Goal: Task Accomplishment & Management: Complete application form

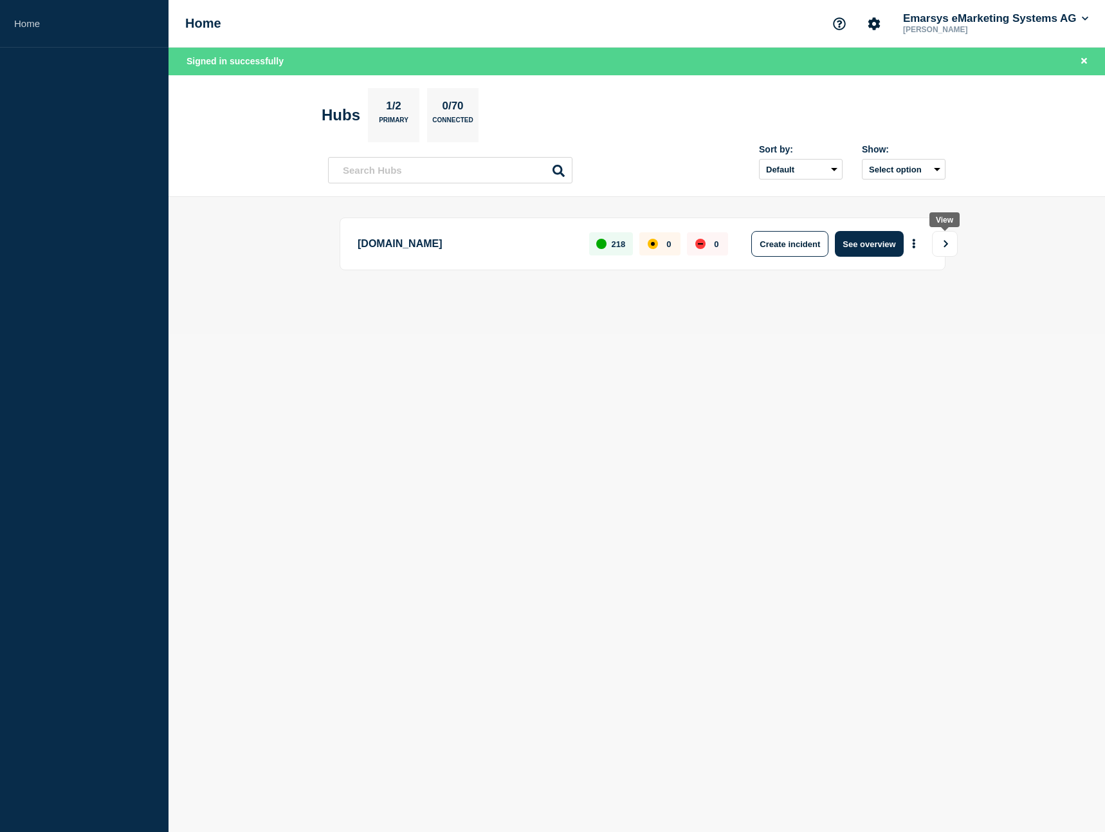
click at [939, 244] on button "View" at bounding box center [945, 244] width 26 height 26
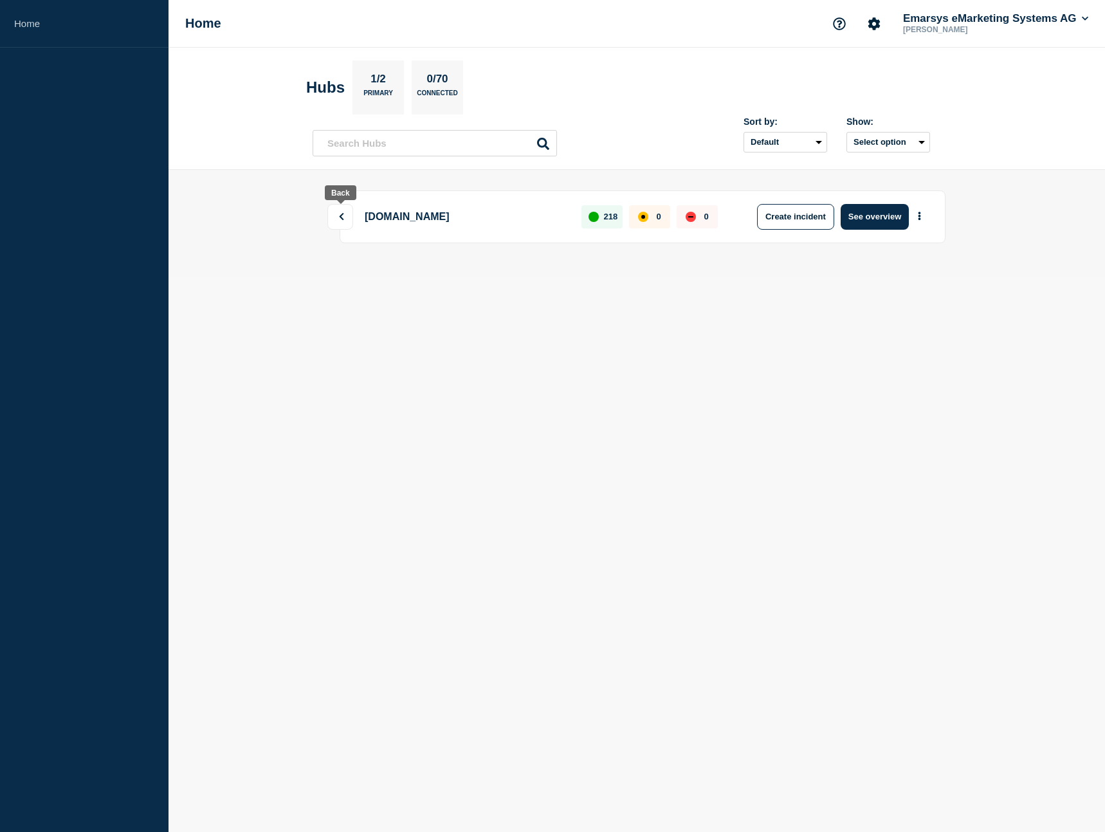
click at [344, 222] on button at bounding box center [341, 217] width 26 height 26
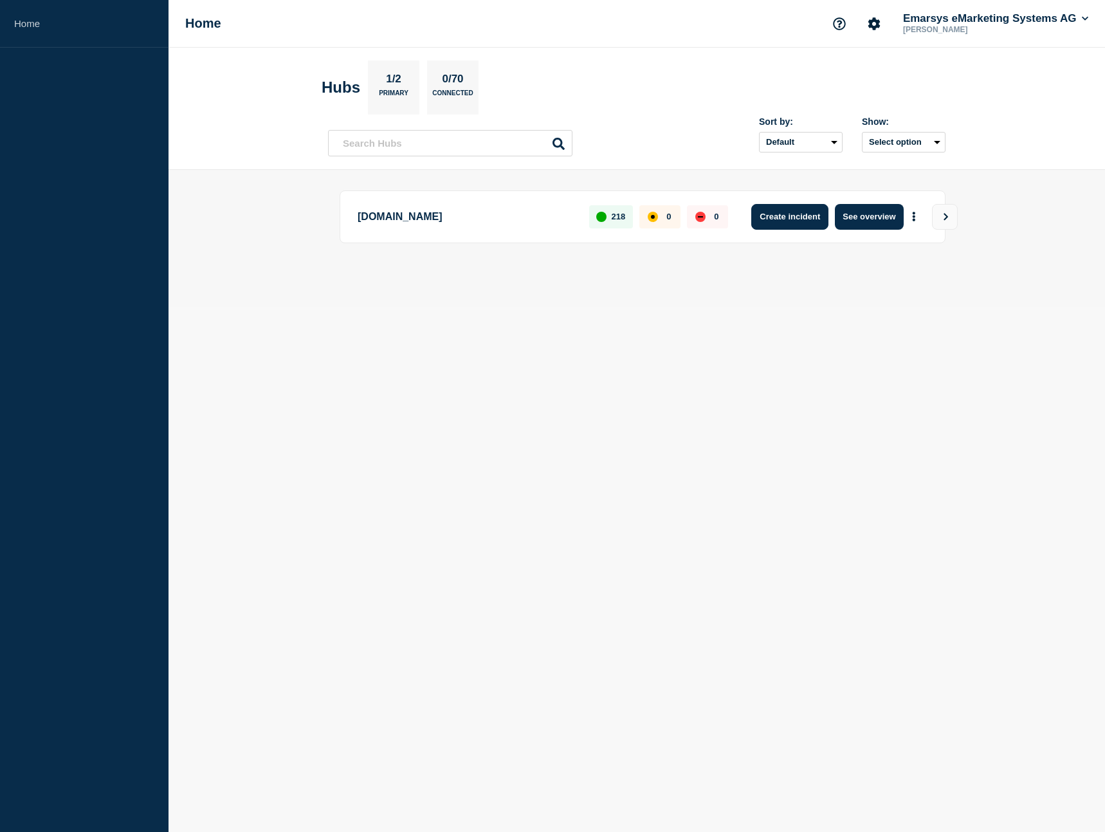
click at [811, 220] on button "Create incident" at bounding box center [790, 217] width 77 height 26
click at [807, 221] on button "Create incident" at bounding box center [790, 217] width 77 height 26
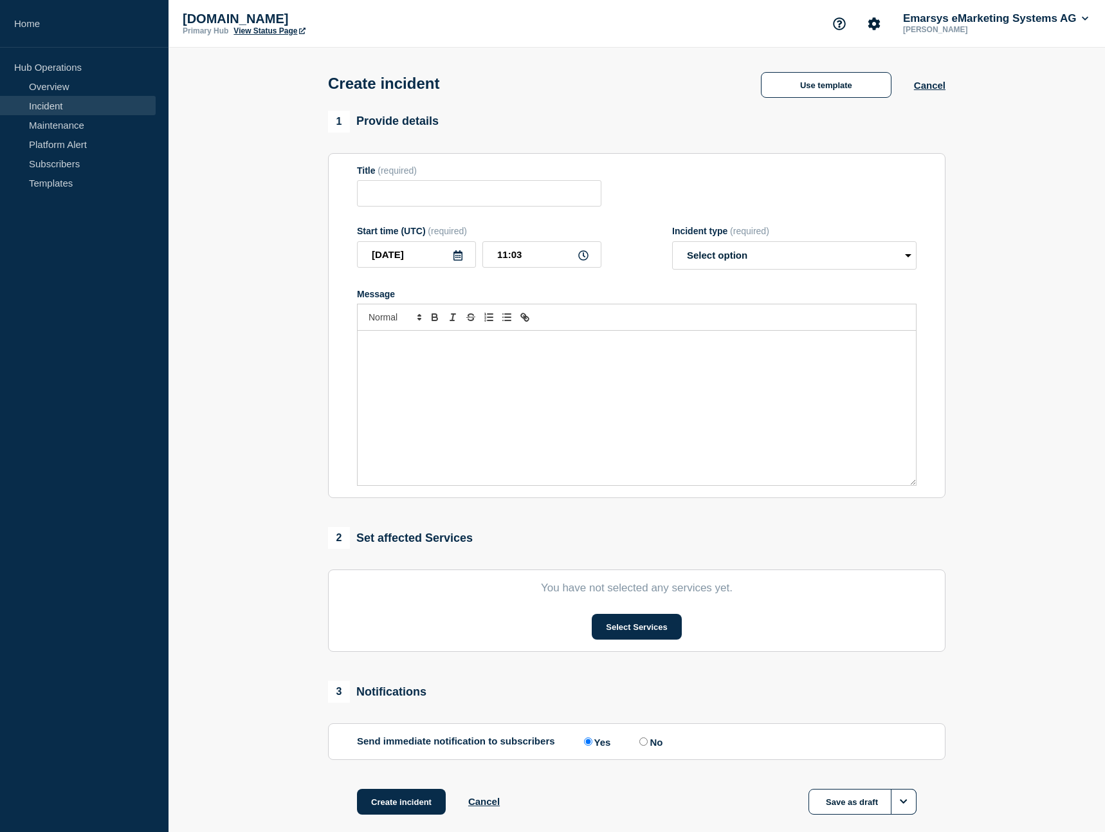
click at [80, 124] on link "Maintenance" at bounding box center [78, 124] width 156 height 19
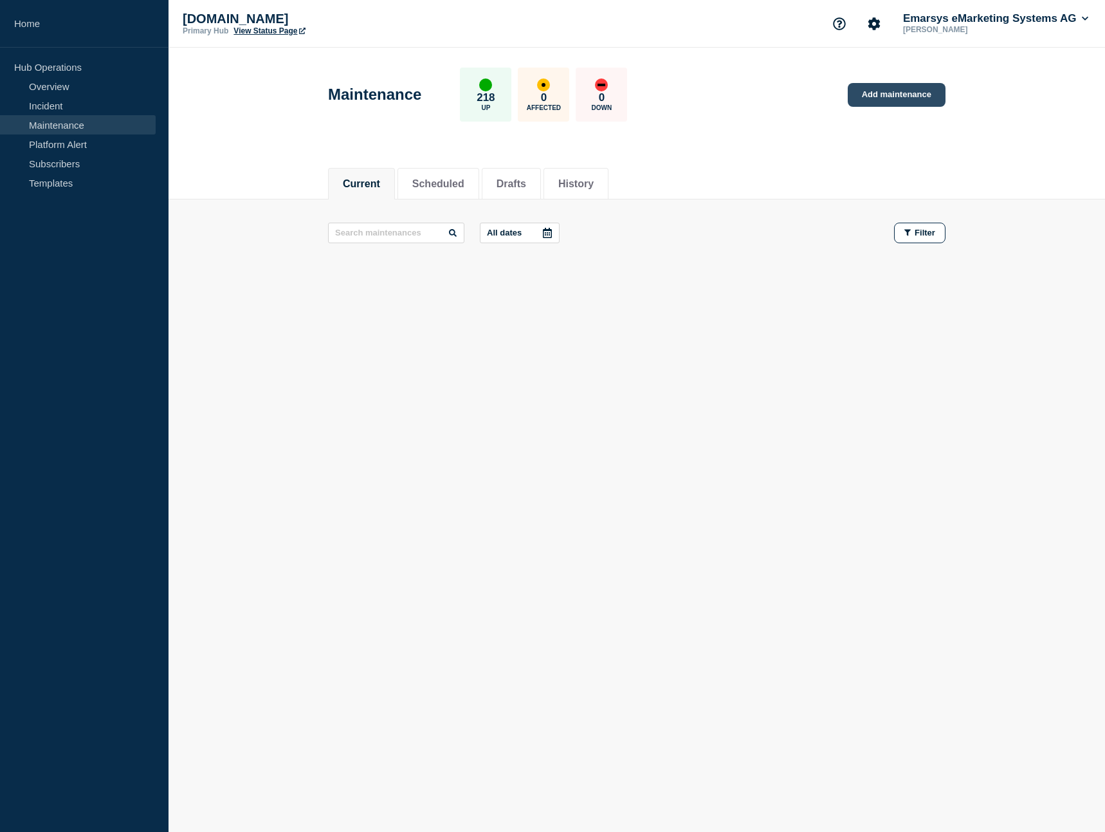
click at [899, 102] on link "Add maintenance" at bounding box center [897, 95] width 98 height 24
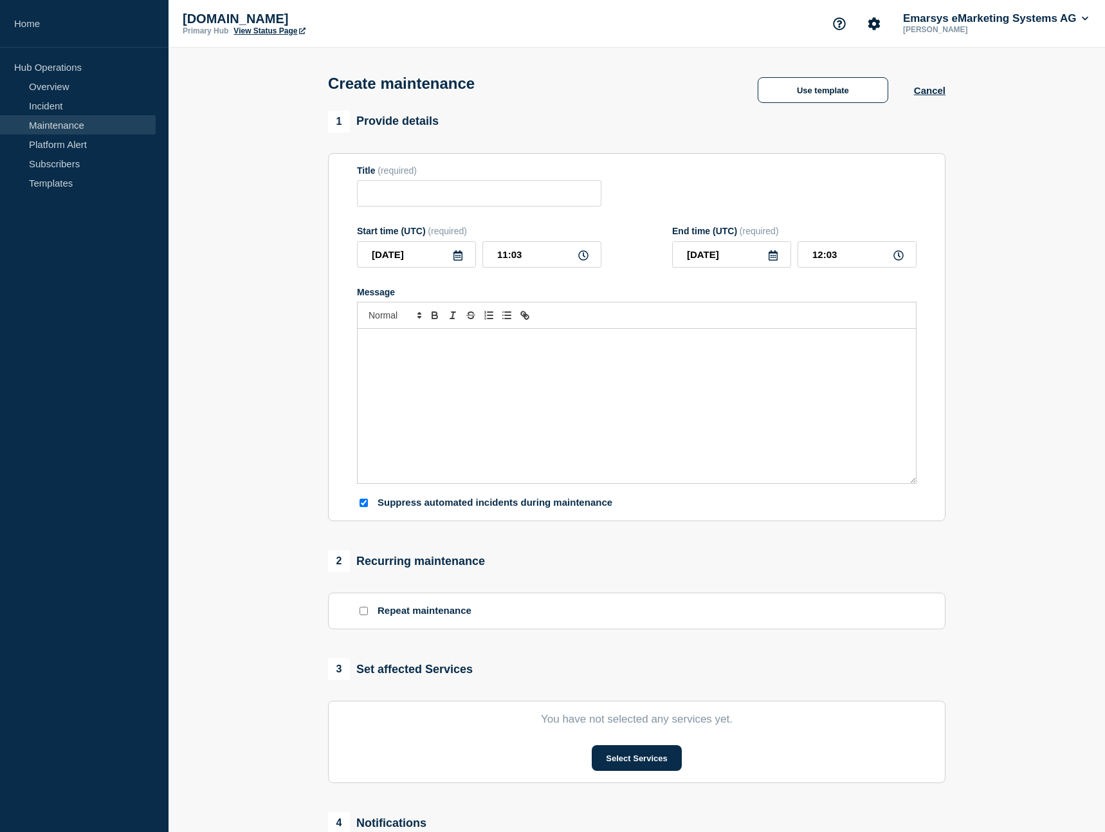
checkbox input "true"
click at [840, 103] on button "Use template" at bounding box center [823, 90] width 131 height 26
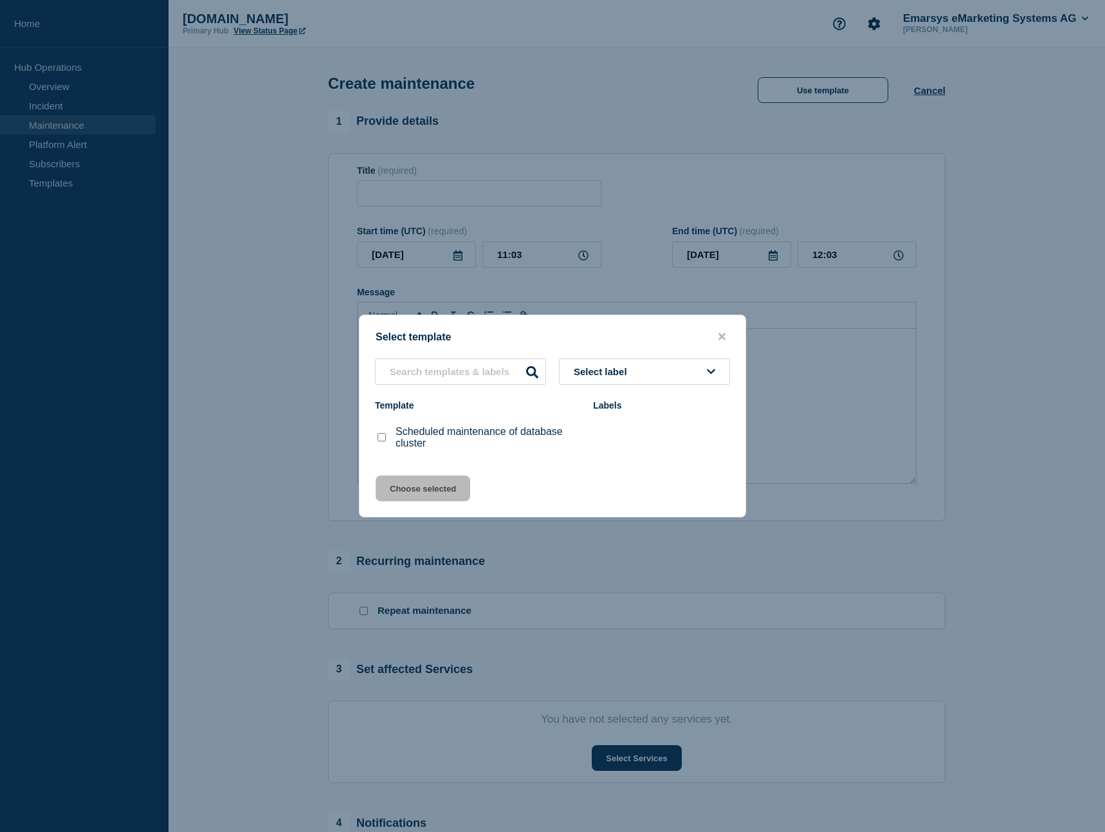
click at [495, 387] on div "Select label Template Labels Scheduled maintenance of database cluster" at bounding box center [553, 408] width 386 height 101
click at [621, 378] on button "Select label" at bounding box center [644, 371] width 171 height 26
click at [490, 379] on input "text" at bounding box center [460, 371] width 171 height 26
click at [232, 134] on div at bounding box center [552, 416] width 1105 height 832
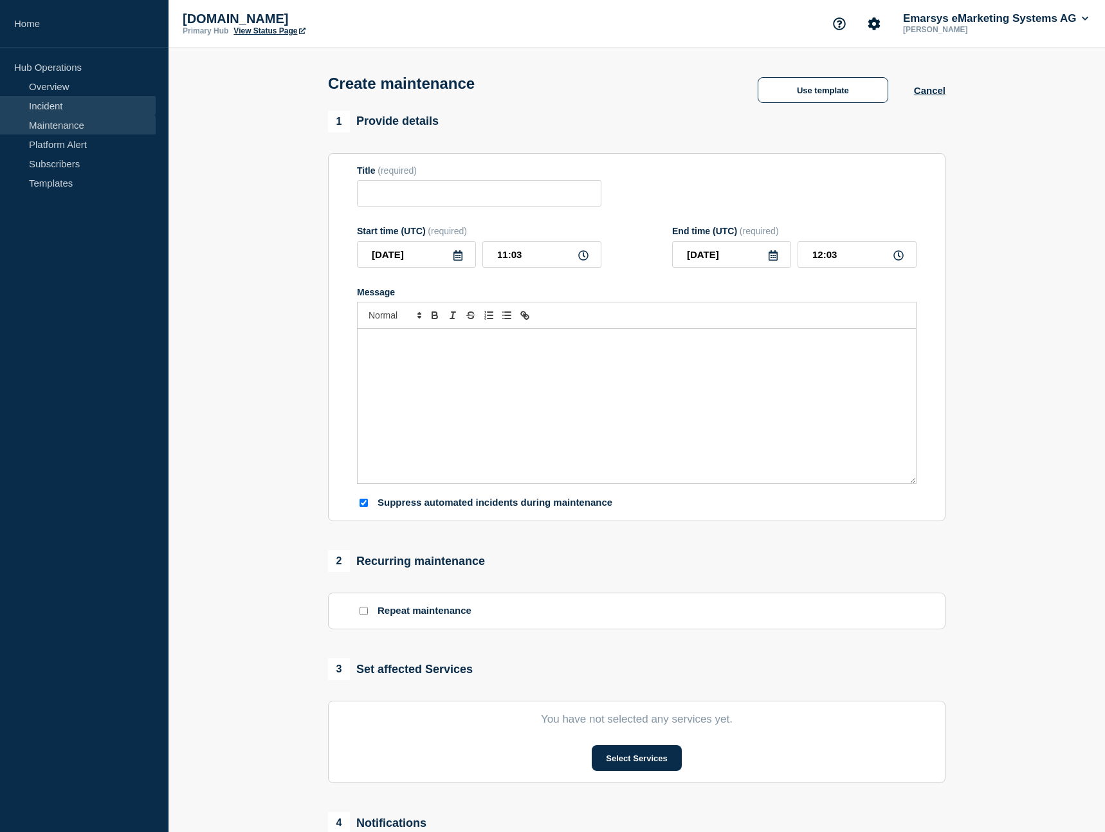
click at [71, 111] on link "Incident" at bounding box center [78, 105] width 156 height 19
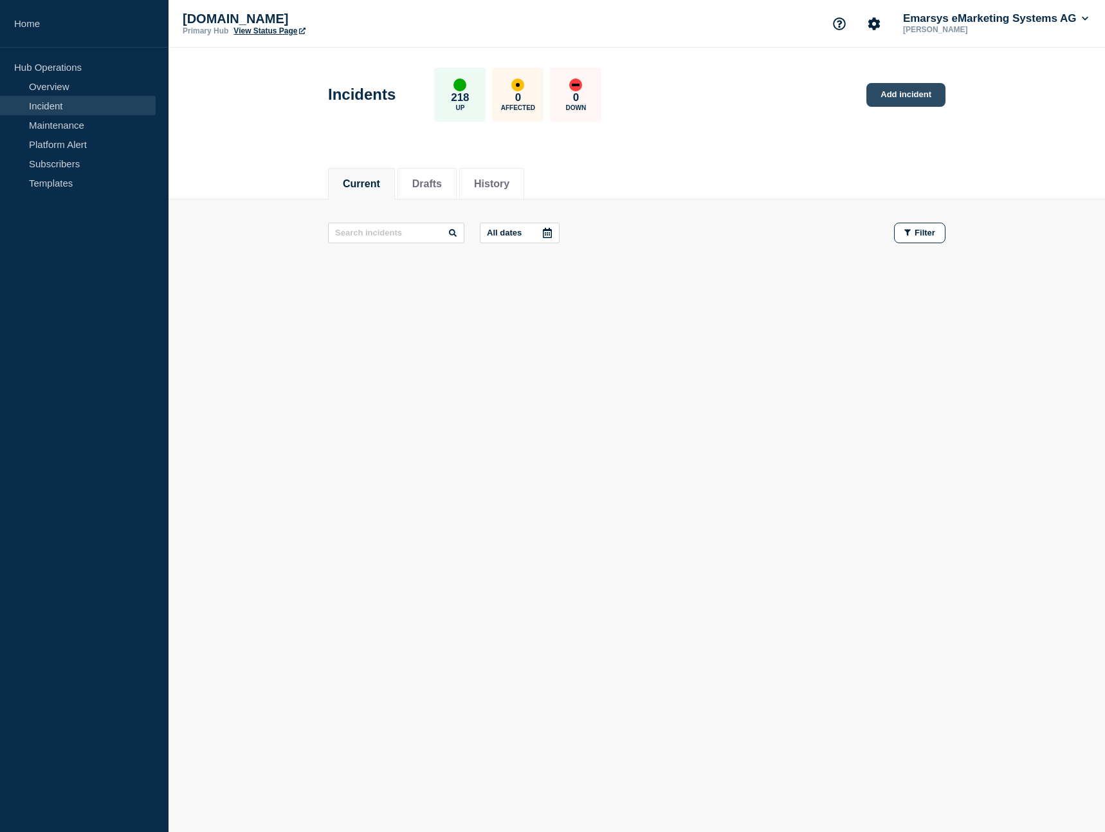
click at [902, 101] on link "Add incident" at bounding box center [906, 95] width 79 height 24
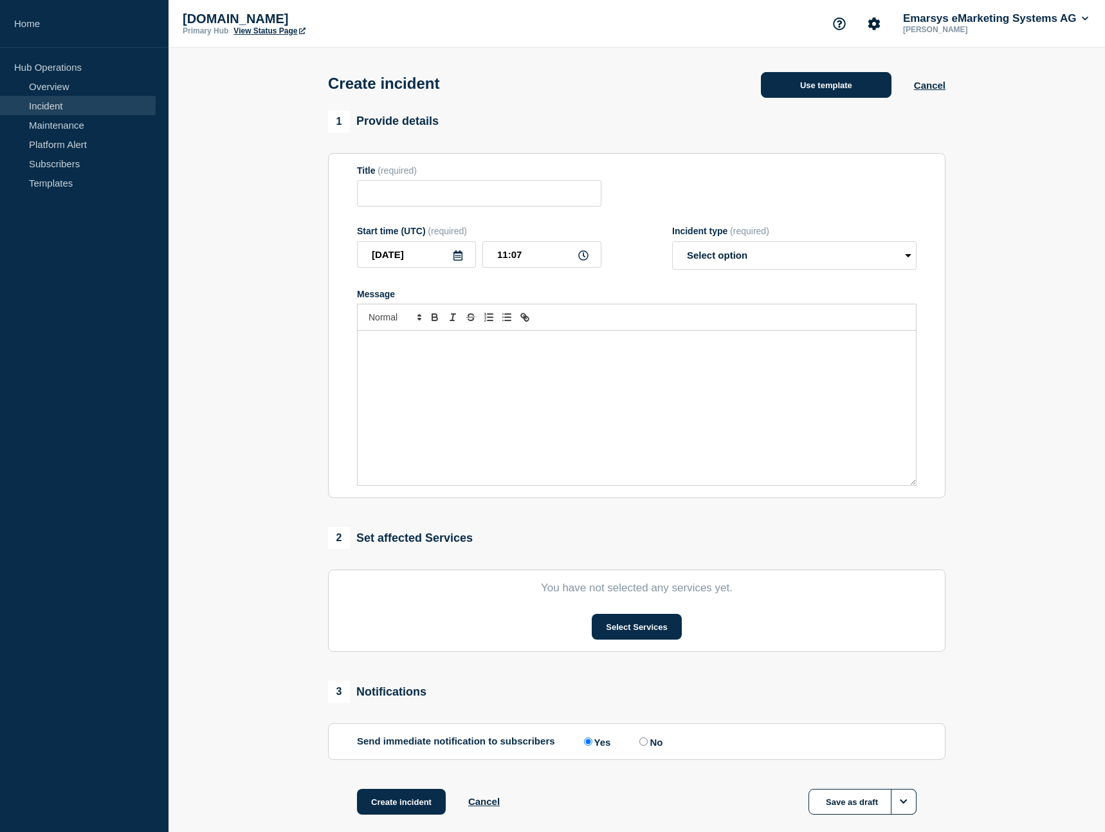
click at [835, 79] on button "Use template" at bounding box center [826, 85] width 131 height 26
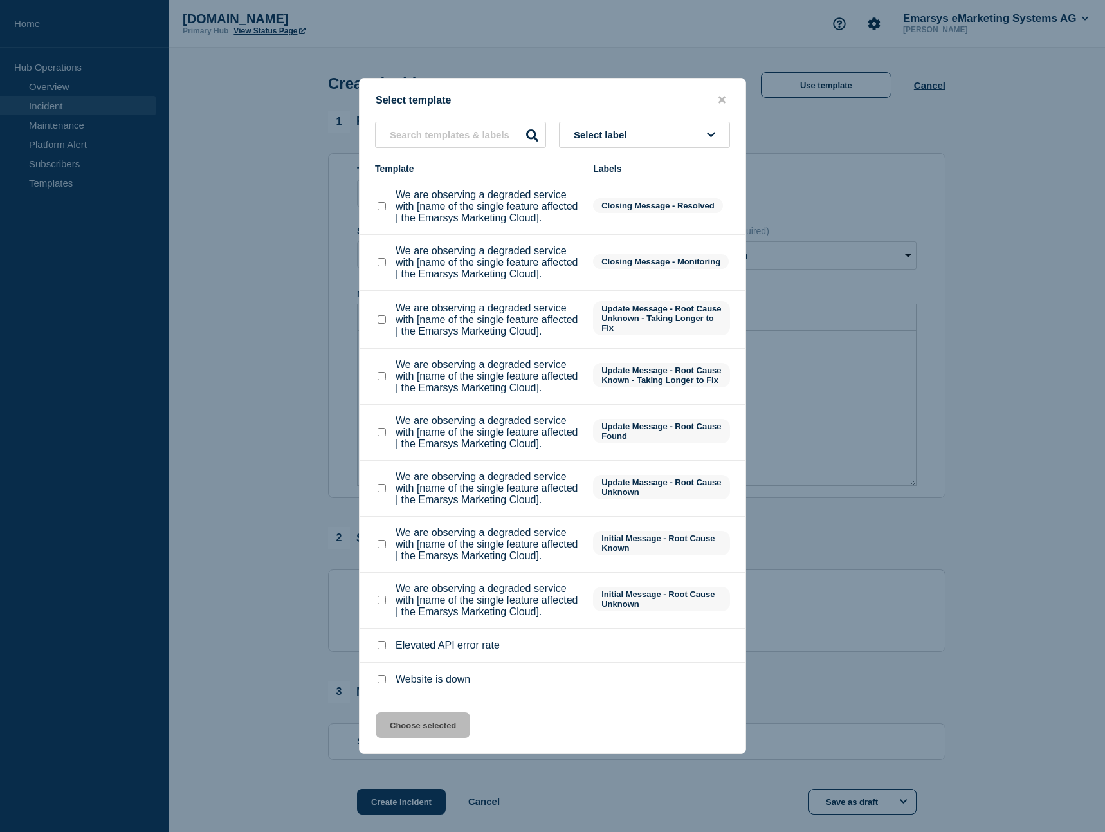
click at [427, 546] on p "We are observing a degraded service with [name of the single feature affected |…" at bounding box center [488, 544] width 185 height 35
click at [385, 547] on checkbox"] "We are observing a degraded service with [name of the single feature affected |…" at bounding box center [382, 544] width 8 height 8
checkbox checkbox"] "true"
click at [459, 726] on button "Choose selected" at bounding box center [423, 725] width 95 height 26
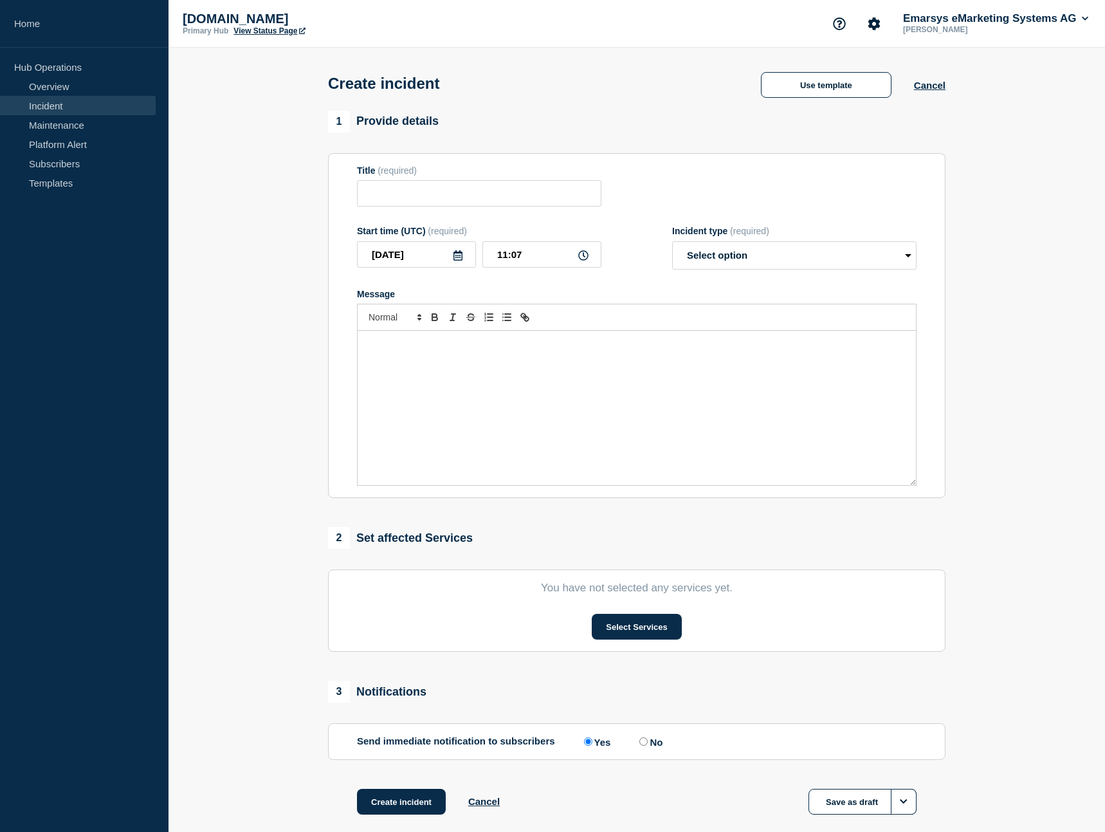
type input "We are observing a degraded service with [name of the single feature affected |…"
select select "identified"
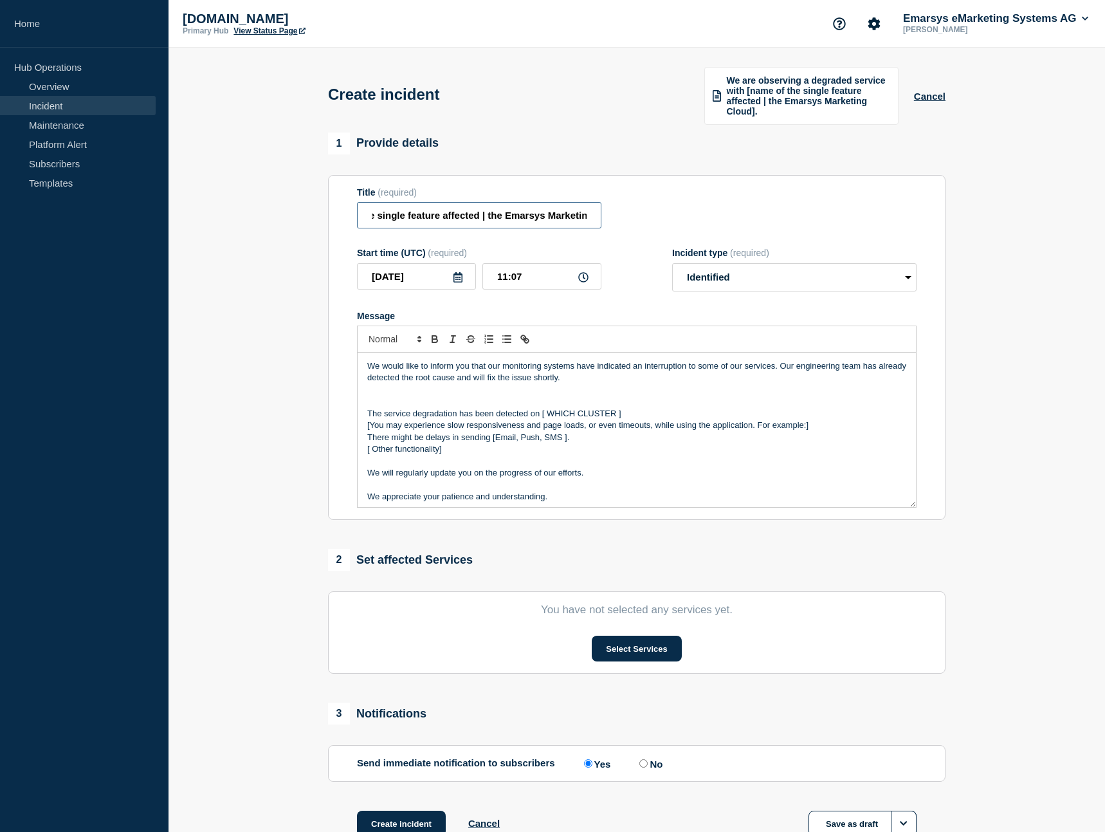
scroll to position [0, 293]
drag, startPoint x: 567, startPoint y: 221, endPoint x: 617, endPoint y: 217, distance: 50.3
click at [602, 217] on input "We are observing a degraded service with [name of the single feature affected |…" at bounding box center [479, 215] width 245 height 26
click at [476, 219] on input "We are observing a degraded service with [name of the single feature affected |…" at bounding box center [479, 215] width 245 height 26
click at [524, 384] on p "We would like to inform you that our monitoring systems have indicated an inter…" at bounding box center [636, 372] width 539 height 24
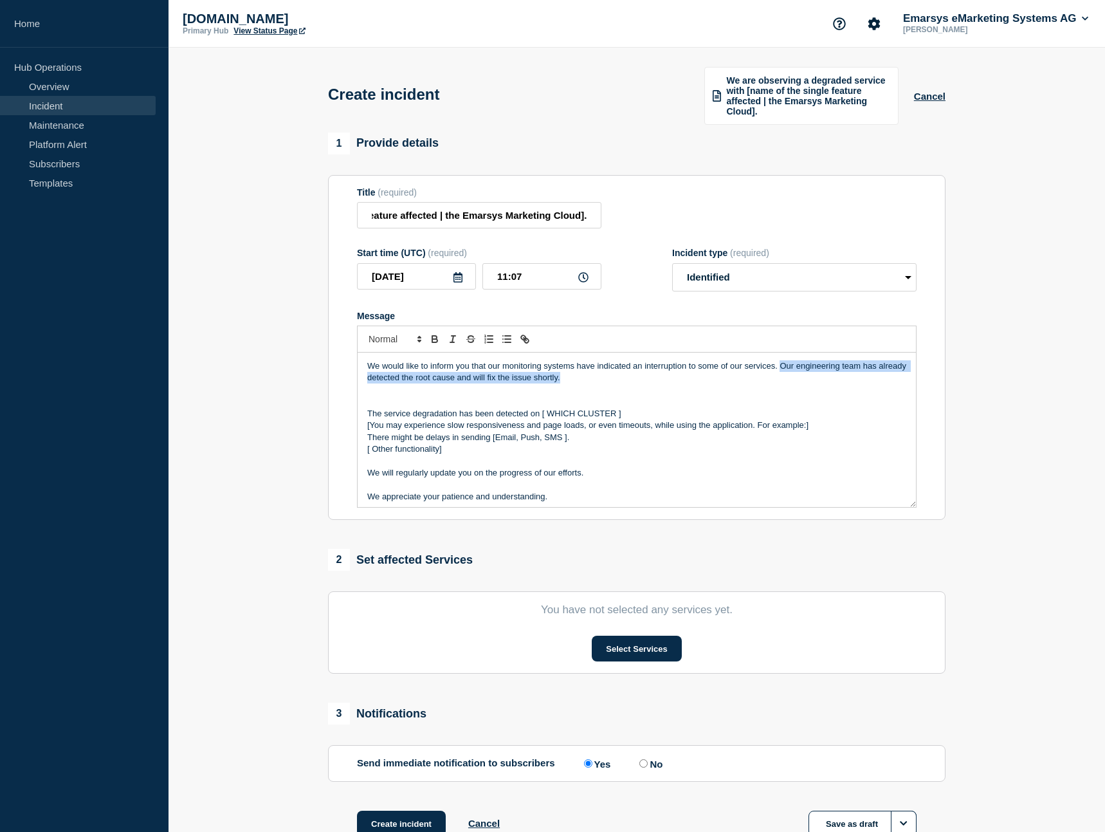
drag, startPoint x: 781, startPoint y: 371, endPoint x: 786, endPoint y: 379, distance: 8.9
click at [786, 379] on p "We would like to inform you that our monitoring systems have indicated an inter…" at bounding box center [636, 372] width 539 height 24
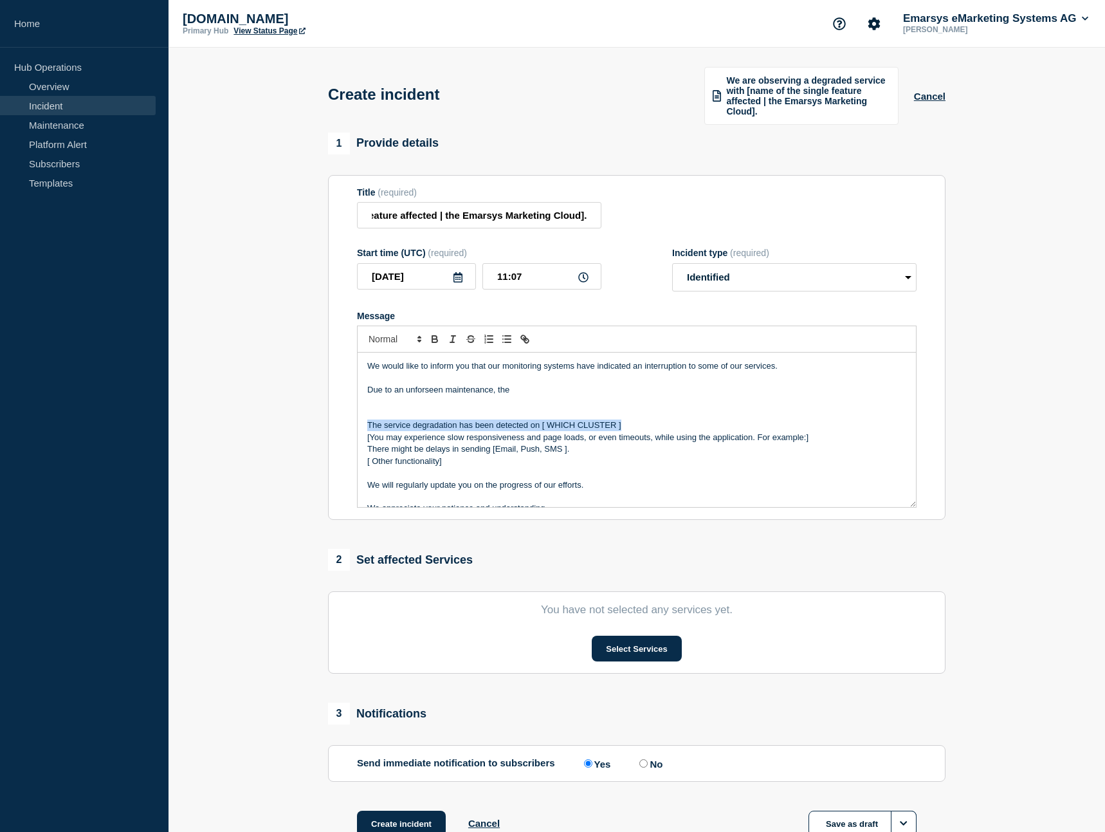
drag, startPoint x: 629, startPoint y: 432, endPoint x: 360, endPoint y: 436, distance: 268.3
click at [360, 436] on div "We would like to inform you that our monitoring systems have indicated an inter…" at bounding box center [637, 430] width 559 height 154
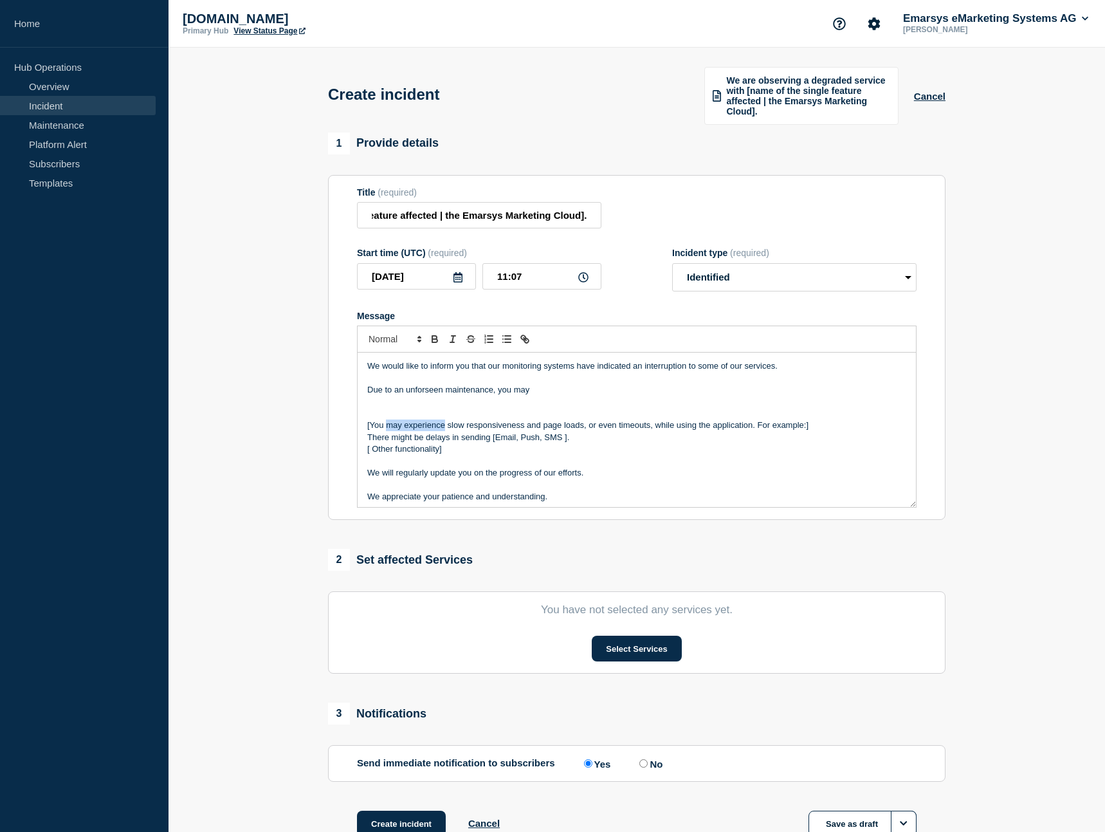
drag, startPoint x: 391, startPoint y: 430, endPoint x: 443, endPoint y: 427, distance: 52.8
click at [443, 427] on p "[You may experience slow responsiveness and page loads, or even timeouts, while…" at bounding box center [636, 426] width 539 height 12
copy p "may experience"
click at [584, 394] on p "Due to an unforseen maintenance, you may" at bounding box center [636, 390] width 539 height 12
click at [652, 396] on p "Due to an unforseen maintenance, you may may experience that uploads to media d…" at bounding box center [636, 390] width 539 height 12
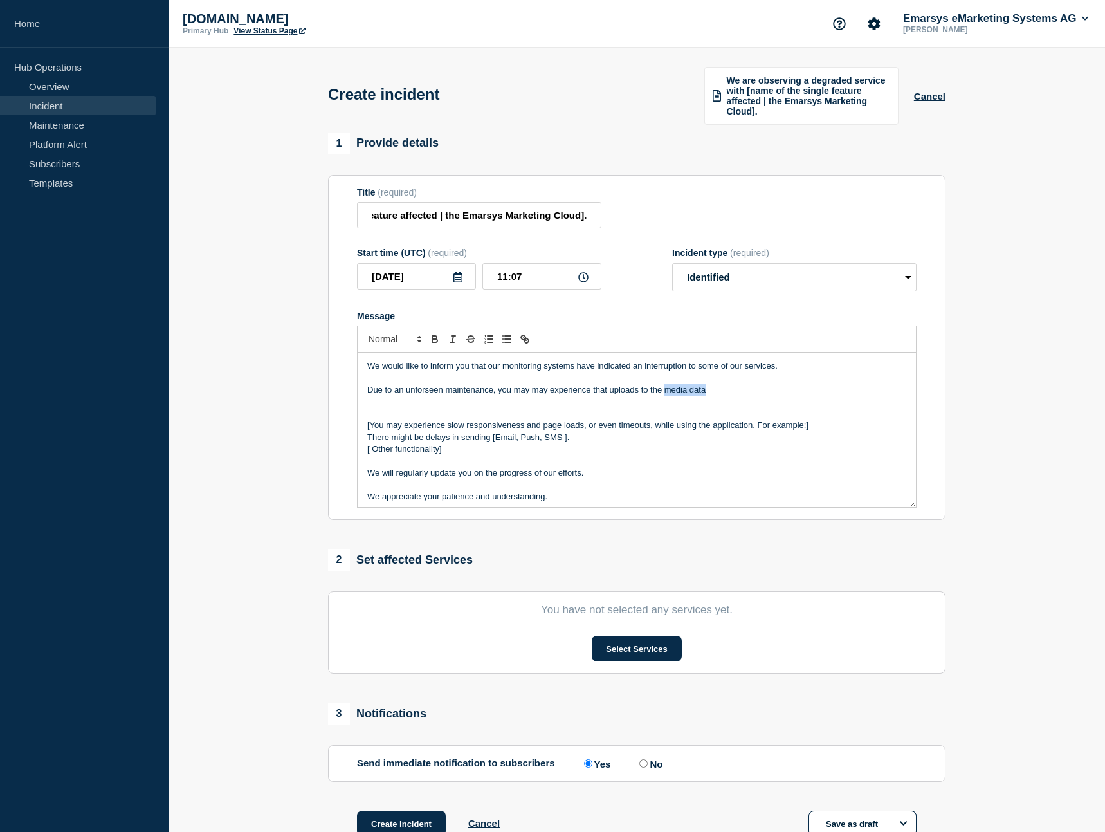
drag, startPoint x: 665, startPoint y: 398, endPoint x: 742, endPoint y: 400, distance: 77.2
click at [742, 396] on p "Due to an unforseen maintenance, you may may experience that uploads to the med…" at bounding box center [636, 390] width 539 height 12
click at [712, 396] on p "Due to an unforseen maintenance, you may may experience that uploads to the Med…" at bounding box center [636, 390] width 539 height 12
click at [806, 396] on p "Due to an unforseen maintenance, you may may experience that uploads to the Med…" at bounding box center [636, 390] width 539 height 12
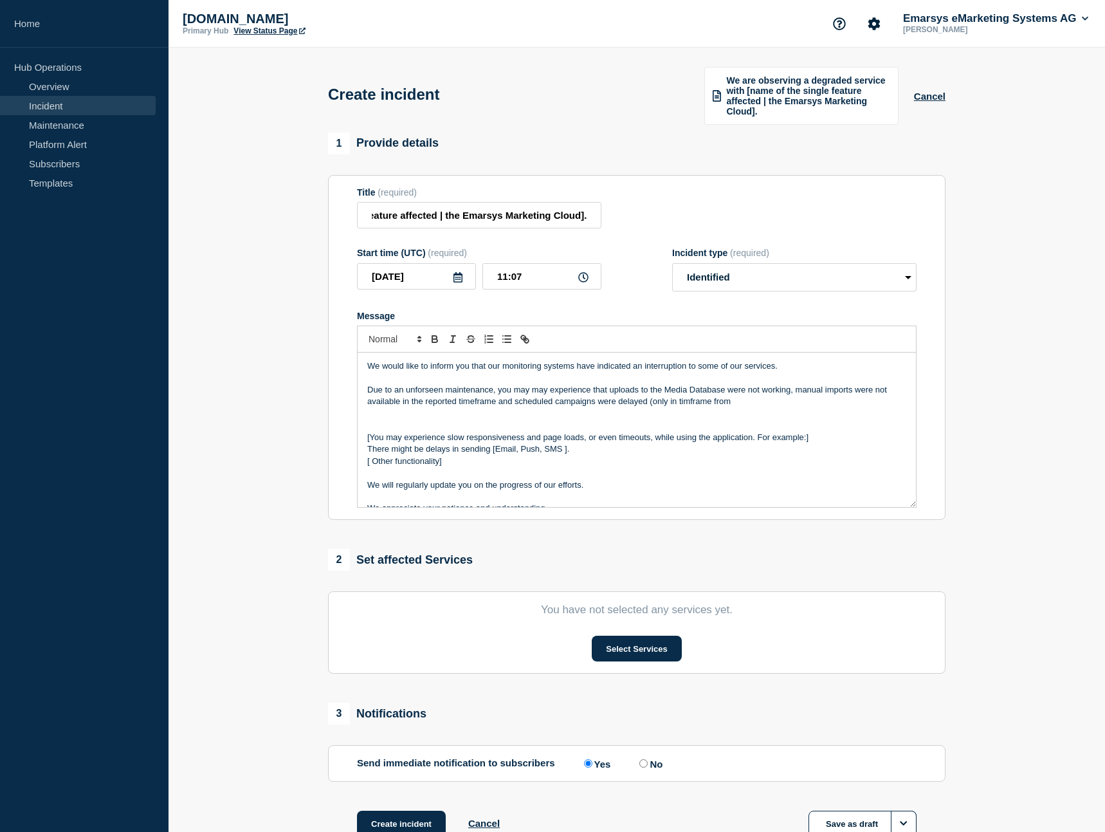
click at [746, 407] on p "Due to an unforseen maintenance, you may may experience that uploads to the Med…" at bounding box center [636, 396] width 539 height 24
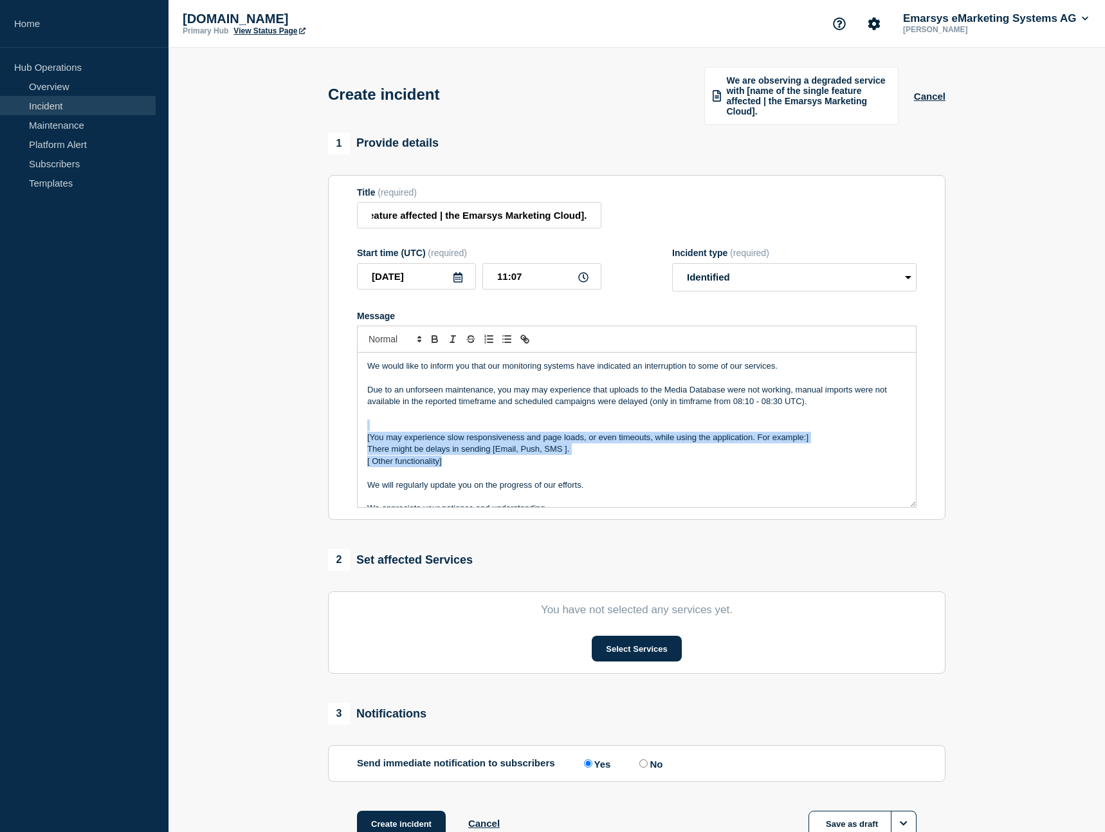
drag, startPoint x: 456, startPoint y: 466, endPoint x: 367, endPoint y: 434, distance: 94.4
click at [367, 434] on div "We would like to inform you that our monitoring systems have indicated an inter…" at bounding box center [637, 430] width 559 height 154
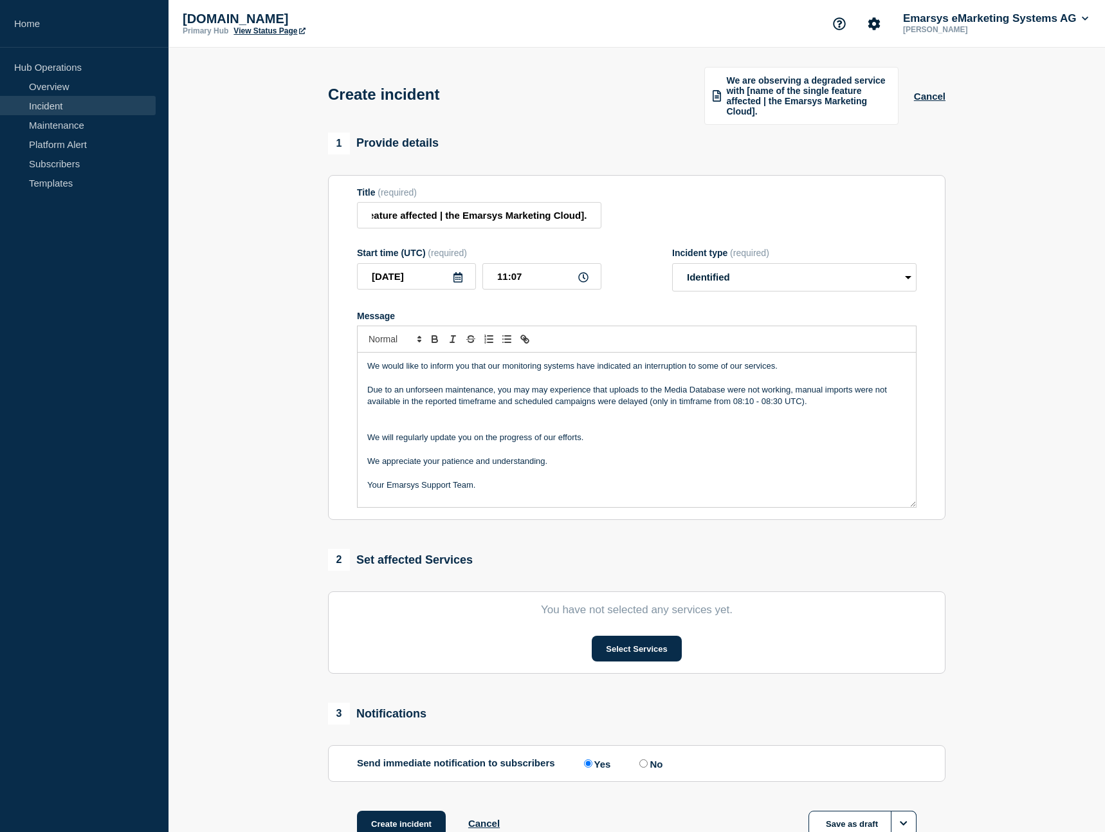
click at [442, 420] on p "Message" at bounding box center [636, 414] width 539 height 12
drag, startPoint x: 552, startPoint y: 398, endPoint x: 527, endPoint y: 394, distance: 25.4
click at [527, 394] on p "Due to an unforseen maintenance, you may may experience that uploads to the Med…" at bounding box center [636, 396] width 539 height 24
click at [571, 394] on p "Due to an unforseen maintenance, you may experience that uploads to the Media D…" at bounding box center [636, 396] width 539 height 24
drag, startPoint x: 497, startPoint y: 407, endPoint x: 403, endPoint y: 408, distance: 93.9
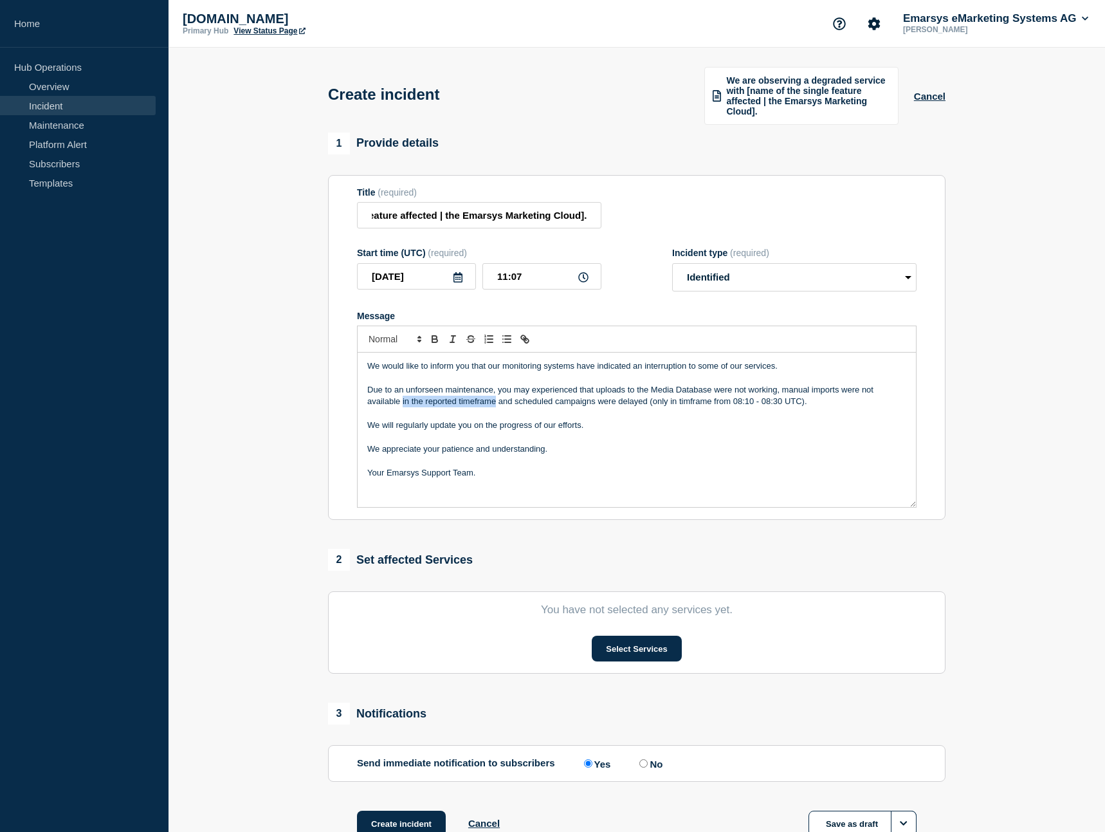
click at [403, 408] on p "Due to an unforseen maintenance, you may experienced that uploads to the Media …" at bounding box center [636, 396] width 539 height 24
copy p "in the reported timeframe"
click at [775, 395] on p "Due to an unforseen maintenance, you may experienced that uploads to the Media …" at bounding box center [636, 396] width 539 height 24
click at [777, 394] on p "Due to an unforseen maintenance, you may experienced that uploads to the Media …" at bounding box center [636, 396] width 539 height 24
click at [735, 408] on p "Due to an unforseen maintenance, you may experienced that uploads to the Media …" at bounding box center [636, 396] width 539 height 24
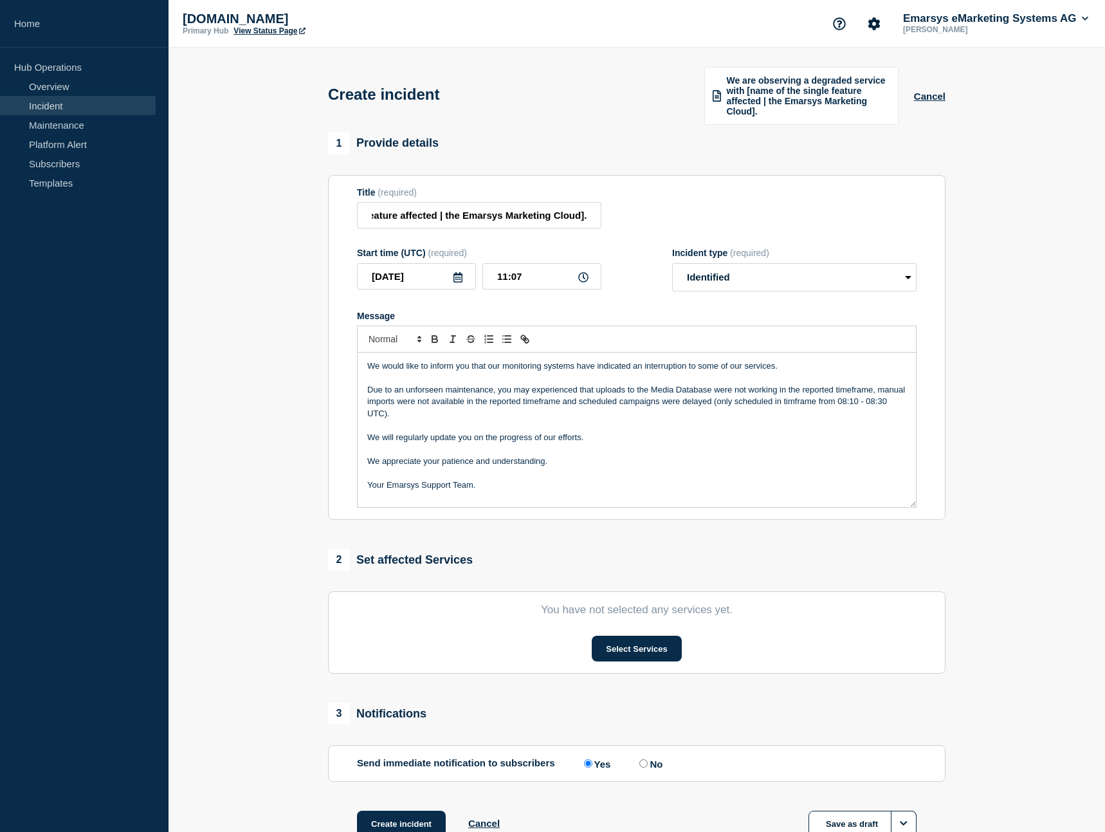
click at [795, 407] on p "Due to an unforseen maintenance, you may experienced that uploads to the Media …" at bounding box center [636, 401] width 539 height 35
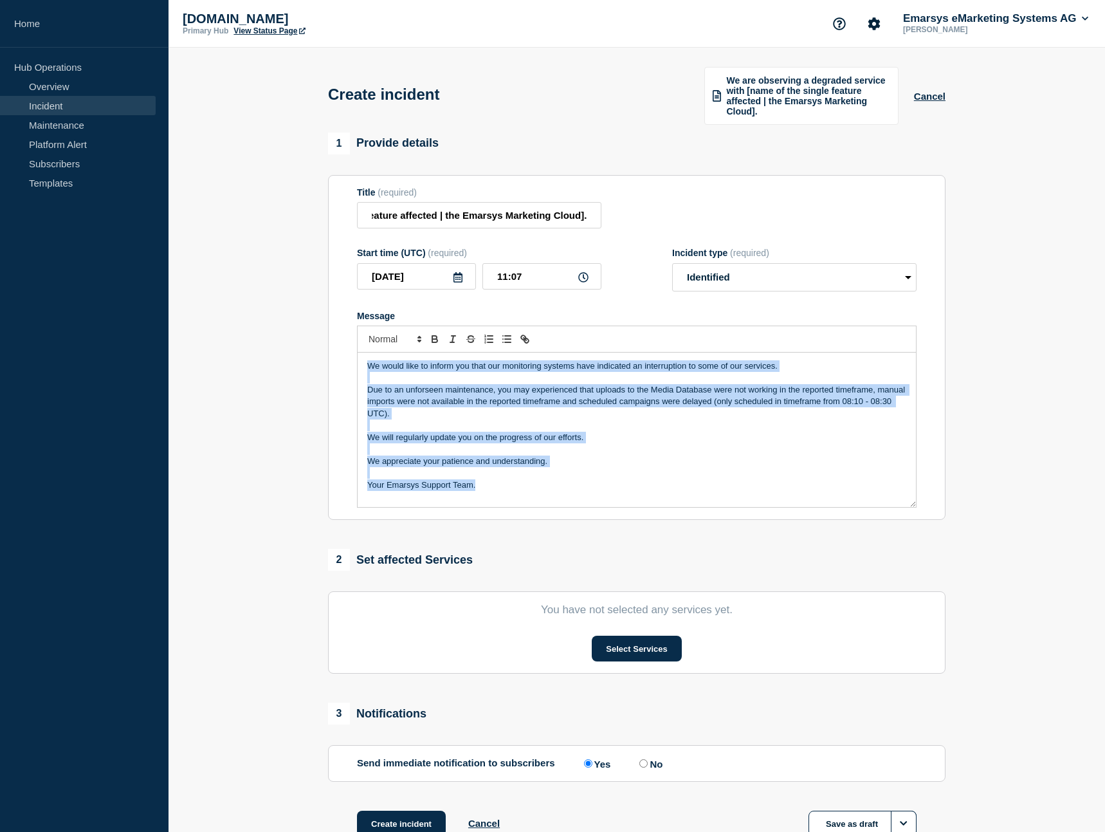
drag, startPoint x: 512, startPoint y: 499, endPoint x: 364, endPoint y: 371, distance: 195.6
click at [364, 371] on div "We would like to inform you that our monitoring systems have indicated an inter…" at bounding box center [637, 430] width 559 height 154
copy div "We would like to inform you that our monitoring systems have indicated an inter…"
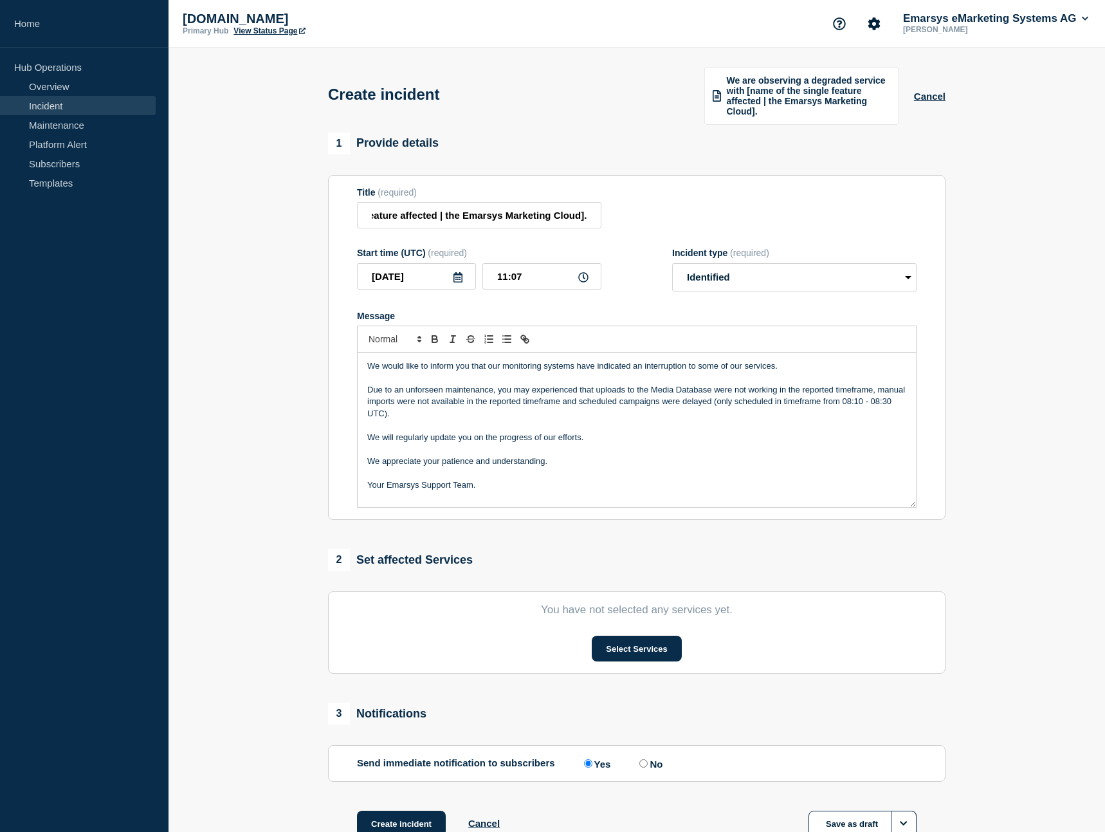
click at [564, 318] on div "Message" at bounding box center [637, 316] width 560 height 10
drag, startPoint x: 506, startPoint y: 280, endPoint x: 495, endPoint y: 280, distance: 10.9
click at [495, 280] on input "11:07" at bounding box center [542, 276] width 119 height 26
drag, startPoint x: 512, startPoint y: 280, endPoint x: 529, endPoint y: 278, distance: 17.5
click at [529, 278] on input "08:07" at bounding box center [542, 276] width 119 height 26
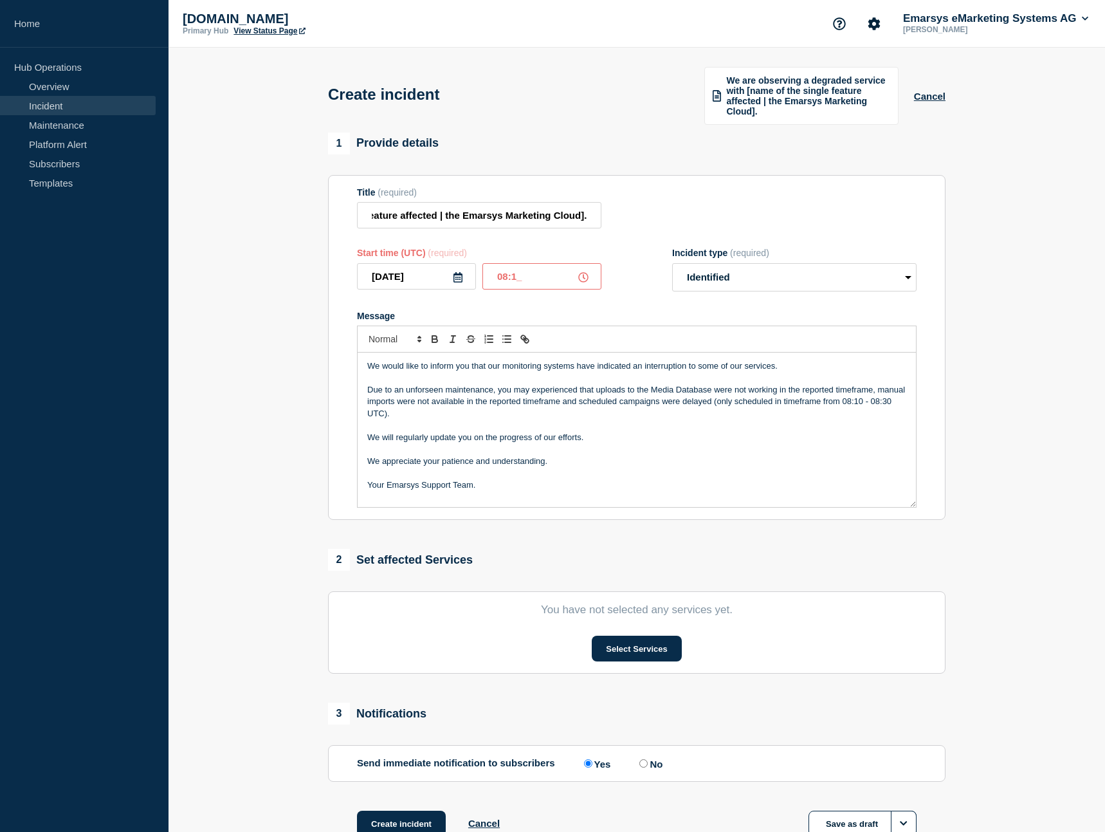
type input "08:10"
click at [541, 318] on div "Message" at bounding box center [637, 316] width 560 height 10
click at [793, 369] on p "We would like to inform you that our monitoring systems have indicated an inter…" at bounding box center [636, 366] width 539 height 12
click at [867, 371] on p "We would like to inform you that our monitoring systems have indicated an inter…" at bounding box center [636, 366] width 539 height 12
click at [871, 369] on p "We would like to inform you that our monitoring systems have indicated an inter…" at bounding box center [636, 366] width 539 height 12
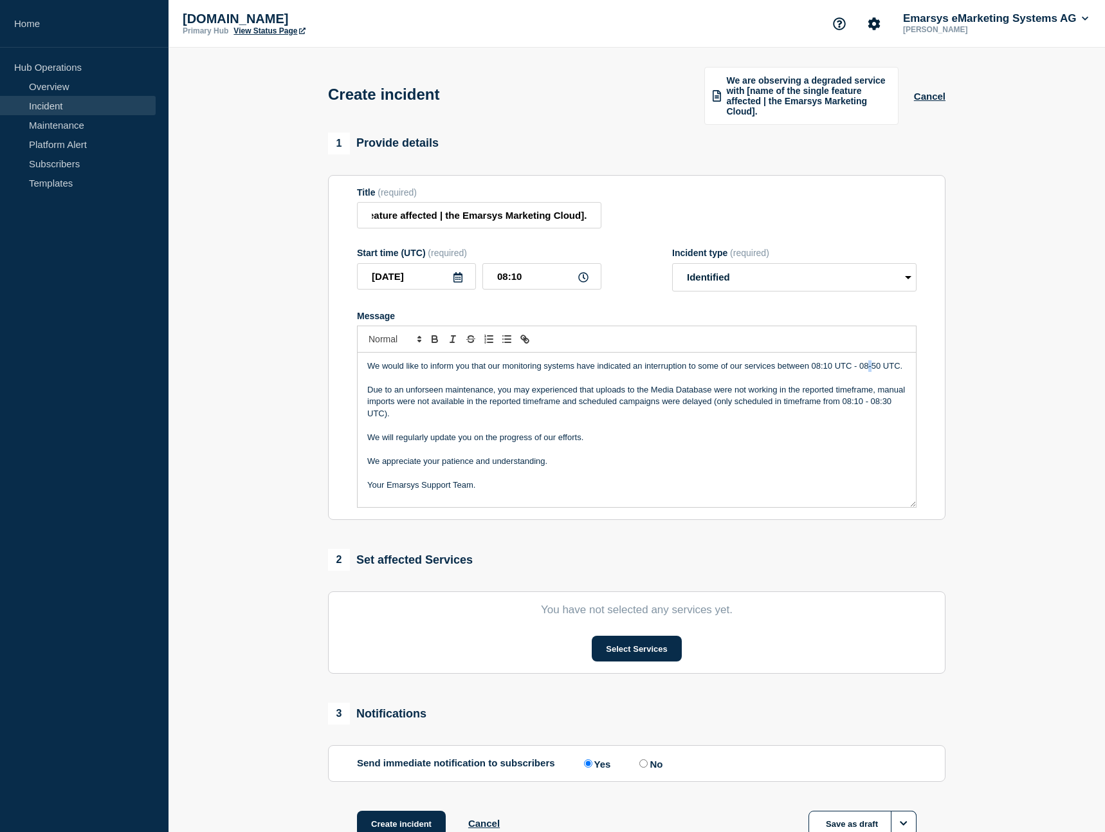
click at [867, 371] on p "We would like to inform you that our monitoring systems have indicated an inter…" at bounding box center [636, 366] width 539 height 12
drag, startPoint x: 779, startPoint y: 395, endPoint x: 872, endPoint y: 394, distance: 92.7
click at [872, 394] on p "Due to an unforseen maintenance, you may experienced that uploads to the Media …" at bounding box center [636, 401] width 539 height 35
drag, startPoint x: 499, startPoint y: 408, endPoint x: 400, endPoint y: 411, distance: 98.5
click at [400, 408] on p "Due to an unforseen maintenance, you may experienced that uploads to the Media …" at bounding box center [636, 396] width 539 height 24
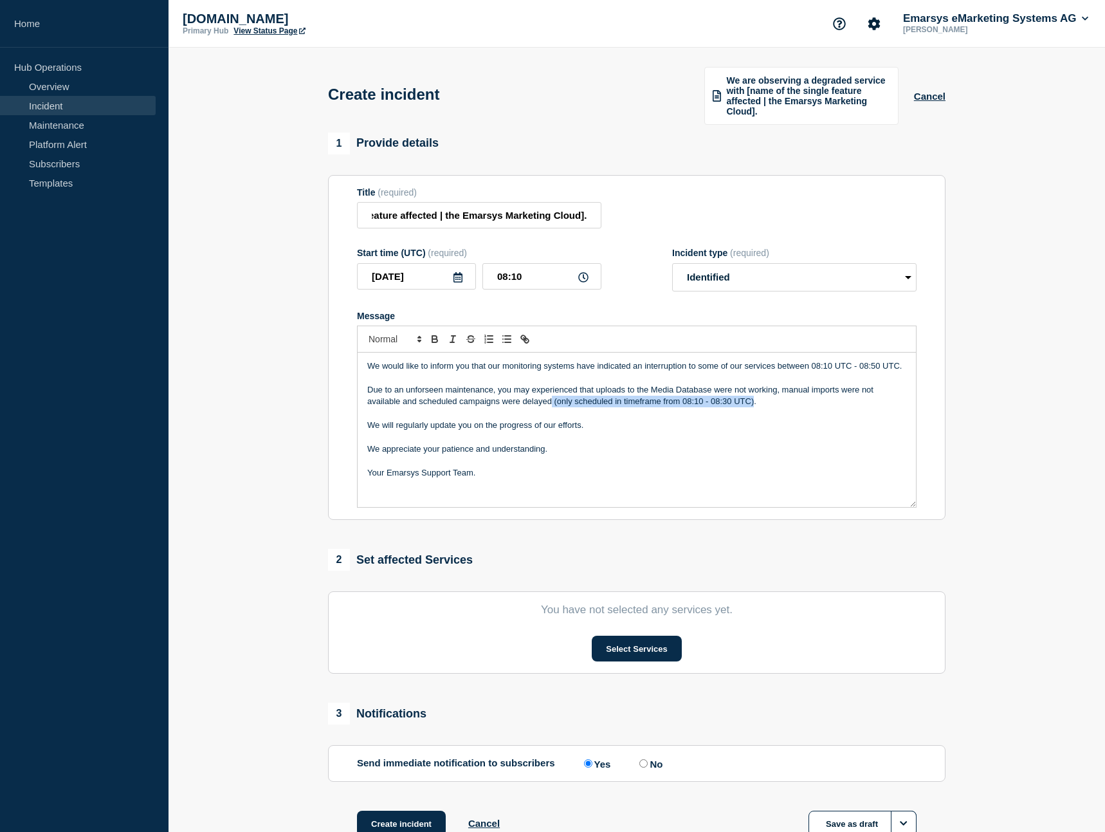
drag, startPoint x: 553, startPoint y: 409, endPoint x: 754, endPoint y: 406, distance: 201.4
click at [754, 406] on p "Due to an unforseen maintenance, you may experienced that uploads to the Media …" at bounding box center [636, 396] width 539 height 24
drag, startPoint x: 433, startPoint y: 216, endPoint x: 330, endPoint y: 201, distance: 104.0
click at [357, 202] on input "We are observing a degraded service with [name of the single feature affected |…" at bounding box center [479, 215] width 245 height 26
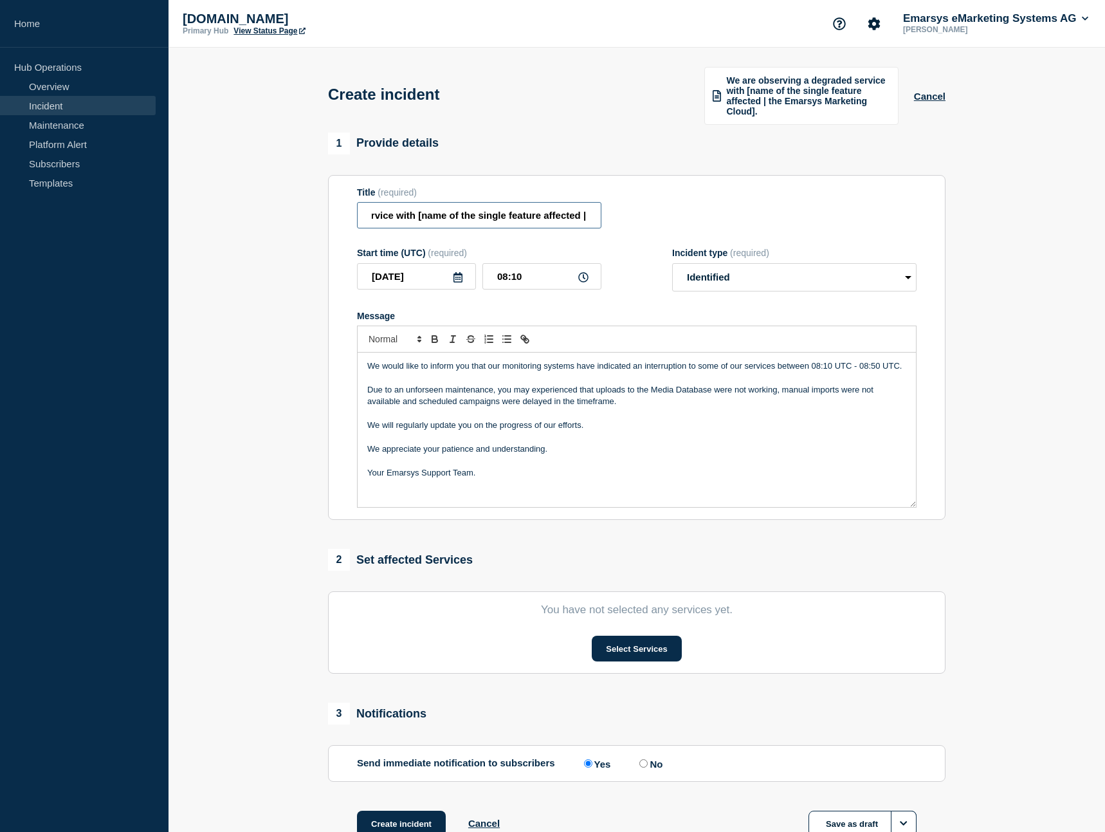
scroll to position [0, 0]
click at [430, 221] on input "We are observing a degraded service with [name of the single feature affected |…" at bounding box center [479, 215] width 245 height 26
drag, startPoint x: 561, startPoint y: 217, endPoint x: 594, endPoint y: 217, distance: 32.8
click at [594, 217] on input "We are observing a degraded service with [name of the single feature affected |…" at bounding box center [479, 215] width 245 height 26
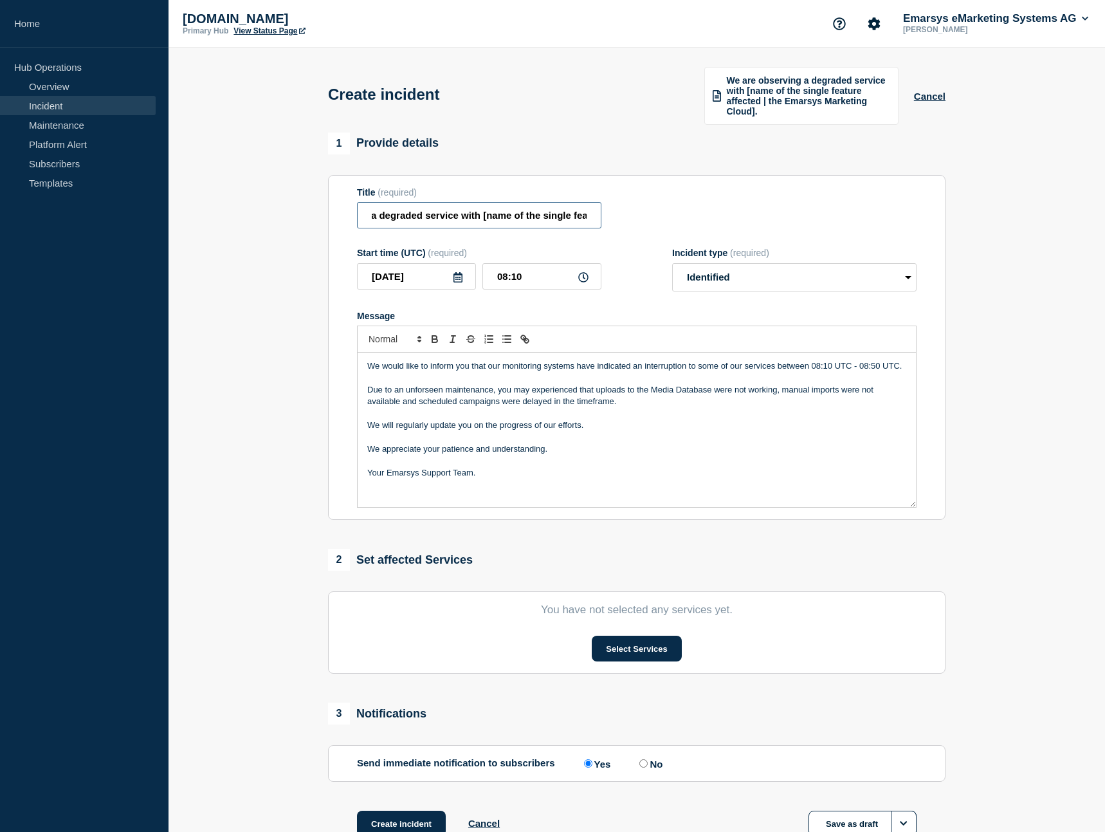
click at [537, 219] on input "We are observing a degraded service with [name of the single feature affected |…" at bounding box center [479, 215] width 245 height 26
drag, startPoint x: 481, startPoint y: 220, endPoint x: 540, endPoint y: 218, distance: 58.6
click at [540, 218] on input "We are observing a degraded service with [name of the single feature affected |…" at bounding box center [479, 215] width 245 height 26
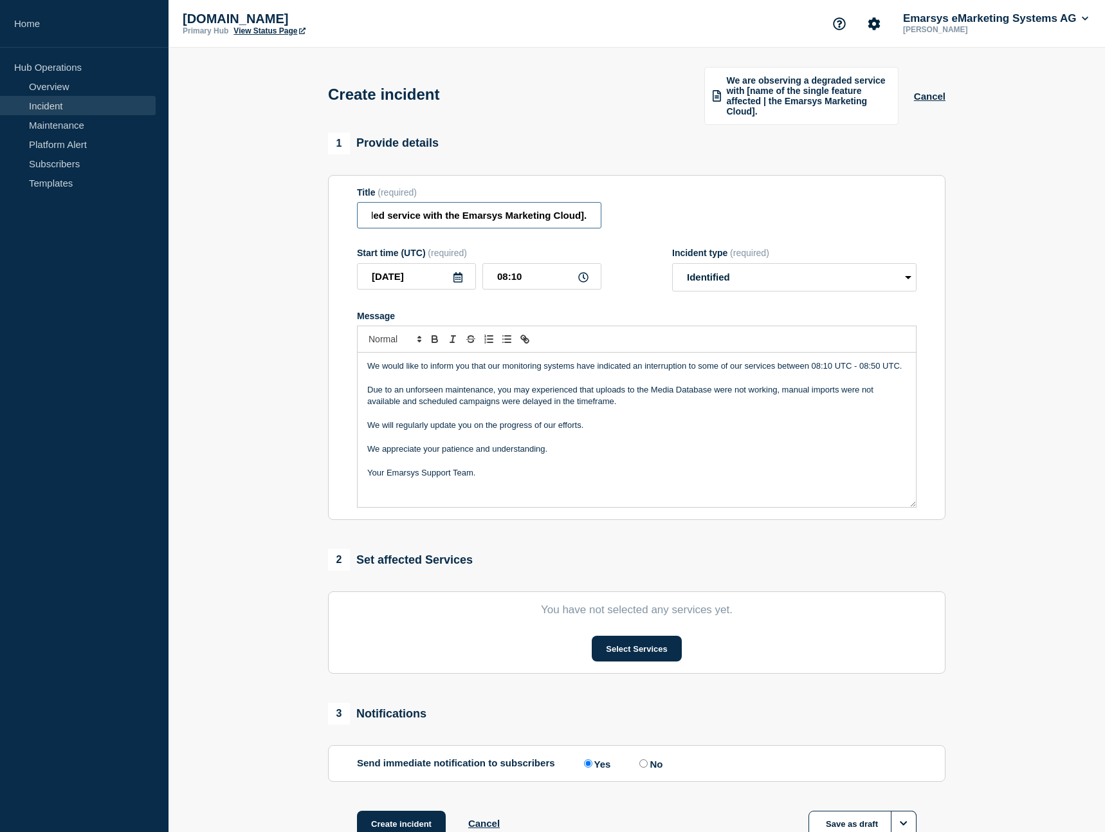
click at [584, 222] on input "We are observing a degraded service with the Emarsys Marketing Cloud]." at bounding box center [479, 215] width 245 height 26
click at [595, 223] on input "We are observing a degraded service with the Emarsys Marketing Cloud." at bounding box center [479, 215] width 245 height 26
click at [433, 225] on input "We are observing a degraded service with the Emarsys Marketing Cloud" at bounding box center [479, 215] width 245 height 26
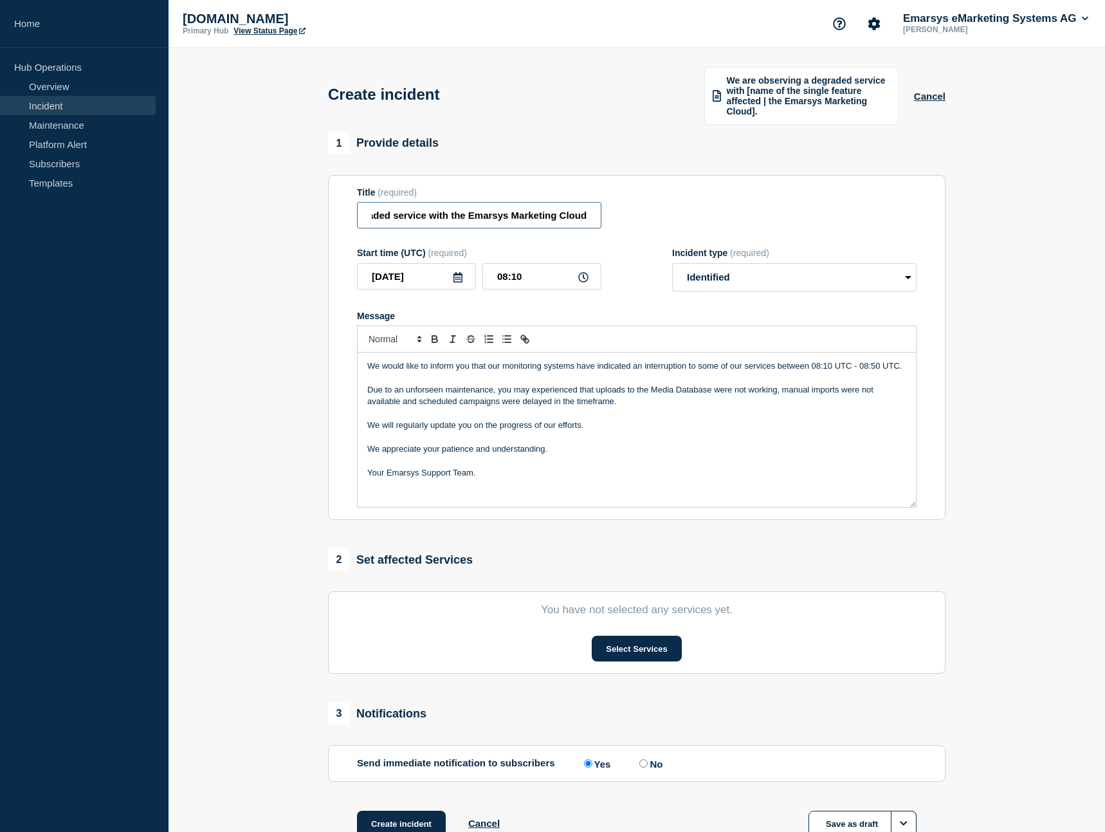
scroll to position [0, 0]
drag, startPoint x: 395, startPoint y: 225, endPoint x: 323, endPoint y: 216, distance: 72.5
click at [357, 216] on input "We are observing a degraded service with the Emarsys Marketing Cloud" at bounding box center [479, 215] width 245 height 26
click at [539, 221] on input "We are observing a degraded service with the Emarsys Marketing Cloud" at bounding box center [479, 215] width 245 height 26
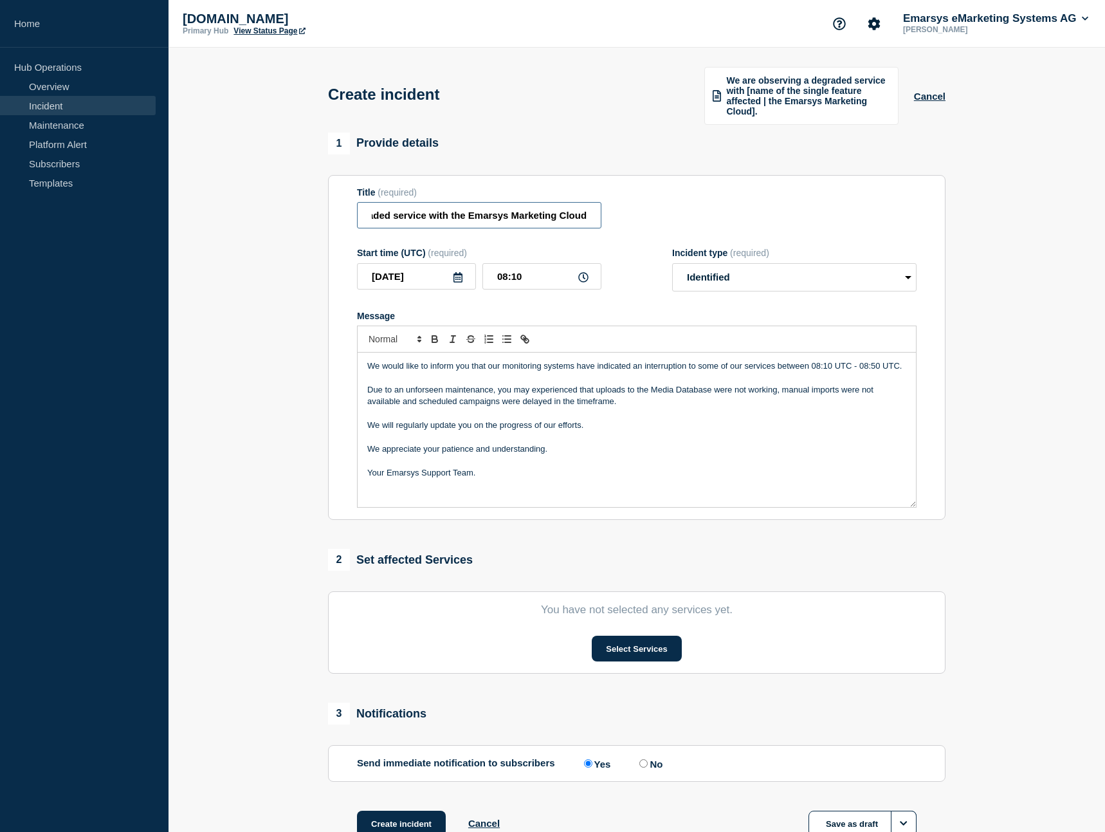
drag, startPoint x: 574, startPoint y: 219, endPoint x: 603, endPoint y: 218, distance: 29.0
click at [602, 218] on input "We are observing a degraded service with the Emarsys Marketing Cloud" at bounding box center [479, 215] width 245 height 26
type input "We are observing a degraded service with the Emarsys Marketing Cloud"
click at [614, 216] on div "Title (required) We are observing a degraded service with the Emarsys Marketing…" at bounding box center [637, 208] width 560 height 42
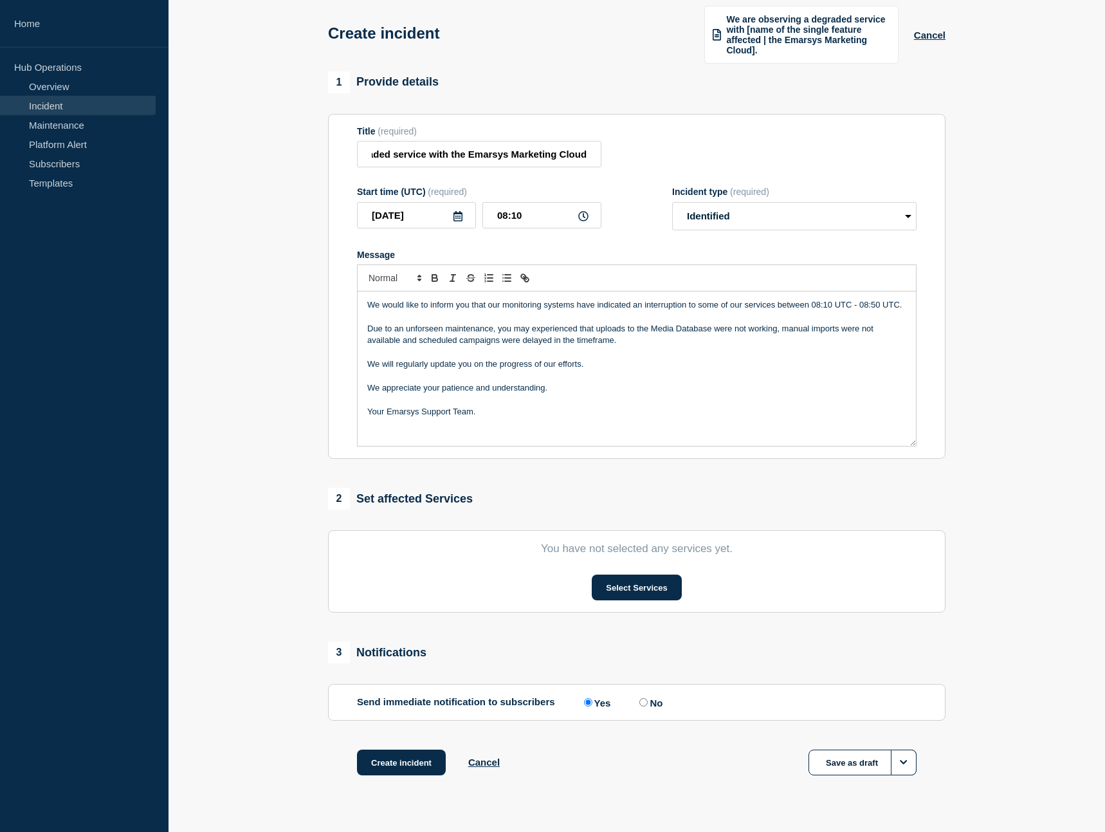
scroll to position [66, 0]
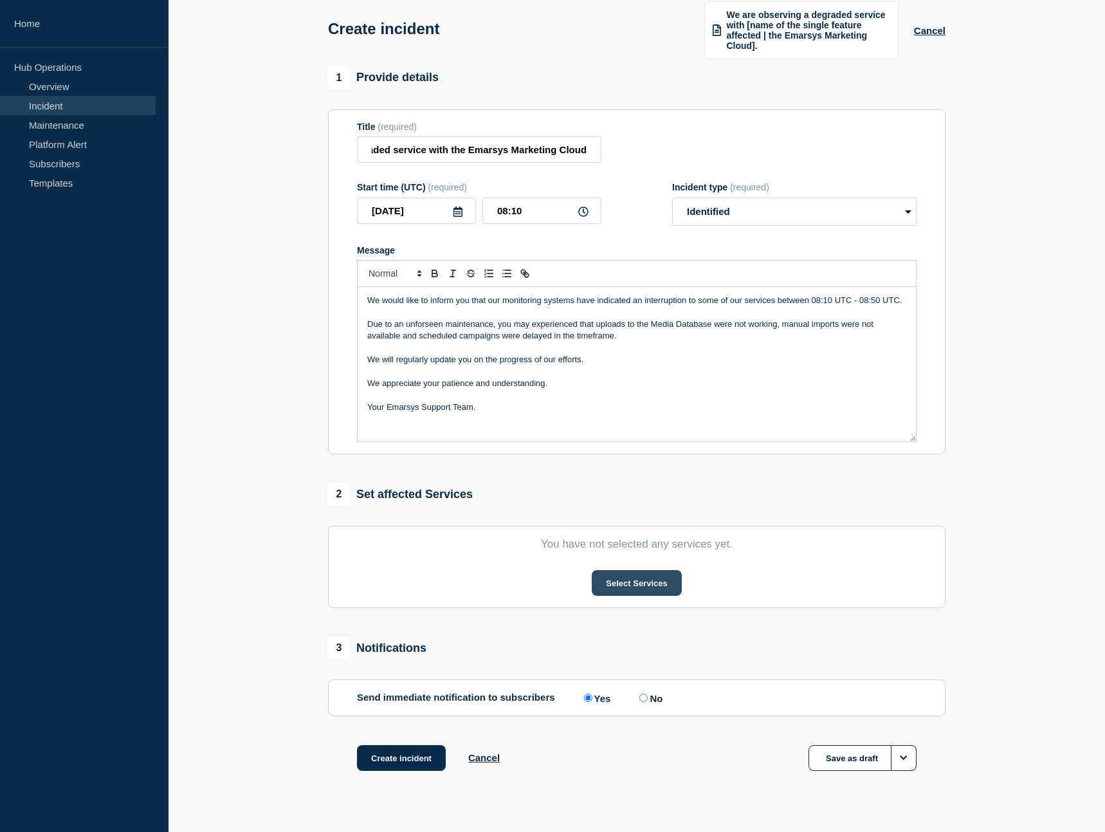
click at [622, 587] on button "Select Services" at bounding box center [636, 583] width 89 height 26
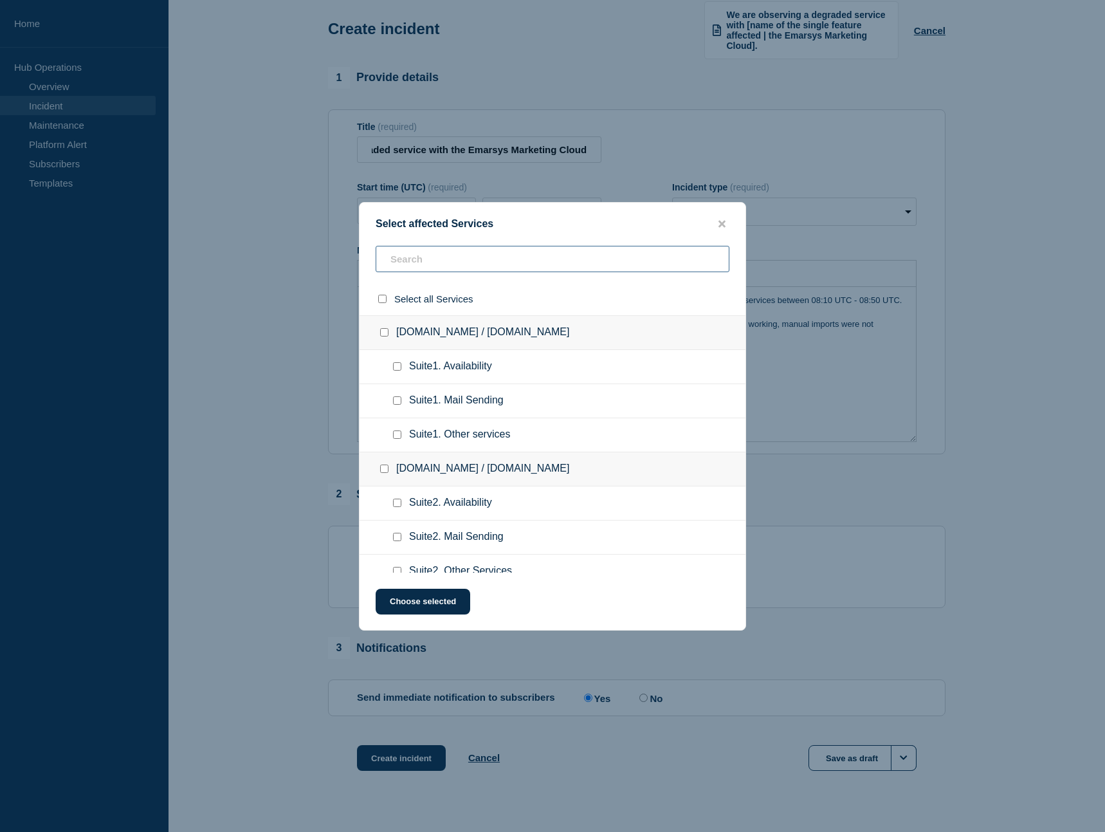
click at [458, 266] on input "text" at bounding box center [553, 259] width 354 height 26
type input "oth"
click at [398, 371] on input "Suite1. Other services checkbox" at bounding box center [397, 366] width 8 height 8
checkbox input "true"
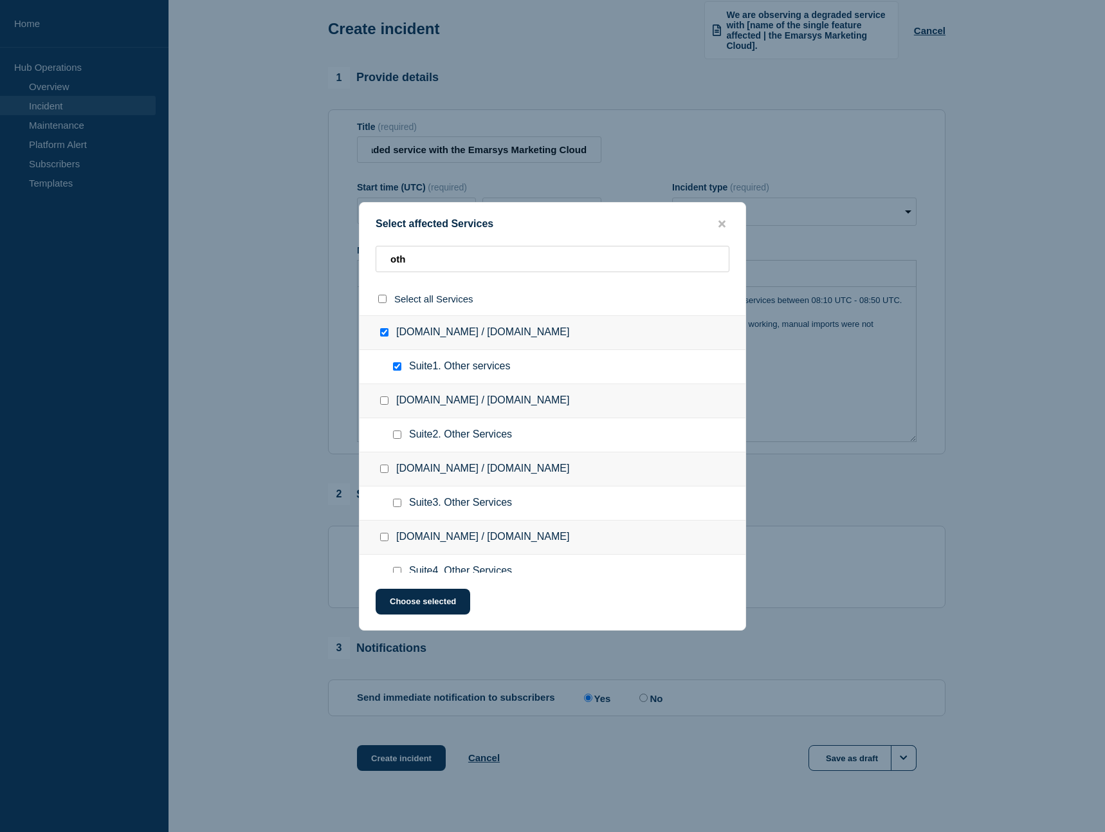
click at [398, 371] on input "Suite1. Other services checkbox" at bounding box center [397, 366] width 8 height 8
checkbox input "false"
click at [424, 258] on input "oth" at bounding box center [553, 259] width 354 height 26
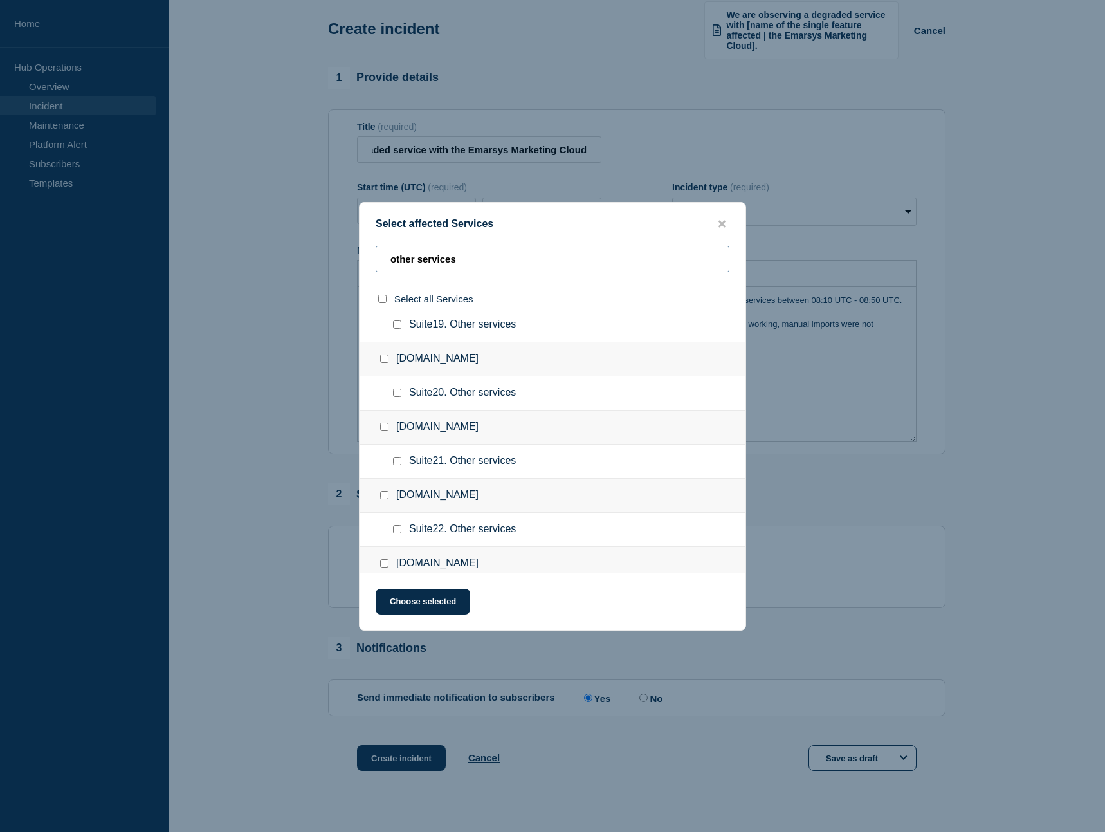
scroll to position [1247, 0]
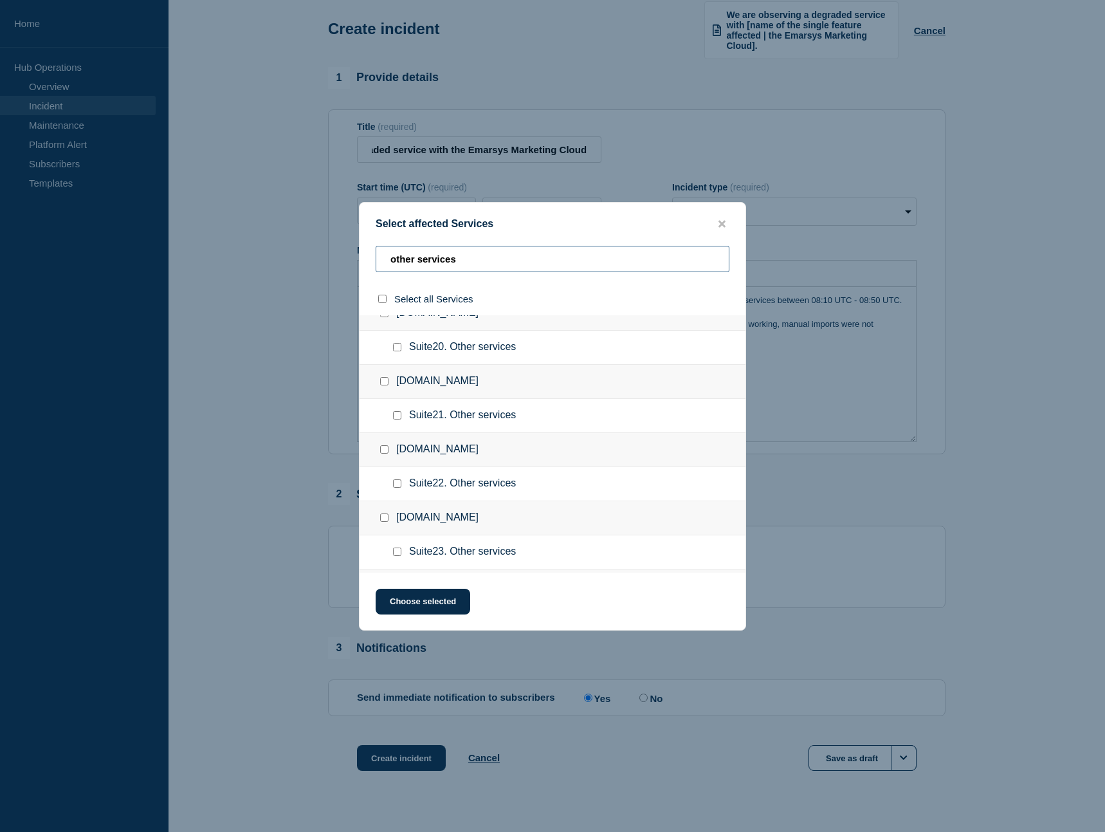
type input "other services"
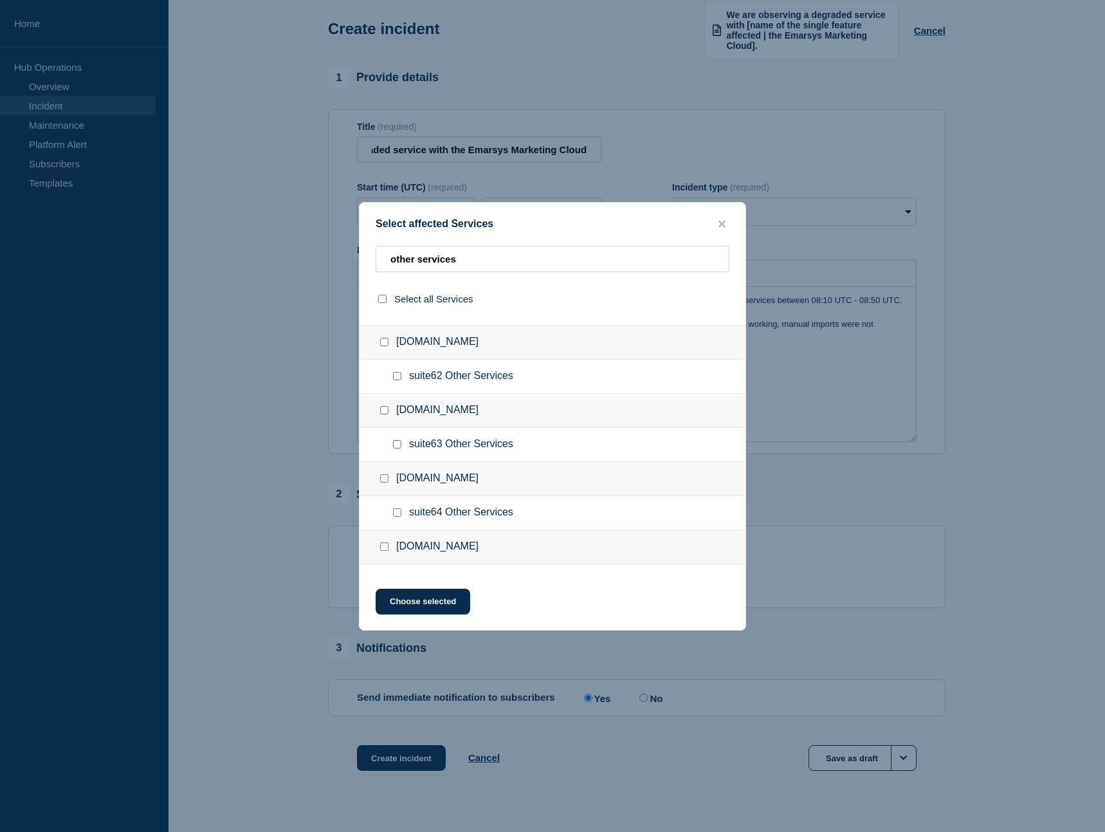
scroll to position [4449, 0]
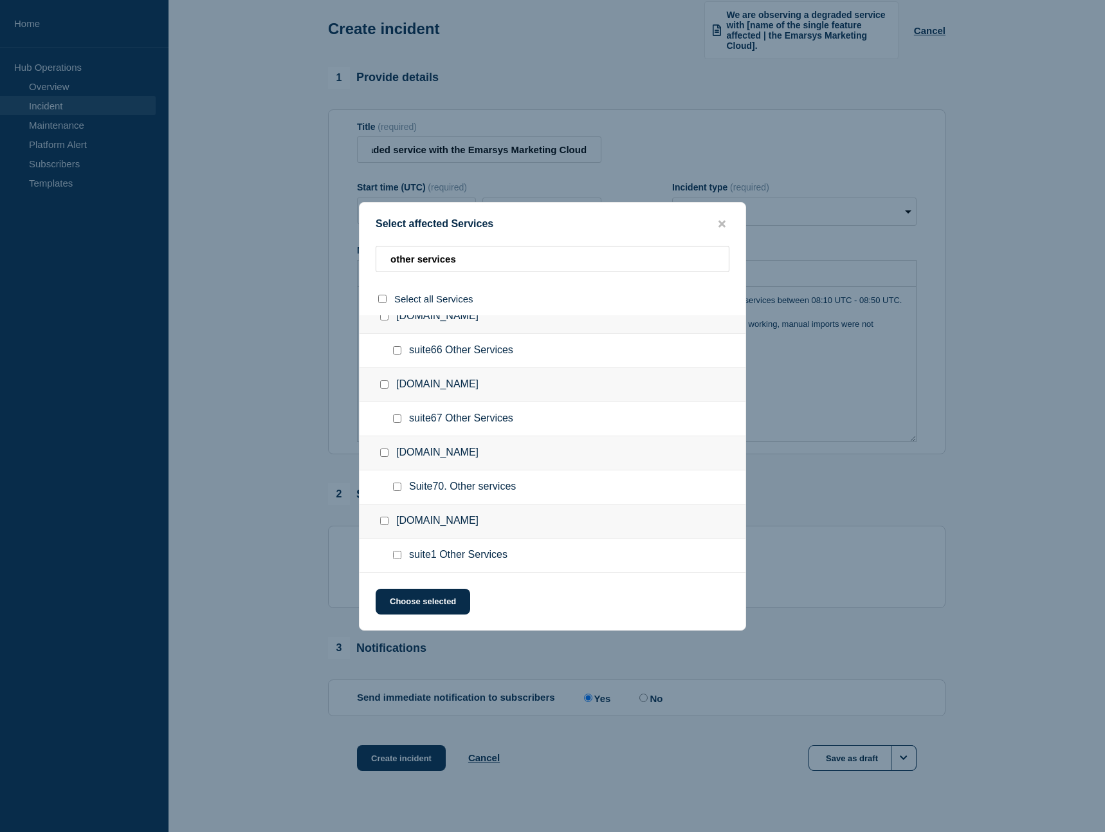
click at [398, 557] on input "suite1 Other Services checkbox" at bounding box center [397, 555] width 8 height 8
checkbox input "true"
click at [400, 486] on input "Suite70. Other services checkbox" at bounding box center [397, 487] width 8 height 8
checkbox input "true"
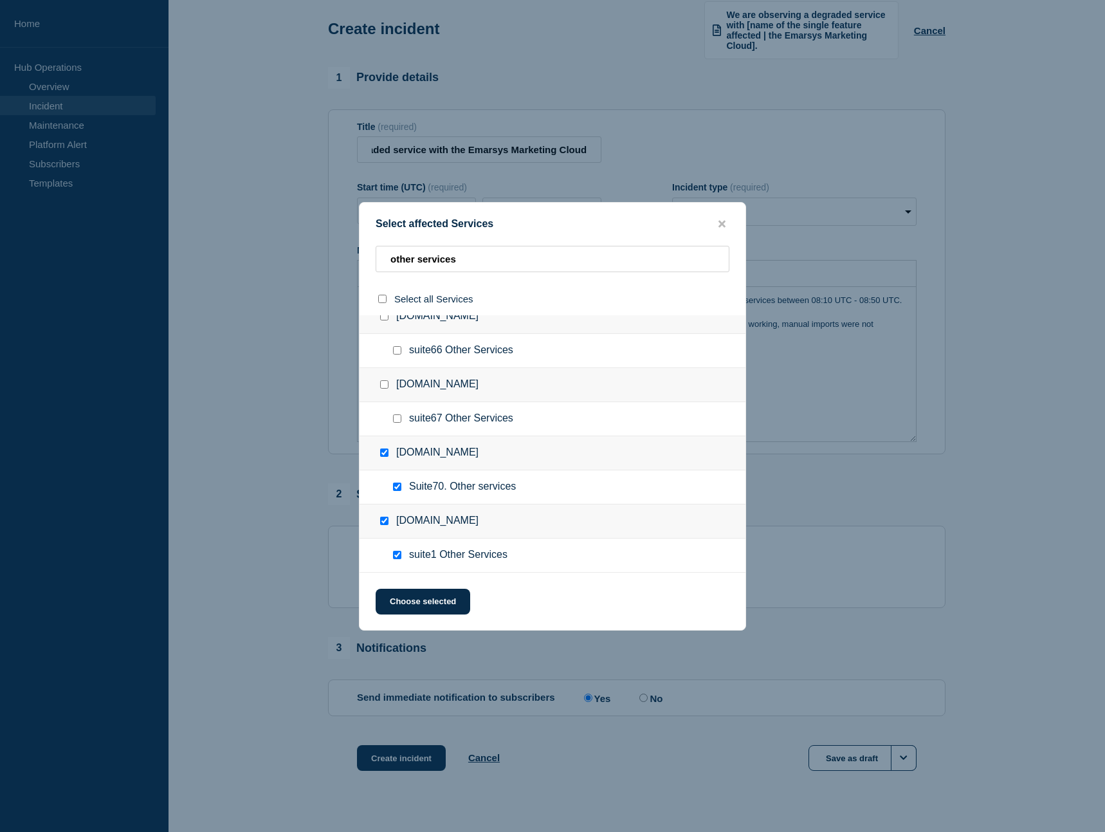
checkbox input "true"
click at [397, 420] on input "suite67 Other Services checkbox" at bounding box center [397, 418] width 8 height 8
checkbox input "true"
click at [399, 355] on input "suite66 Other Services checkbox" at bounding box center [397, 350] width 8 height 8
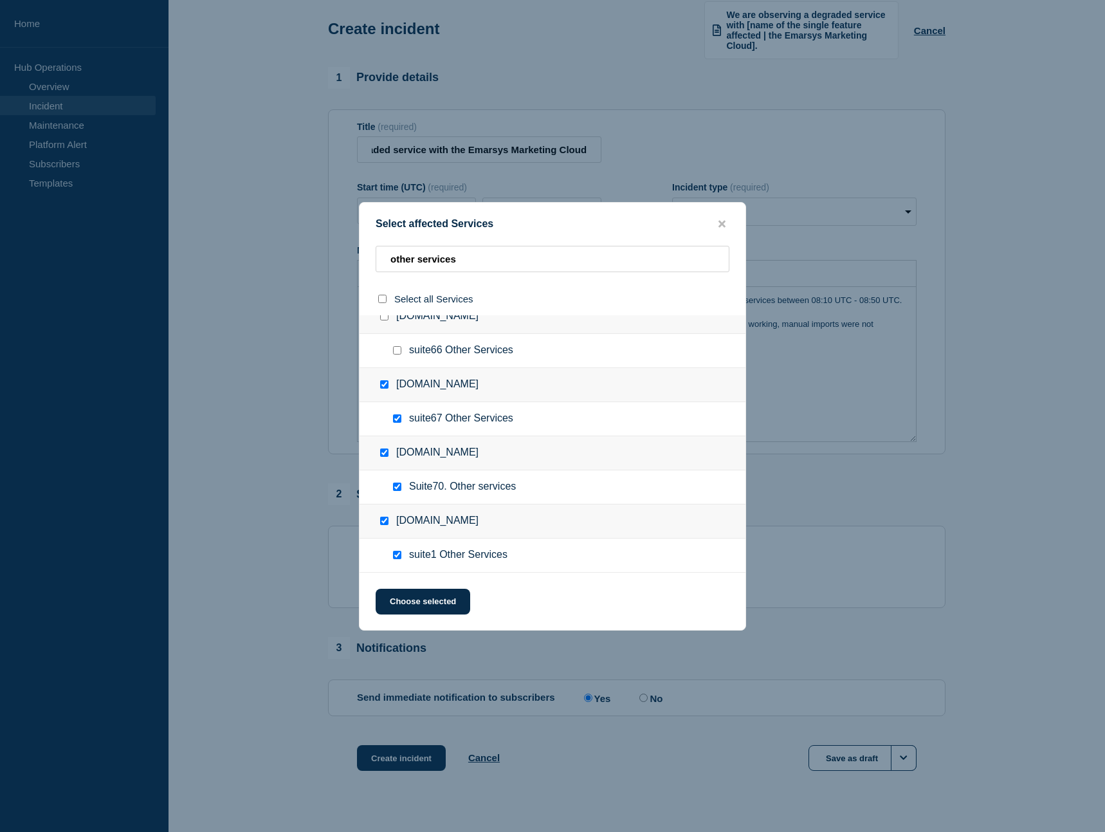
checkbox input "true"
click at [396, 486] on input "Suite70. Other services checkbox" at bounding box center [397, 487] width 8 height 8
checkbox input "false"
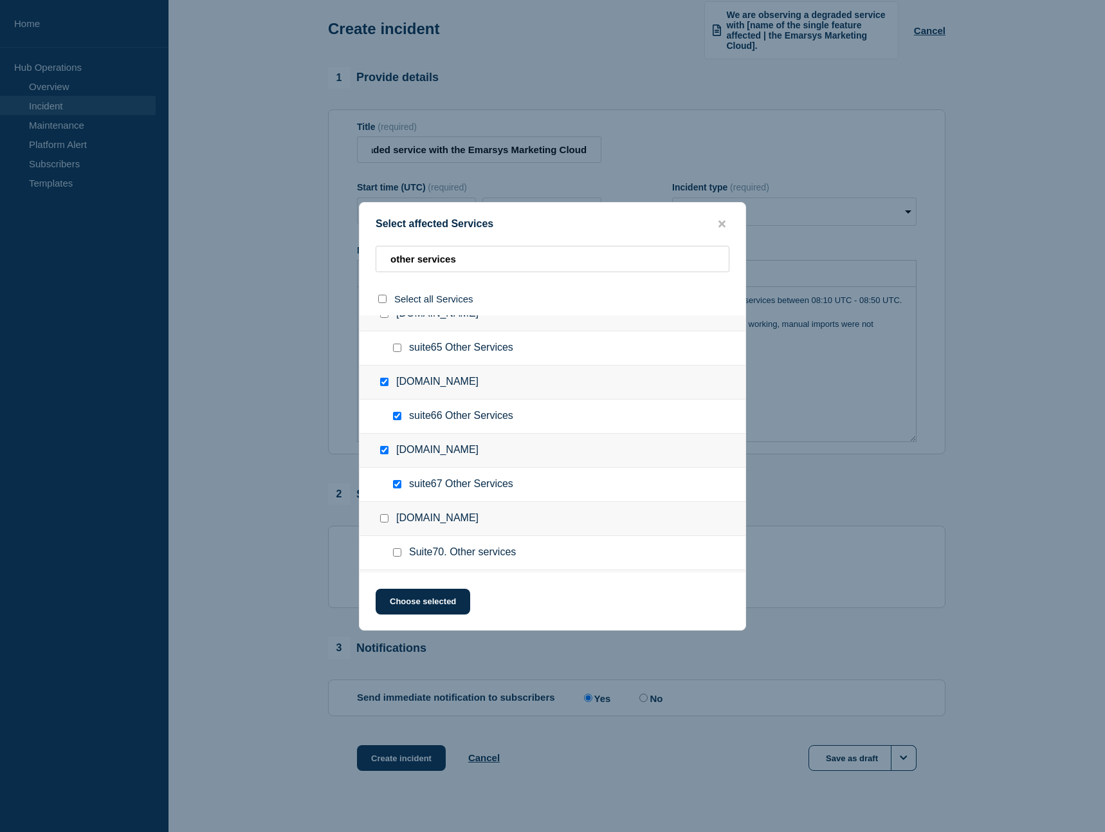
scroll to position [4318, 0]
click at [394, 417] on input "suite65 Other Services checkbox" at bounding box center [397, 413] width 8 height 8
checkbox input "true"
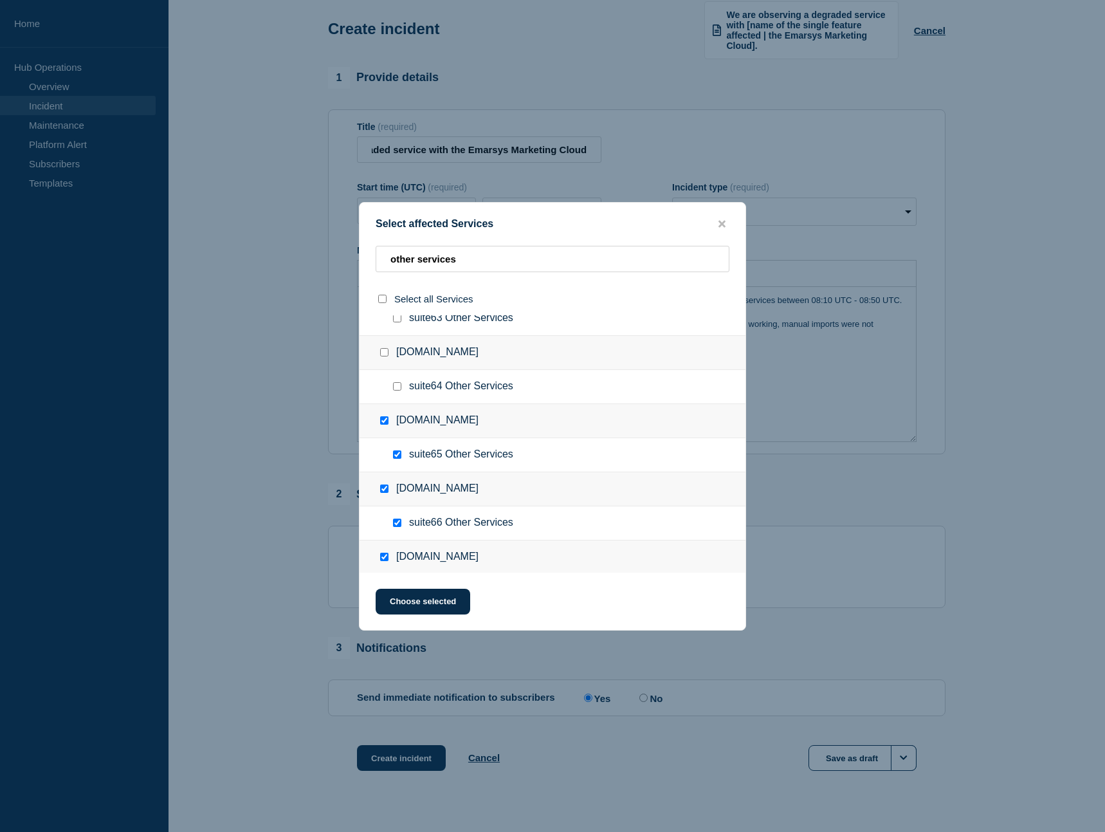
scroll to position [4252, 0]
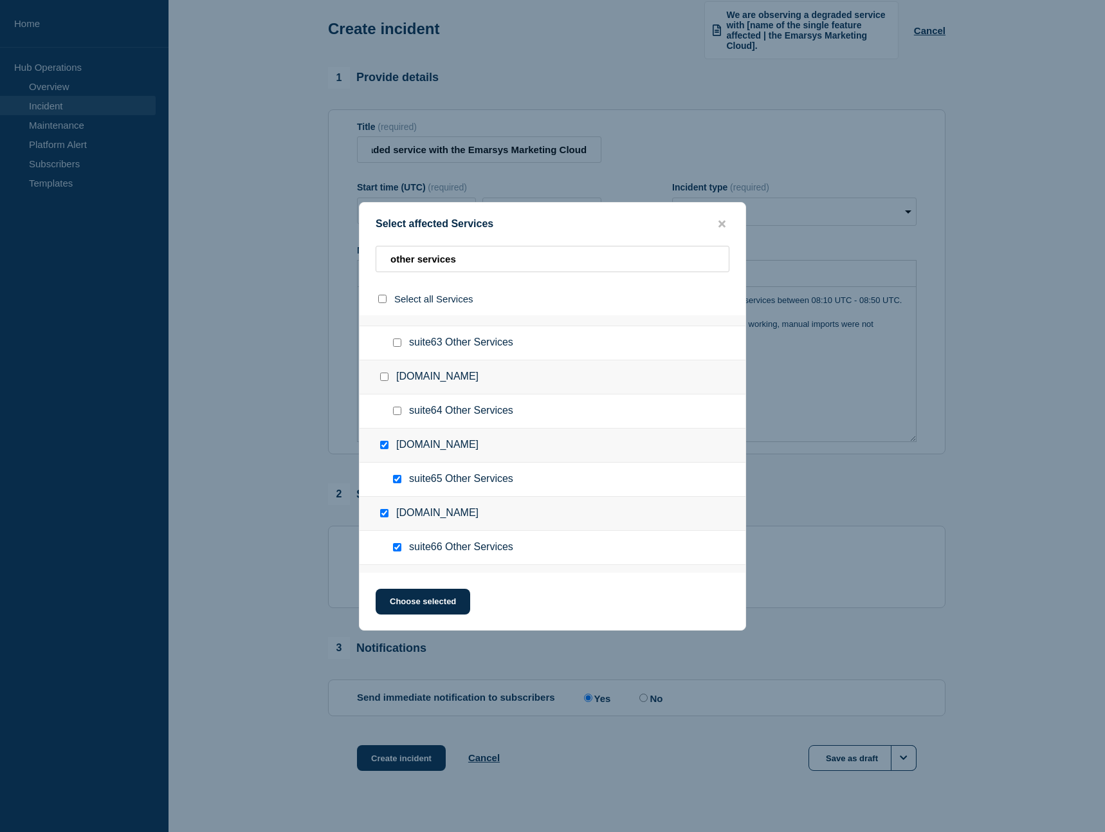
click at [400, 414] on input "suite64 Other Services checkbox" at bounding box center [397, 411] width 8 height 8
checkbox input "true"
click at [396, 342] on input "suite63 Other Services checkbox" at bounding box center [397, 342] width 8 height 8
checkbox input "true"
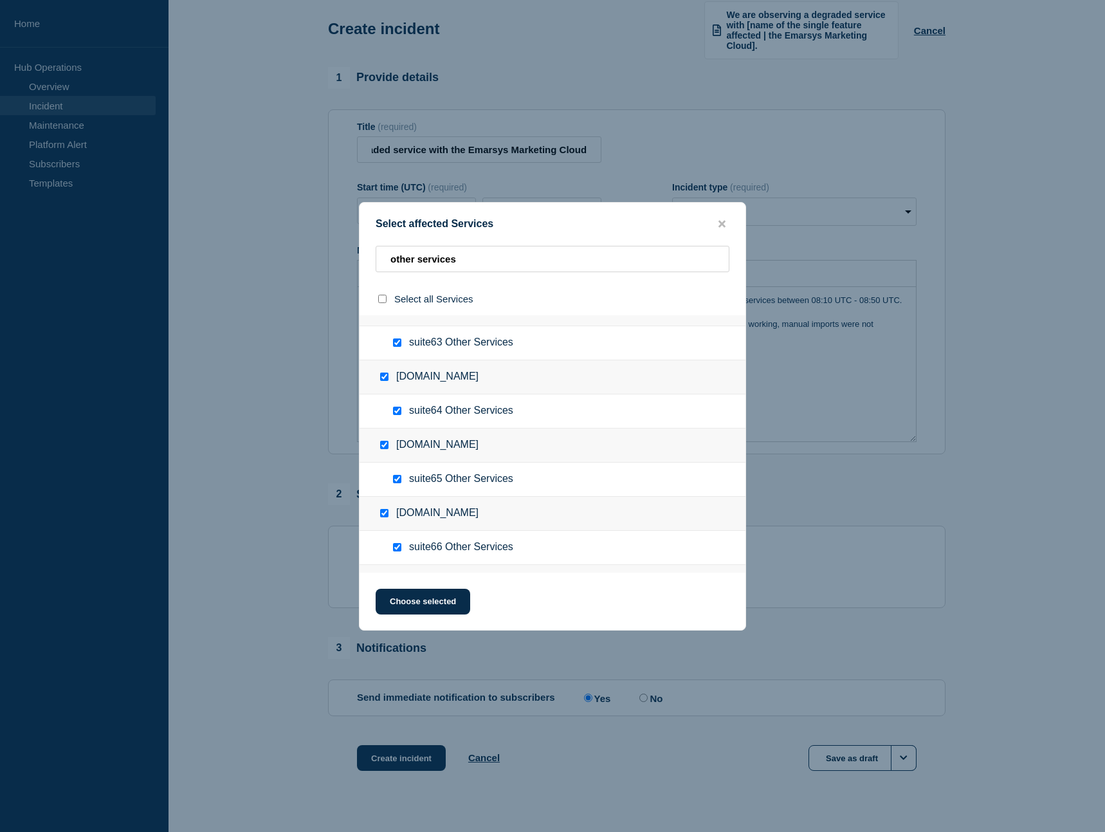
checkbox input "true"
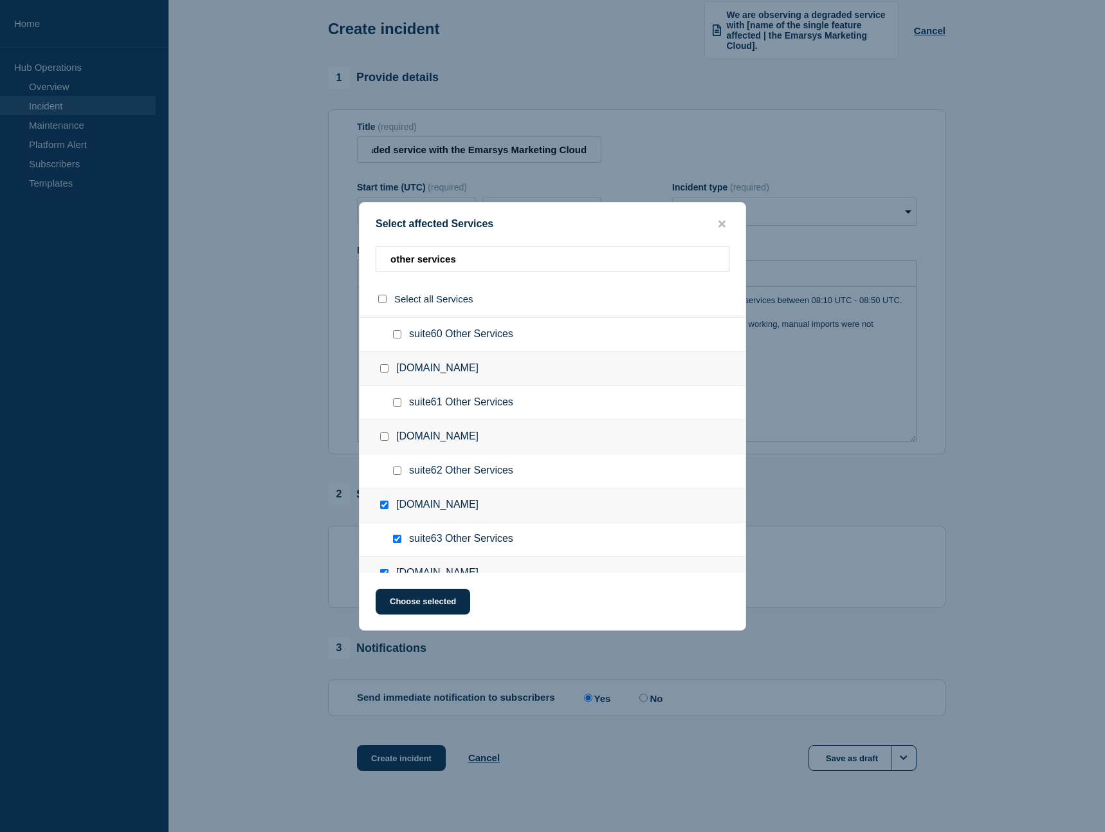
scroll to position [4056, 0]
click at [397, 474] on input "suite62 Other Services checkbox" at bounding box center [397, 471] width 8 height 8
checkbox input "true"
click at [398, 398] on ul "suite61 Other Services" at bounding box center [553, 404] width 386 height 34
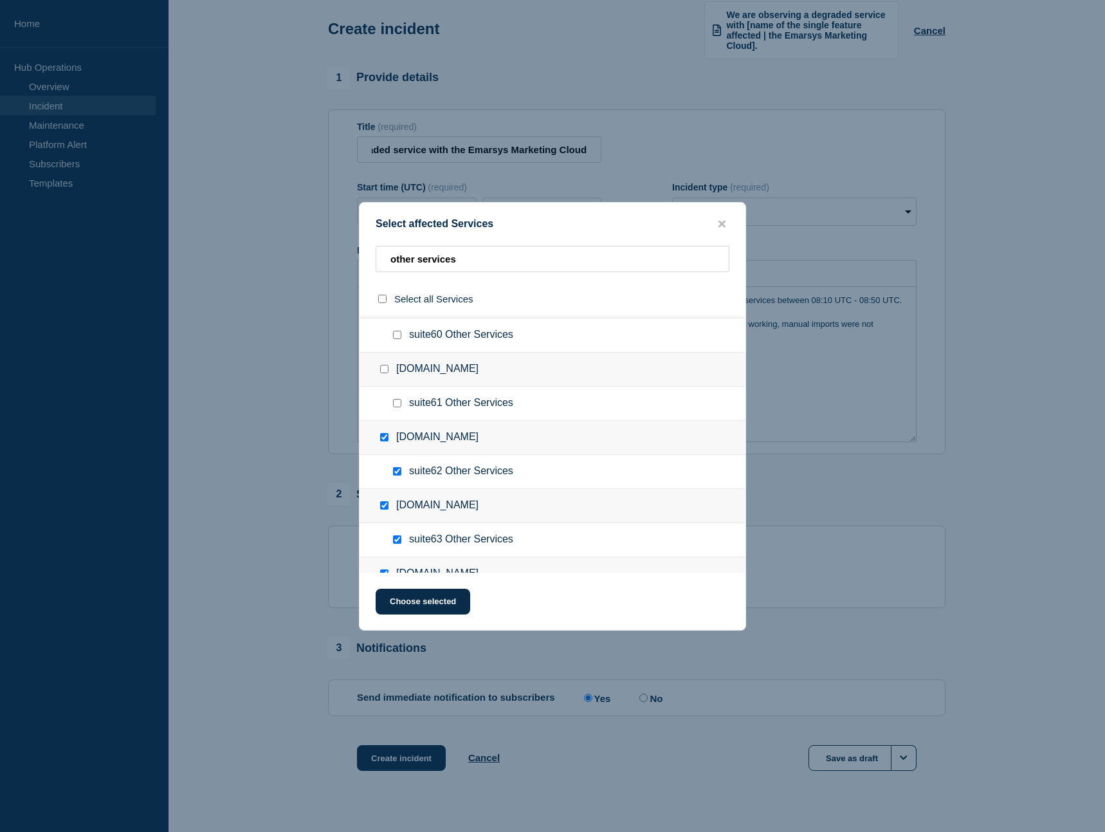
click at [399, 333] on input "suite60 Other Services checkbox" at bounding box center [397, 335] width 8 height 8
checkbox input "true"
click at [397, 404] on input "suite61 Other Services checkbox" at bounding box center [397, 403] width 8 height 8
checkbox input "true"
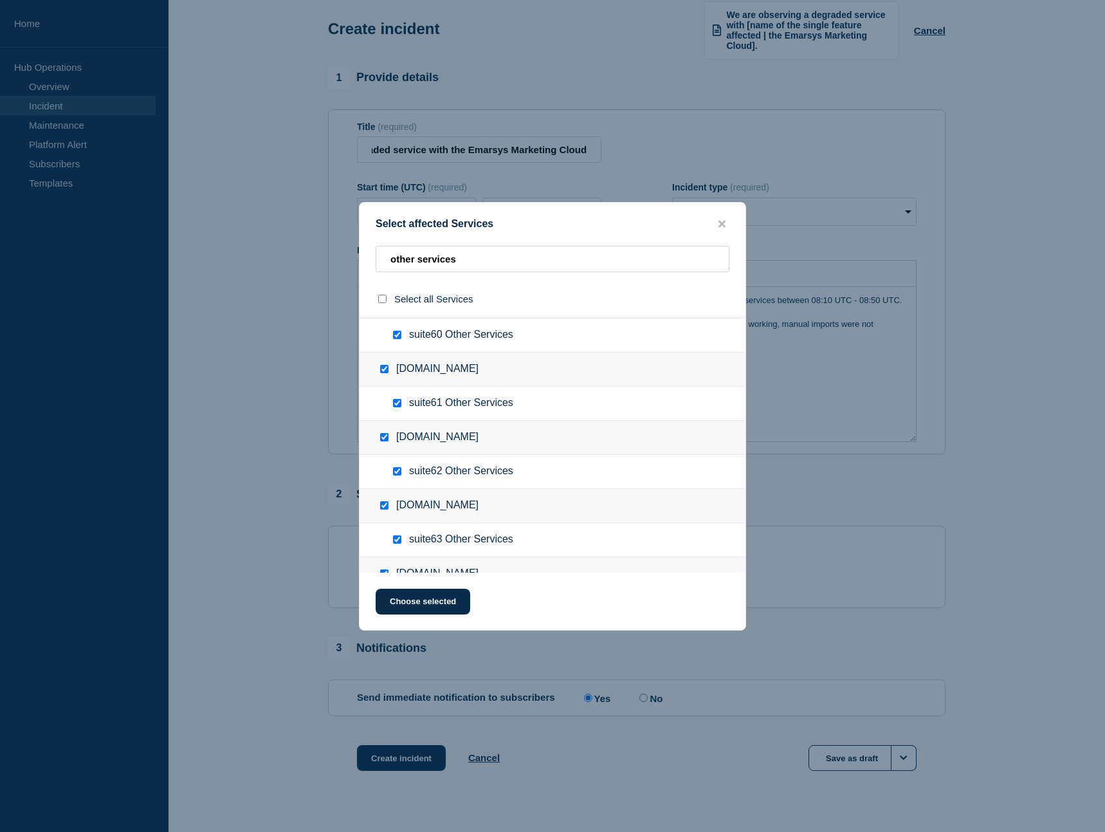
checkbox input "true"
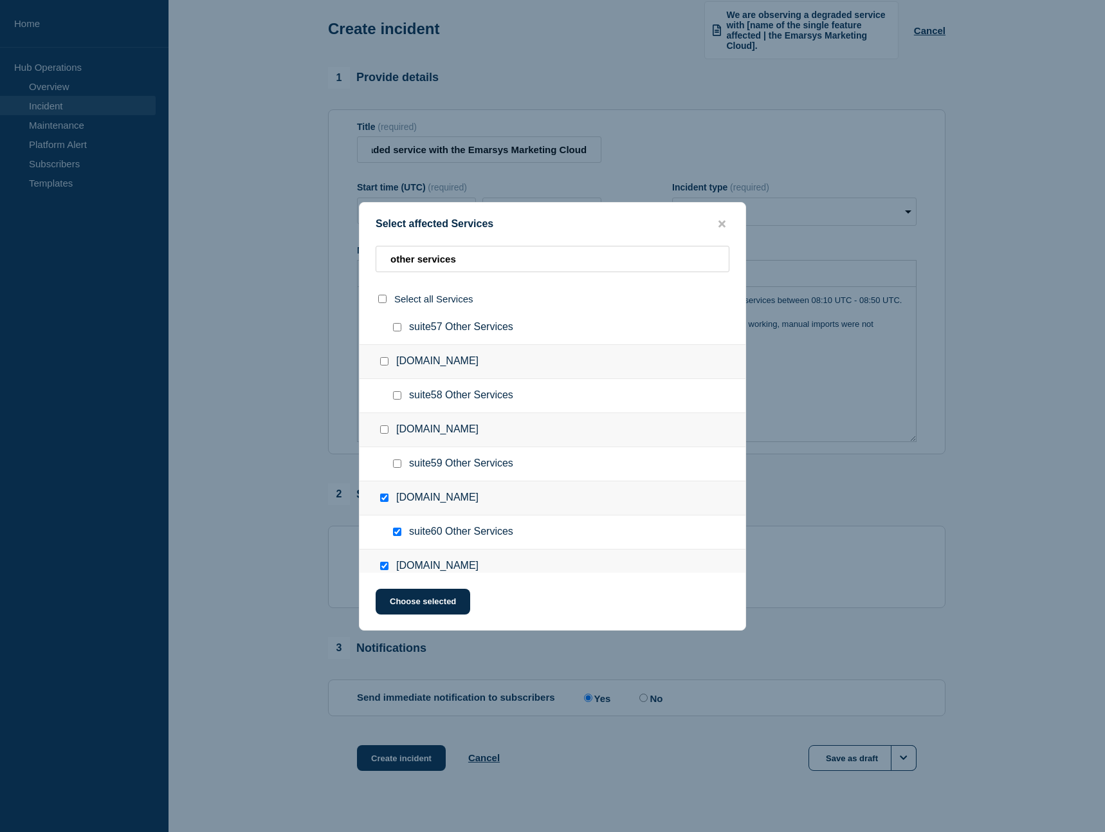
click at [400, 468] on input "suite59 Other Services checkbox" at bounding box center [397, 463] width 8 height 8
checkbox input "true"
click at [398, 398] on input "suite58 Other Services checkbox" at bounding box center [397, 395] width 8 height 8
checkbox input "true"
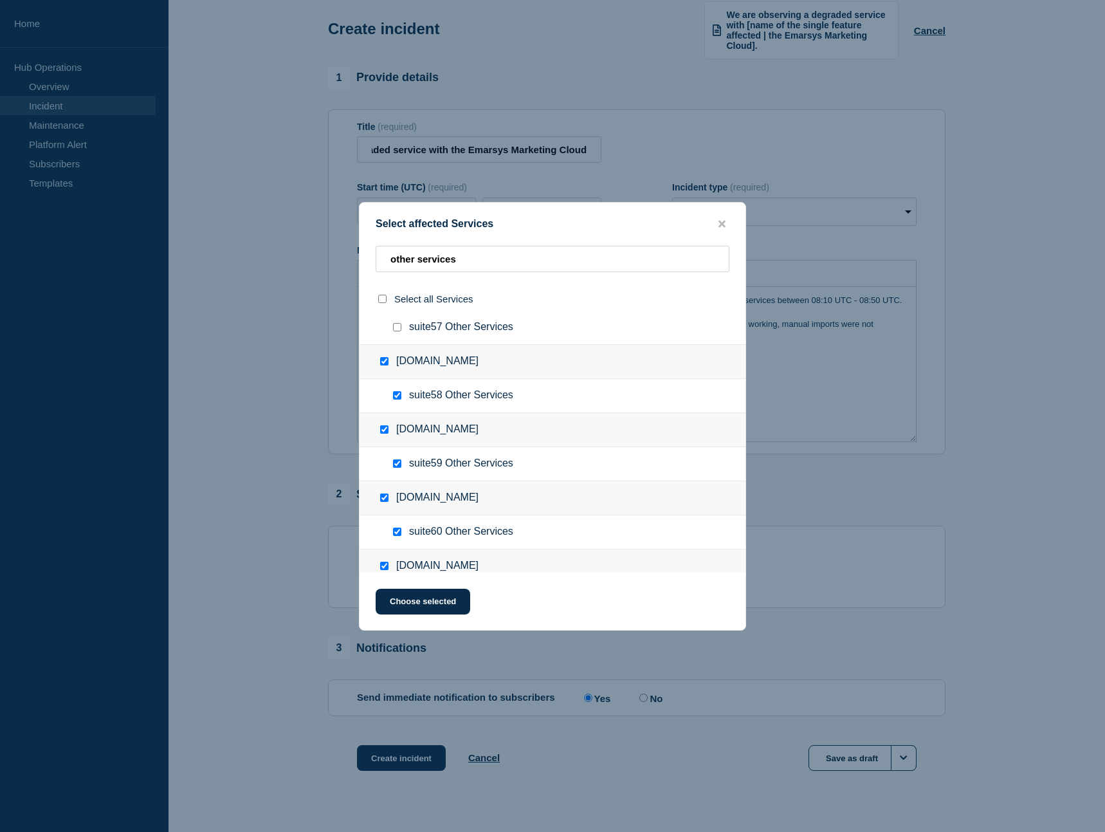
checkbox input "true"
click at [398, 329] on input "suite57 Other Services checkbox" at bounding box center [397, 327] width 8 height 8
checkbox input "true"
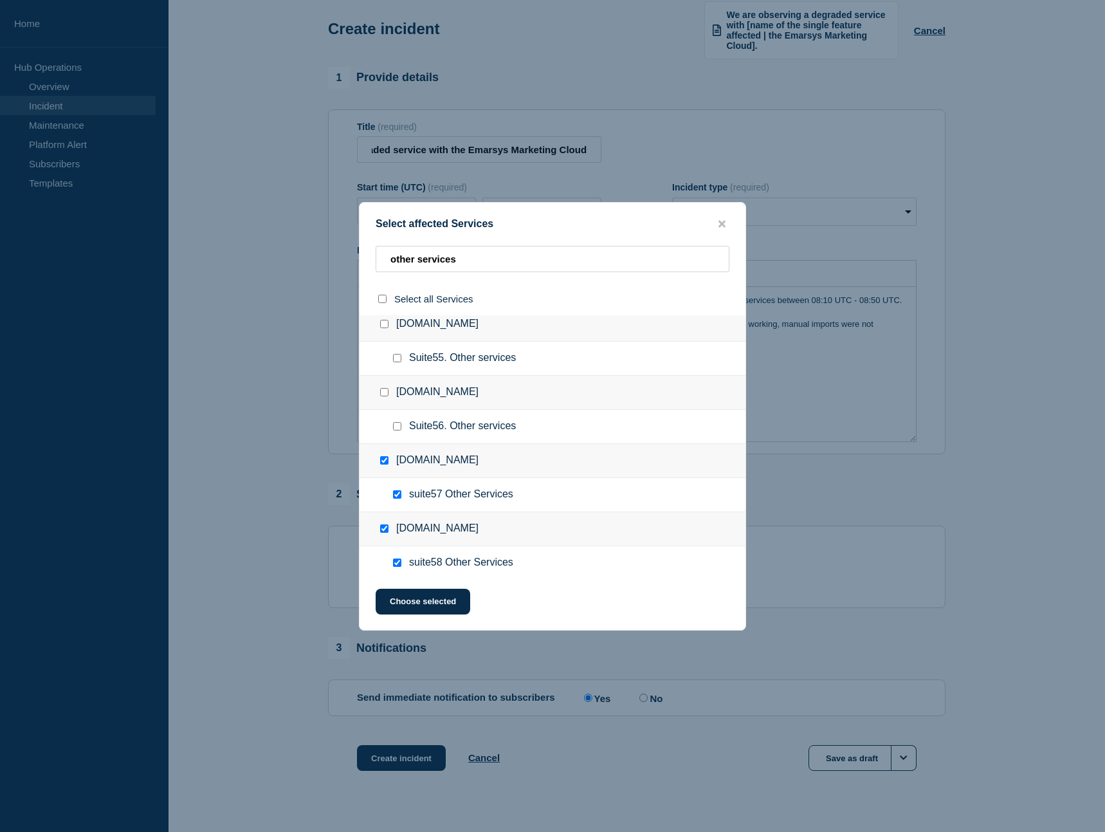
scroll to position [3662, 0]
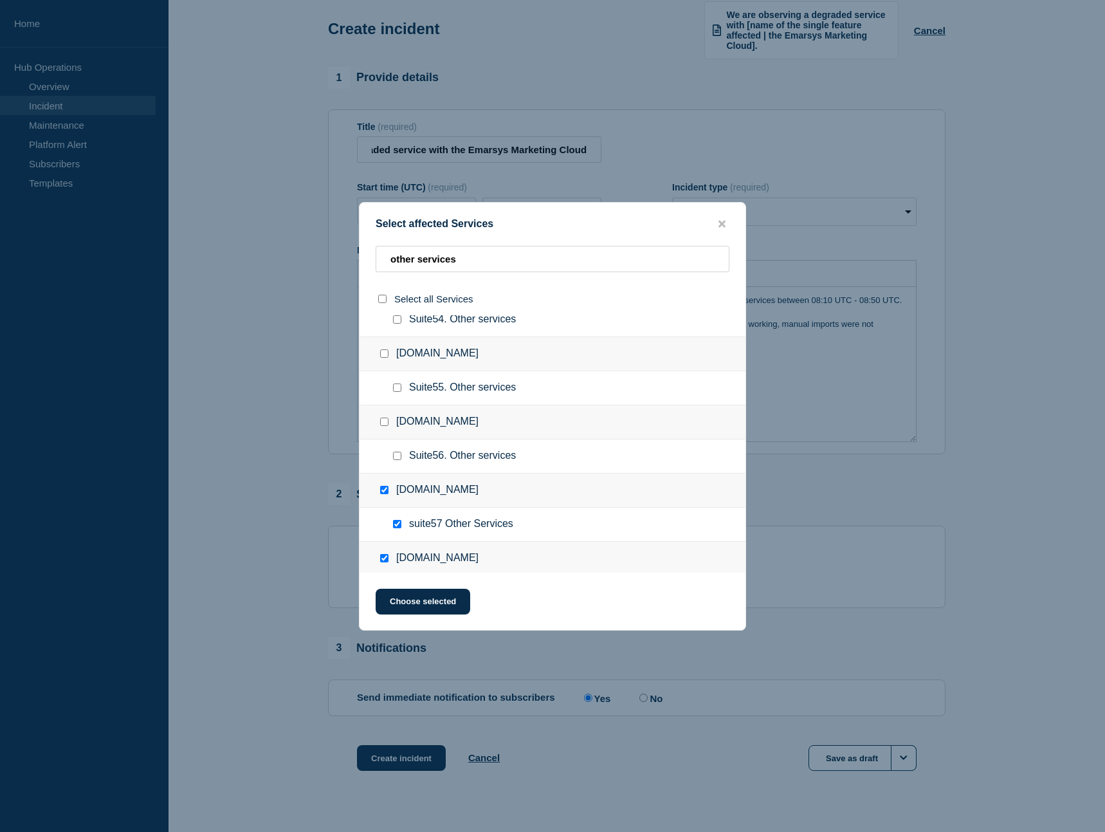
click at [397, 457] on input "Suite56. Other services checkbox" at bounding box center [397, 456] width 8 height 8
checkbox input "true"
click at [398, 389] on input "Suite55. Other services checkbox" at bounding box center [397, 387] width 8 height 8
checkbox input "true"
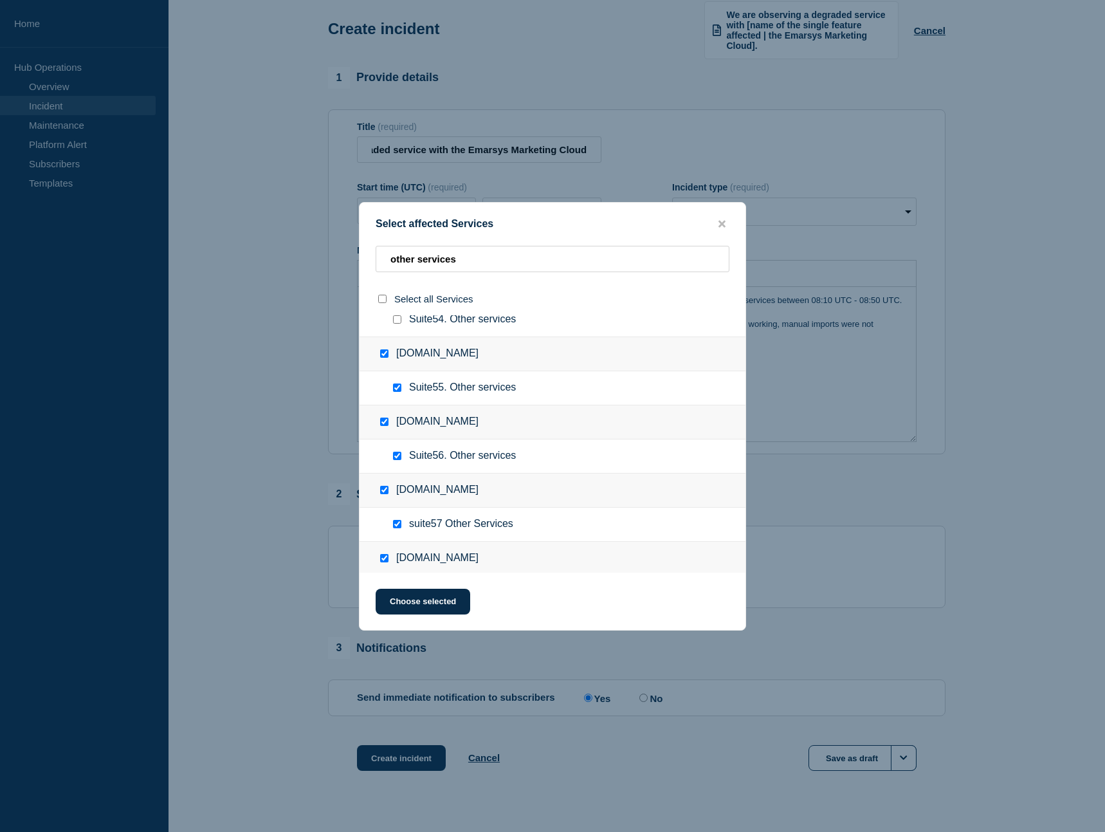
checkbox input "true"
click at [395, 321] on input "Suite54. Other services checkbox" at bounding box center [397, 319] width 8 height 8
checkbox input "true"
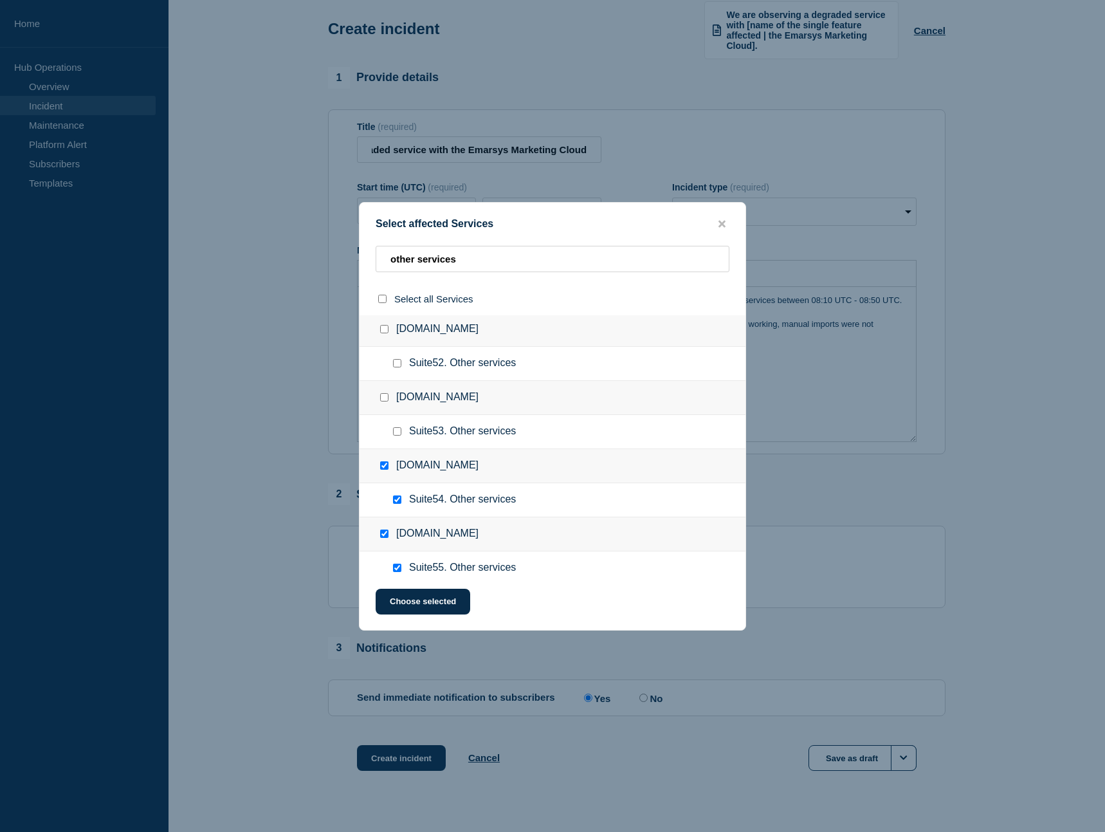
scroll to position [3465, 0]
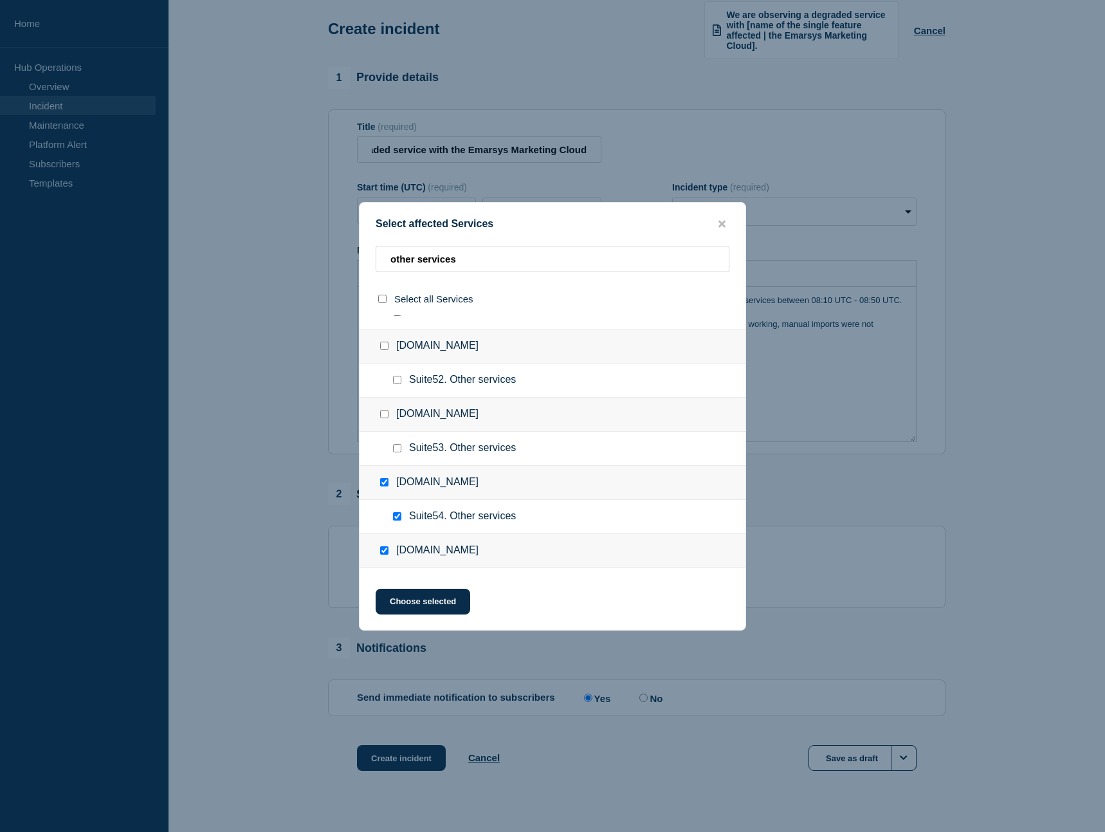
click at [399, 452] on input "Suite53. Other services checkbox" at bounding box center [397, 448] width 8 height 8
checkbox input "true"
click at [400, 383] on input "Suite52. Other services checkbox" at bounding box center [397, 380] width 8 height 8
checkbox input "true"
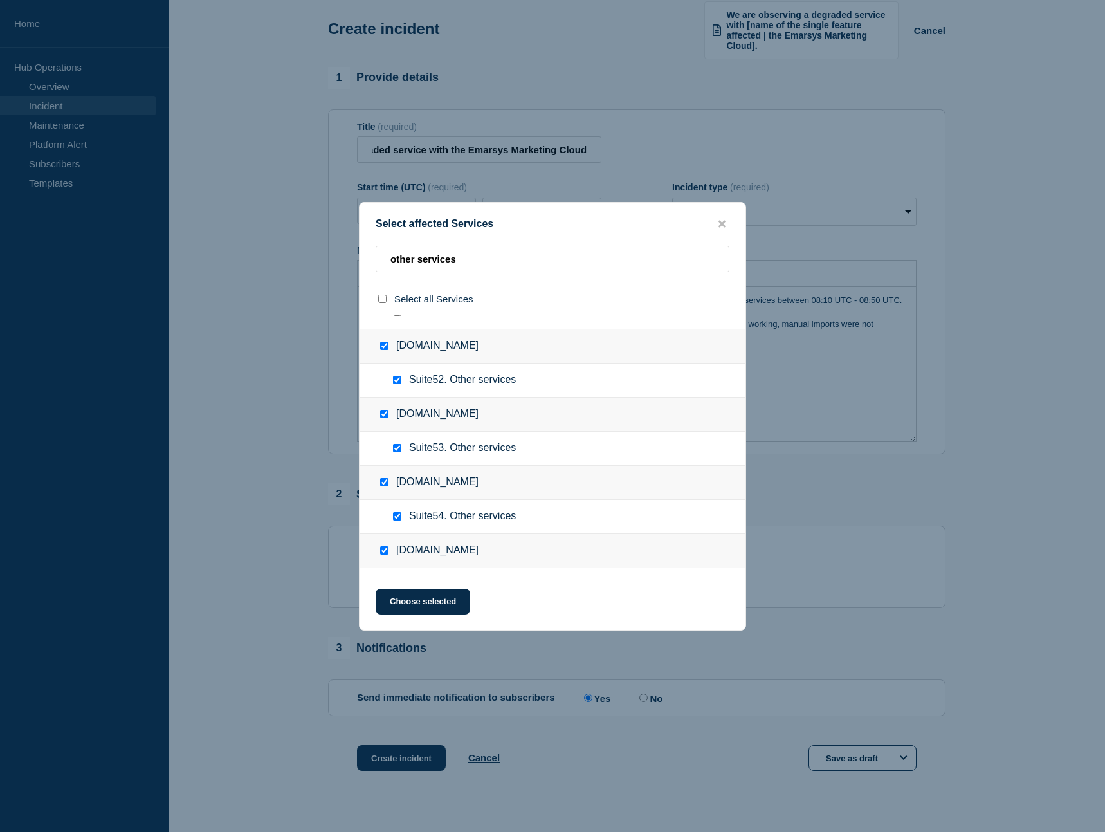
checkbox input "true"
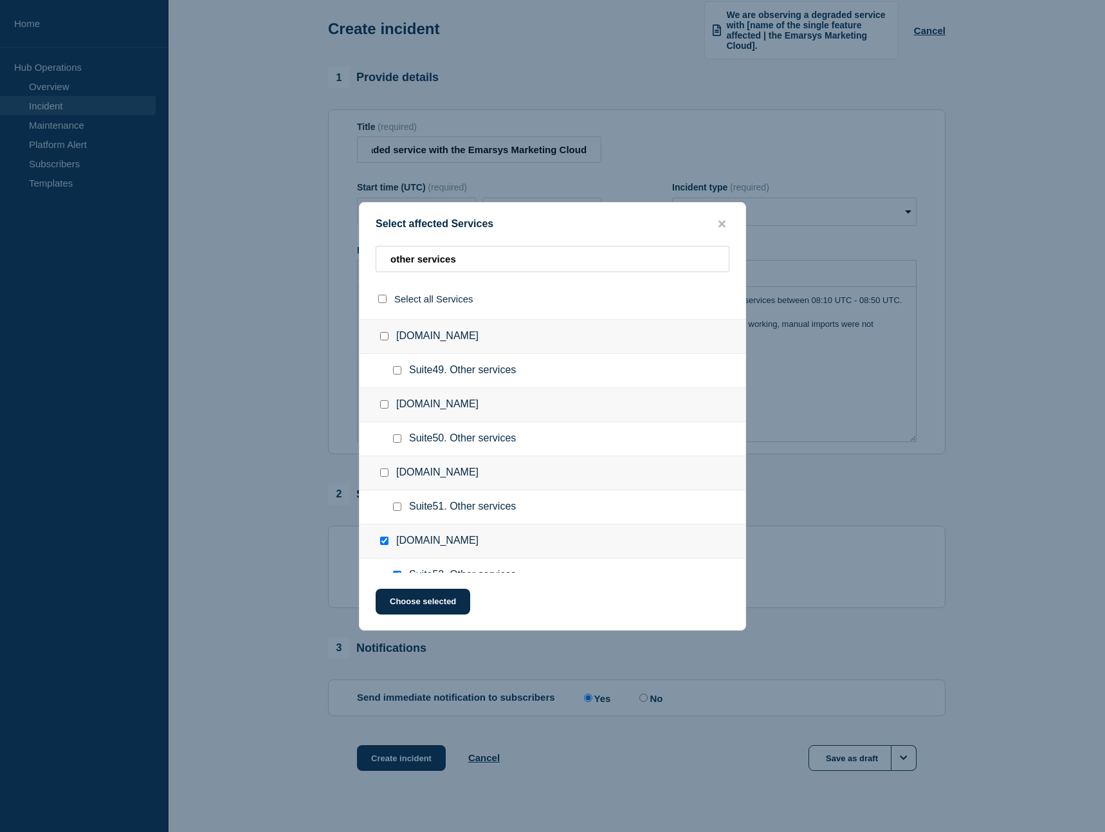
scroll to position [3268, 0]
click at [401, 508] on input "Suite51. Other services checkbox" at bounding box center [397, 508] width 8 height 8
checkbox input "true"
click at [402, 443] on input "Suite50. Other services checkbox" at bounding box center [397, 440] width 8 height 8
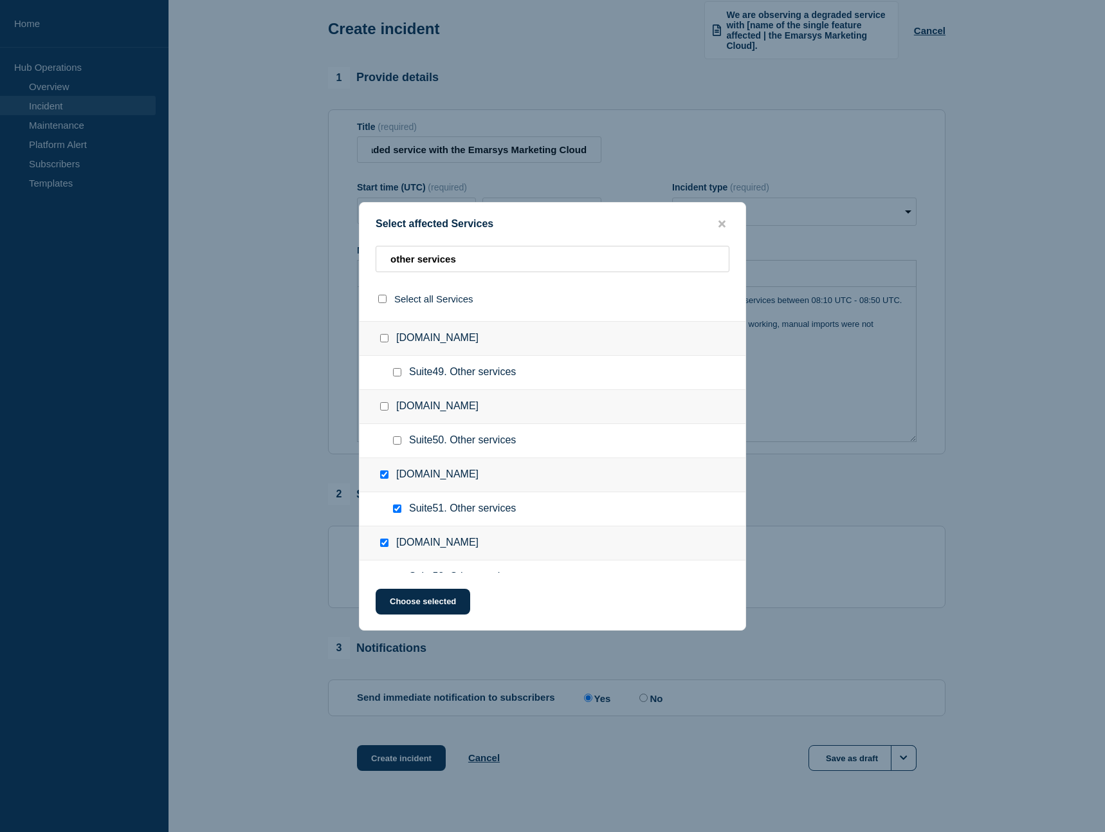
checkbox input "true"
click at [397, 373] on input "Suite49. Other services checkbox" at bounding box center [397, 372] width 8 height 8
checkbox input "true"
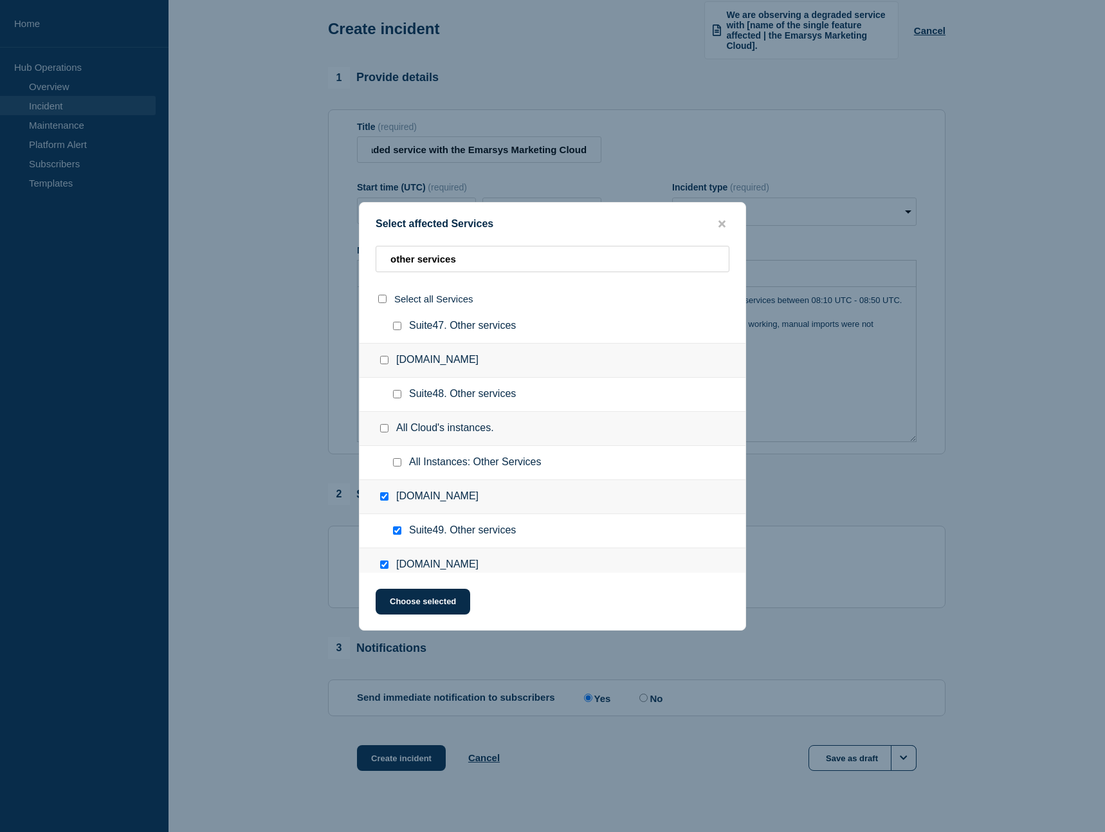
scroll to position [3071, 0]
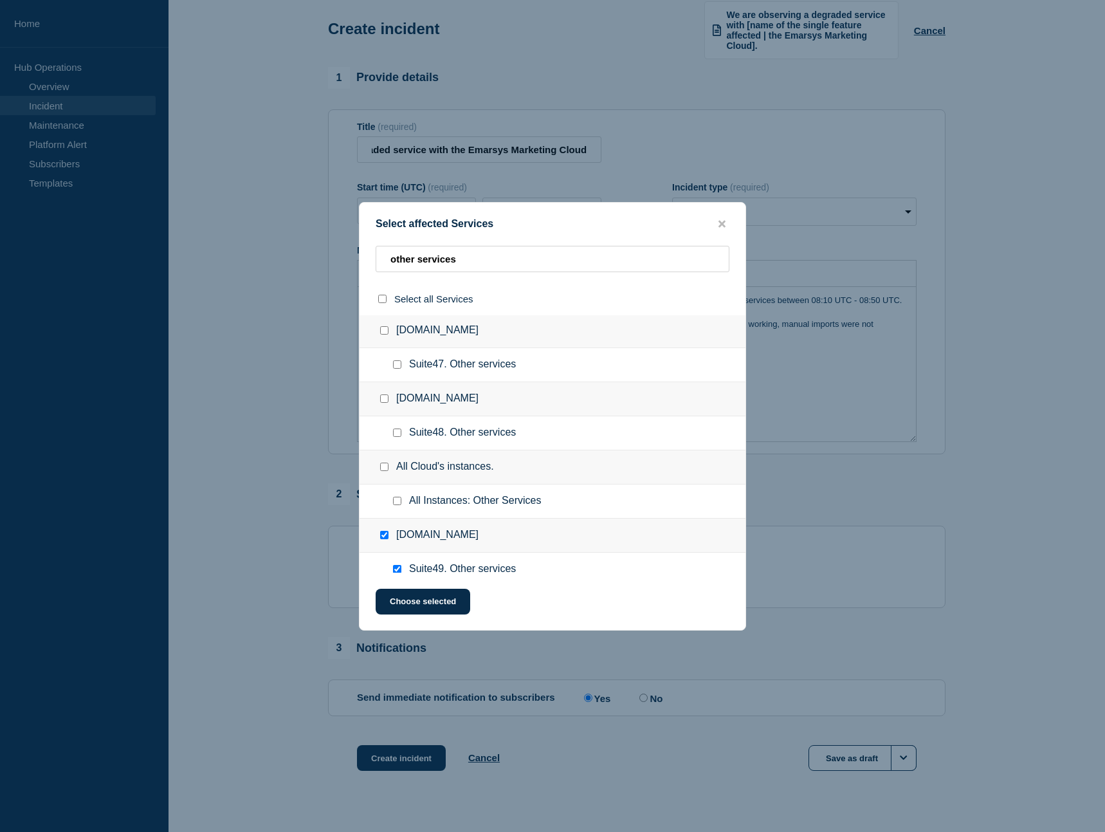
click at [382, 469] on input "All Cloud's instances. checkbox" at bounding box center [384, 467] width 8 height 8
checkbox input "true"
click at [382, 469] on input "All Cloud's instances. checkbox" at bounding box center [384, 467] width 8 height 8
checkbox input "false"
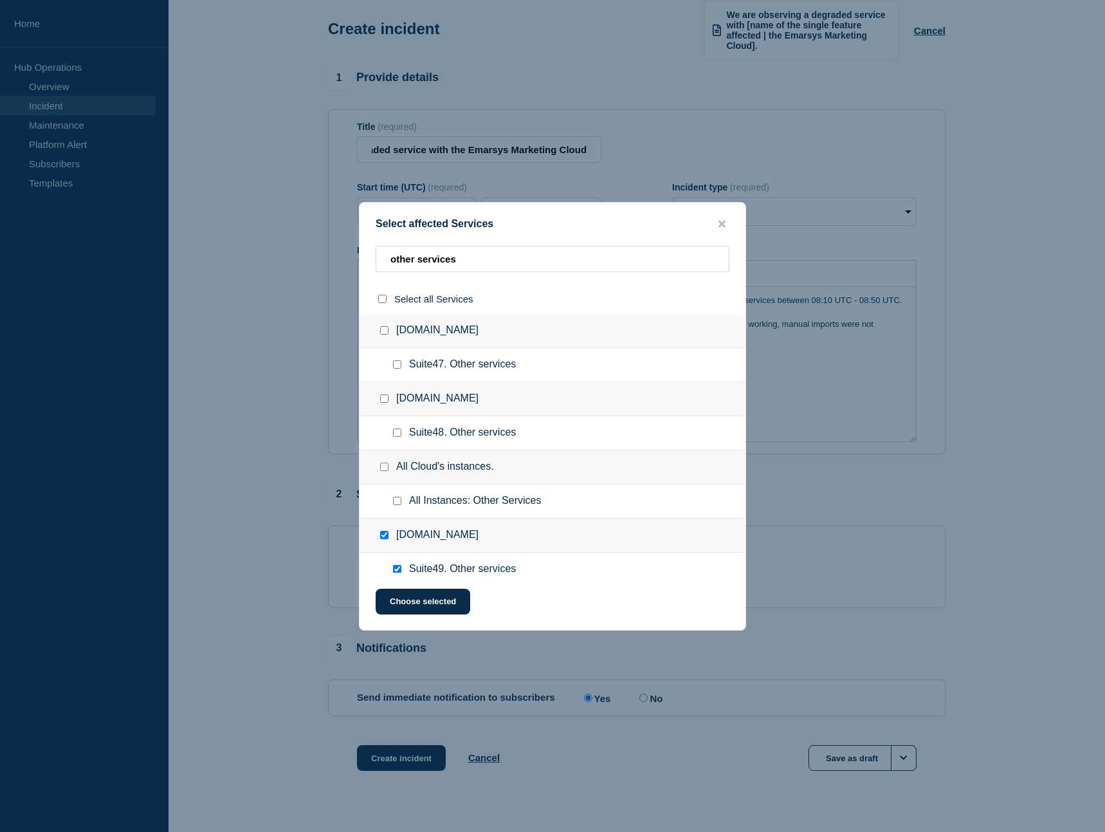
checkbox input "false"
click at [398, 436] on input "Suite48. Other services checkbox" at bounding box center [397, 433] width 8 height 8
checkbox input "true"
click at [398, 367] on input "Suite47. Other services checkbox" at bounding box center [397, 364] width 8 height 8
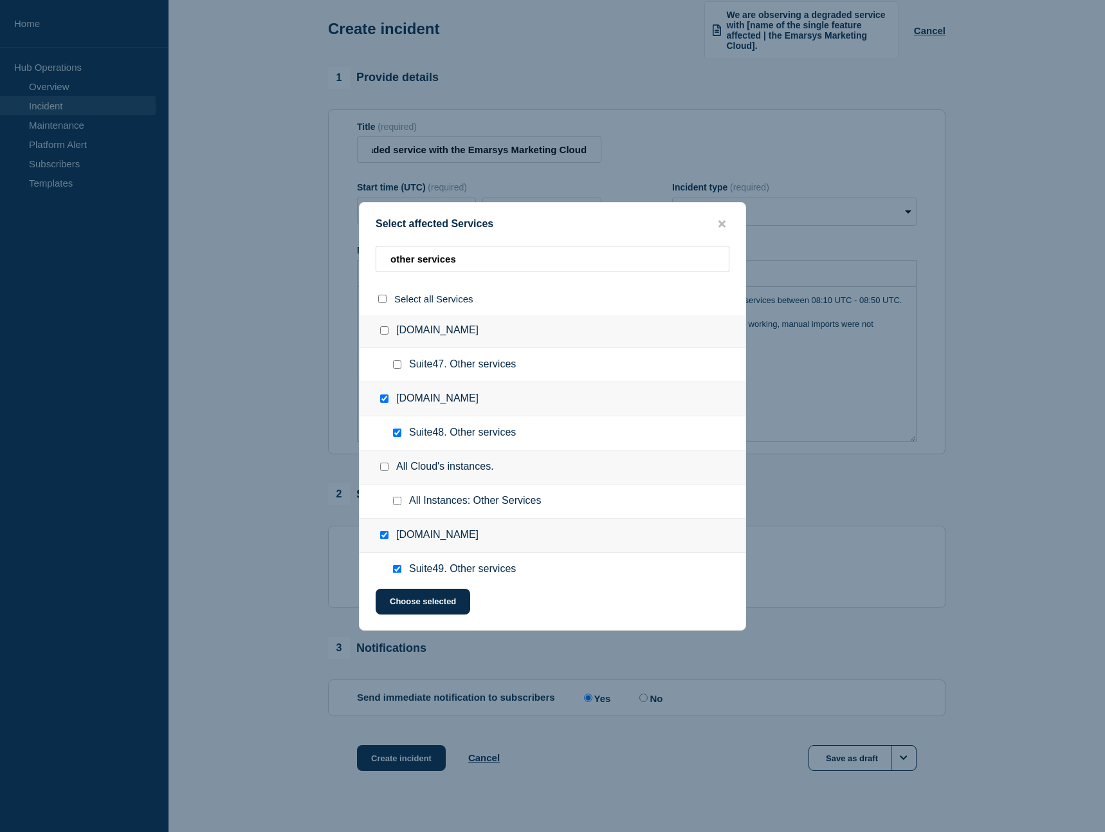
checkbox input "true"
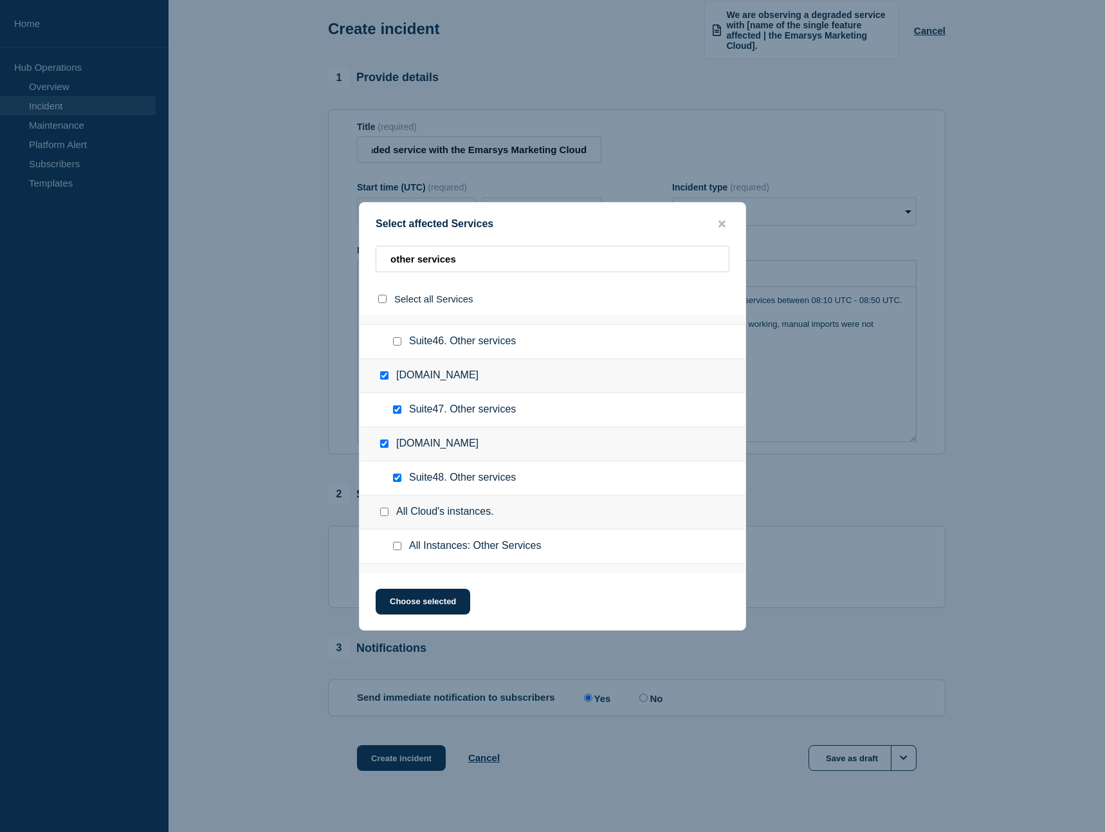
scroll to position [2940, 0]
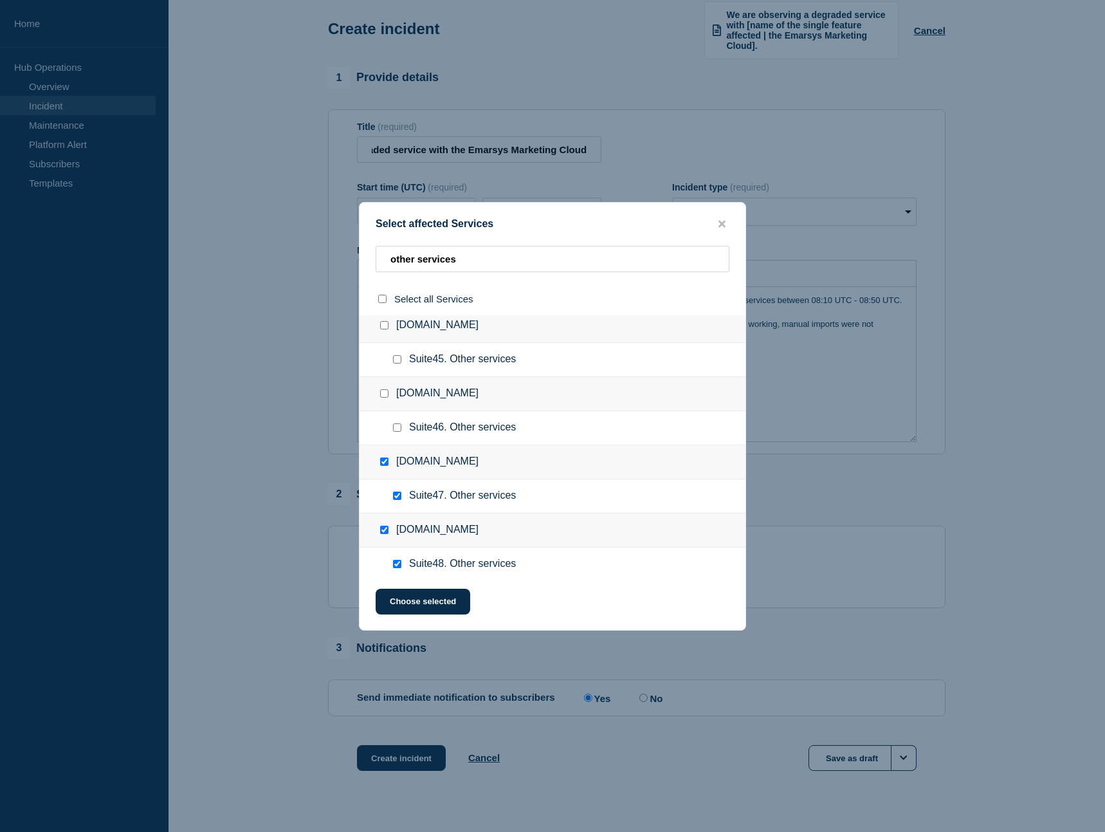
click at [398, 429] on input "Suite46. Other services checkbox" at bounding box center [397, 427] width 8 height 8
checkbox input "true"
click at [395, 362] on input "Suite45. Other services checkbox" at bounding box center [397, 359] width 8 height 8
checkbox input "true"
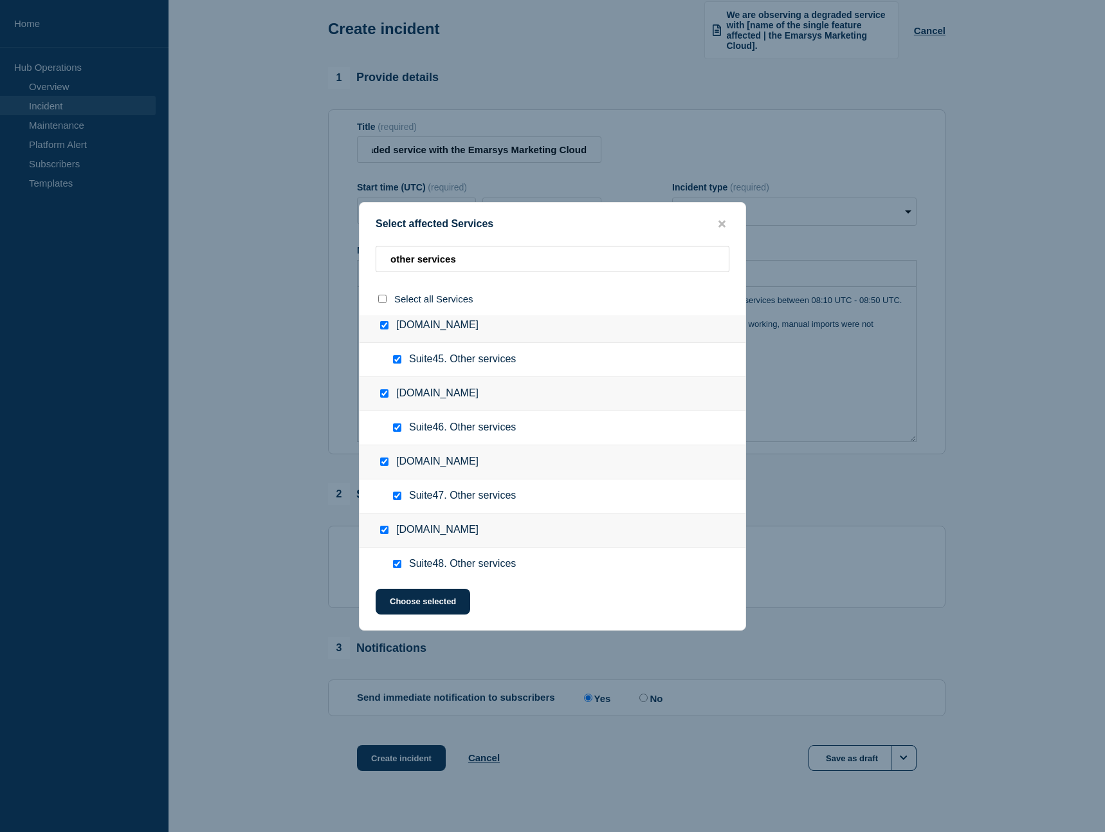
checkbox input "true"
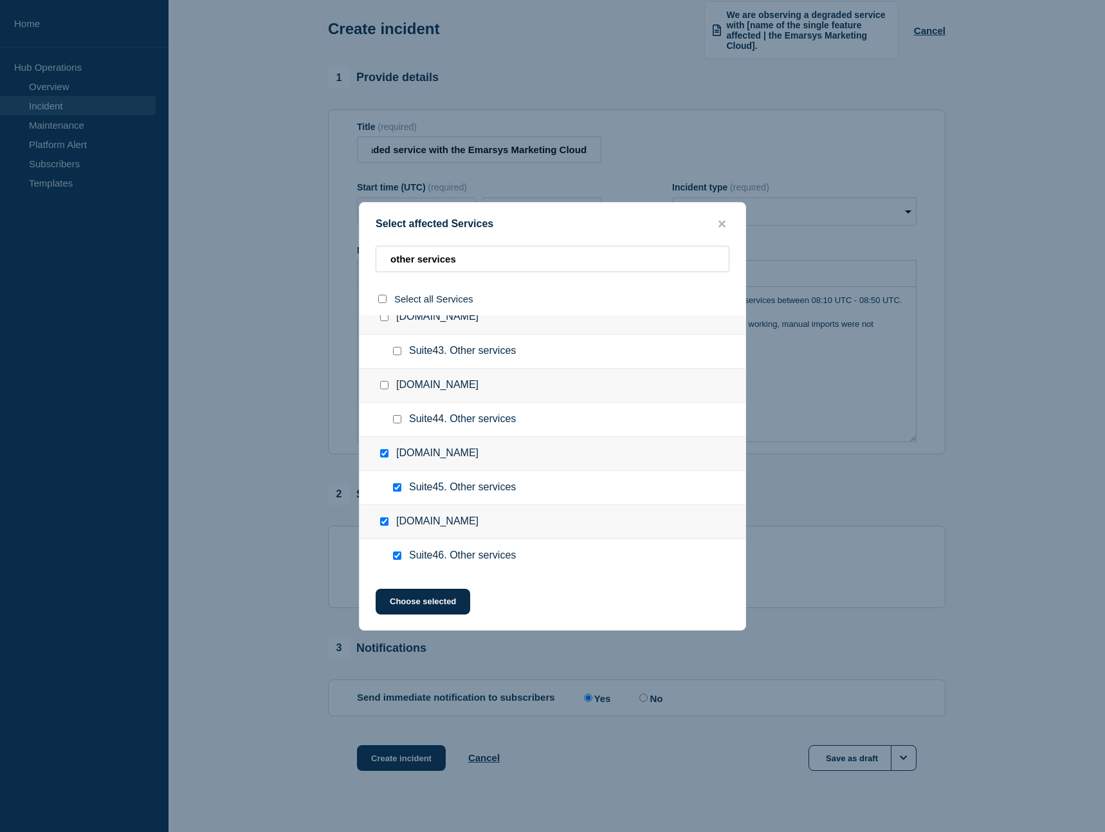
scroll to position [2809, 0]
click at [398, 427] on input "Suite44. Other services checkbox" at bounding box center [397, 422] width 8 height 8
checkbox input "true"
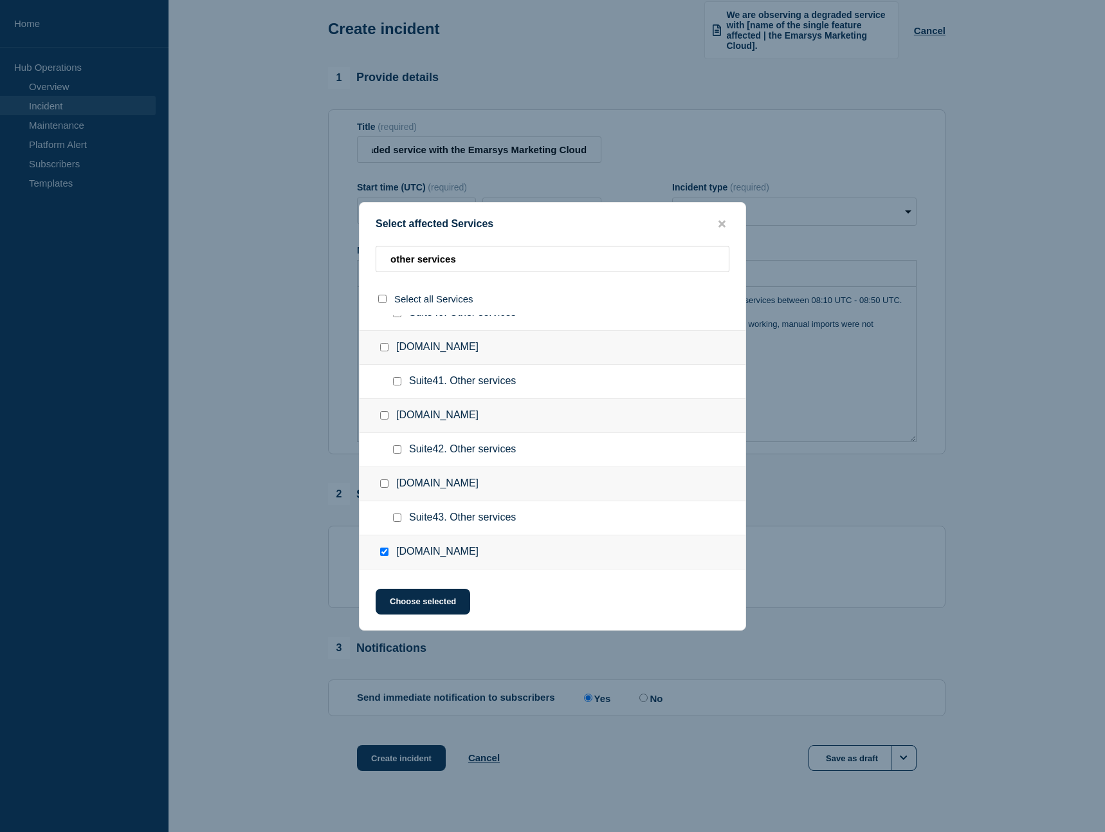
scroll to position [2612, 0]
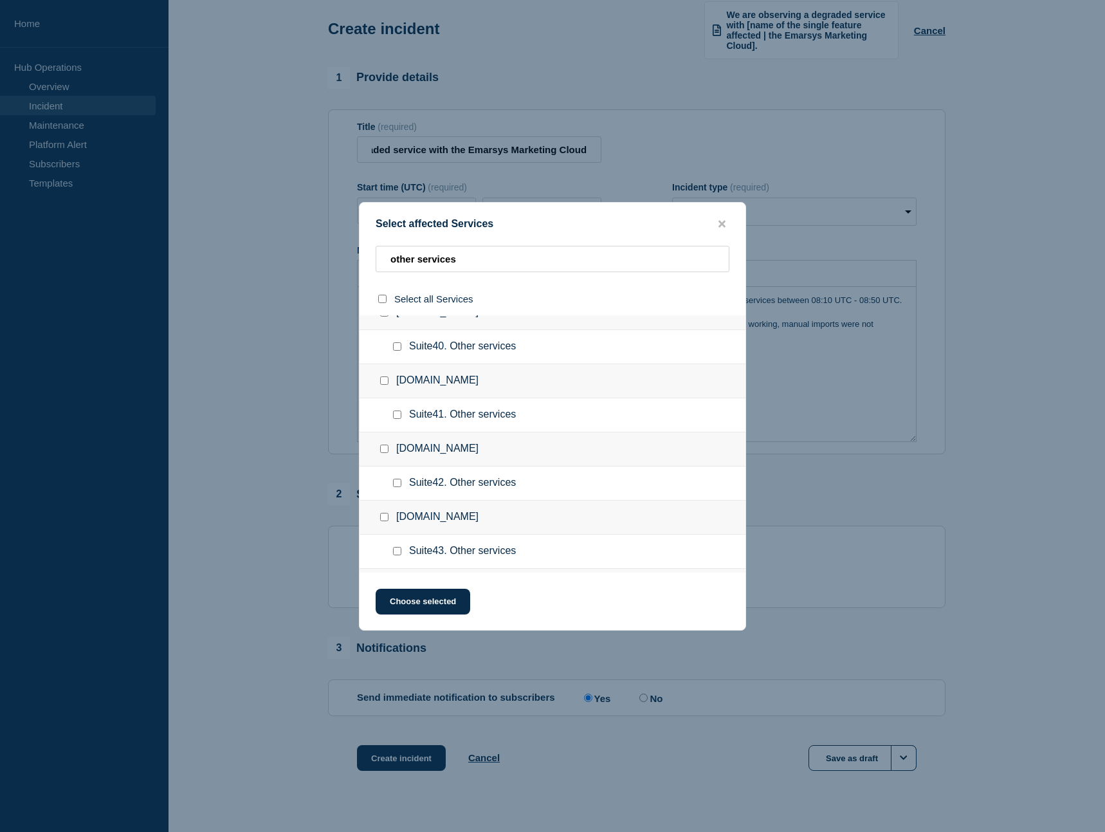
click at [400, 555] on input "Suite43. Other services checkbox" at bounding box center [397, 551] width 8 height 8
checkbox input "true"
click at [400, 481] on input "Suite42. Other services checkbox" at bounding box center [397, 483] width 8 height 8
checkbox input "true"
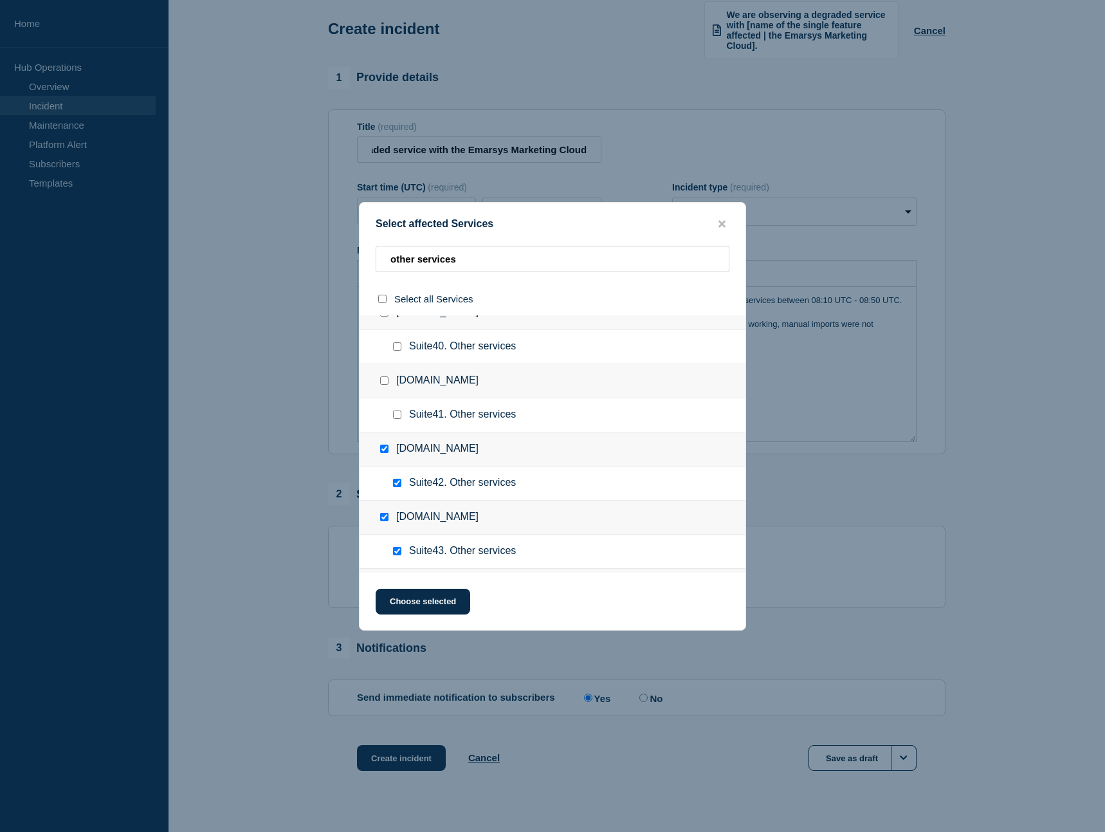
checkbox input "true"
click at [396, 417] on input "Suite41. Other services checkbox" at bounding box center [397, 415] width 8 height 8
checkbox input "true"
click at [399, 347] on input "Suite40. Other services checkbox" at bounding box center [397, 346] width 8 height 8
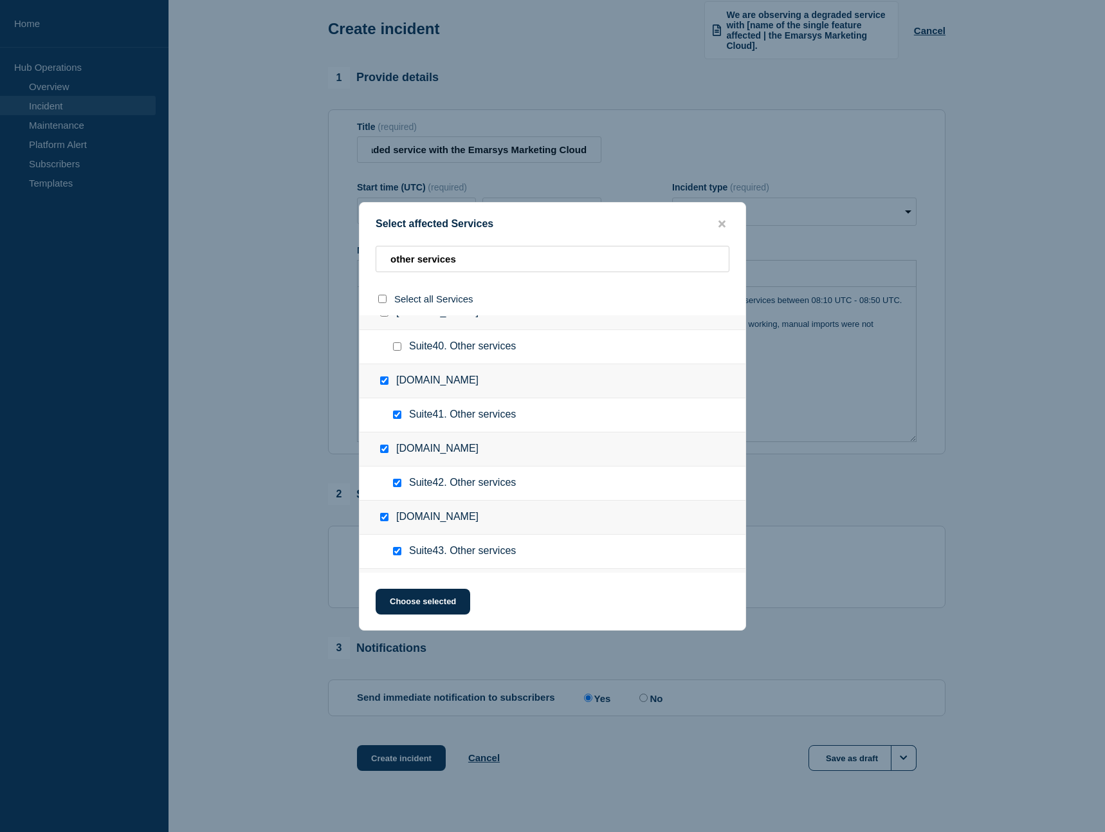
checkbox input "true"
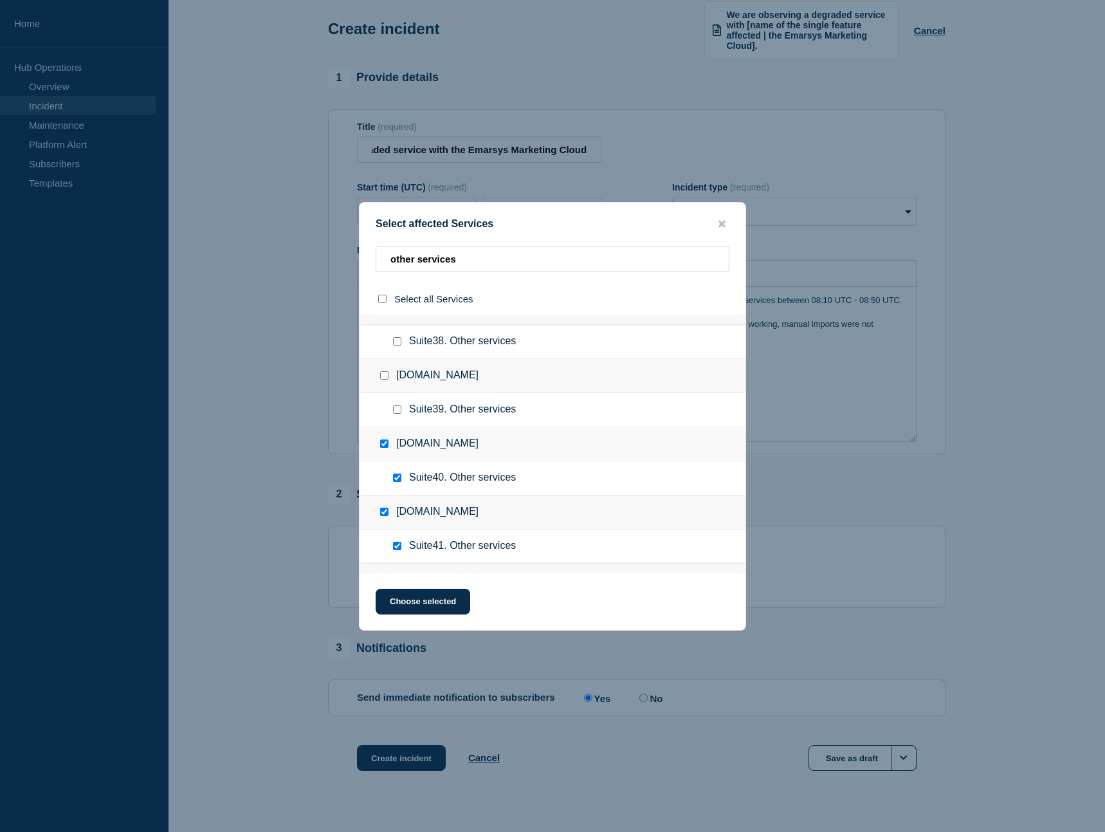
click at [398, 411] on input "Suite39. Other services checkbox" at bounding box center [397, 409] width 8 height 8
checkbox input "true"
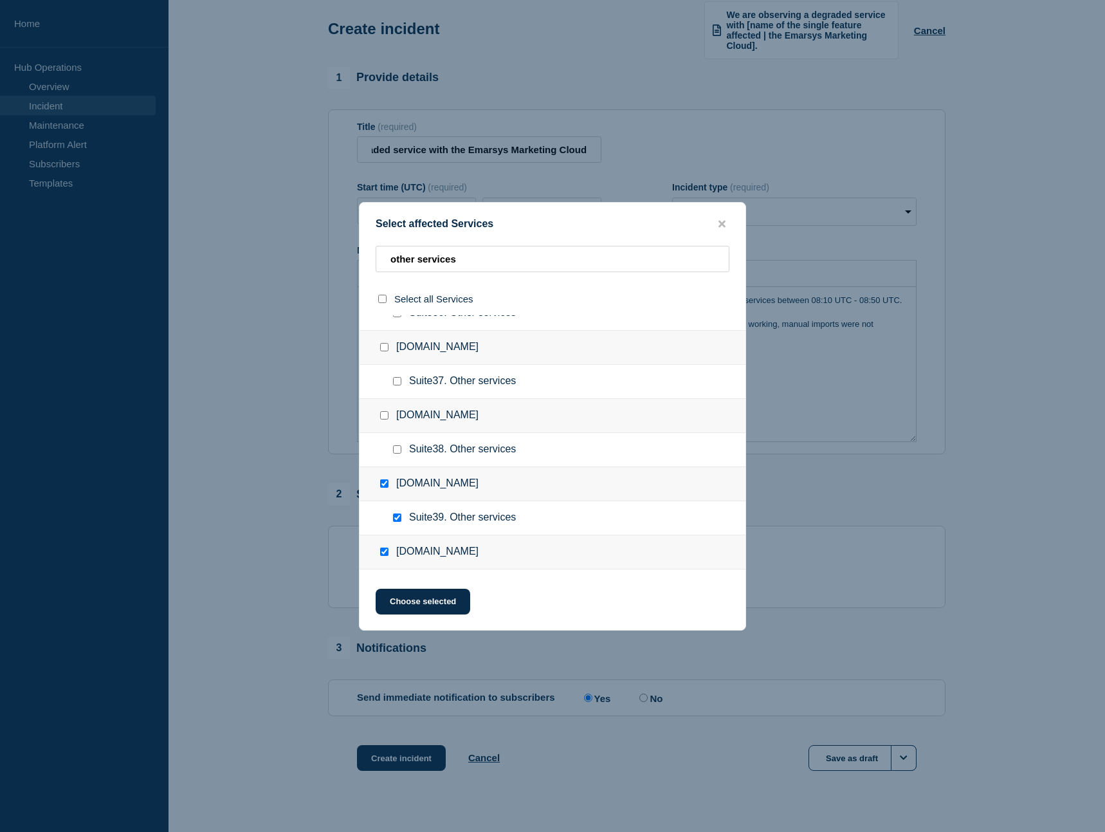
scroll to position [2349, 0]
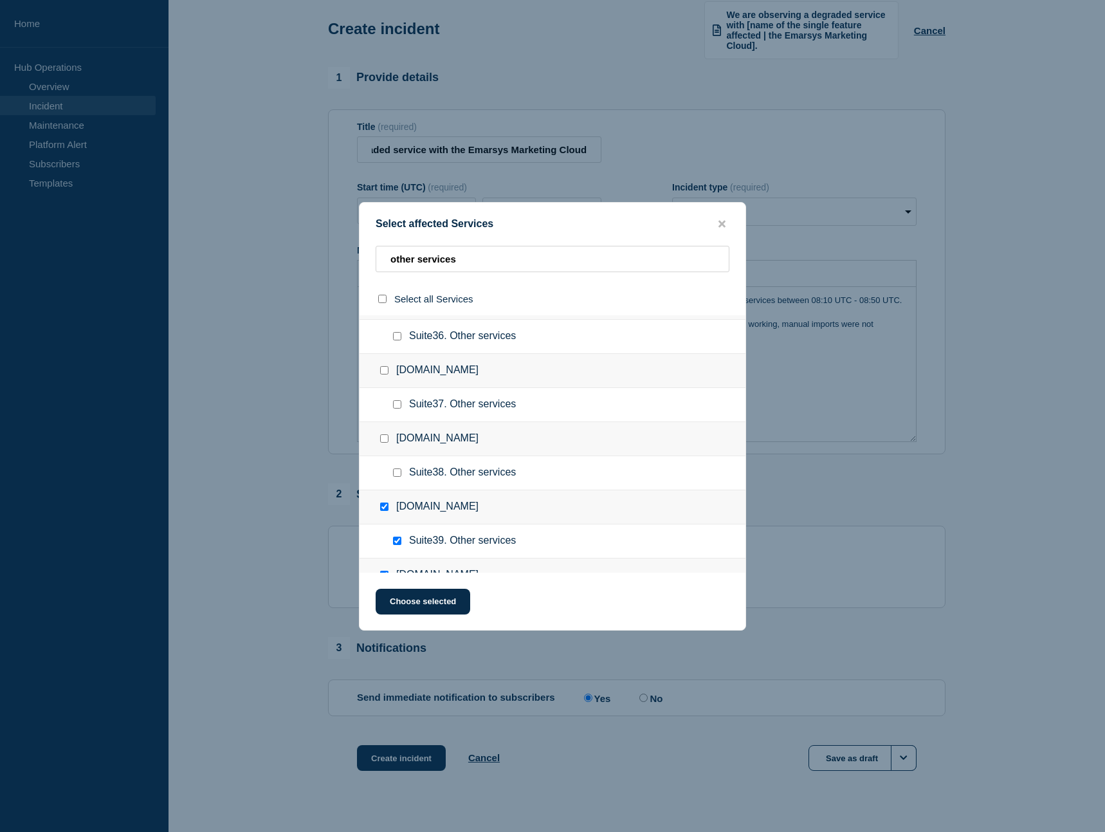
click at [399, 472] on input "Suite38. Other services checkbox" at bounding box center [397, 472] width 8 height 8
checkbox input "true"
click at [399, 406] on input "Suite37. Other services checkbox" at bounding box center [397, 404] width 8 height 8
checkbox input "true"
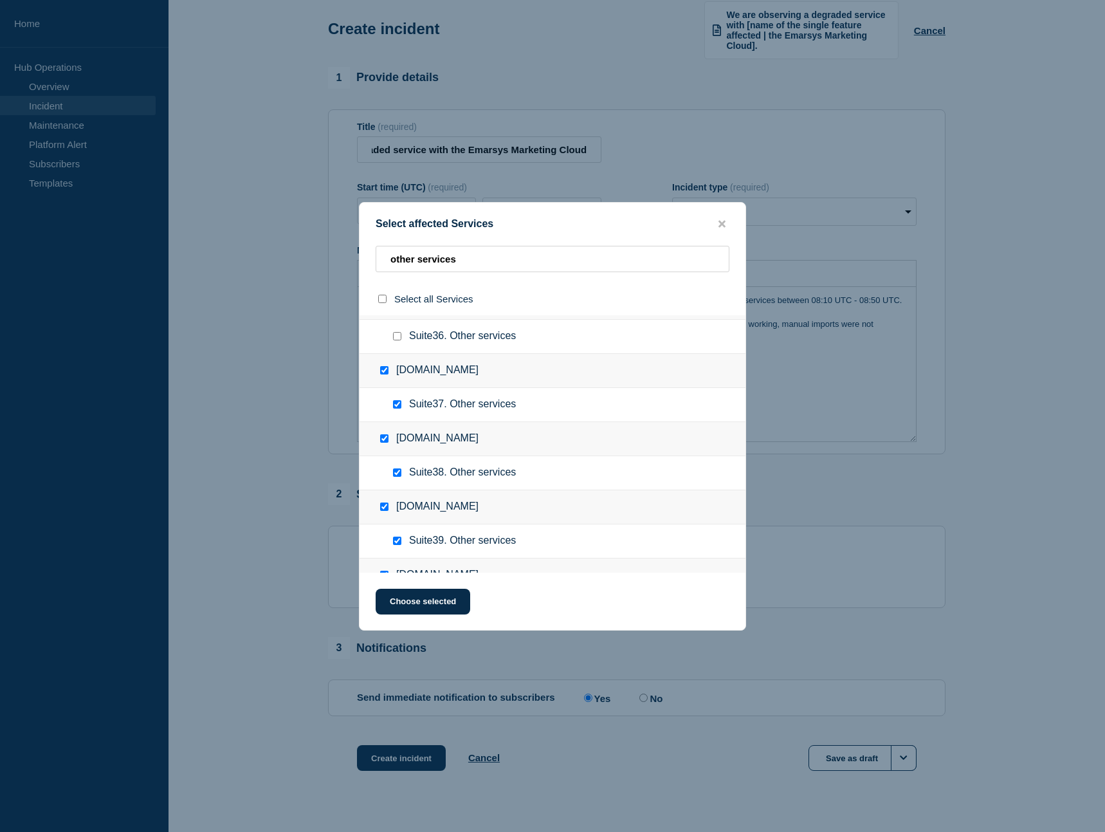
checkbox input "true"
click at [400, 335] on input "Suite36. Other services checkbox" at bounding box center [397, 336] width 8 height 8
checkbox input "true"
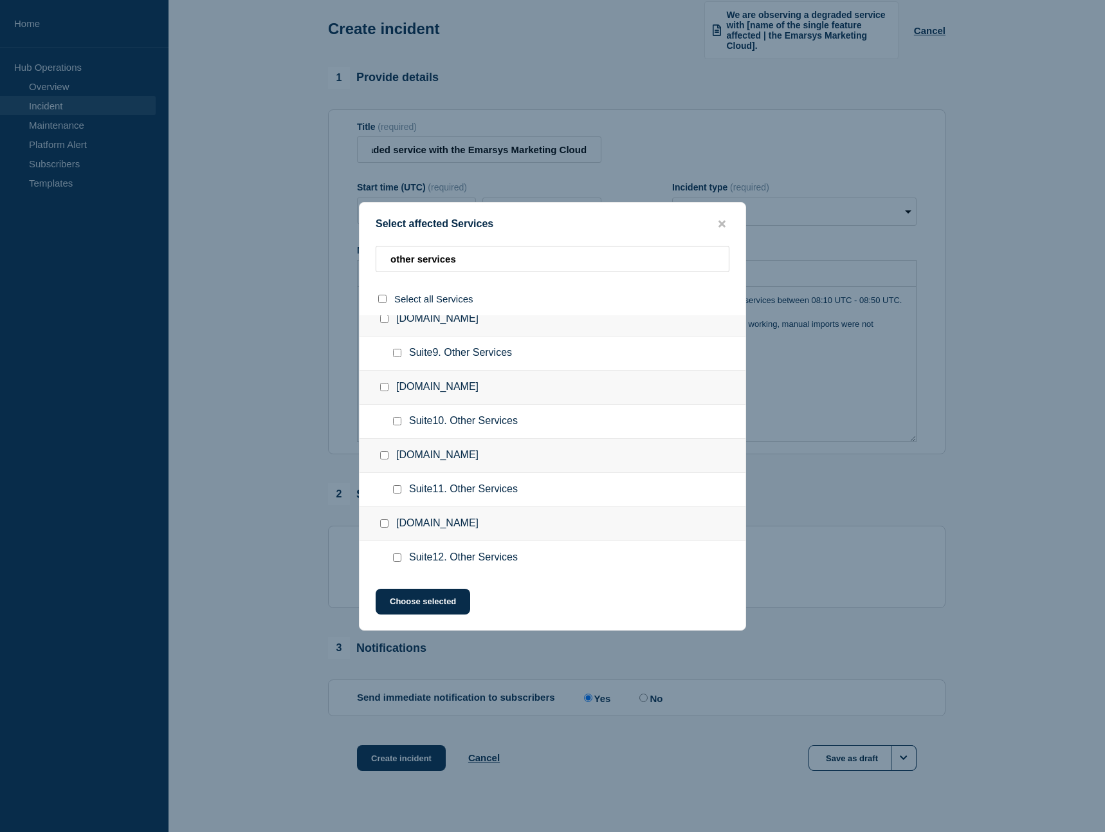
scroll to position [0, 0]
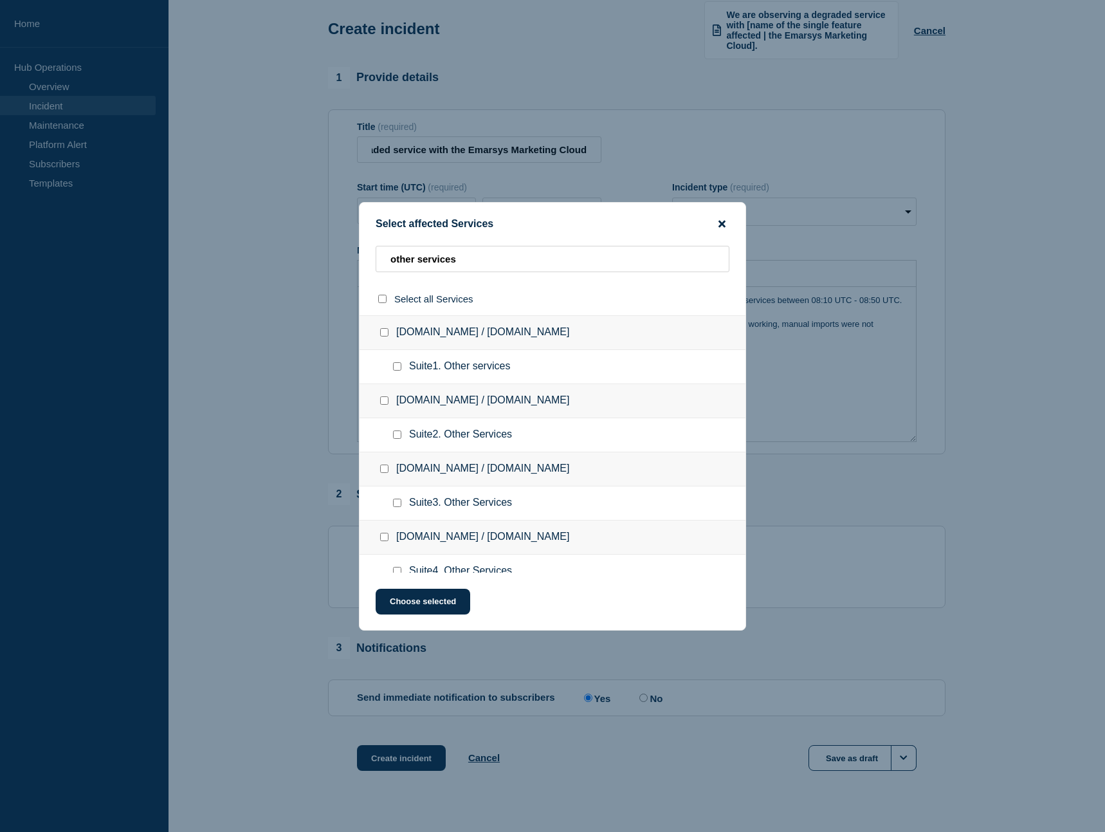
click at [725, 219] on icon "close button" at bounding box center [722, 224] width 7 height 10
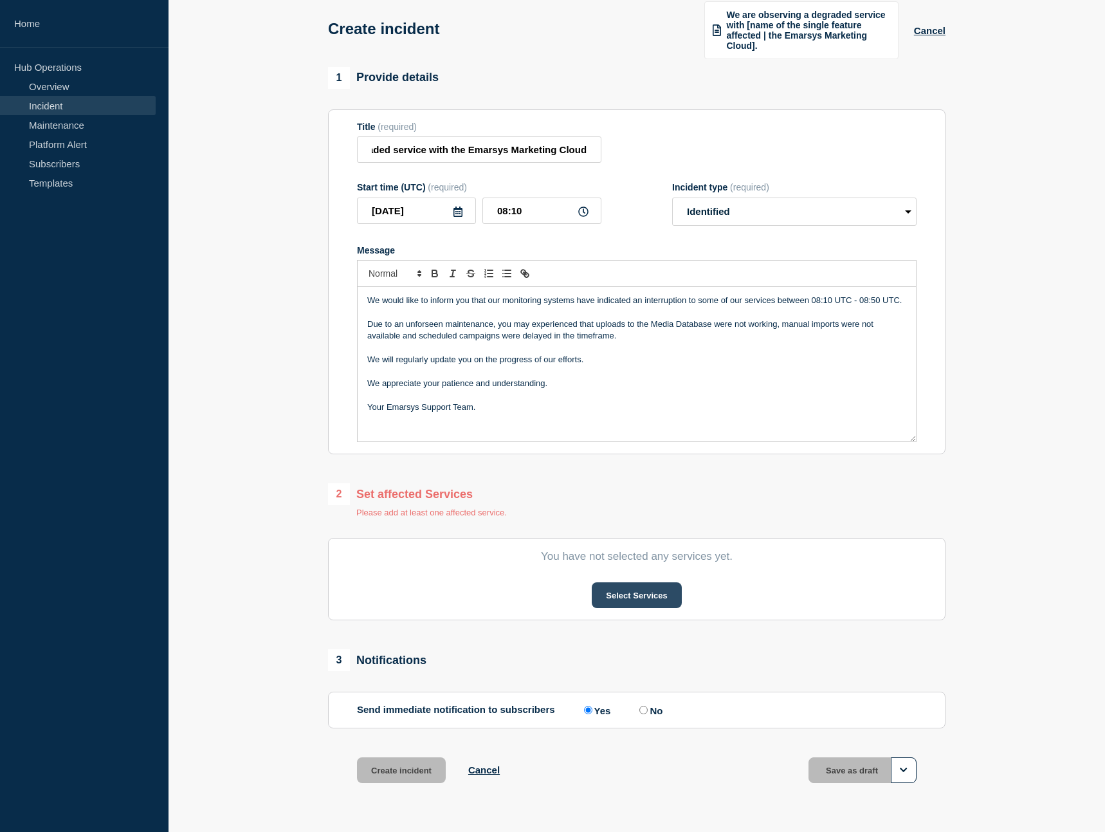
click at [665, 602] on button "Select Services" at bounding box center [636, 595] width 89 height 26
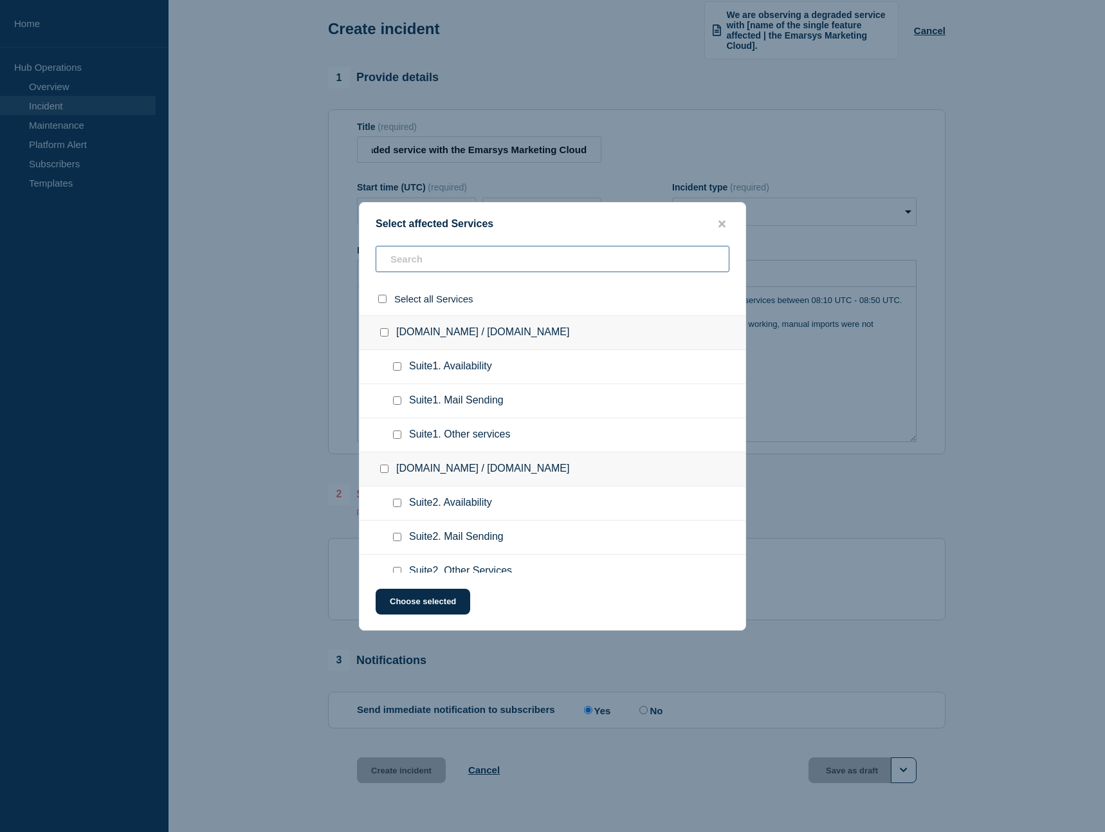
click at [436, 265] on input "text" at bounding box center [553, 259] width 354 height 26
type input "othee"
checkbox input "true"
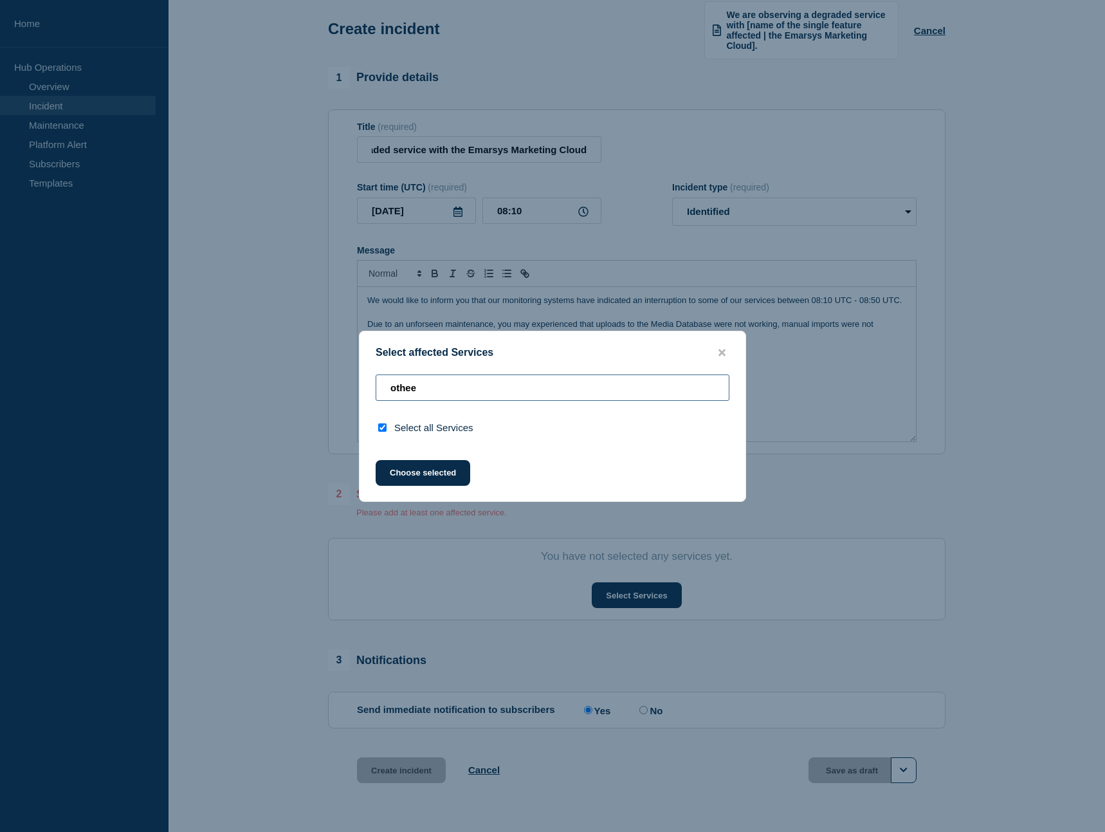
type input "othe"
checkbox input "false"
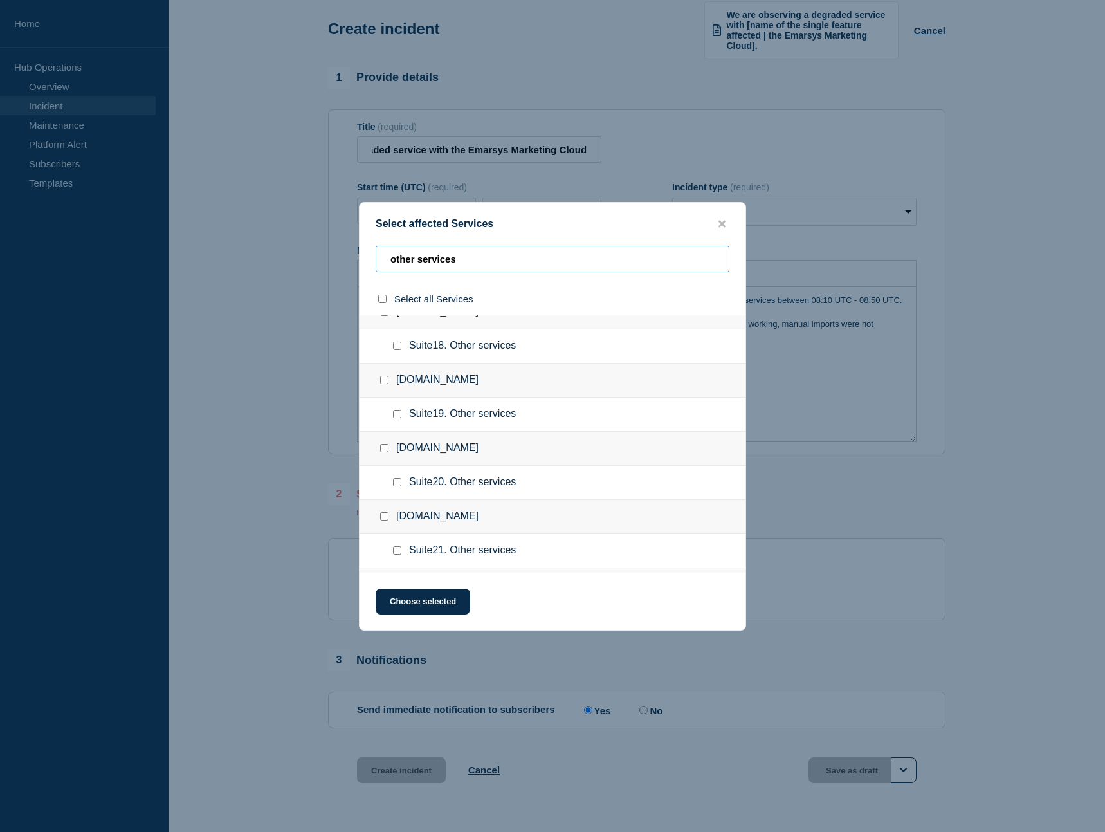
scroll to position [1116, 0]
type input "other services"
checkbox input "true"
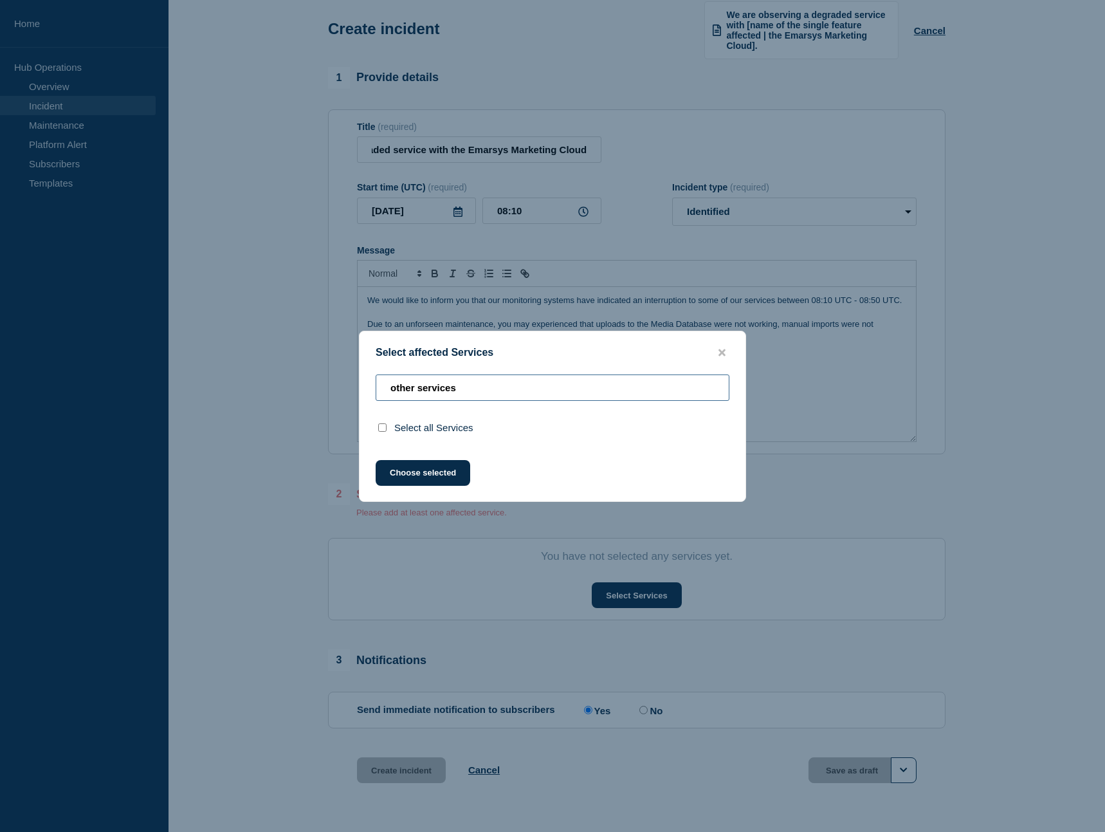
type input "other services"
checkbox input "false"
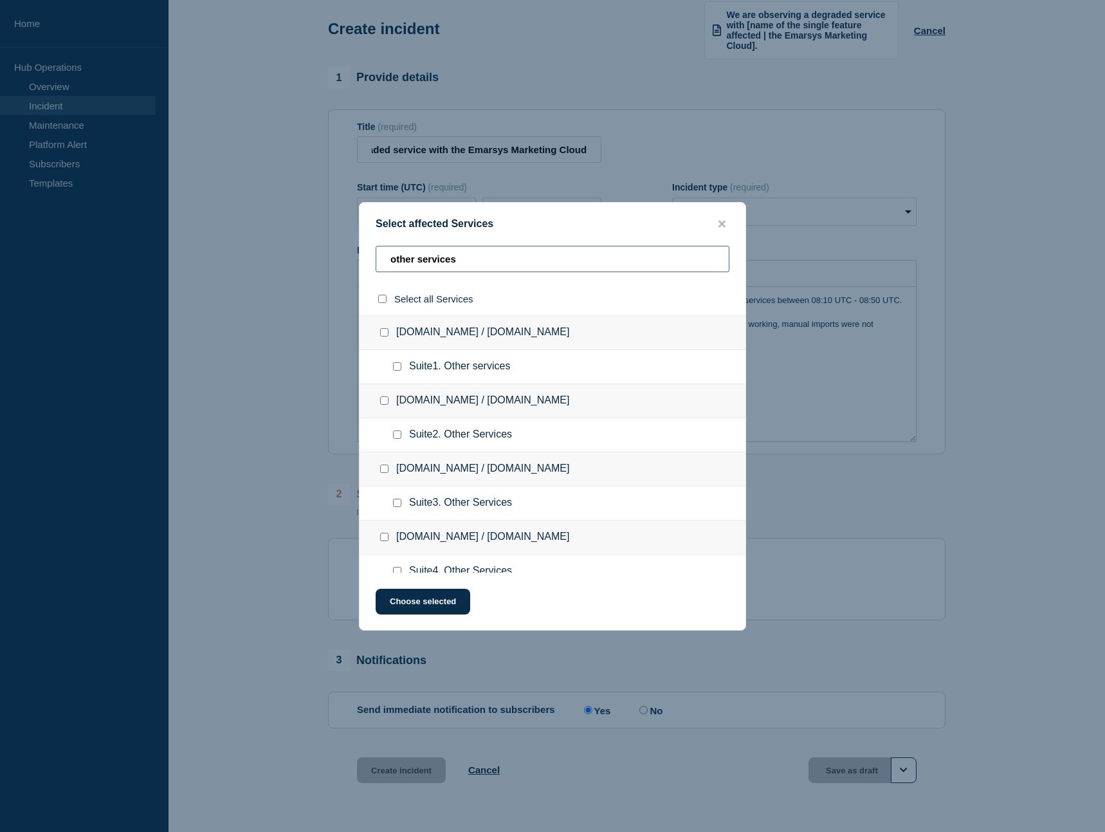
type input "aother services"
checkbox input "true"
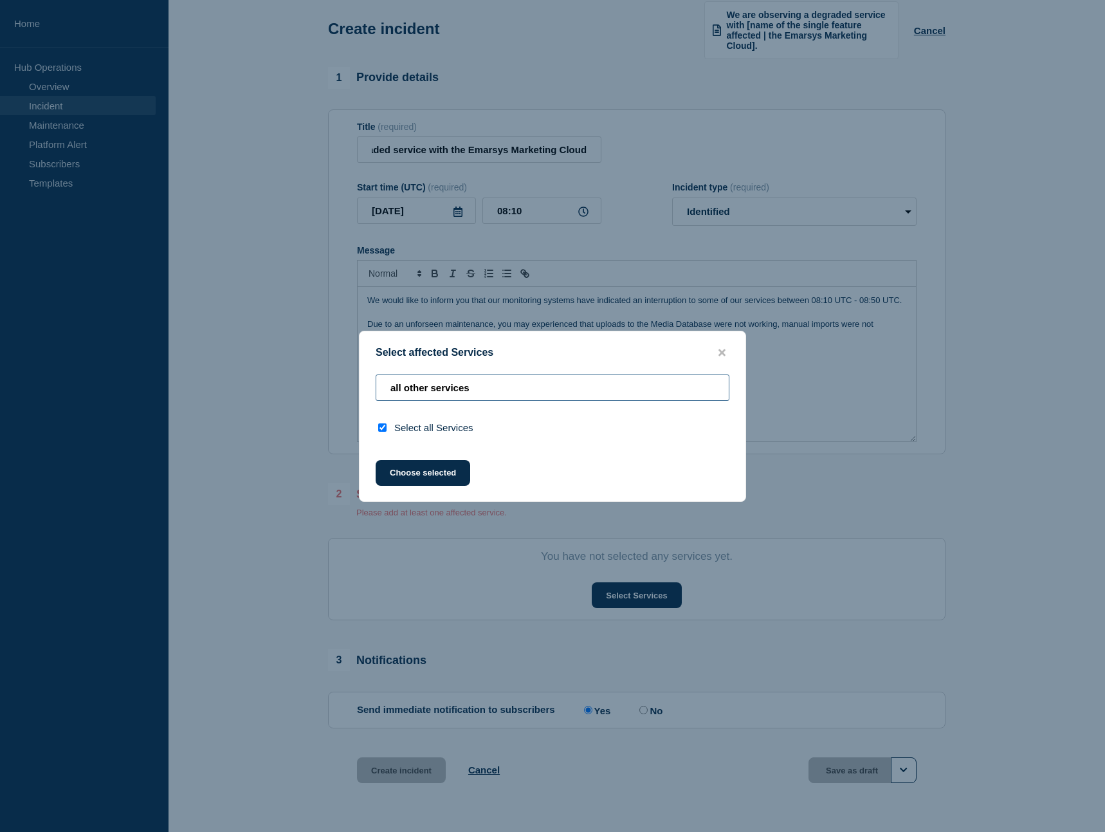
click at [485, 394] on input "all other services" at bounding box center [553, 387] width 354 height 26
type input "all"
checkbox input "false"
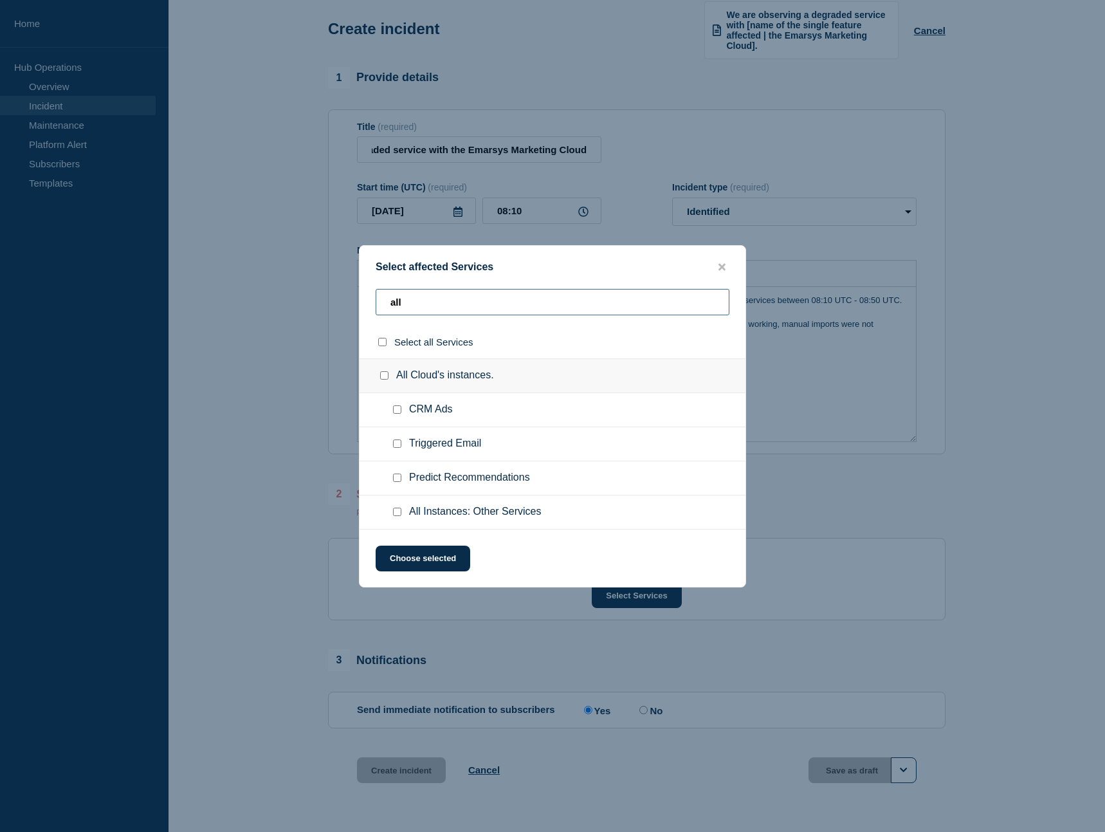
scroll to position [107, 0]
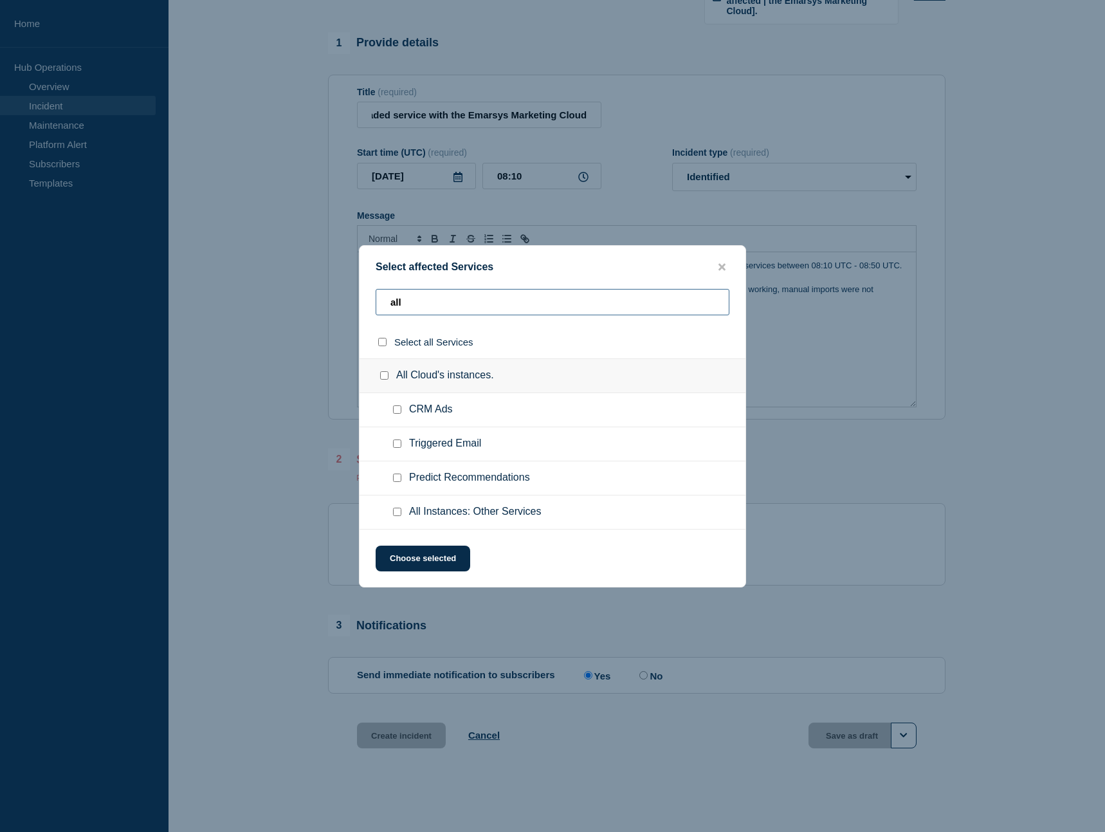
type input "all"
click at [398, 515] on input "All Instances: Other Services checkbox" at bounding box center [397, 512] width 8 height 8
checkbox input "true"
click at [454, 560] on button "Choose selected" at bounding box center [423, 559] width 95 height 26
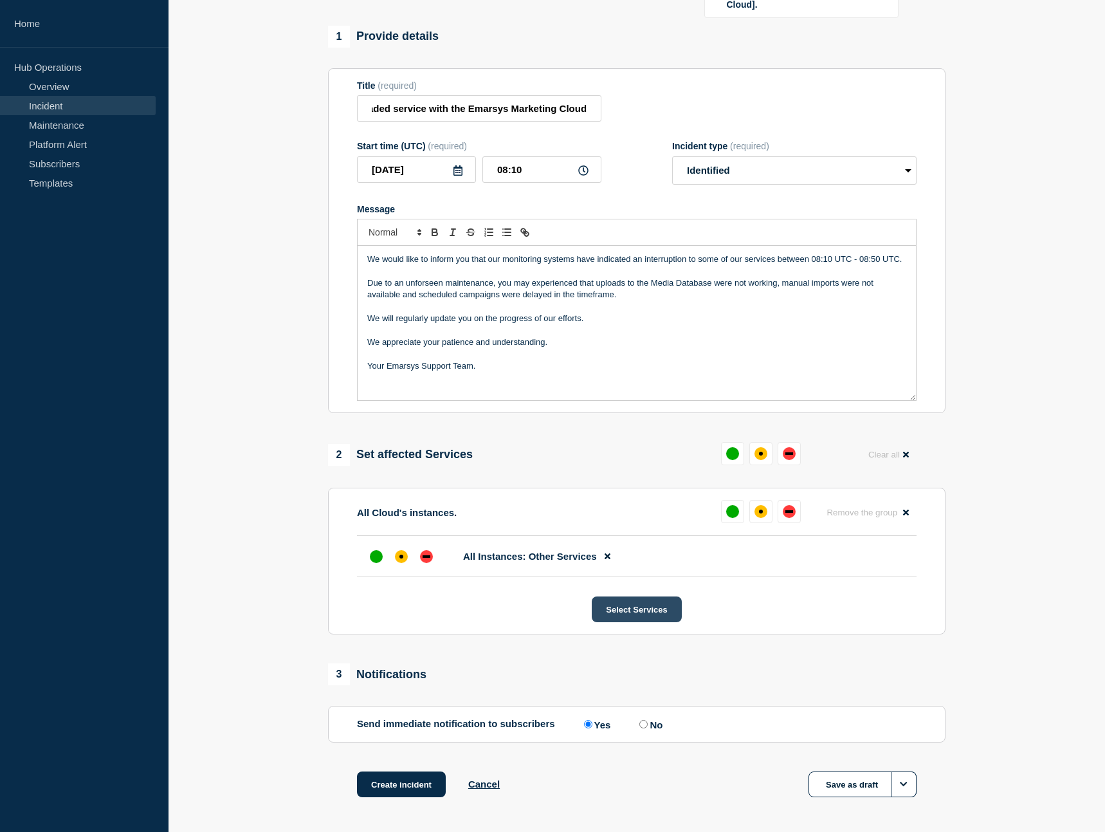
click at [640, 611] on button "Select Services" at bounding box center [636, 609] width 89 height 26
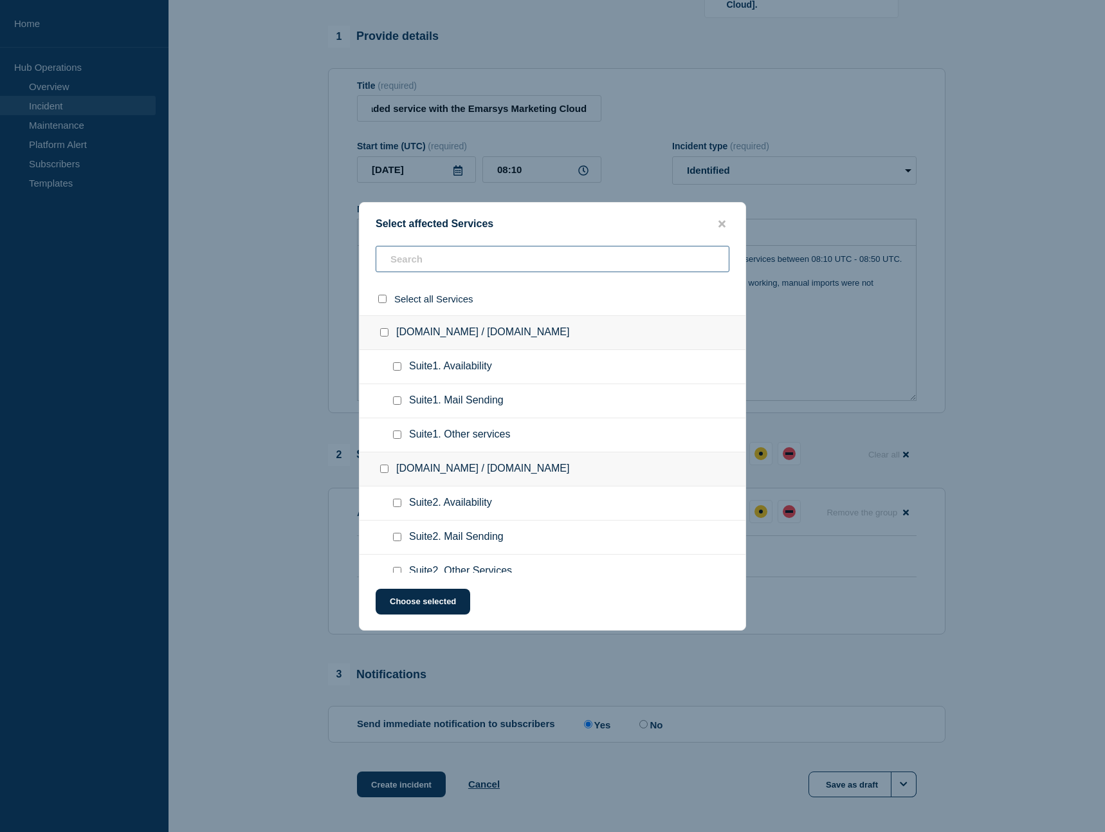
click at [436, 259] on input "text" at bounding box center [553, 259] width 354 height 26
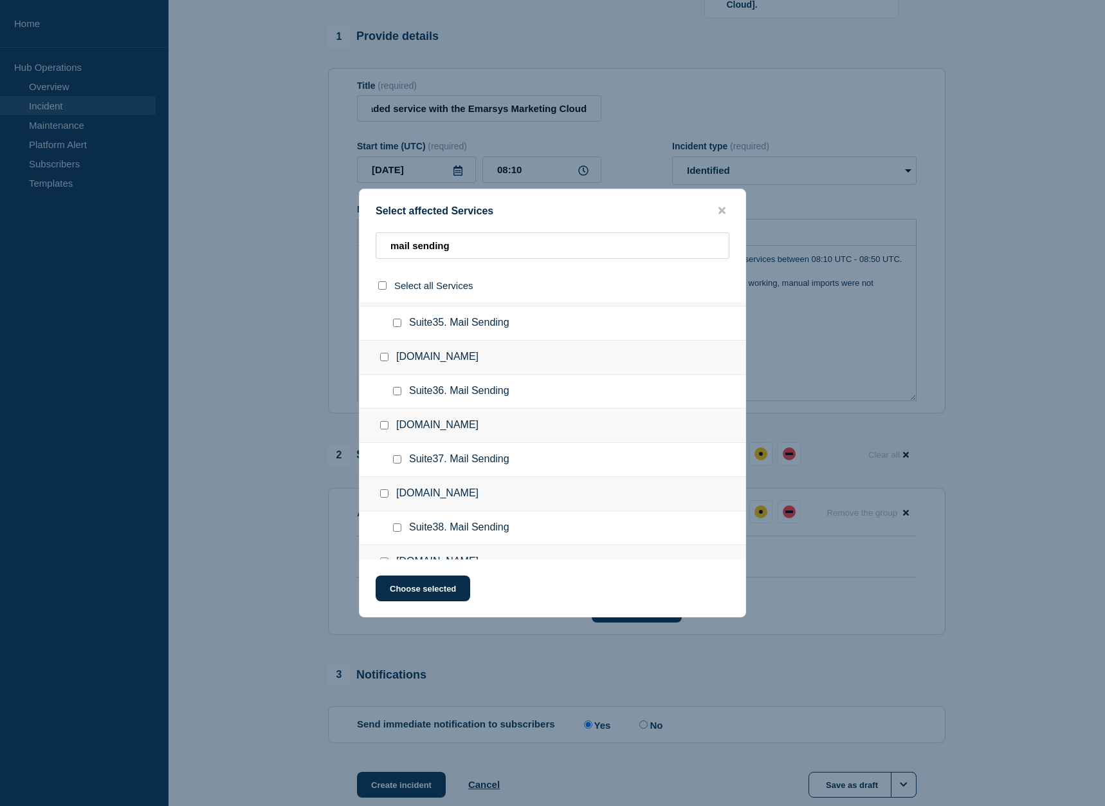
scroll to position [1953, 0]
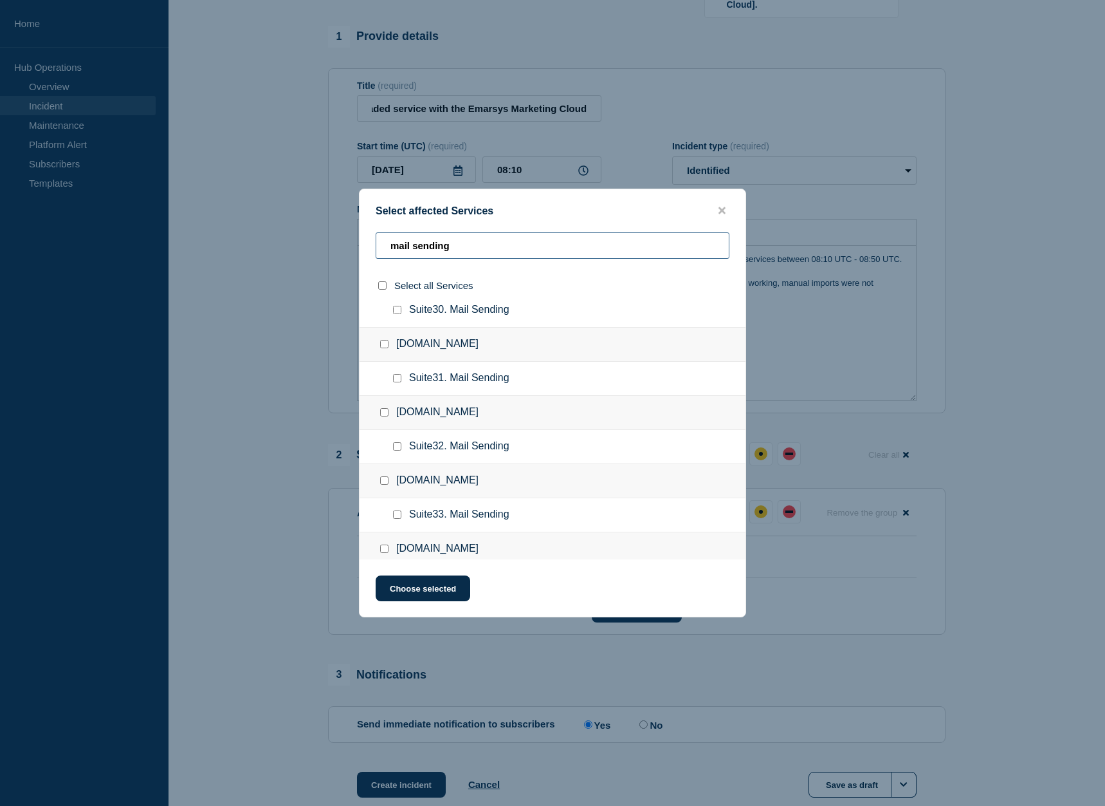
drag, startPoint x: 492, startPoint y: 253, endPoint x: 322, endPoint y: 241, distance: 170.3
click at [376, 241] on input "mail sending" at bounding box center [553, 245] width 354 height 26
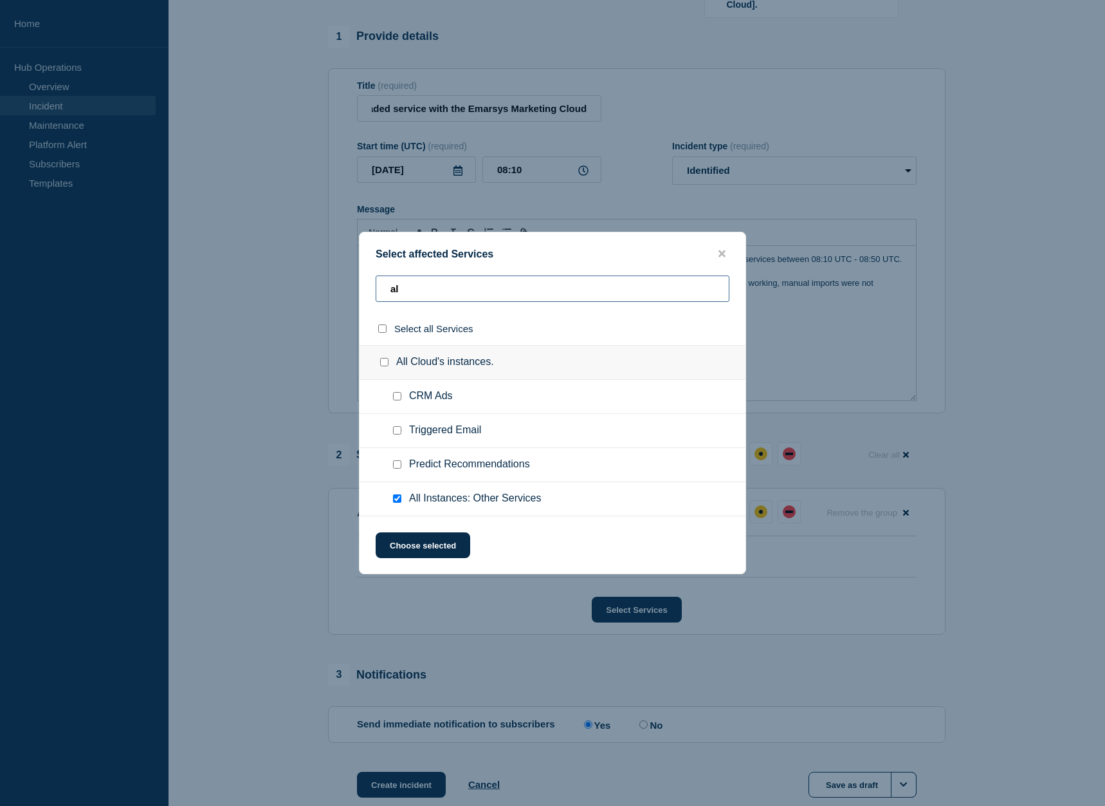
scroll to position [0, 0]
type input "all i"
checkbox input "true"
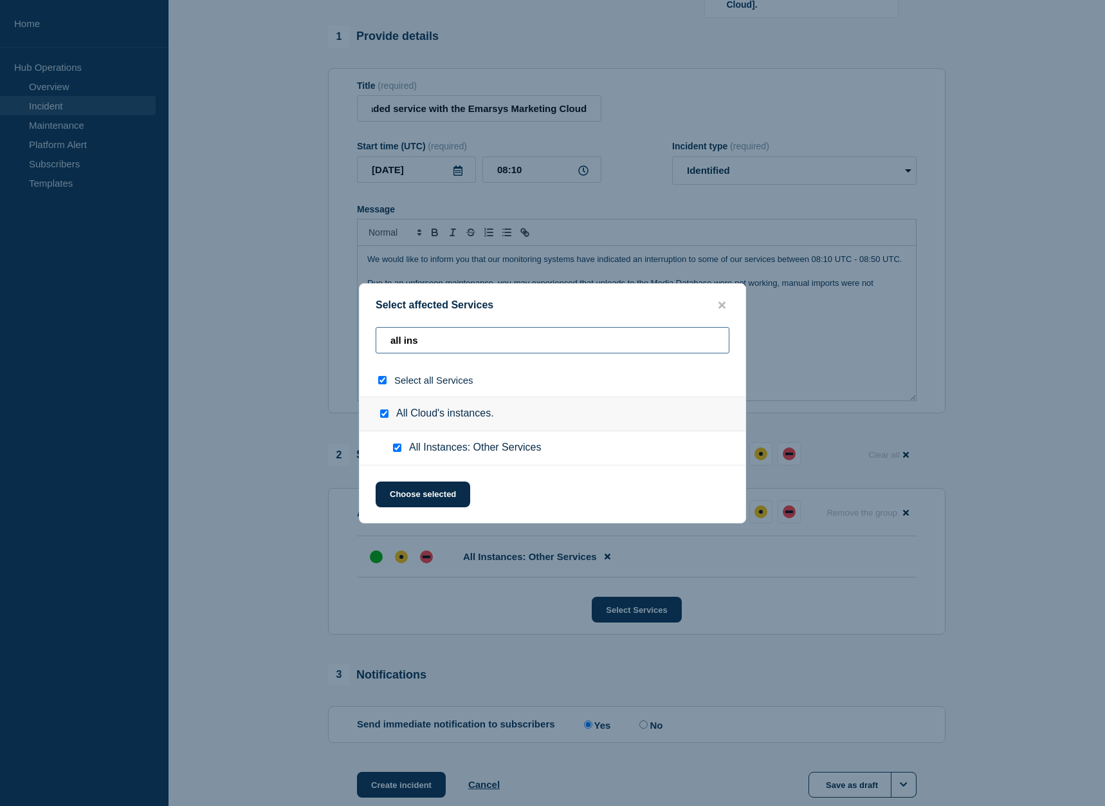
type input "all ins"
click at [381, 382] on input "select all checkbox" at bounding box center [382, 380] width 8 height 8
checkbox input "false"
click at [399, 450] on input "All Instances: Other Services checkbox" at bounding box center [397, 447] width 8 height 8
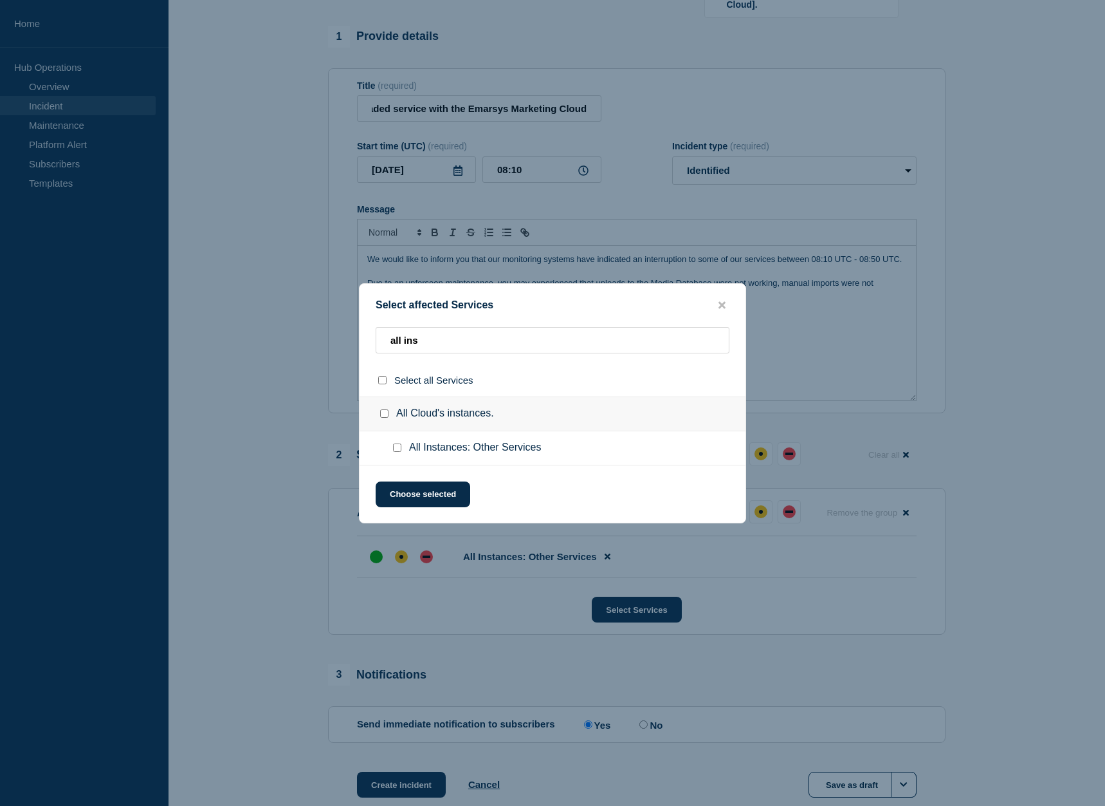
checkbox input "true"
drag, startPoint x: 433, startPoint y: 340, endPoint x: 374, endPoint y: 341, distance: 58.6
click at [376, 341] on input "all ins" at bounding box center [553, 340] width 354 height 26
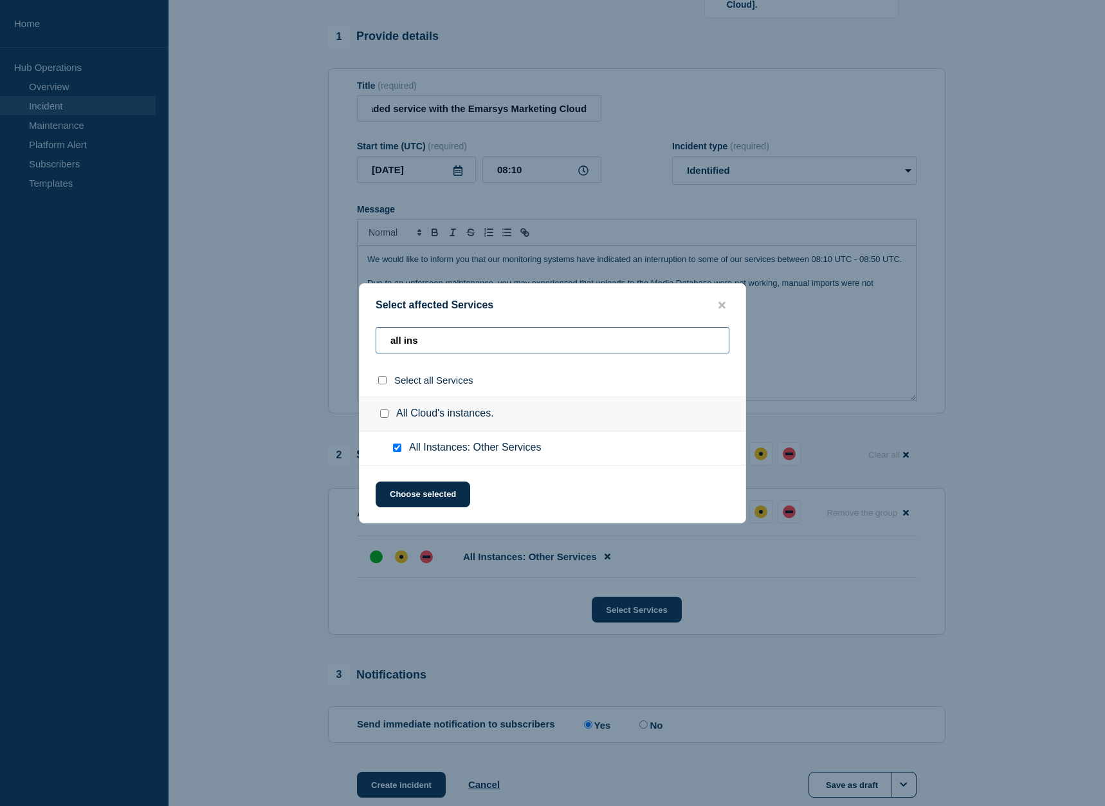
type input "m"
checkbox input "false"
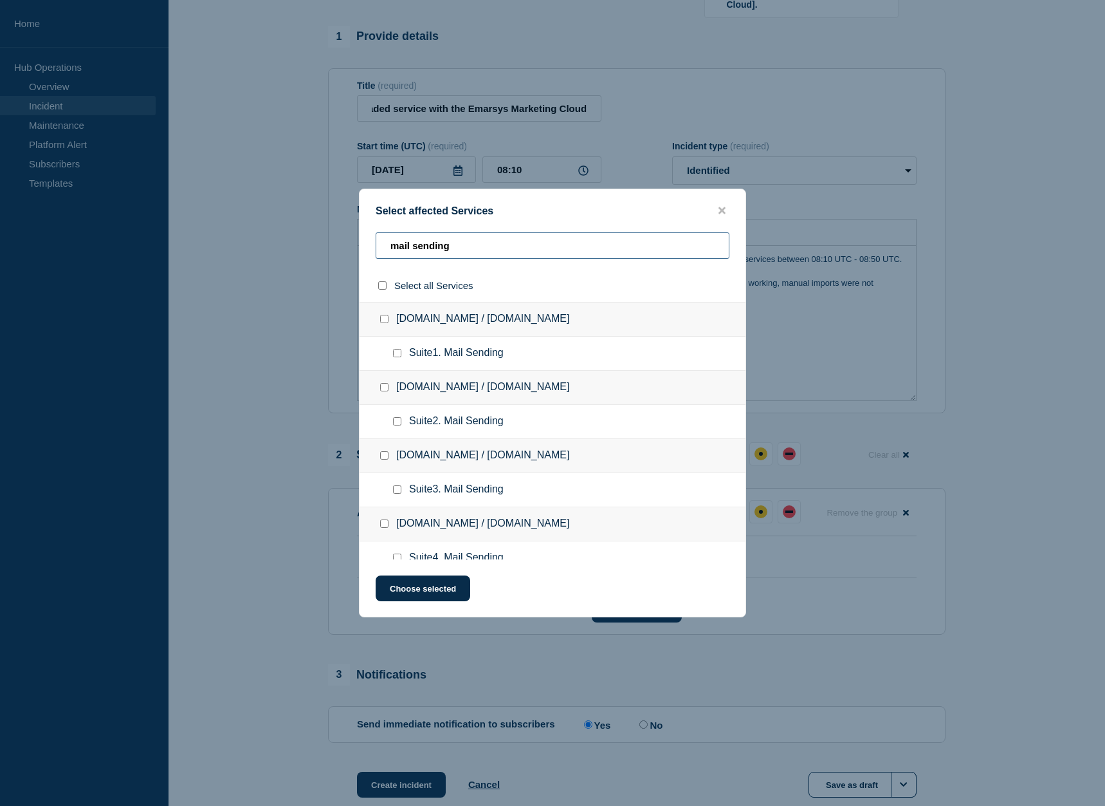
type input "mail sending"
checkbox input "true"
type input "mail sending"
checkbox input "false"
type input "m"
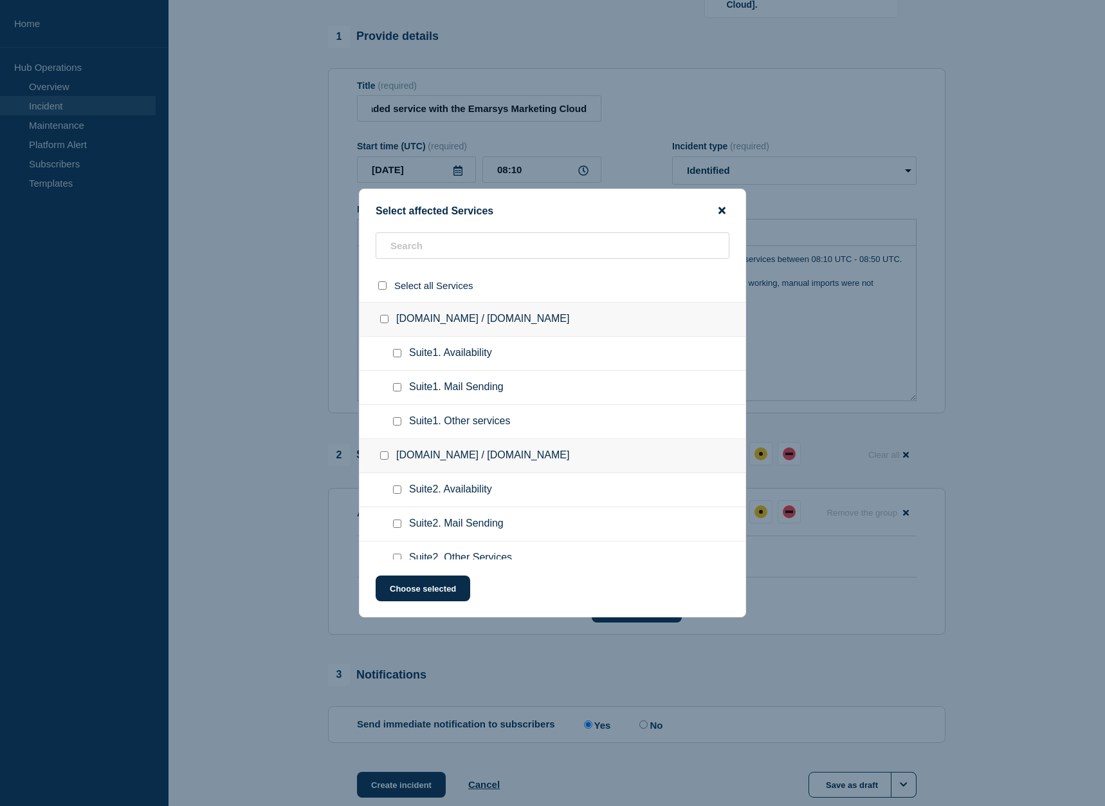
click at [724, 212] on icon "close button" at bounding box center [722, 210] width 7 height 10
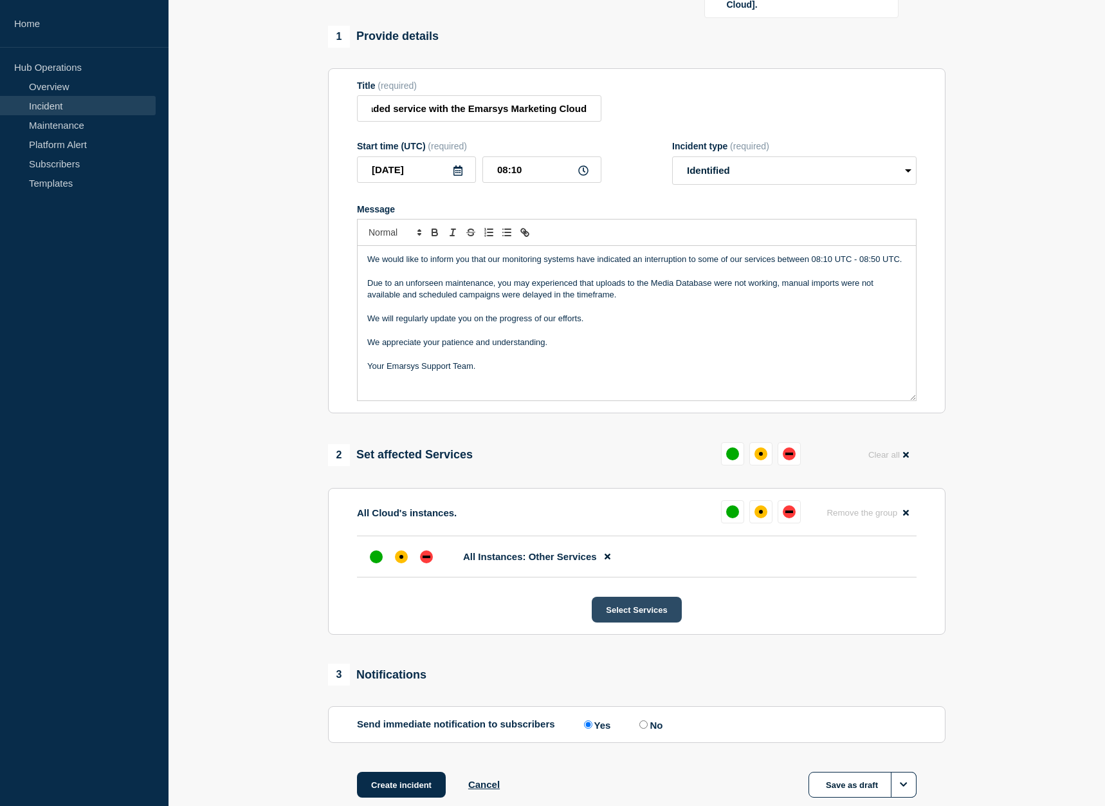
click at [632, 621] on button "Select Services" at bounding box center [636, 609] width 89 height 26
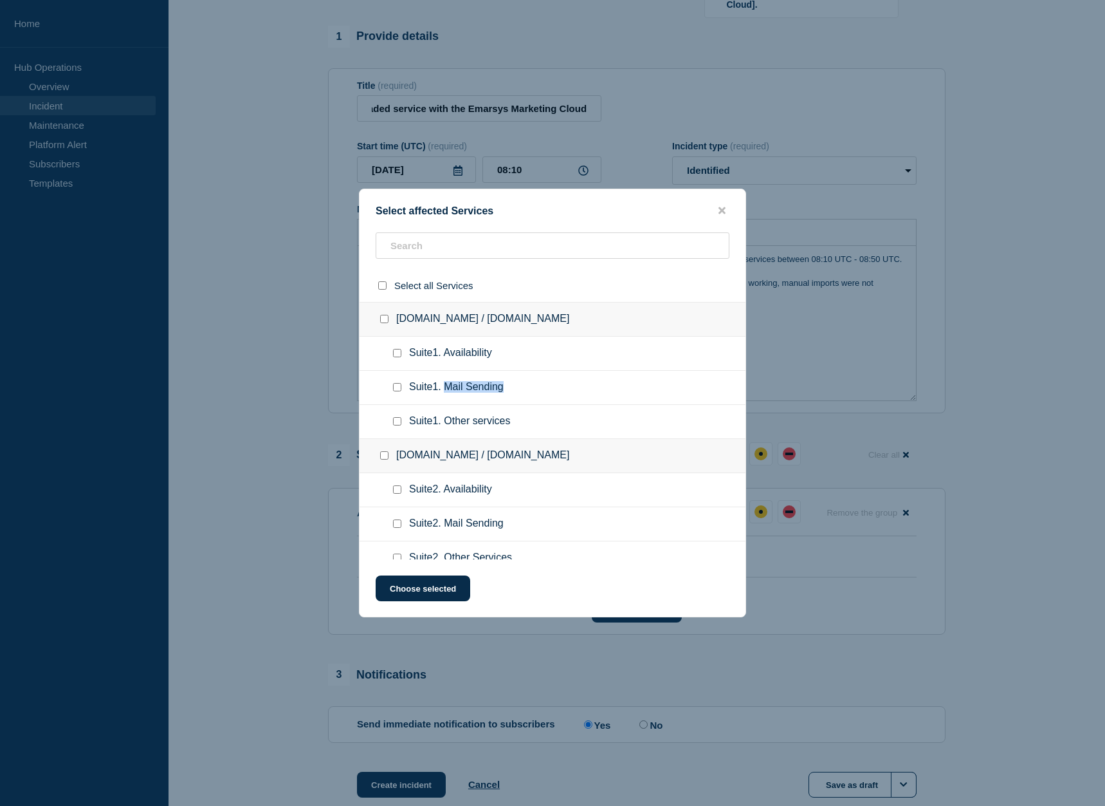
drag, startPoint x: 446, startPoint y: 390, endPoint x: 519, endPoint y: 391, distance: 72.7
click at [519, 391] on ul "Suite1. Mail Sending" at bounding box center [553, 388] width 386 height 34
copy span "Mail Sending"
click at [445, 256] on input "text" at bounding box center [553, 245] width 354 height 26
paste input "Mail Sending"
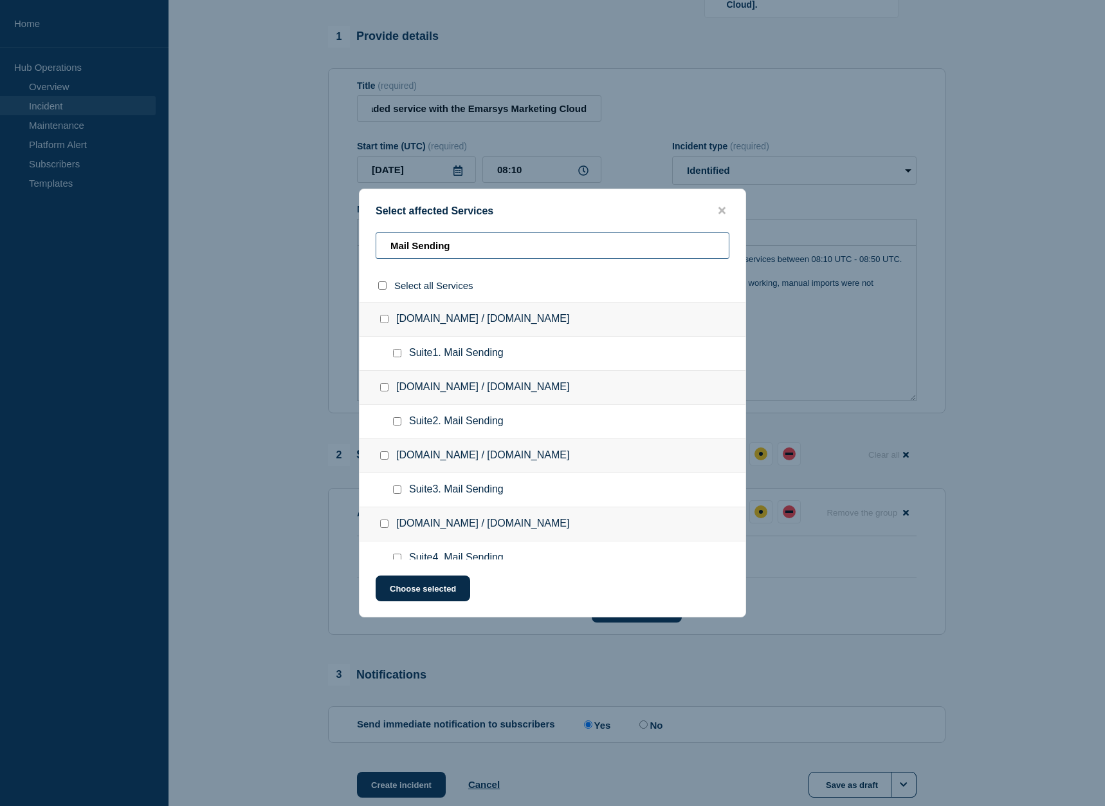
type input "Mail Sending"
click at [383, 286] on input "select all checkbox" at bounding box center [382, 285] width 8 height 8
checkbox input "true"
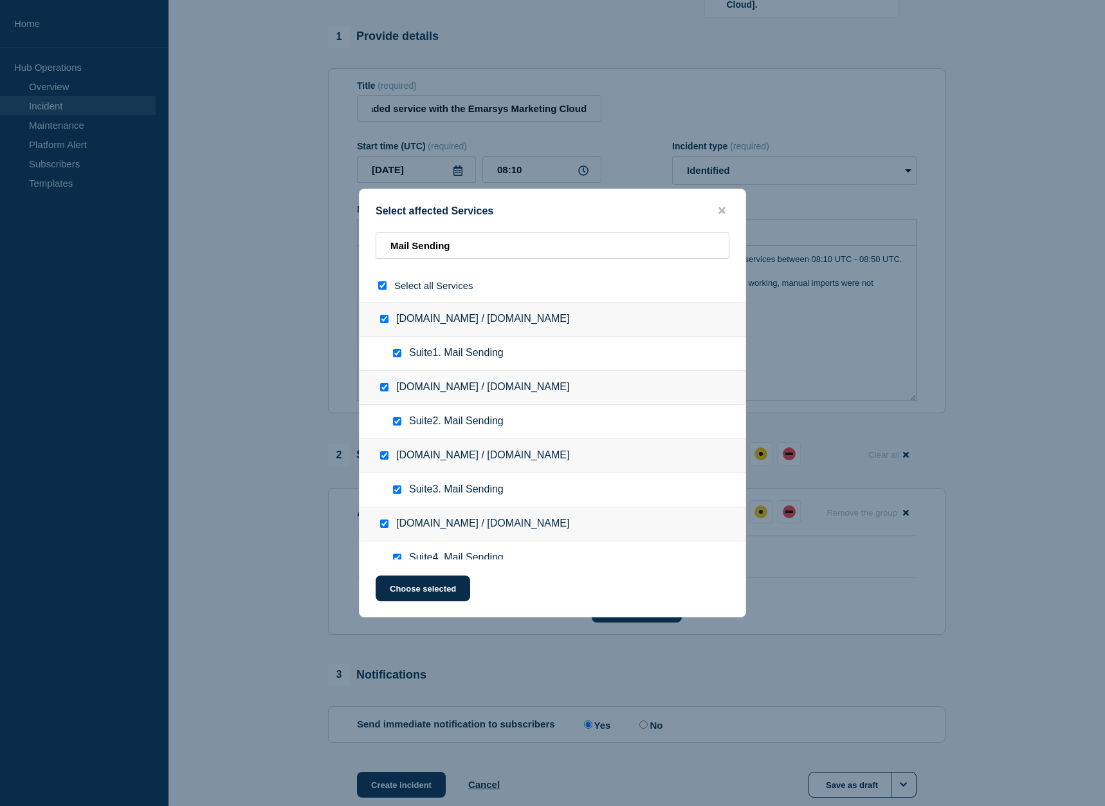
checkbox input "true"
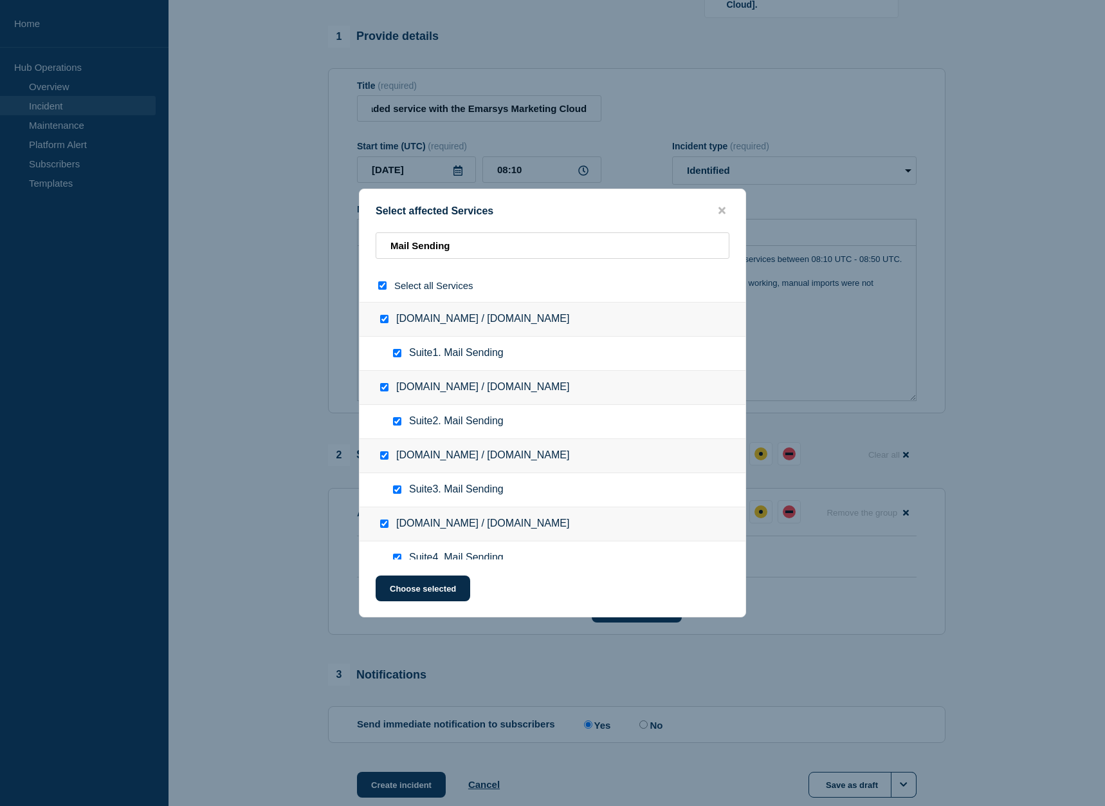
checkbox input "true"
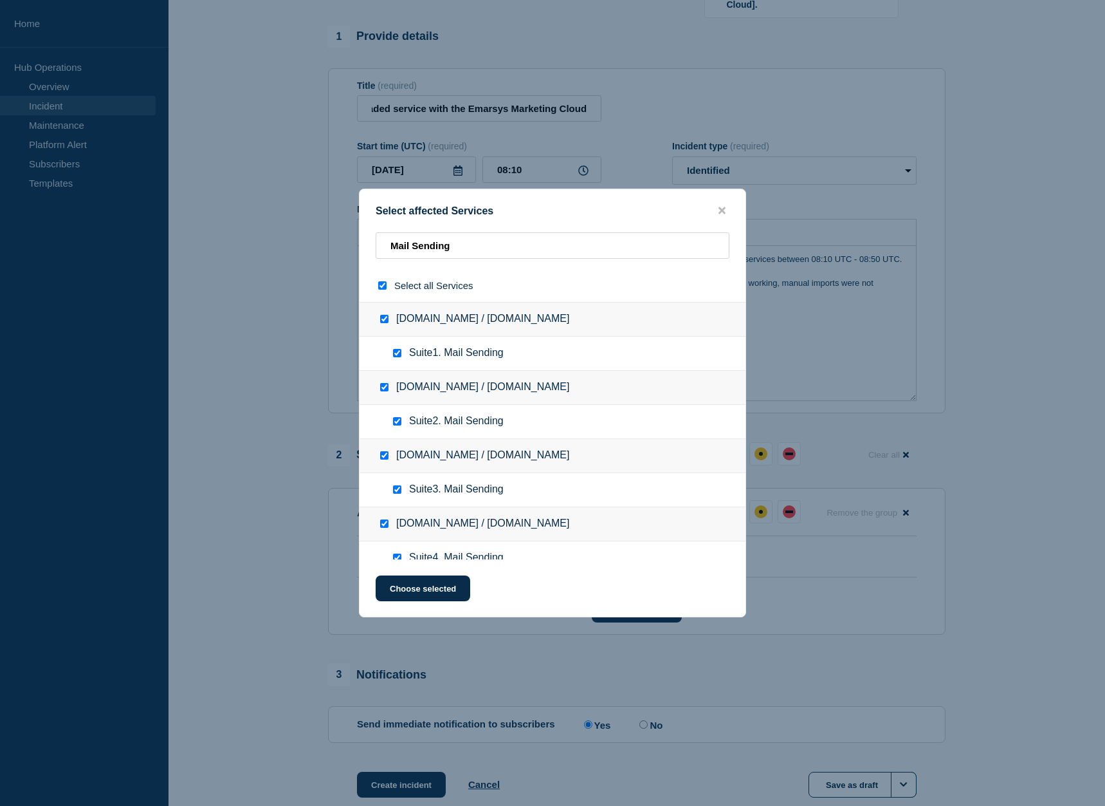
checkbox input "true"
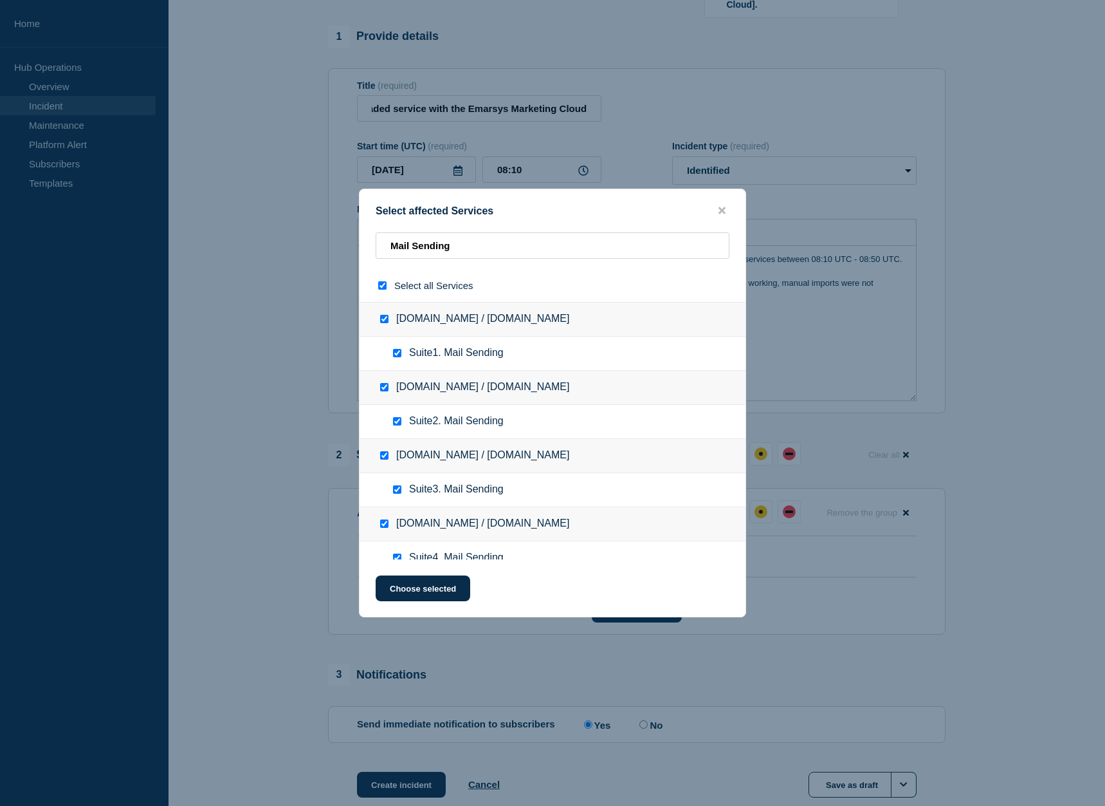
checkbox input "true"
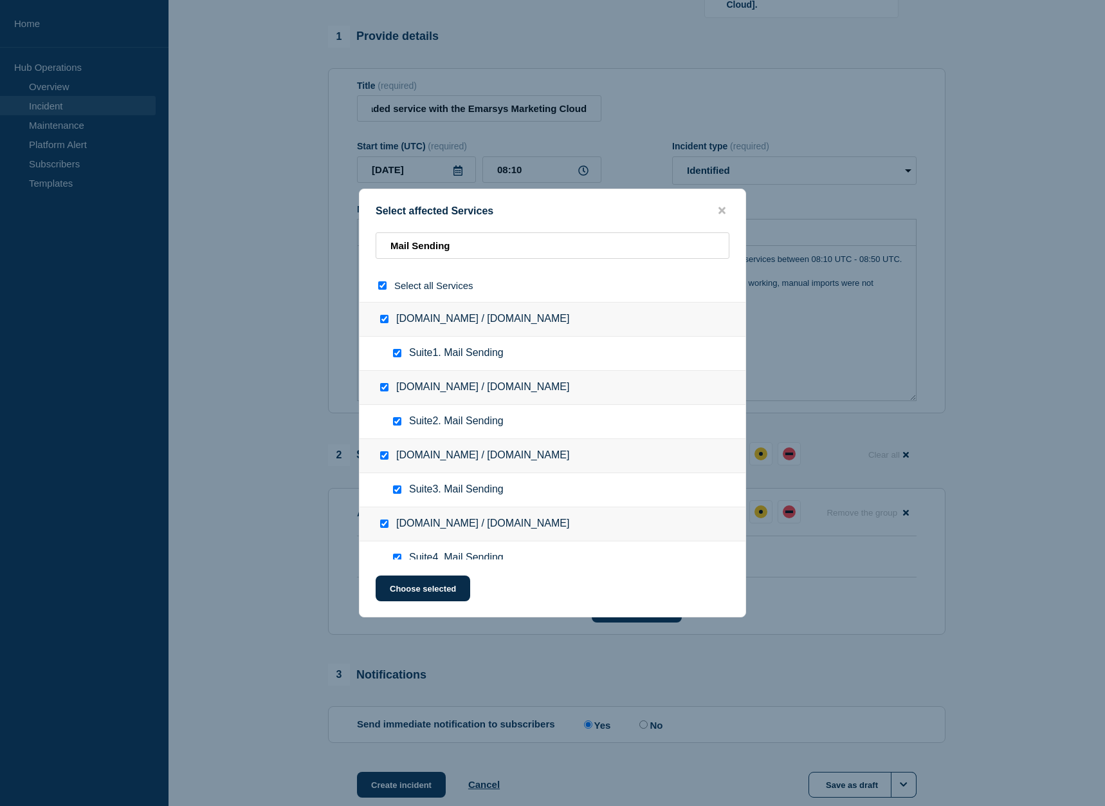
checkbox input "true"
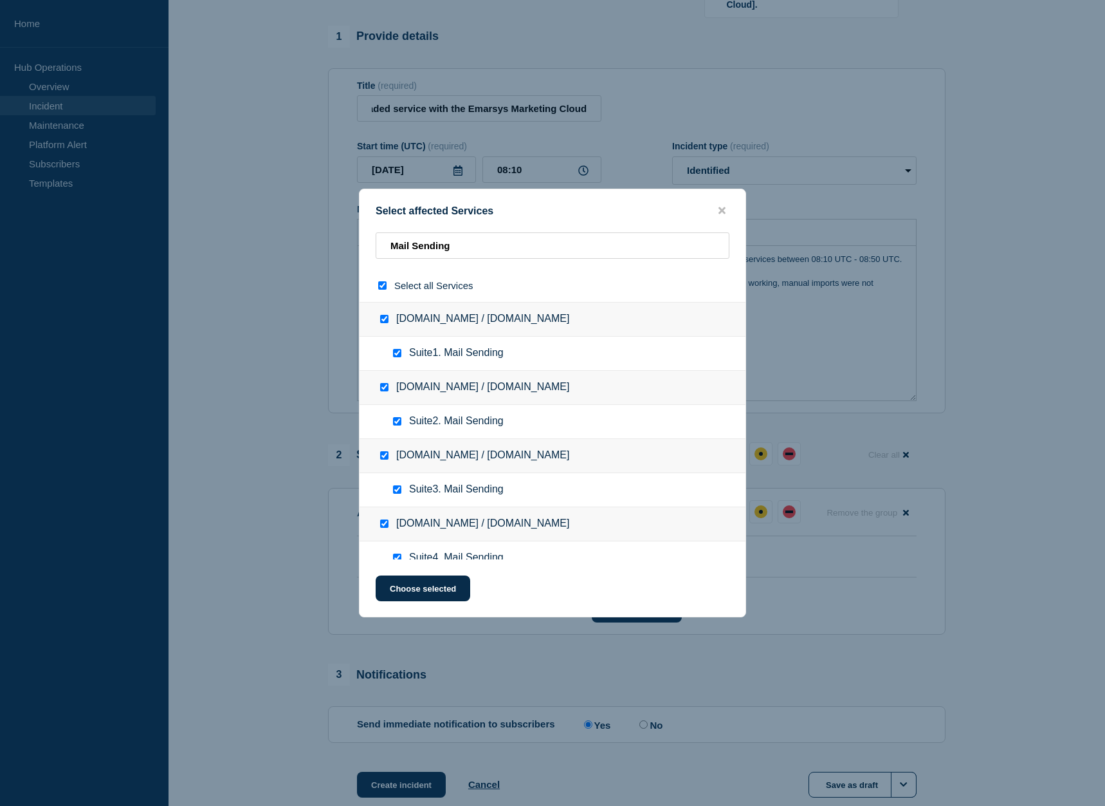
checkbox input "true"
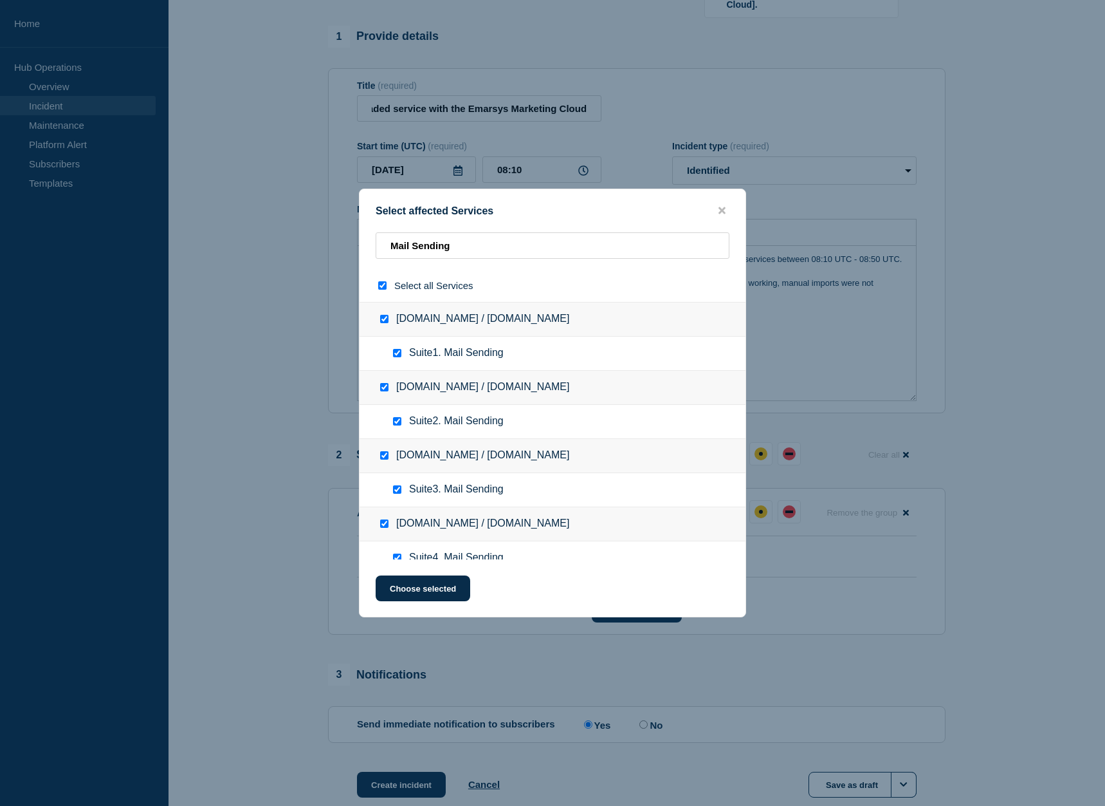
checkbox input "true"
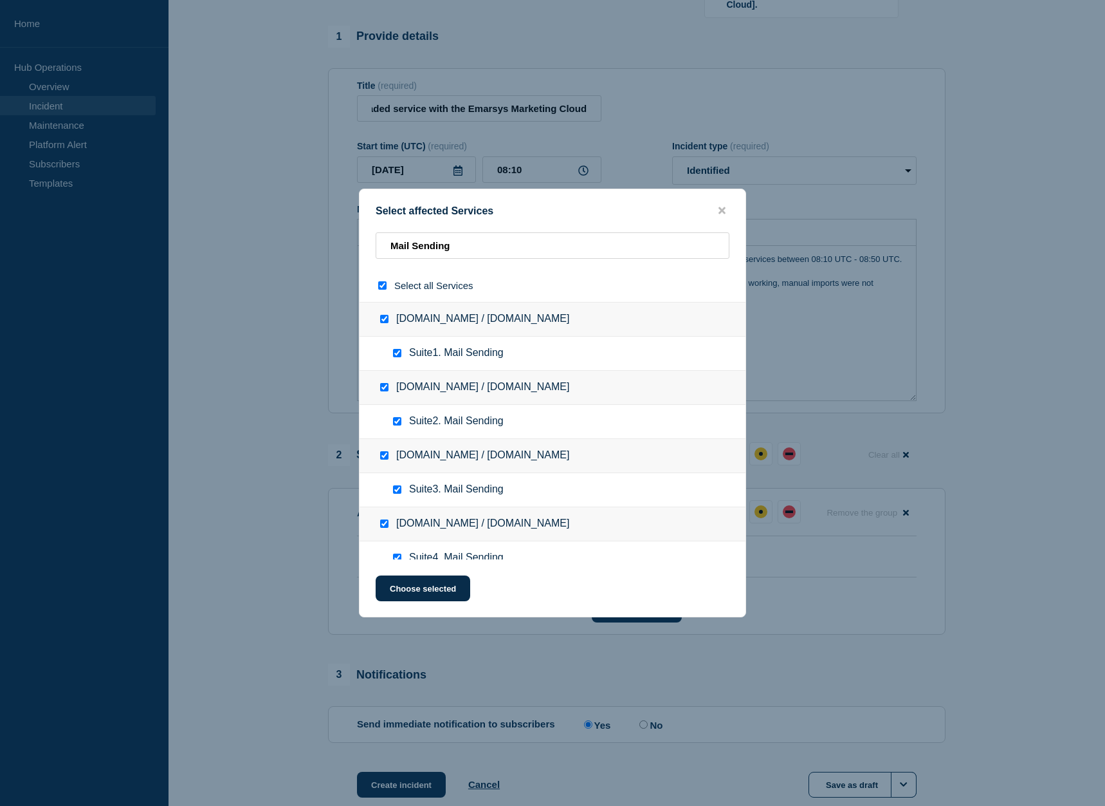
checkbox input "true"
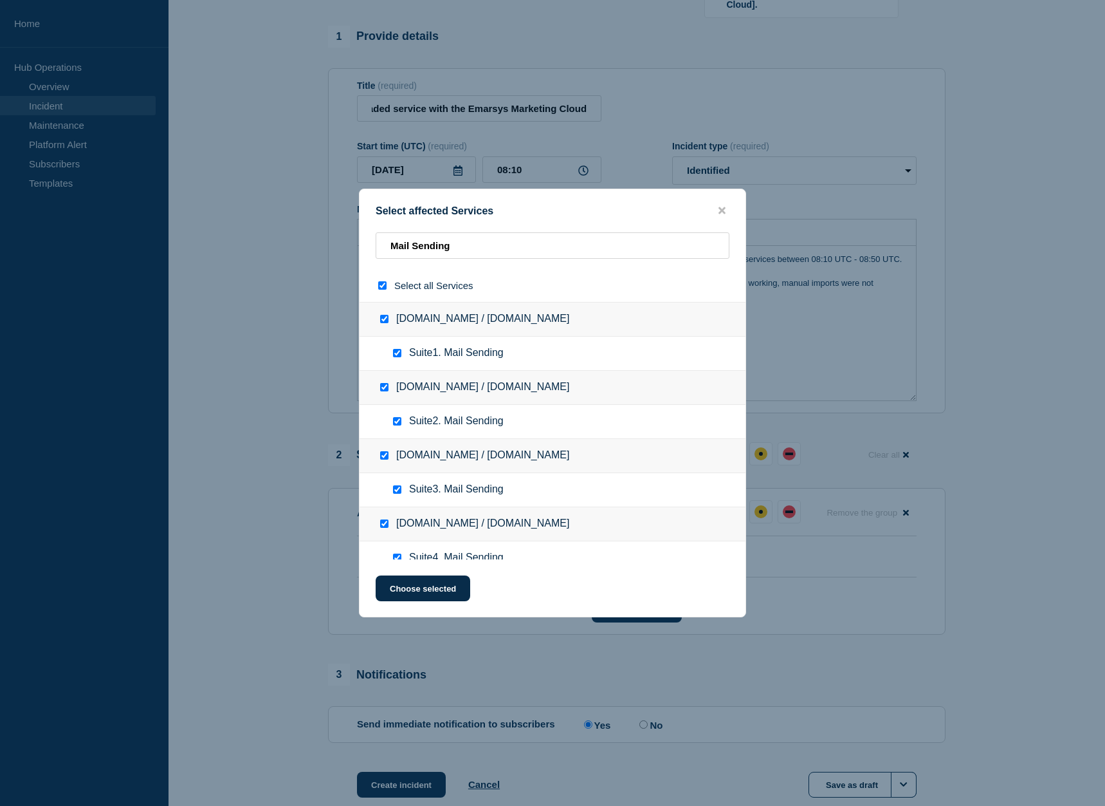
checkbox input "true"
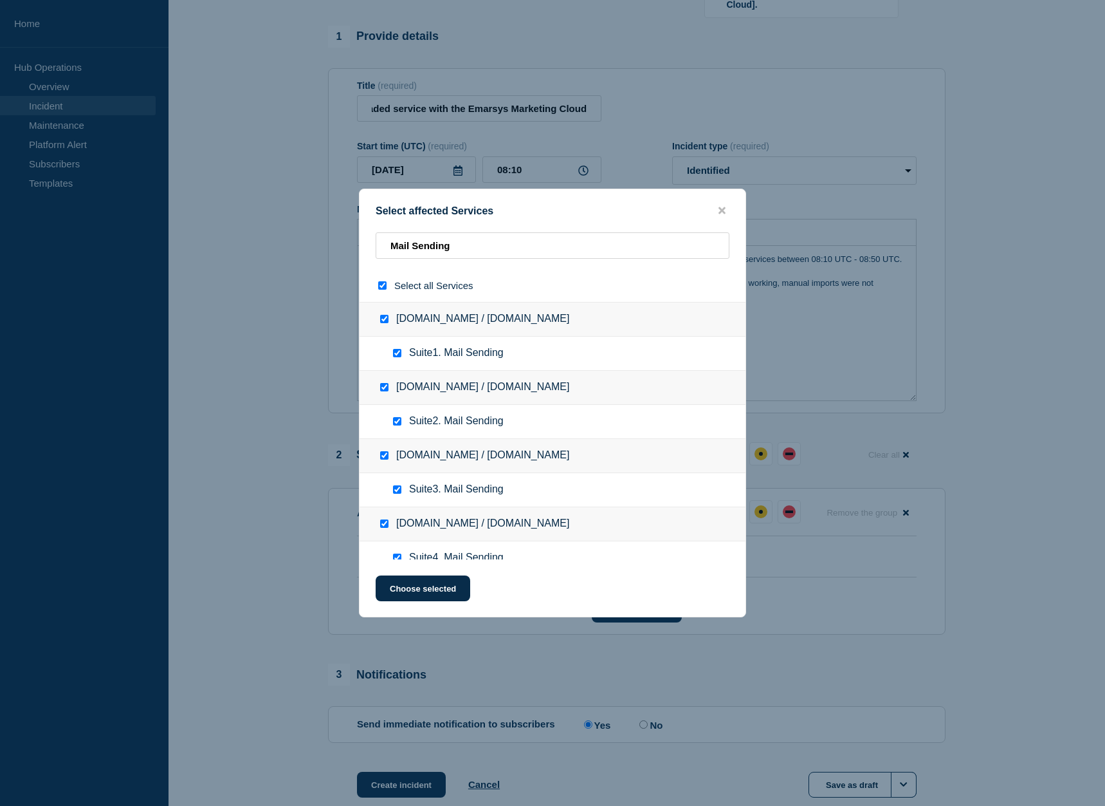
checkbox input "true"
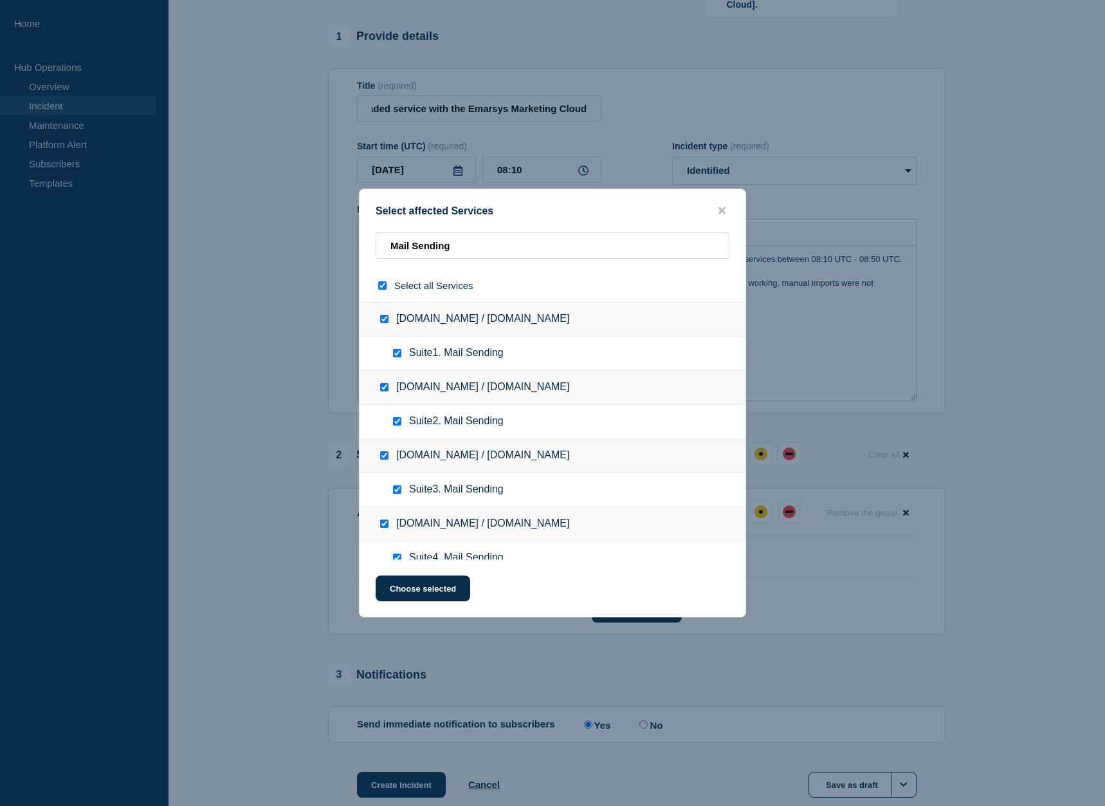
checkbox input "true"
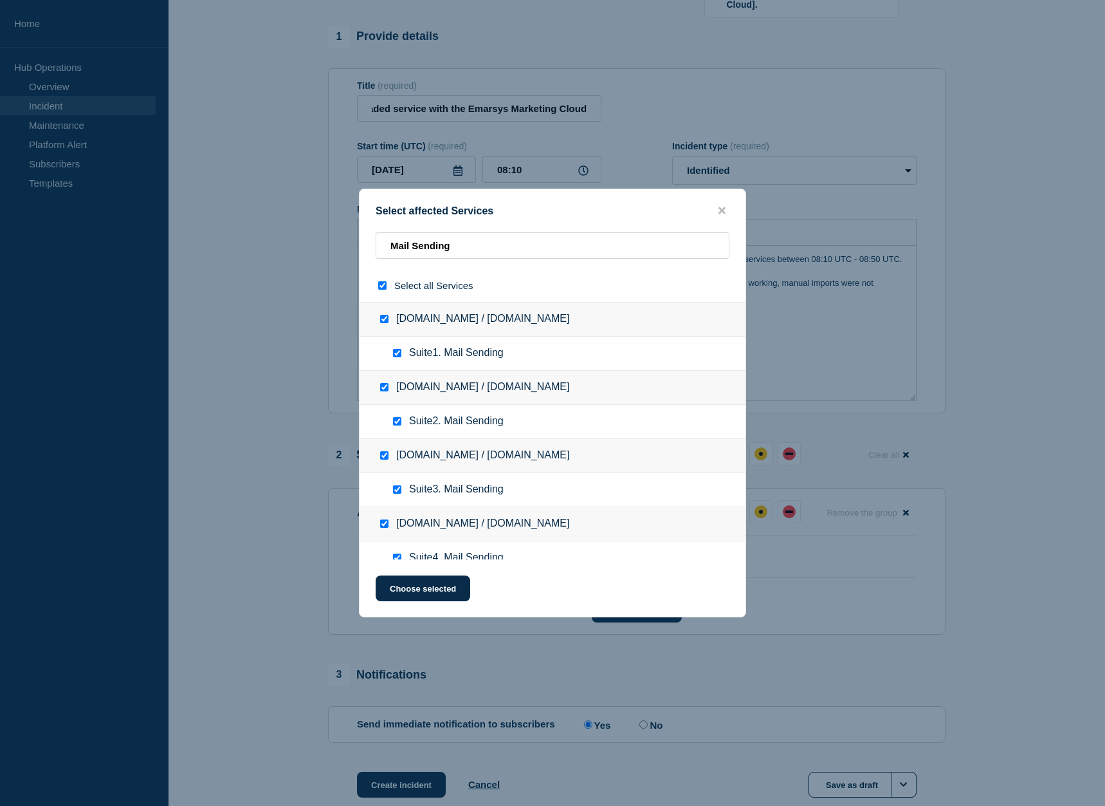
checkbox input "true"
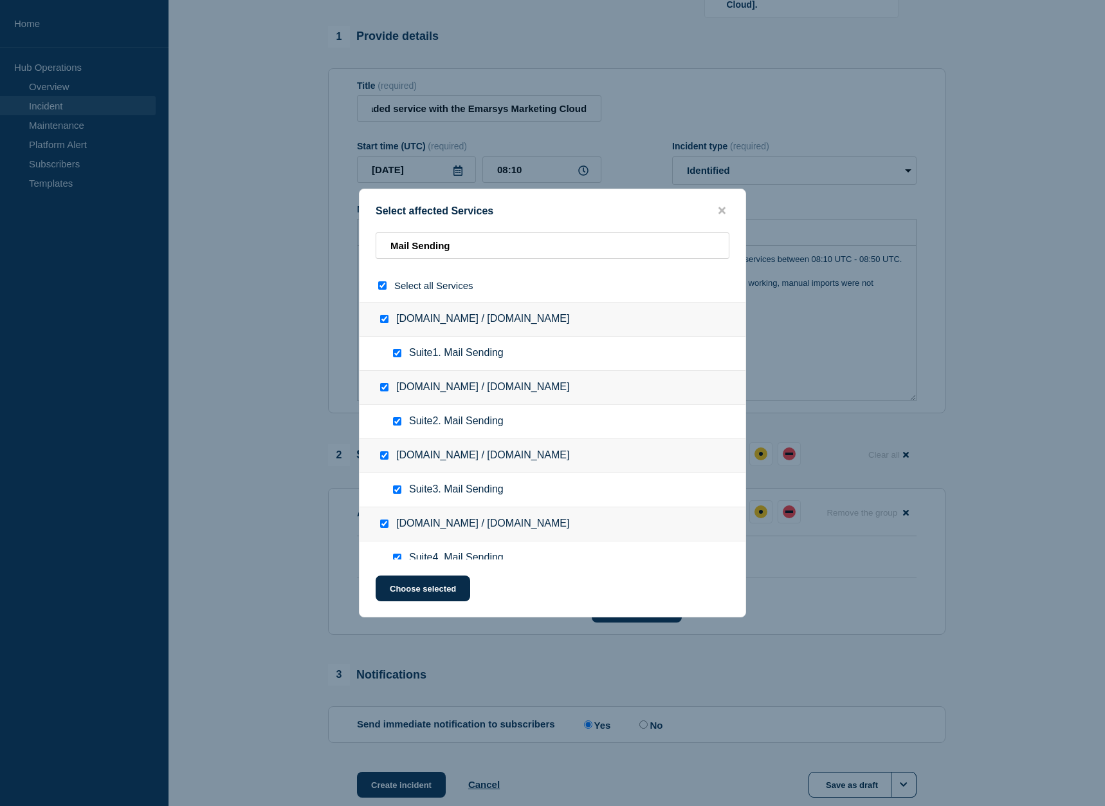
checkbox input "true"
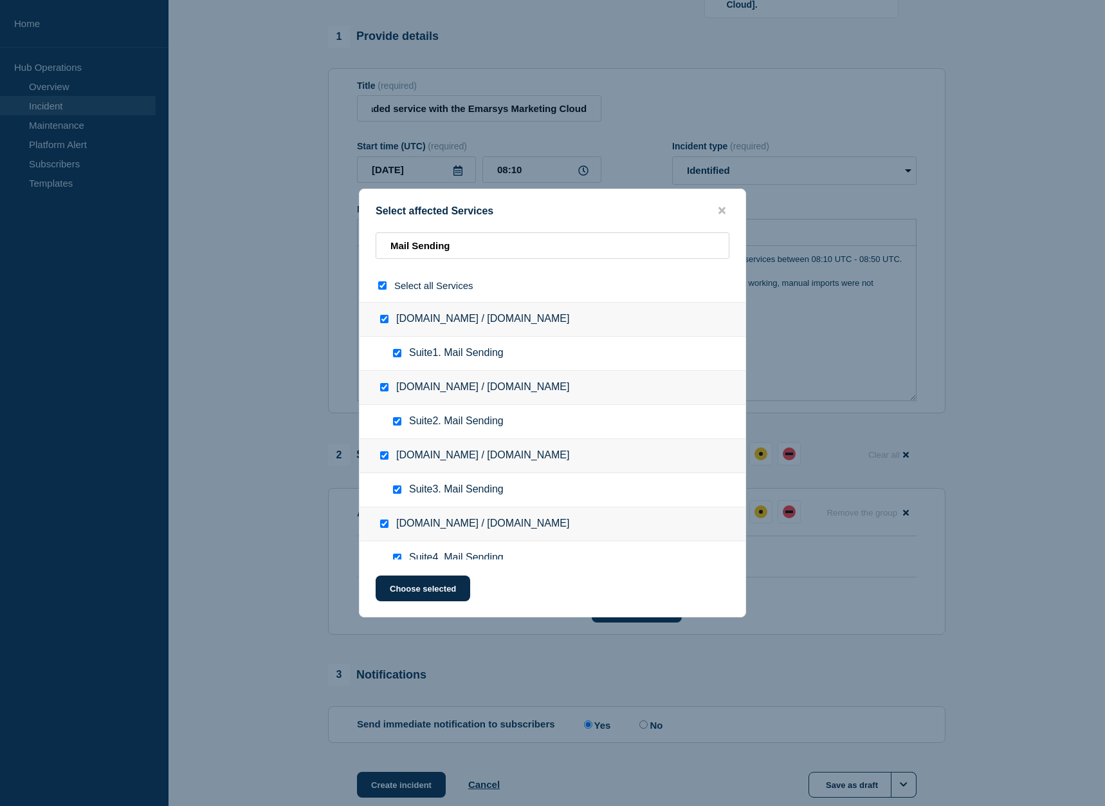
checkbox input "true"
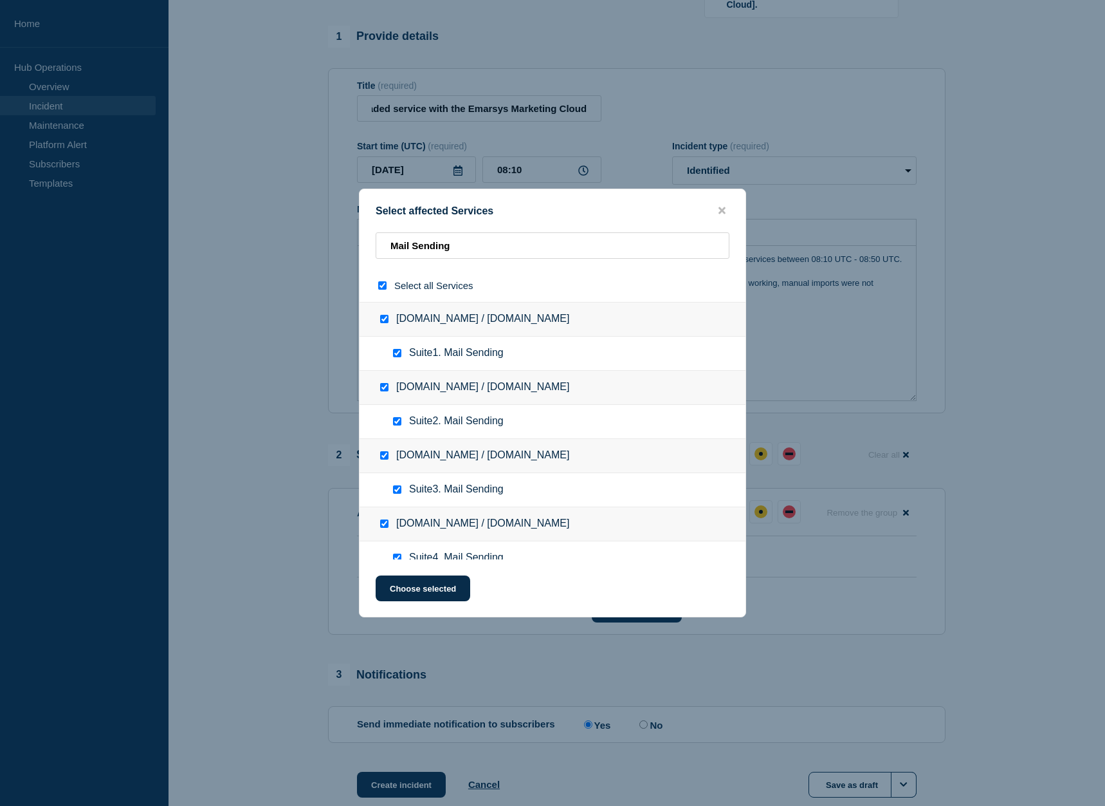
checkbox input "true"
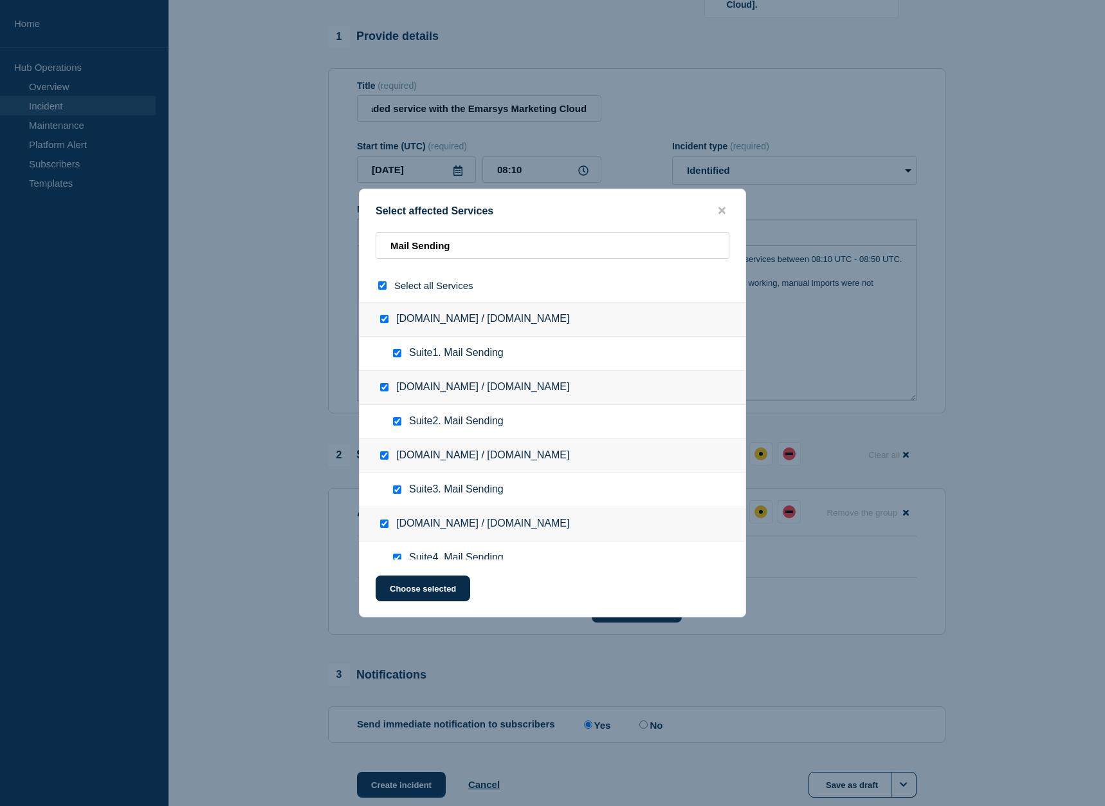
checkbox input "true"
click at [383, 286] on input "select all checkbox" at bounding box center [382, 285] width 8 height 8
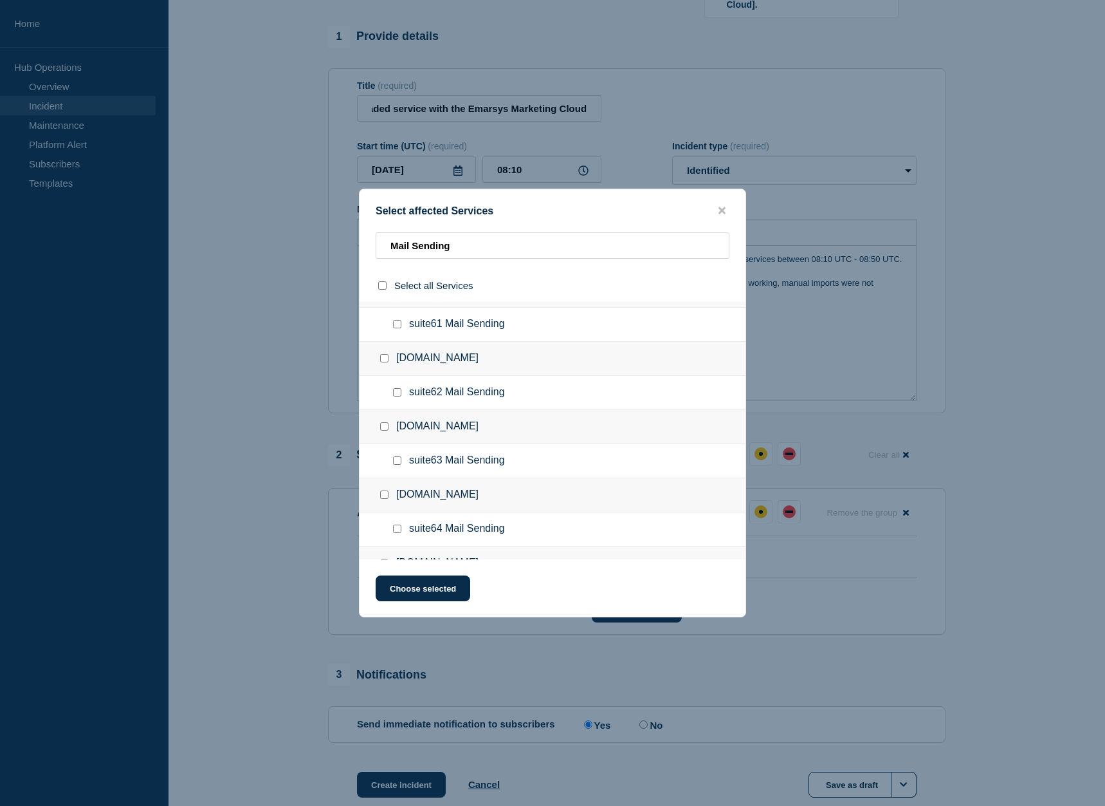
scroll to position [4381, 0]
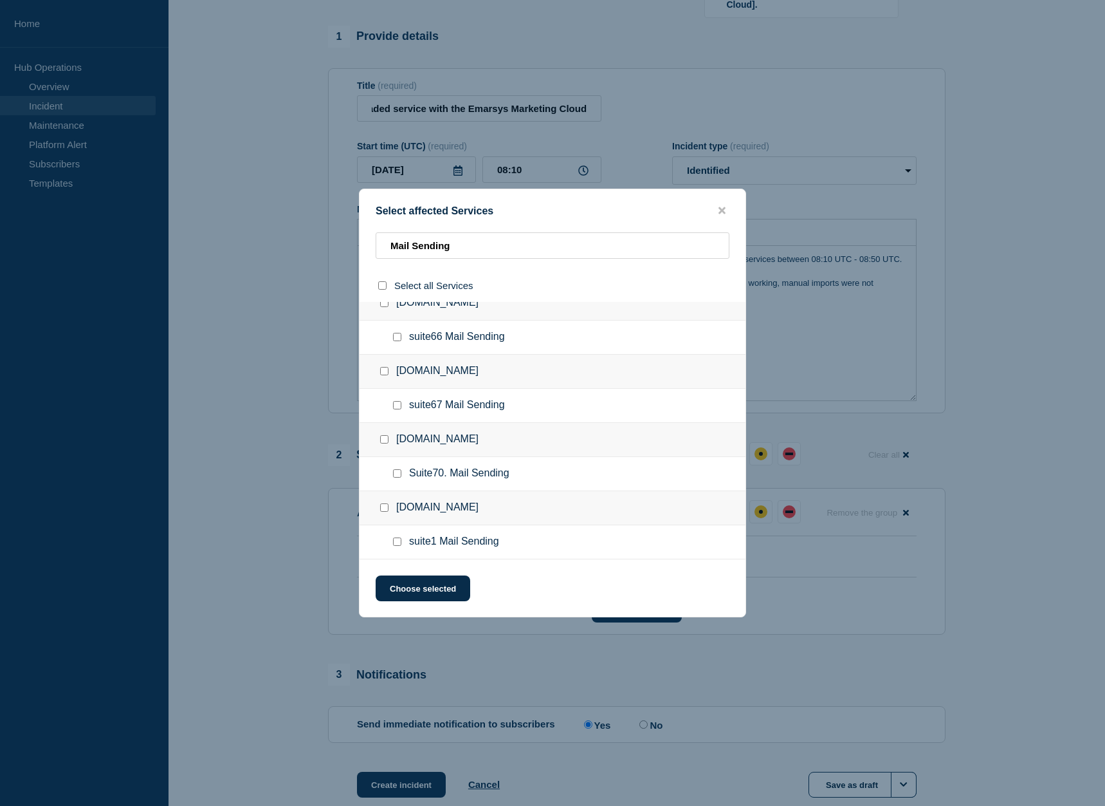
click at [400, 544] on input "suite1 Mail Sending checkbox" at bounding box center [397, 541] width 8 height 8
click at [398, 474] on input "Suite70. Mail Sending checkbox" at bounding box center [397, 473] width 8 height 8
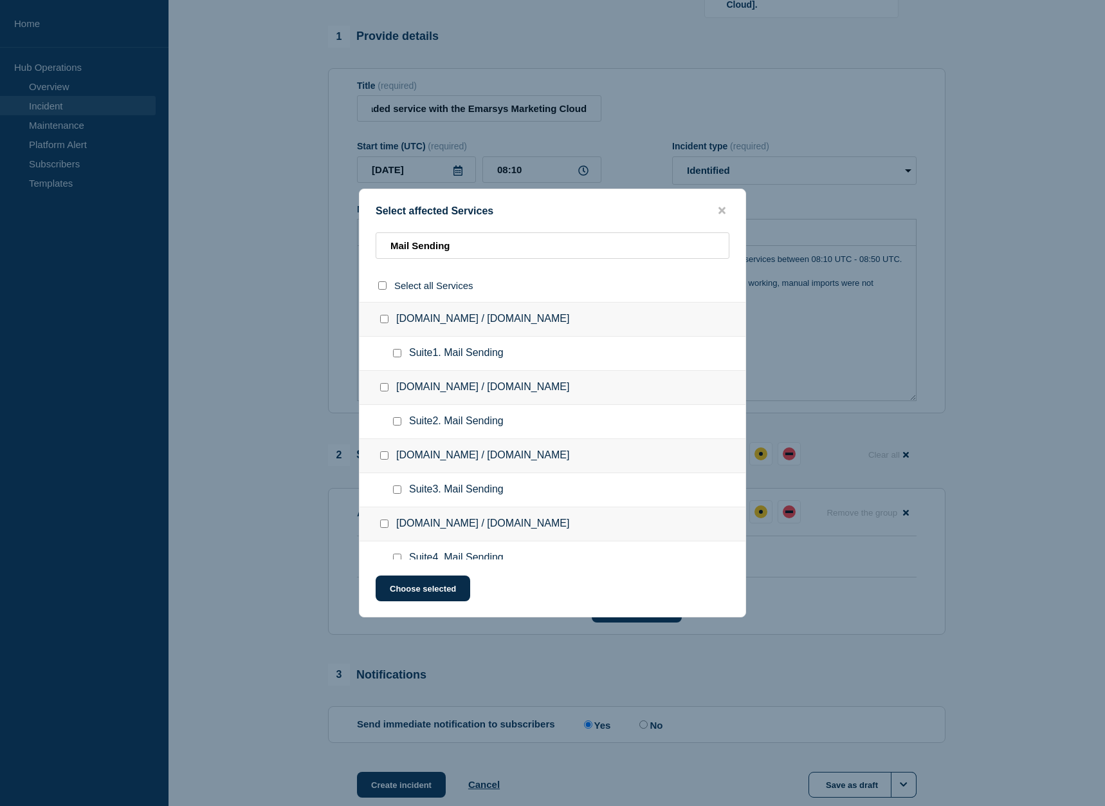
click at [380, 286] on input "select all checkbox" at bounding box center [382, 285] width 8 height 8
click at [452, 596] on button "Choose selected" at bounding box center [423, 588] width 95 height 26
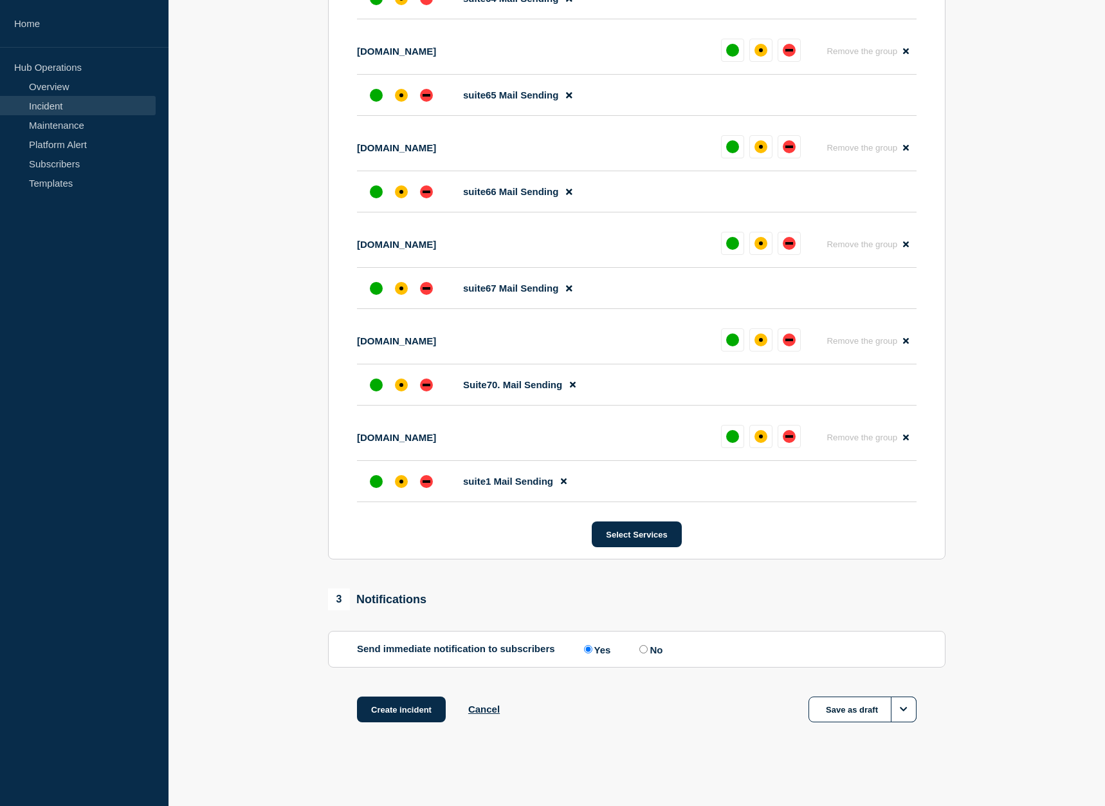
scroll to position [6779, 0]
click at [646, 547] on button "Select Services" at bounding box center [636, 534] width 89 height 26
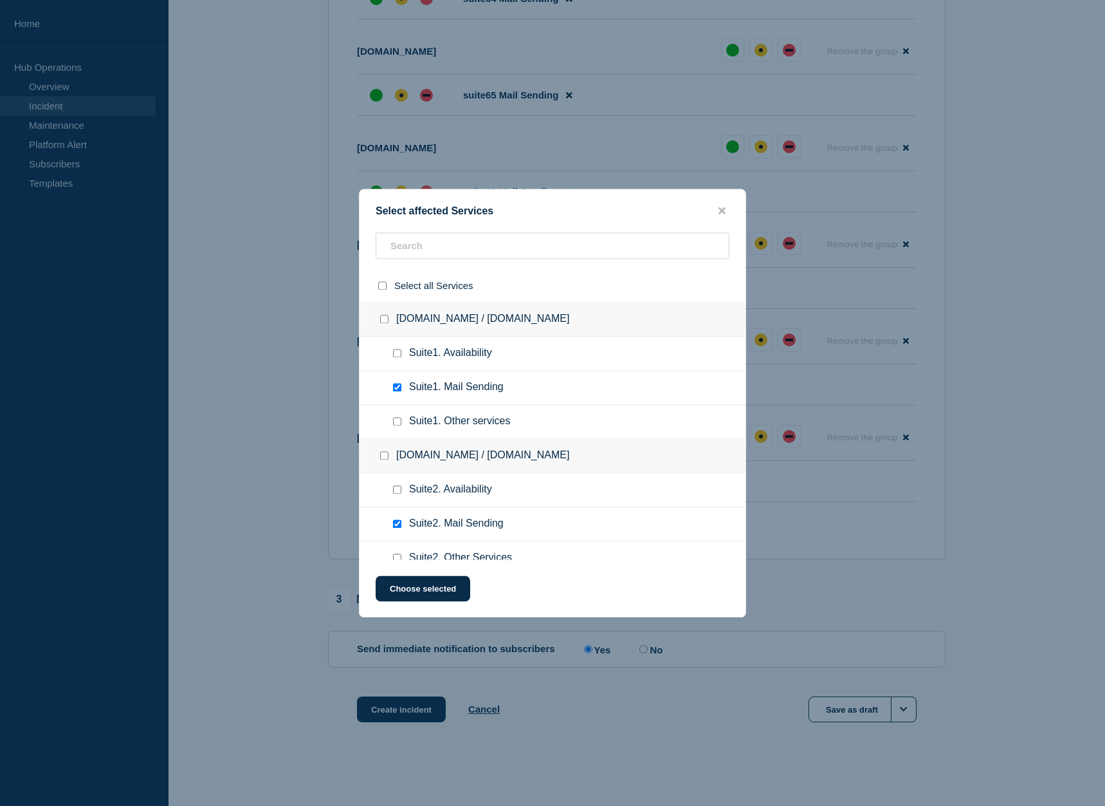
click at [397, 425] on input "Suite1. Other services checkbox" at bounding box center [397, 421] width 8 height 8
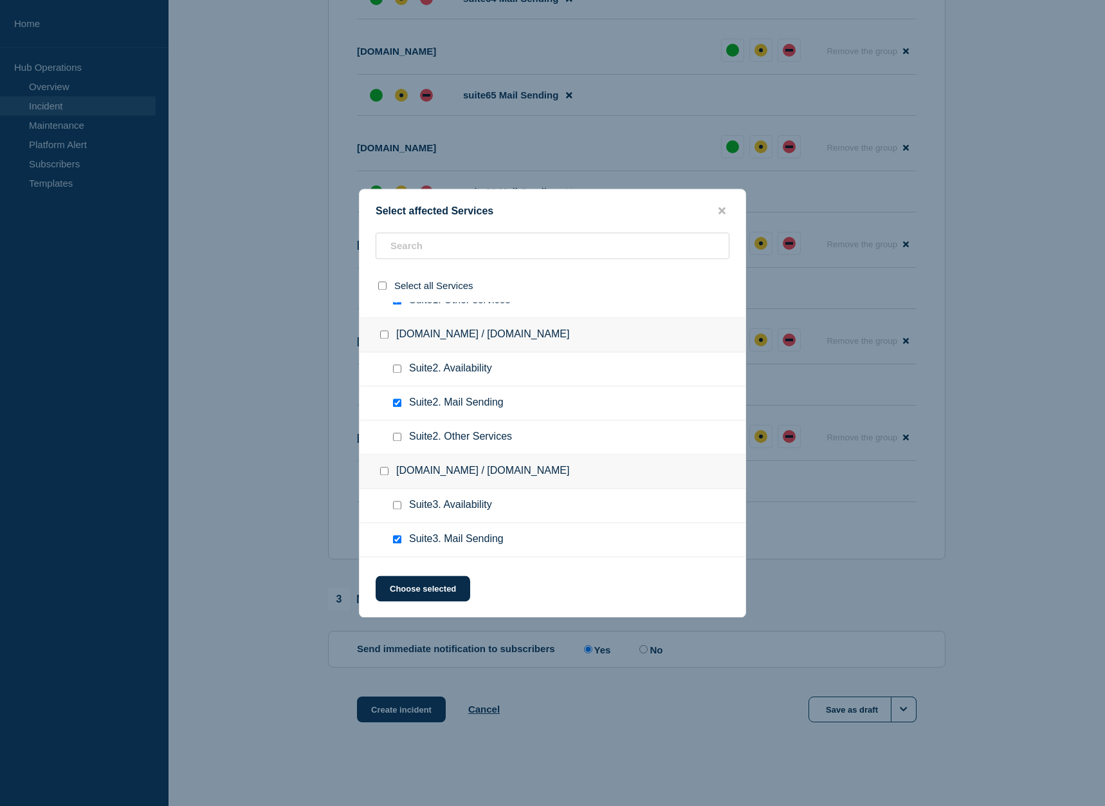
scroll to position [131, 0]
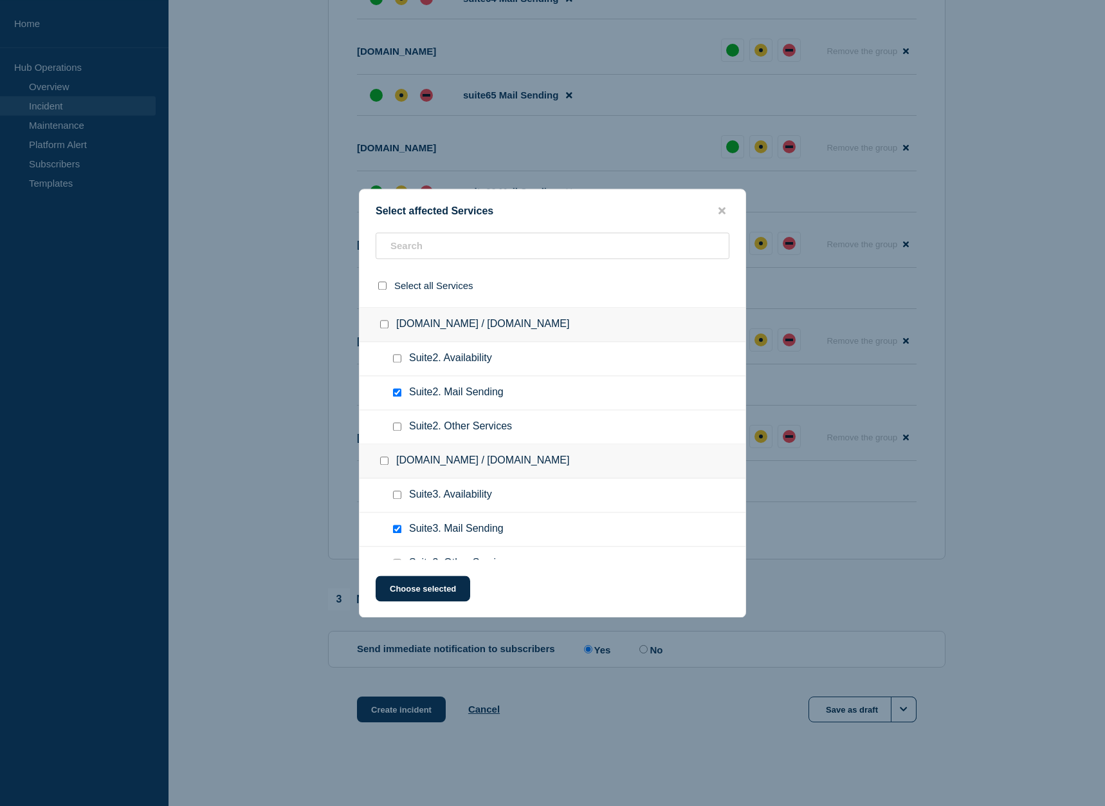
click at [396, 429] on input "Suite2. Other Services checkbox" at bounding box center [397, 426] width 8 height 8
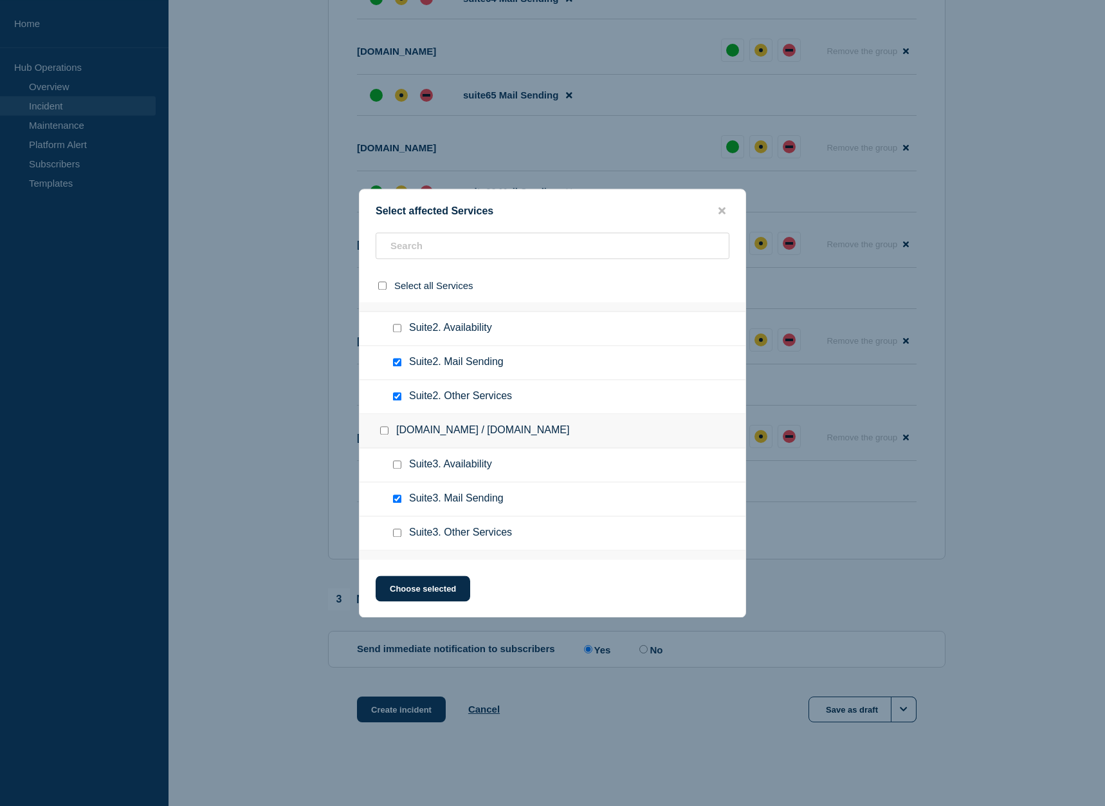
scroll to position [328, 0]
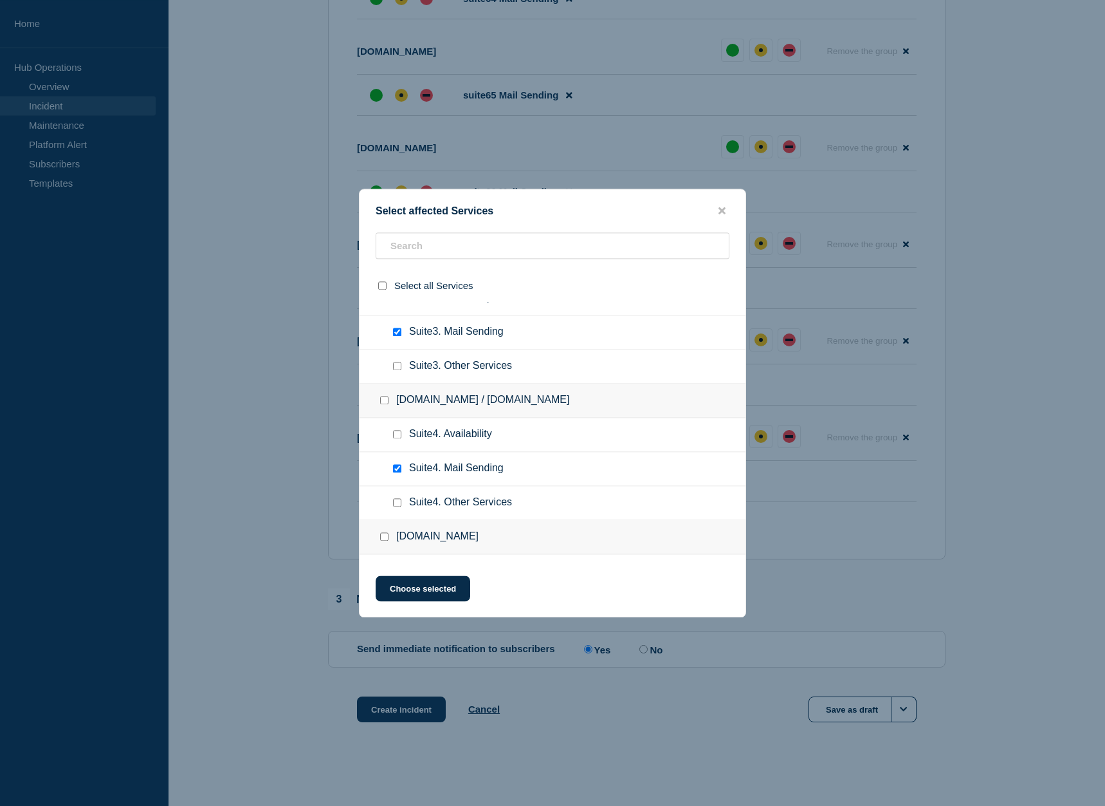
click at [394, 365] on input "Suite3. Other Services checkbox" at bounding box center [397, 366] width 8 height 8
click at [399, 506] on input "Suite4. Other Services checkbox" at bounding box center [397, 502] width 8 height 8
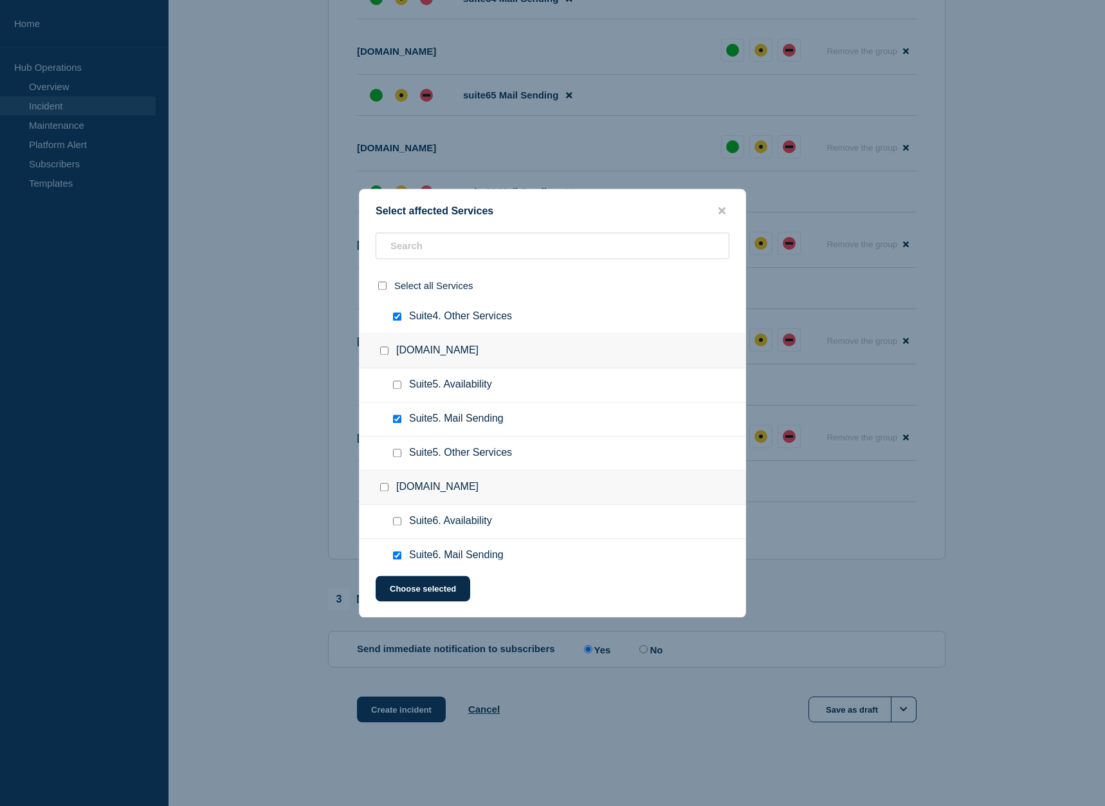
scroll to position [591, 0]
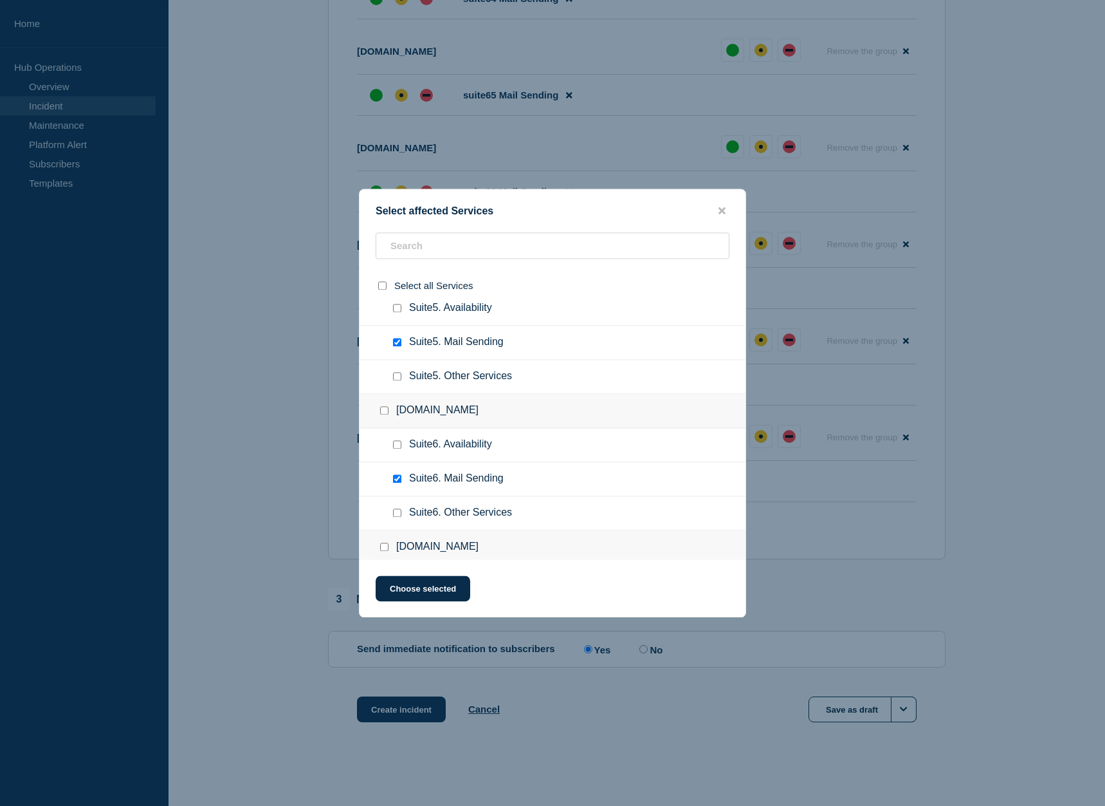
click at [397, 380] on input "Suite5. Other Services checkbox" at bounding box center [397, 376] width 8 height 8
click at [396, 516] on input "Suite6. Other Services checkbox" at bounding box center [397, 512] width 8 height 8
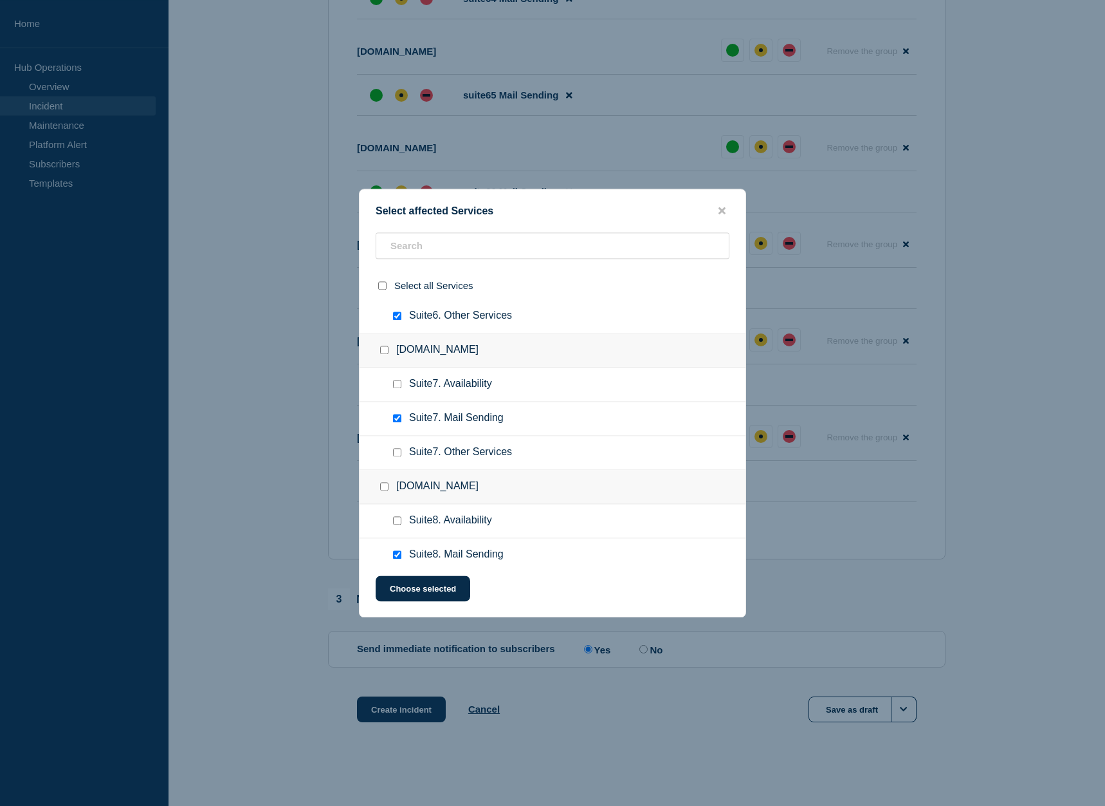
click at [395, 456] on input "Suite7. Other Services checkbox" at bounding box center [397, 452] width 8 height 8
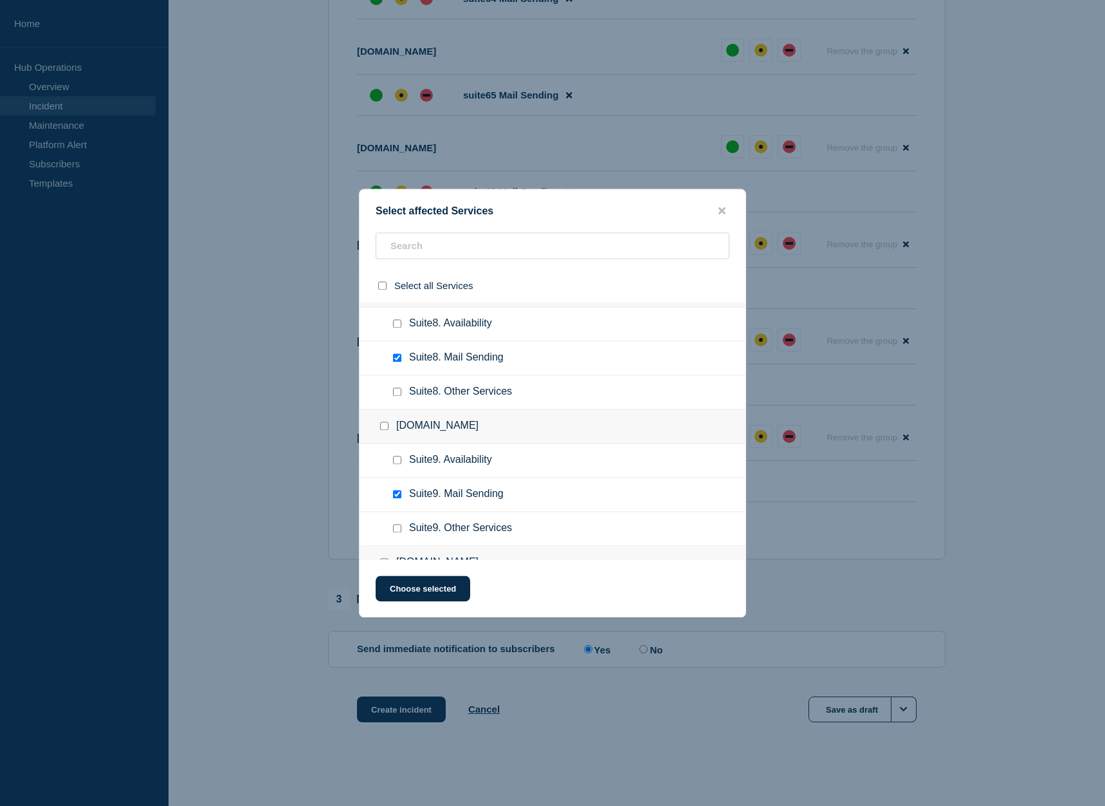
click at [395, 391] on input "Suite8. Other Services checkbox" at bounding box center [397, 391] width 8 height 8
click at [398, 531] on input "Suite9. Other Services checkbox" at bounding box center [397, 528] width 8 height 8
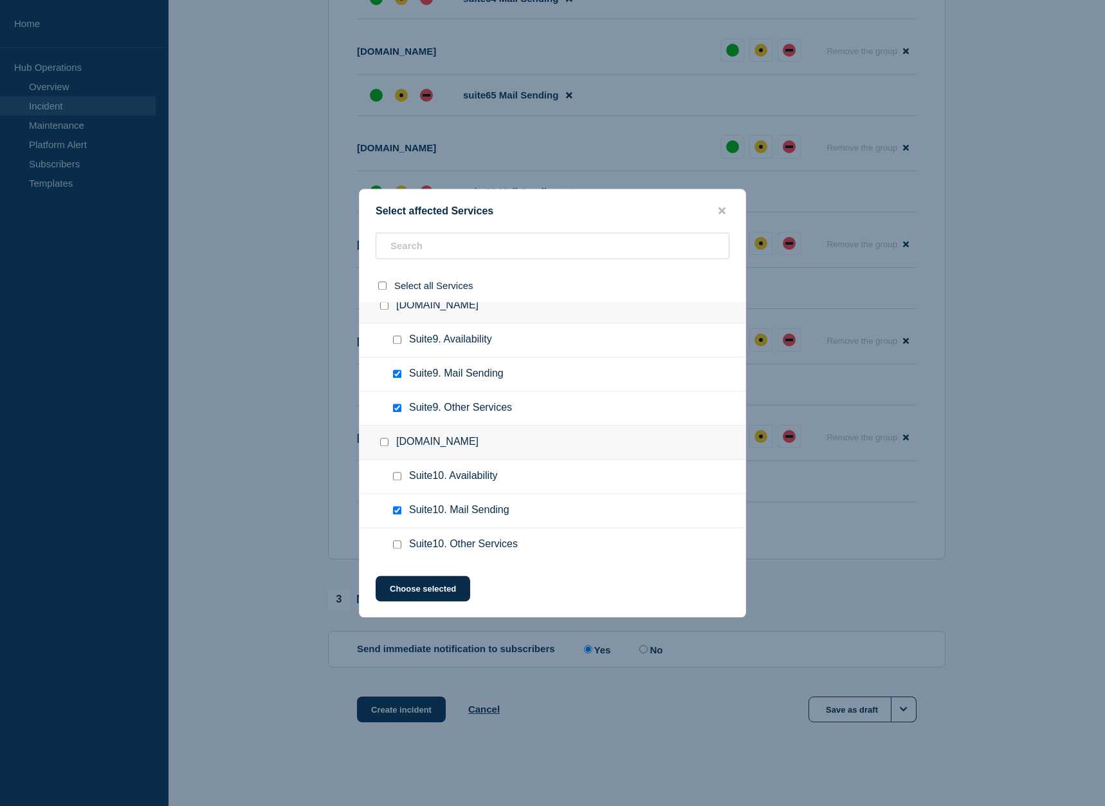
scroll to position [1181, 0]
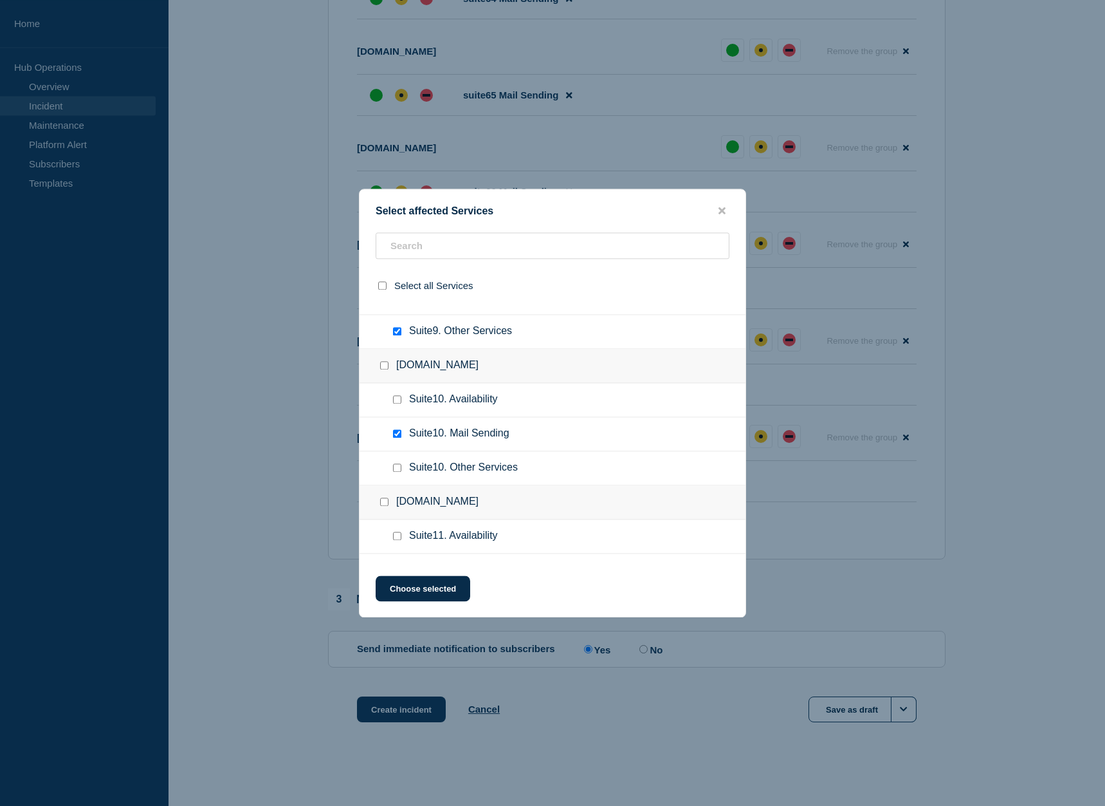
click at [397, 469] on input "Suite10. Other Services checkbox" at bounding box center [397, 467] width 8 height 8
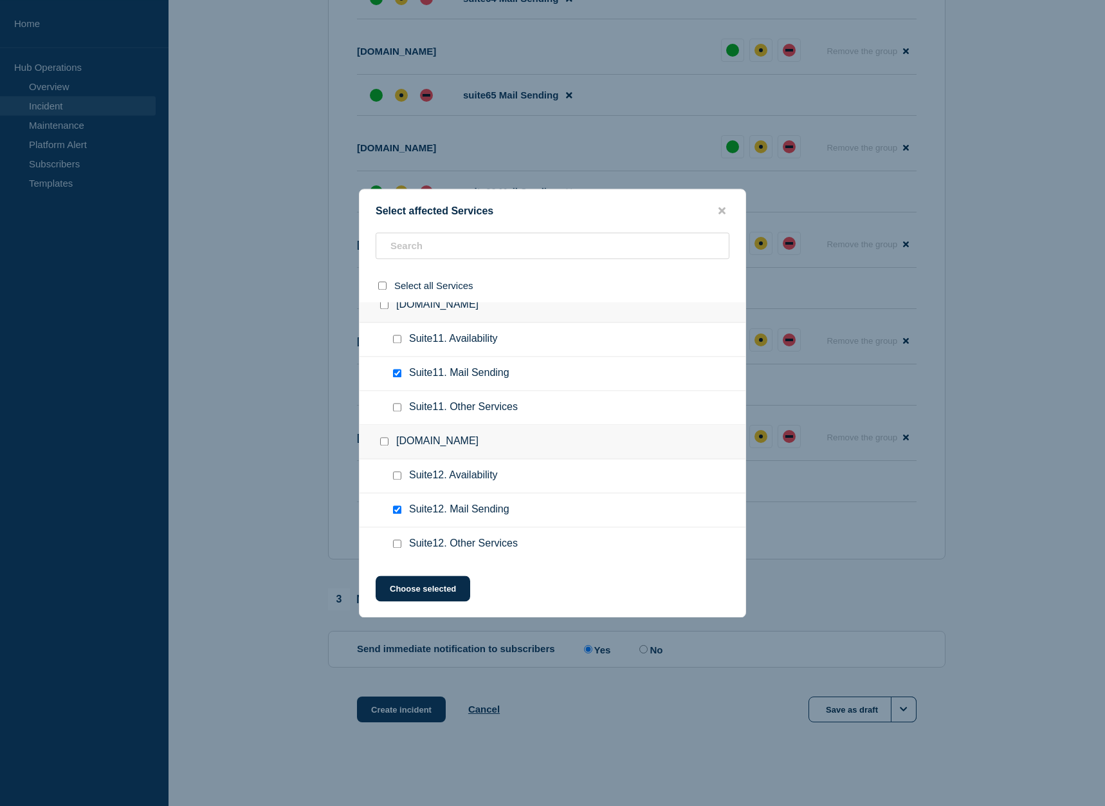
click at [397, 411] on input "Suite11. Other Services checkbox" at bounding box center [397, 407] width 8 height 8
click at [401, 548] on input "Suite12. Other Services checkbox" at bounding box center [397, 543] width 8 height 8
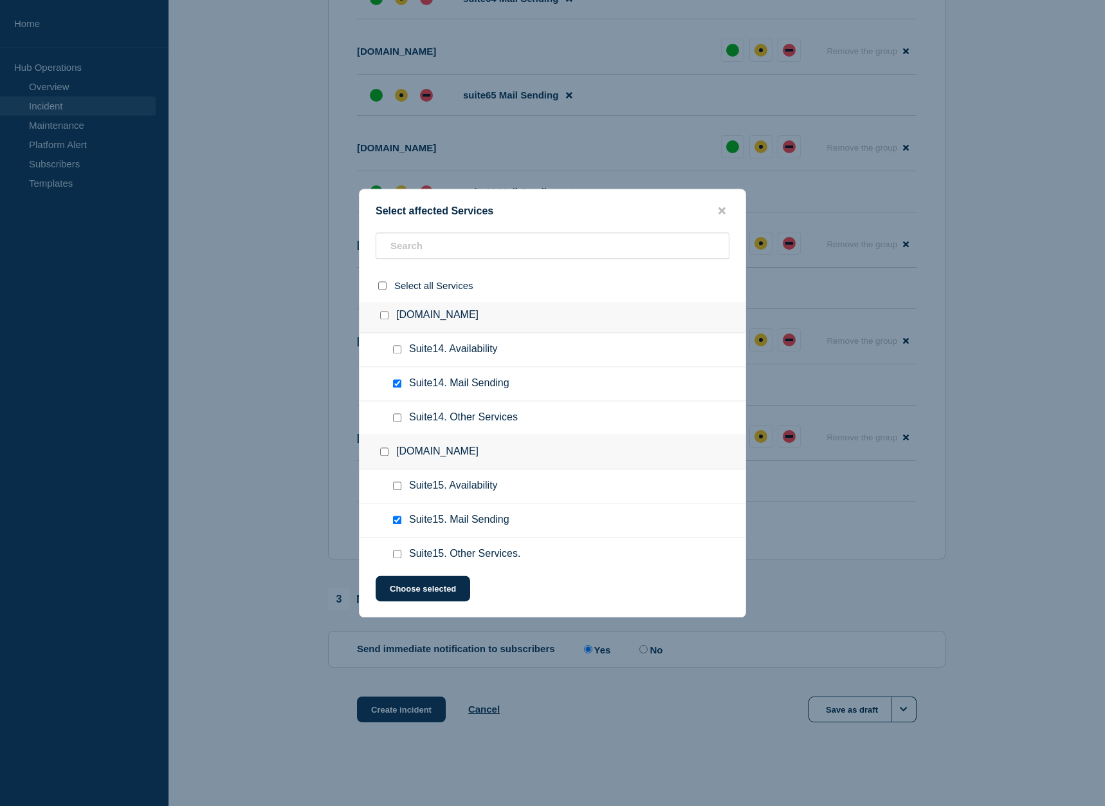
click at [400, 420] on input "Suite14. Other Services checkbox" at bounding box center [397, 417] width 8 height 8
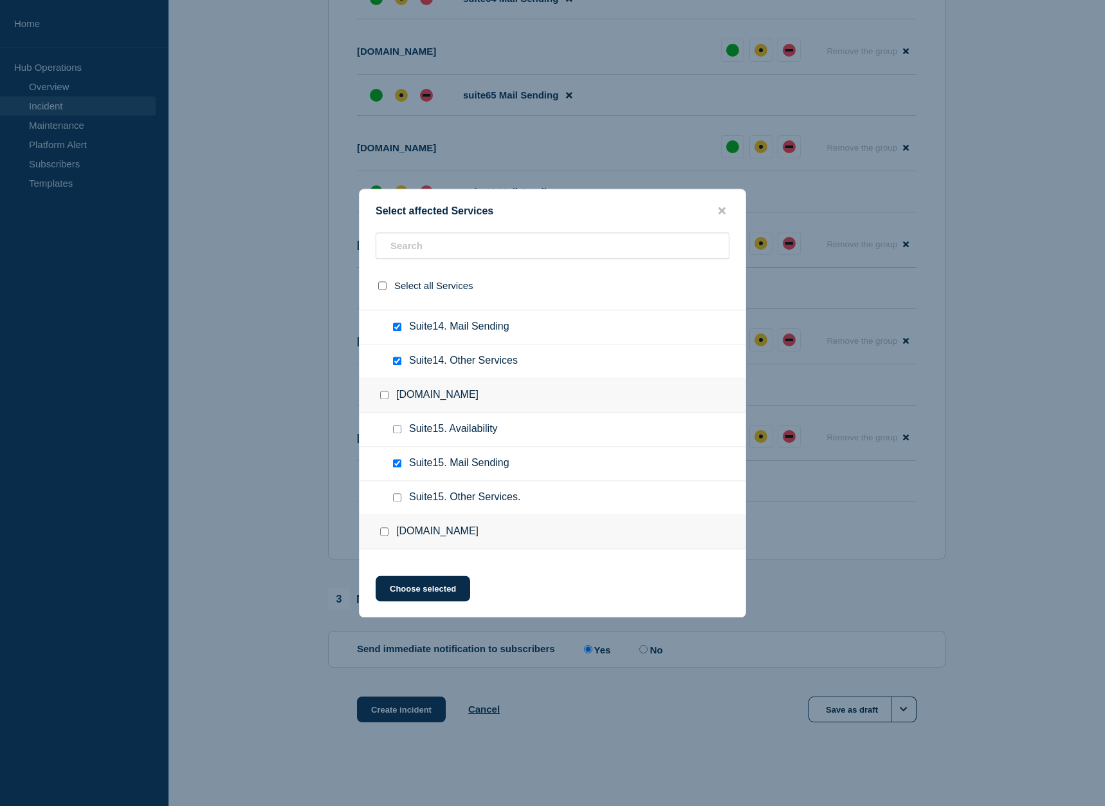
scroll to position [1772, 0]
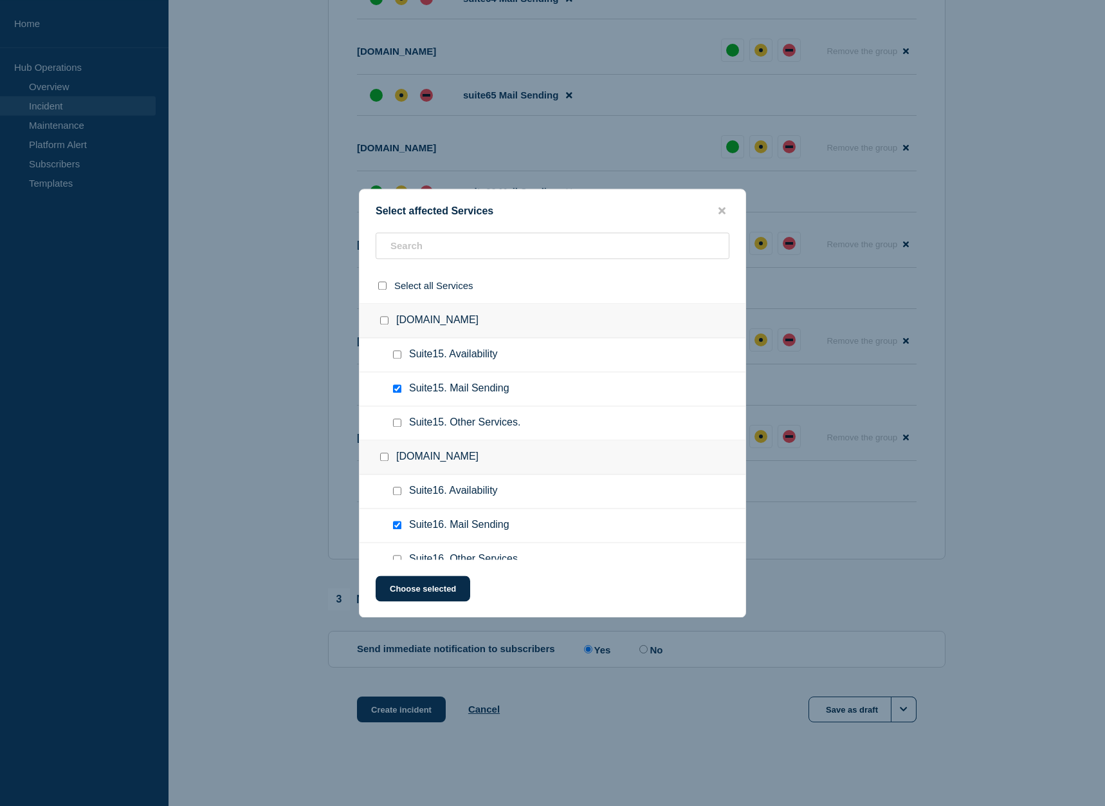
click at [397, 427] on input "Suite15. Other Services. checkbox" at bounding box center [397, 422] width 8 height 8
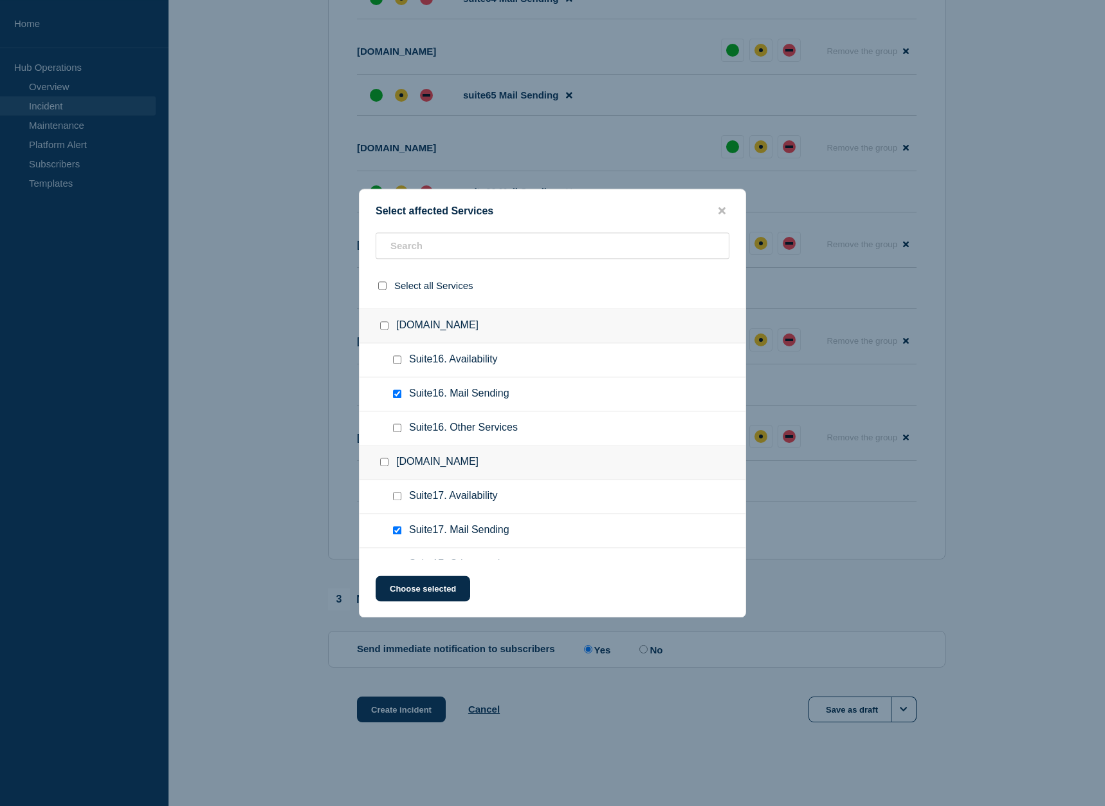
click at [398, 432] on input "Suite16. Other Services checkbox" at bounding box center [397, 427] width 8 height 8
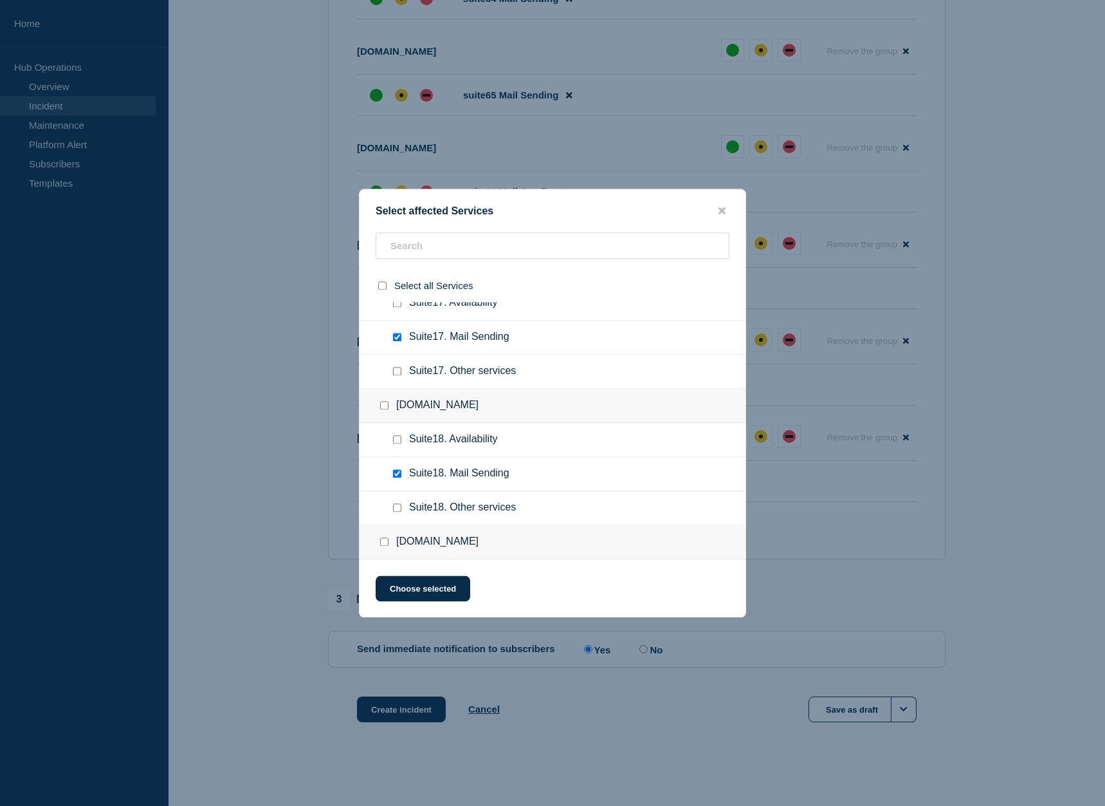
scroll to position [2100, 0]
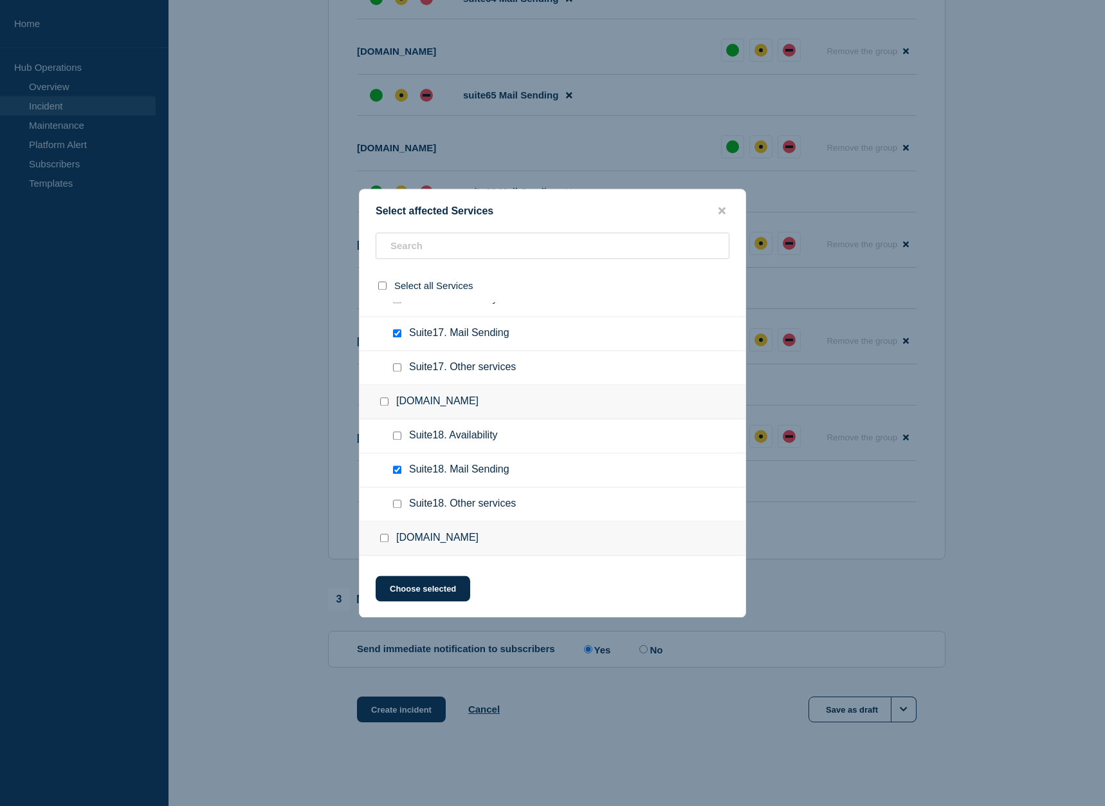
click at [398, 371] on input "Suite17. Other services checkbox" at bounding box center [397, 367] width 8 height 8
click at [398, 508] on input "Suite18. Other services checkbox" at bounding box center [397, 503] width 8 height 8
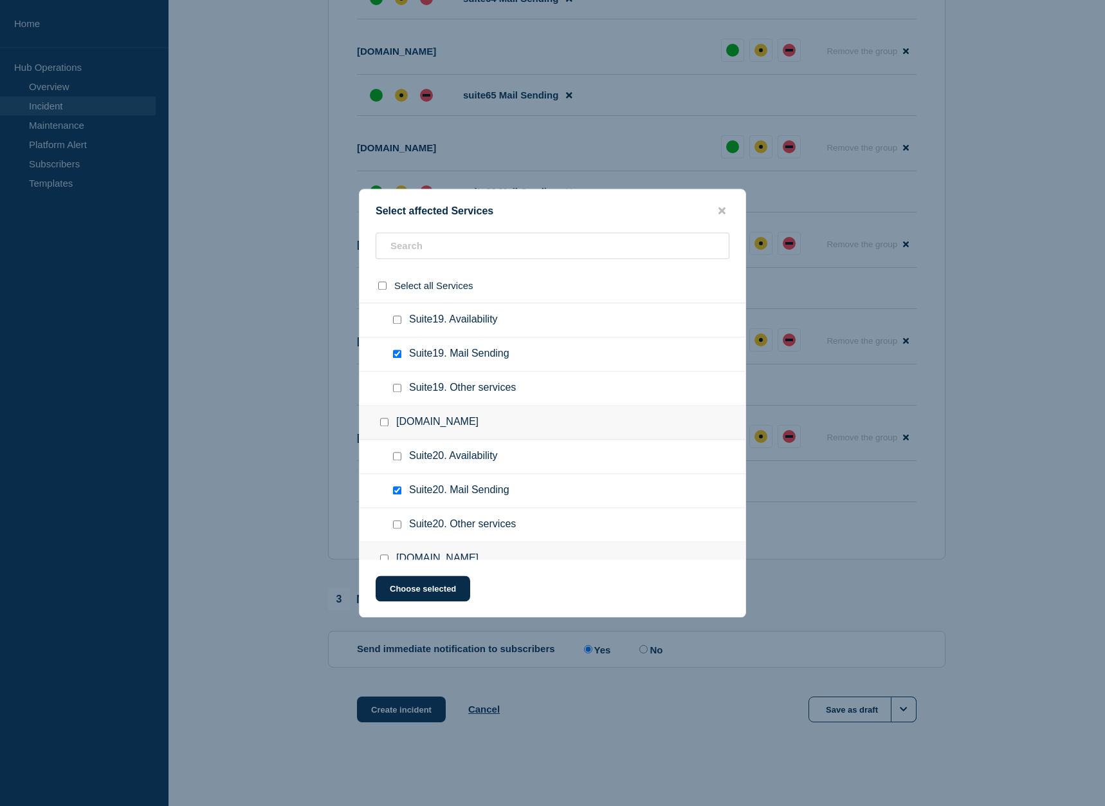
scroll to position [2363, 0]
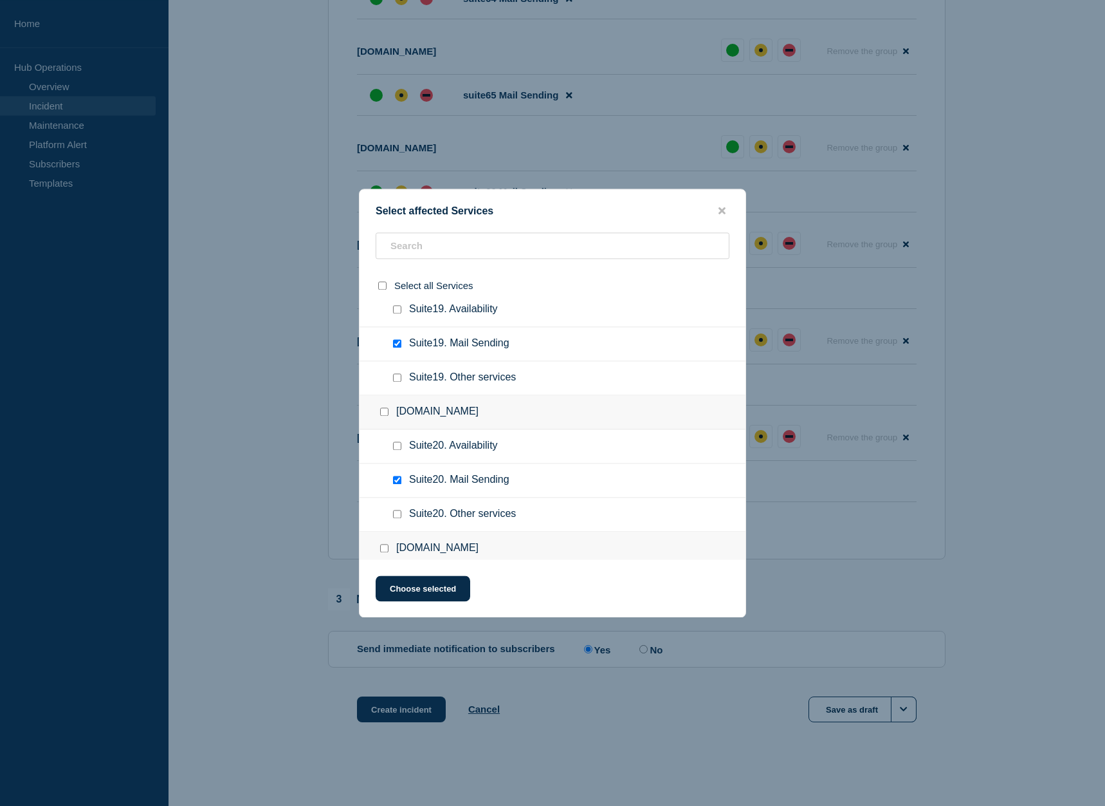
drag, startPoint x: 396, startPoint y: 377, endPoint x: 401, endPoint y: 441, distance: 63.9
click at [396, 378] on input "Suite19. Other services checkbox" at bounding box center [397, 377] width 8 height 8
click at [400, 513] on input "Suite20. Other services checkbox" at bounding box center [397, 514] width 8 height 8
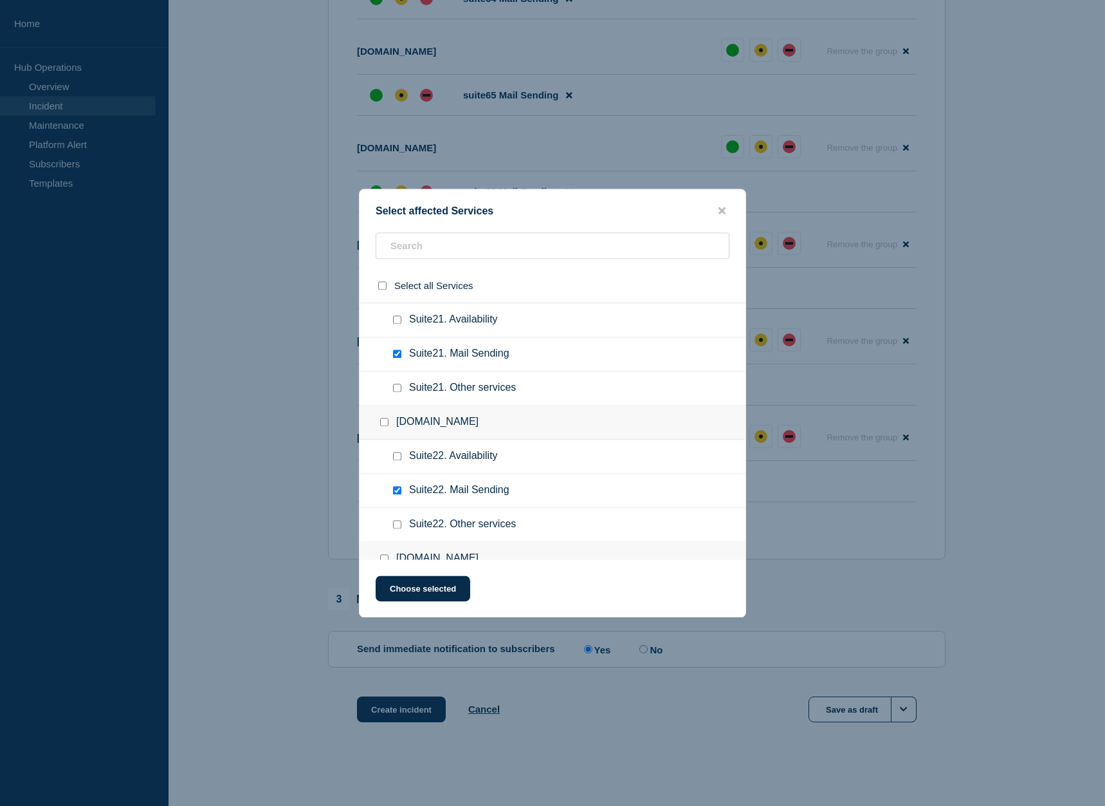
click at [398, 389] on input "Suite21. Other services checkbox" at bounding box center [397, 387] width 8 height 8
click at [396, 522] on input "Suite22. Other services checkbox" at bounding box center [397, 524] width 8 height 8
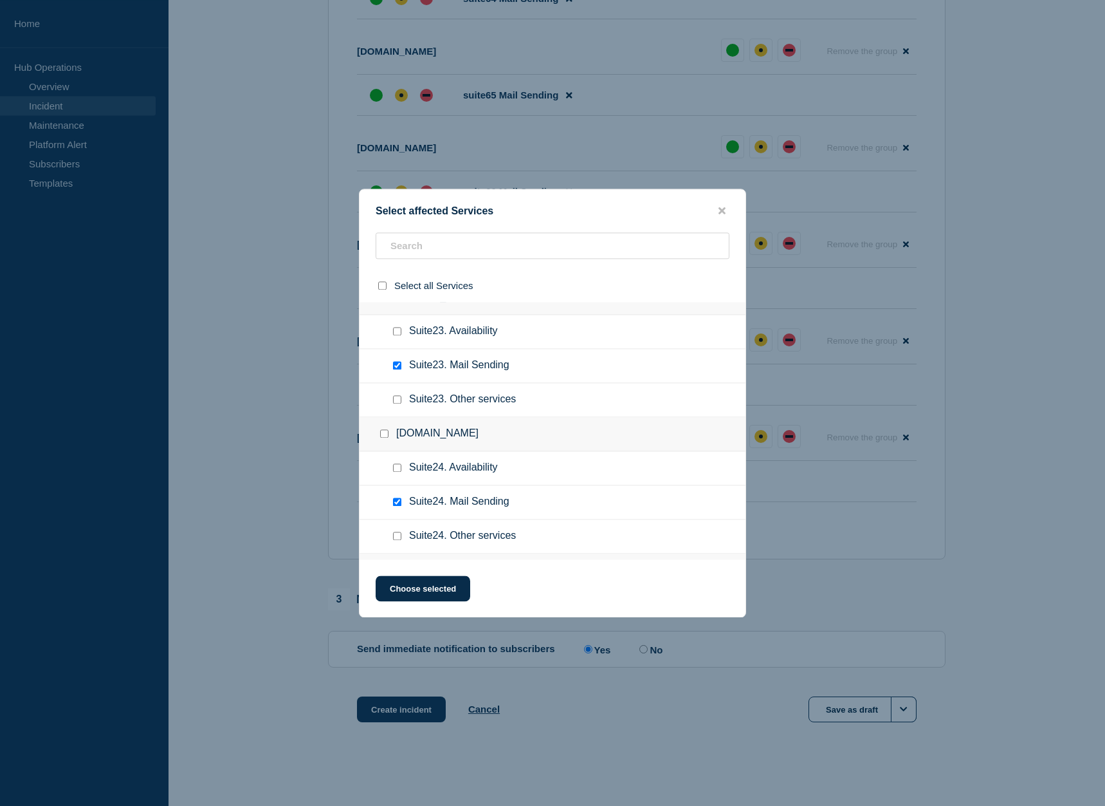
scroll to position [2888, 0]
click at [396, 402] on input "Suite23. Other services checkbox" at bounding box center [397, 398] width 8 height 8
click at [398, 535] on input "Suite24. Other services checkbox" at bounding box center [397, 534] width 8 height 8
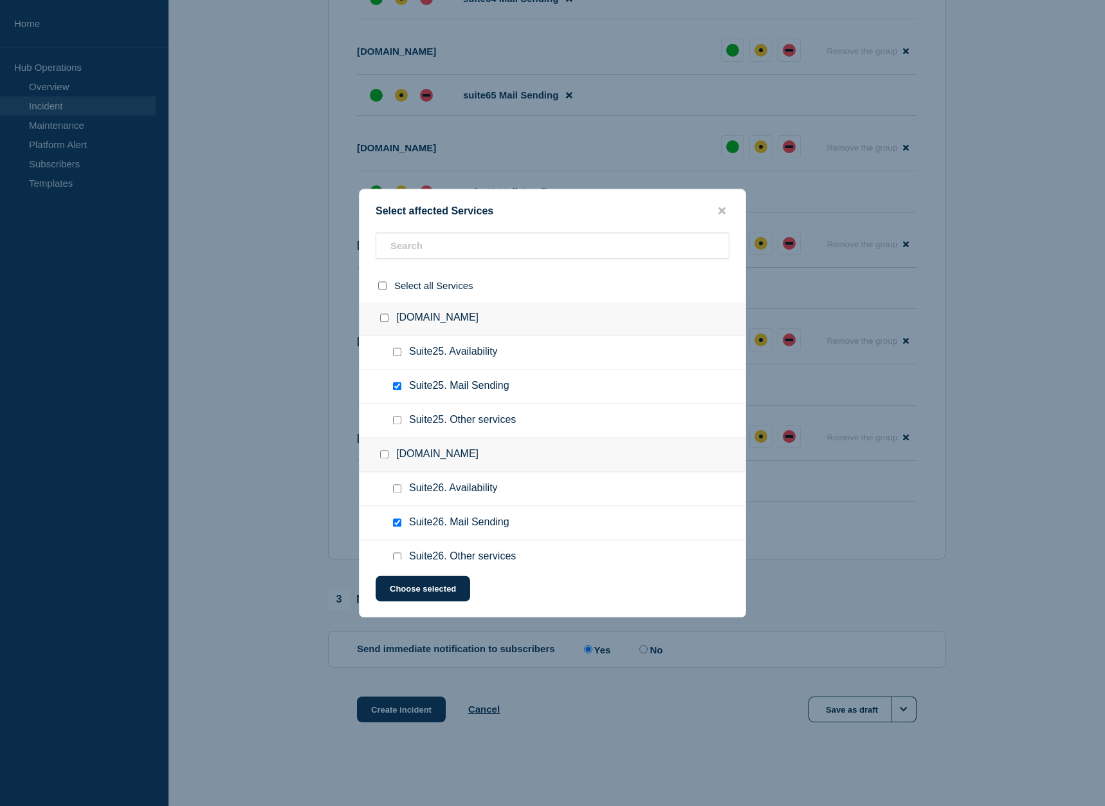
scroll to position [3150, 0]
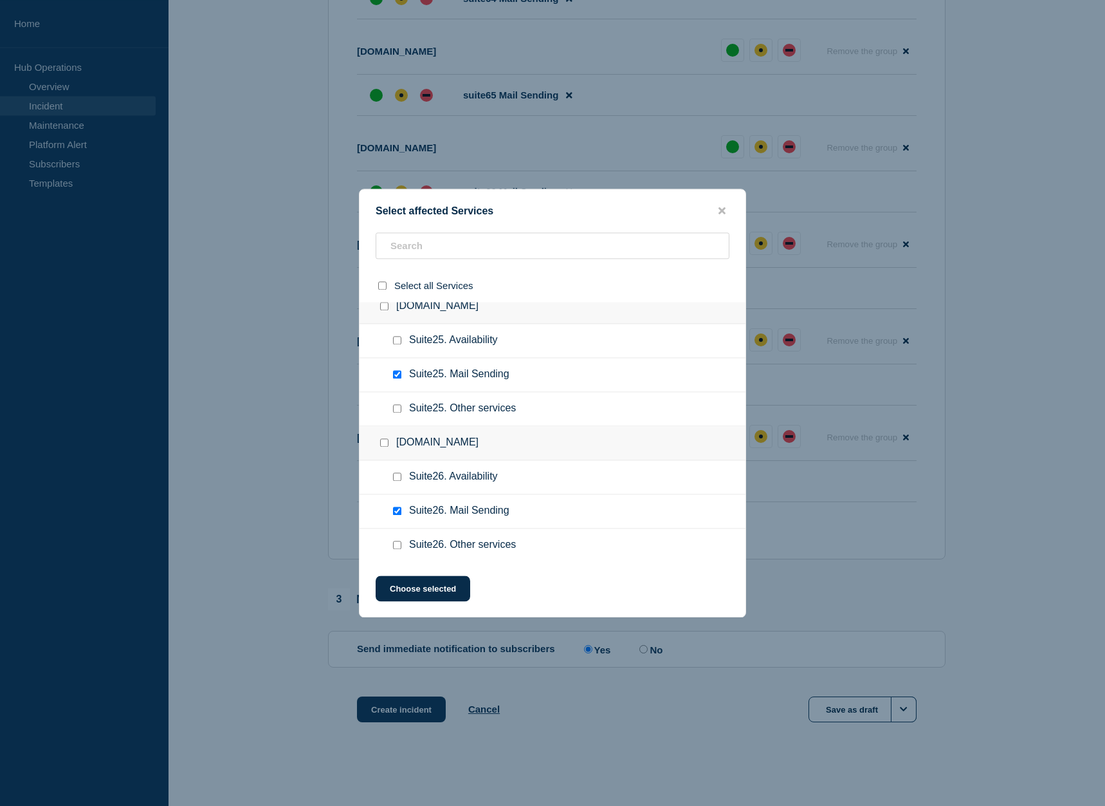
click at [400, 545] on input "Suite26. Other services checkbox" at bounding box center [397, 544] width 8 height 8
click at [400, 410] on input "Suite25. Other services checkbox" at bounding box center [397, 408] width 8 height 8
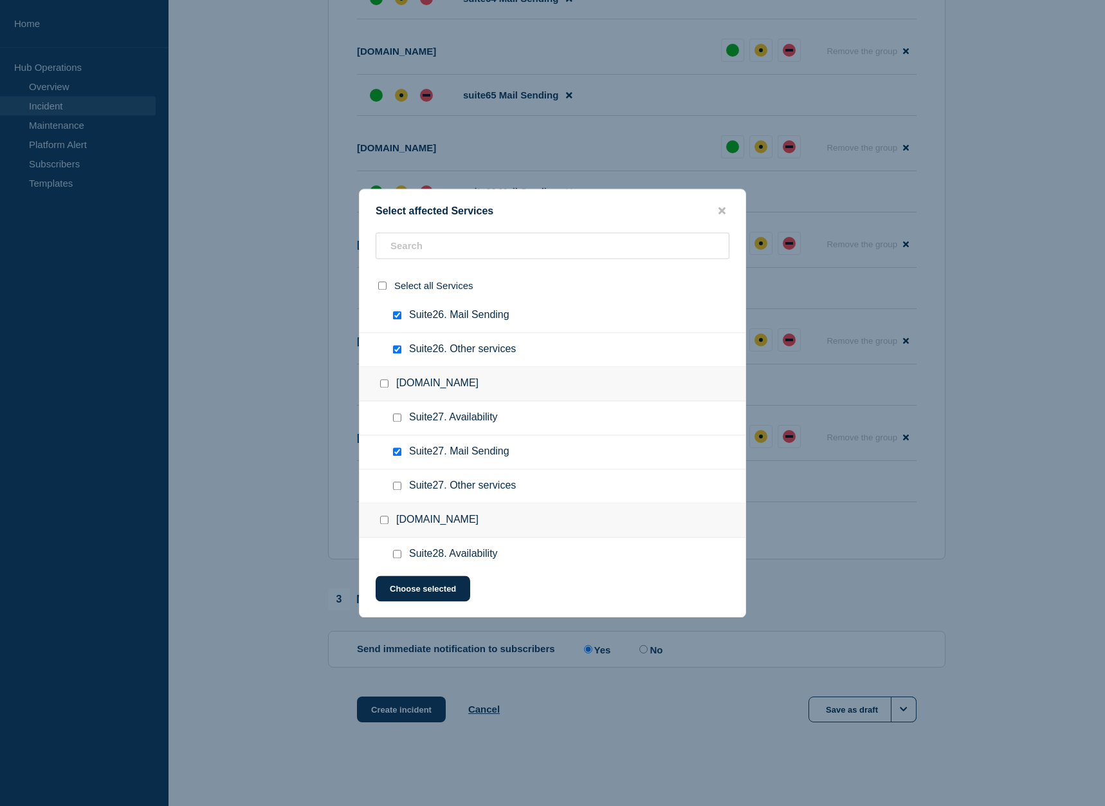
scroll to position [3347, 0]
click at [397, 488] on input "Suite27. Other services checkbox" at bounding box center [397, 484] width 8 height 8
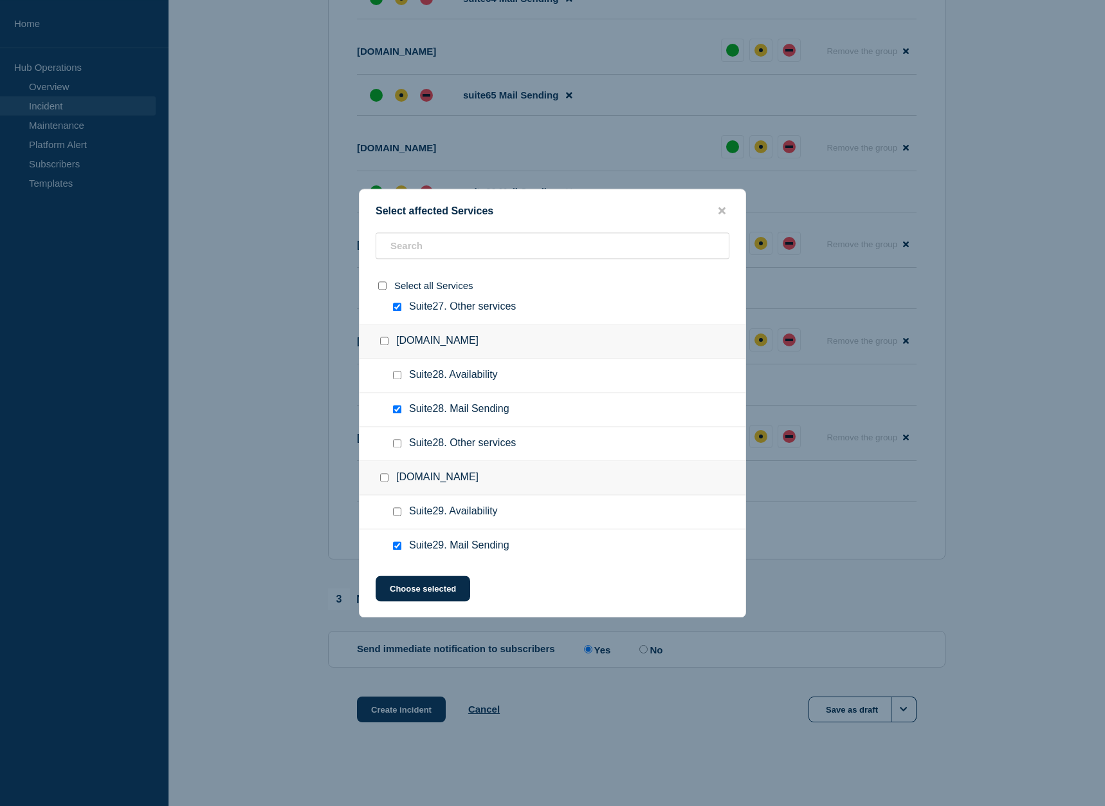
scroll to position [3610, 0]
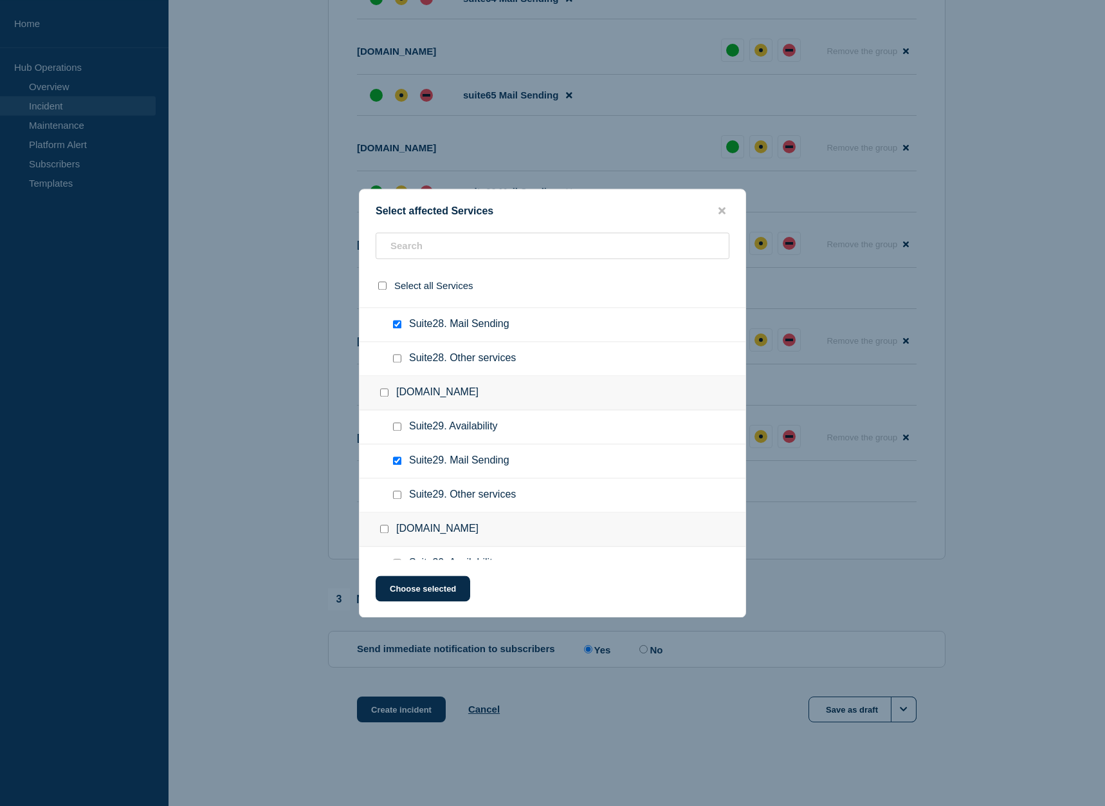
click at [399, 358] on input "Suite28. Other services checkbox" at bounding box center [397, 358] width 8 height 8
click at [399, 494] on input "Suite29. Other services checkbox" at bounding box center [397, 494] width 8 height 8
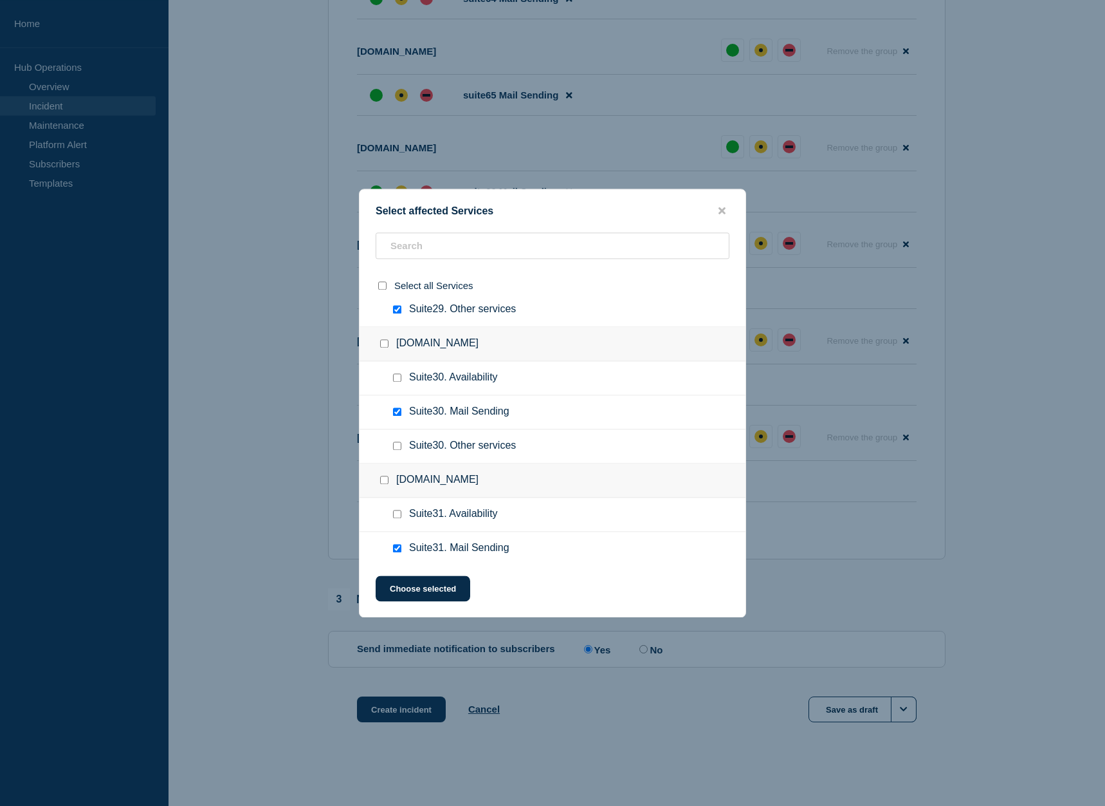
scroll to position [3872, 0]
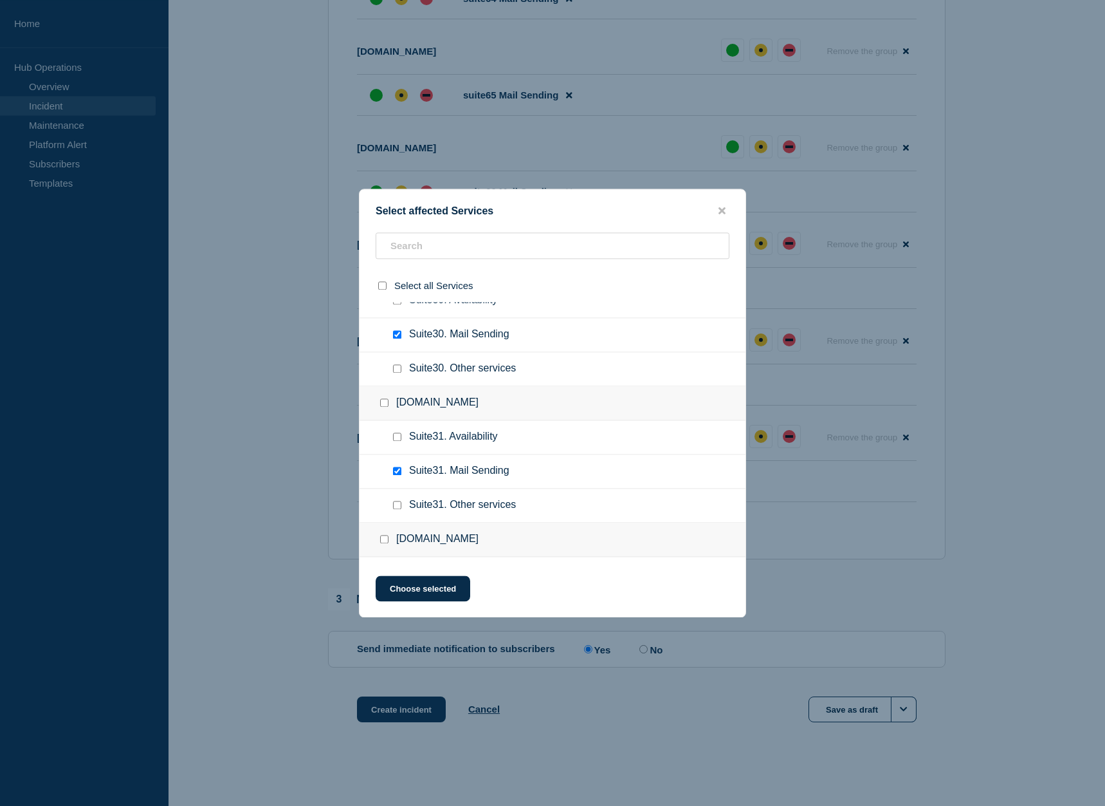
click at [399, 373] on input "Suite30. Other services checkbox" at bounding box center [397, 368] width 8 height 8
click at [399, 509] on input "Suite31. Other services checkbox" at bounding box center [397, 505] width 8 height 8
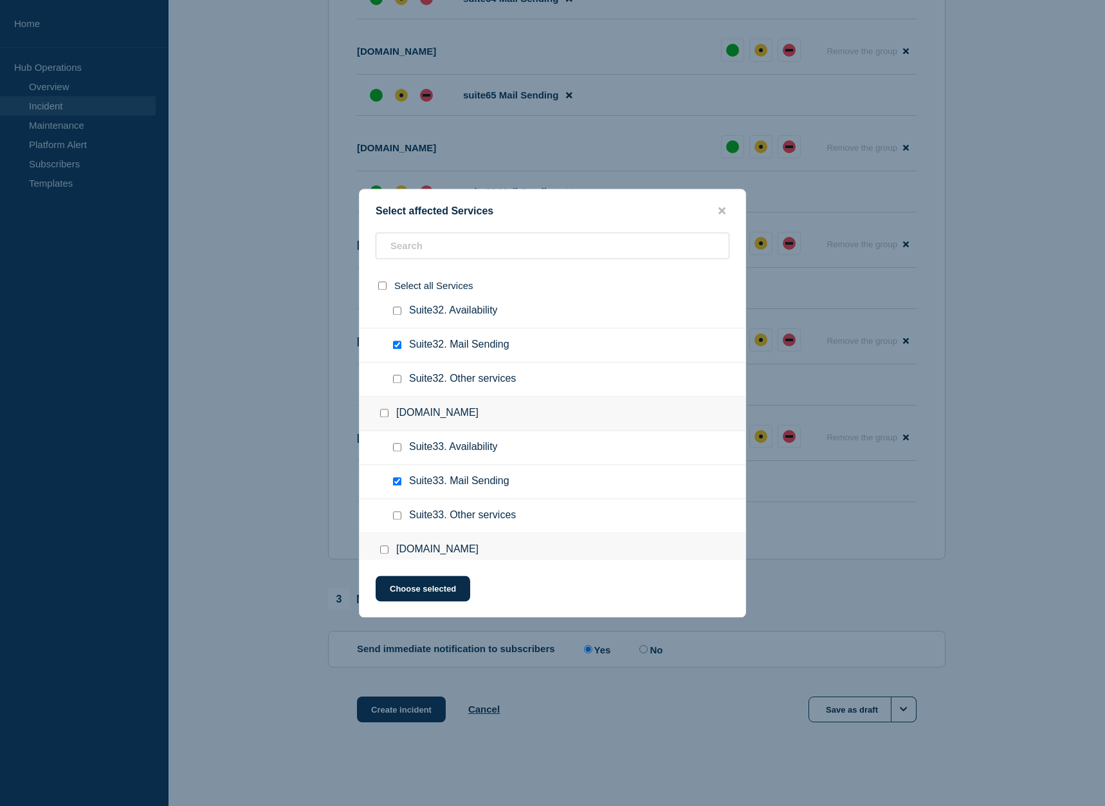
click at [398, 380] on input "Suite32. Other services checkbox" at bounding box center [397, 378] width 8 height 8
click at [398, 516] on input "Suite33. Other services checkbox" at bounding box center [397, 515] width 8 height 8
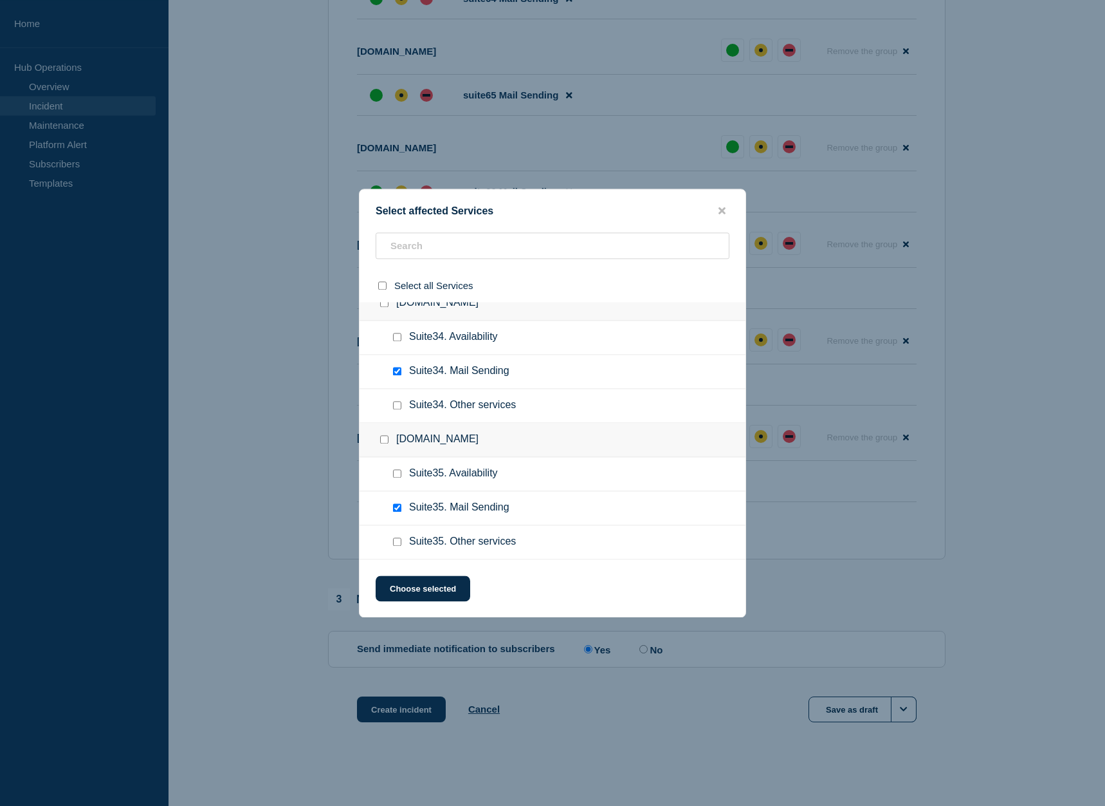
scroll to position [4397, 0]
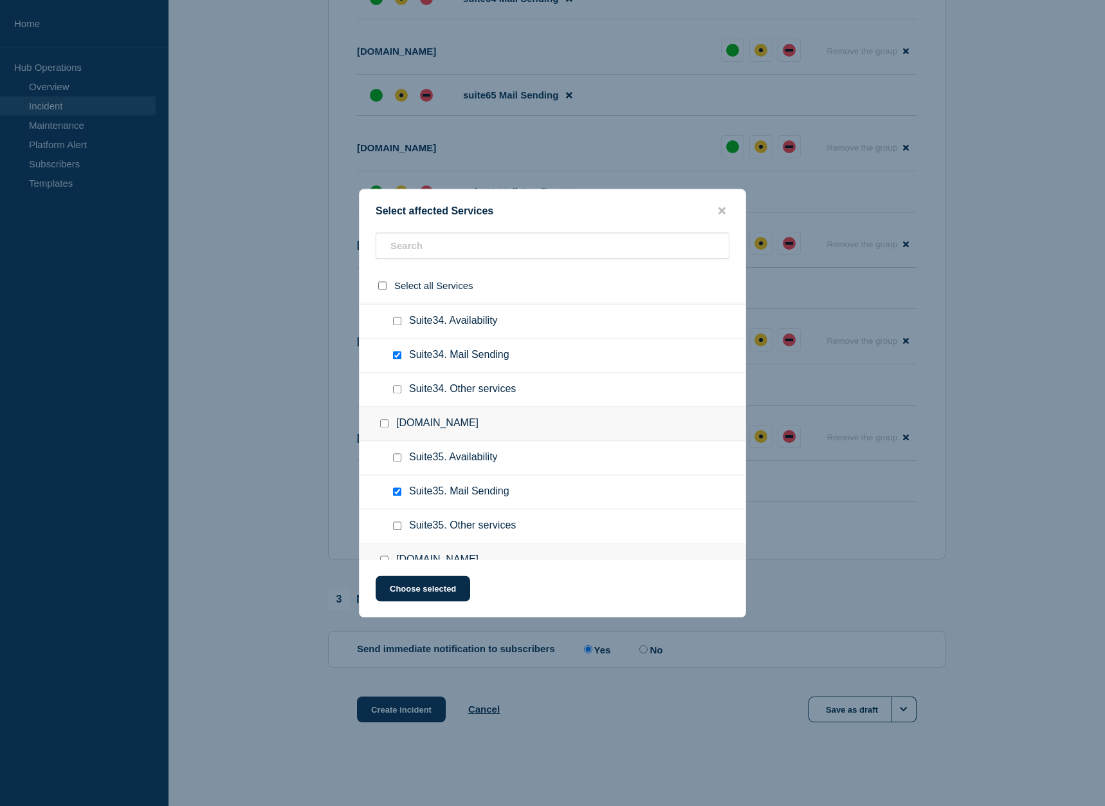
click at [398, 392] on input "Suite34. Other services checkbox" at bounding box center [397, 389] width 8 height 8
click at [399, 525] on input "Suite35. Other services checkbox" at bounding box center [397, 525] width 8 height 8
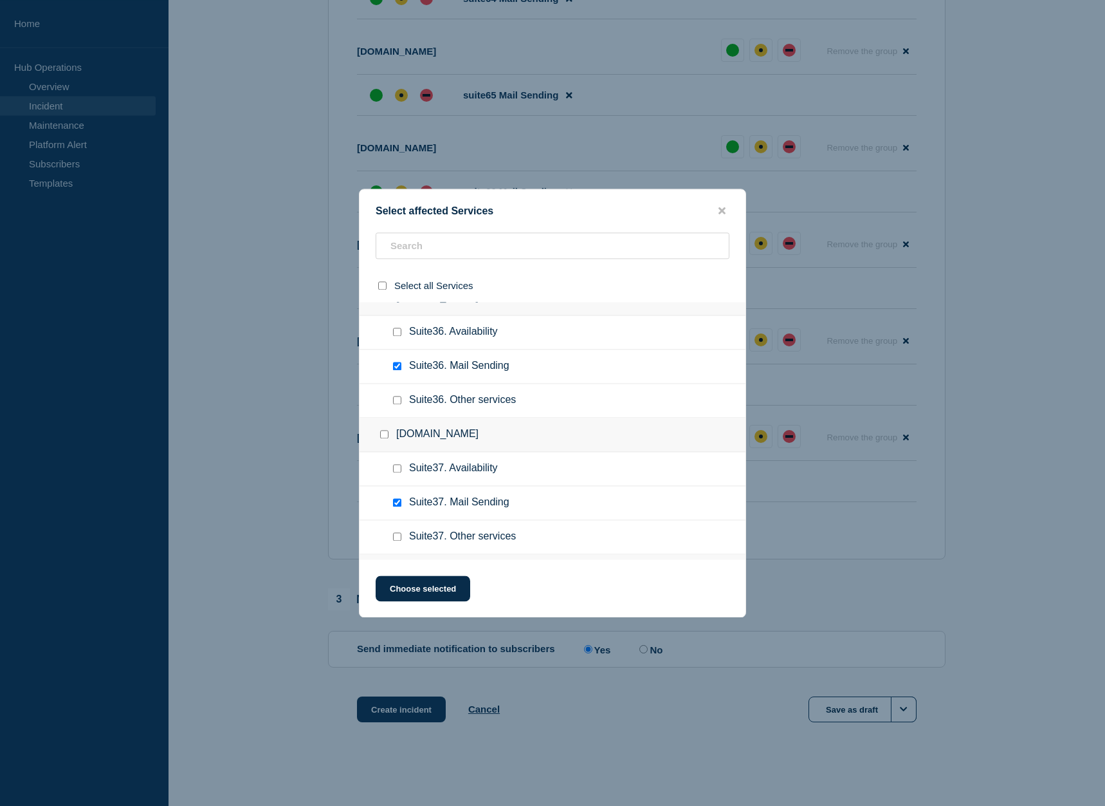
scroll to position [4660, 0]
click at [398, 403] on input "Suite36. Other services checkbox" at bounding box center [397, 399] width 8 height 8
click at [398, 537] on input "Suite37. Other services checkbox" at bounding box center [397, 535] width 8 height 8
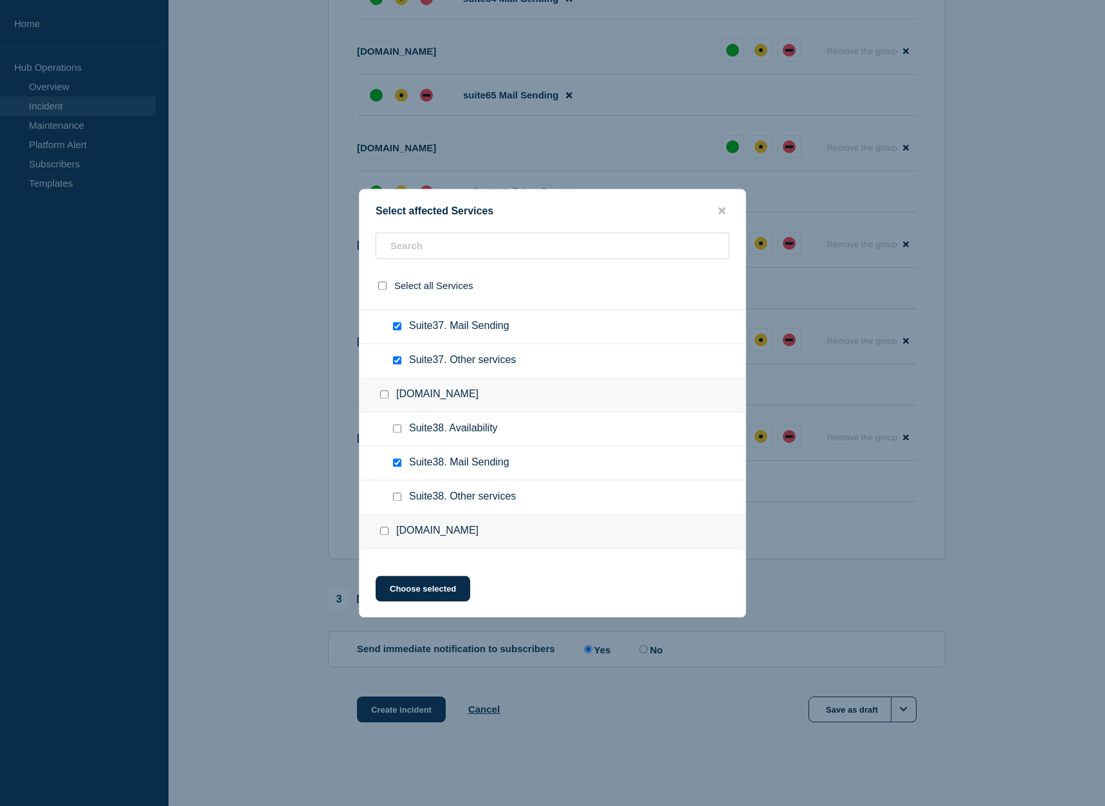
scroll to position [4857, 0]
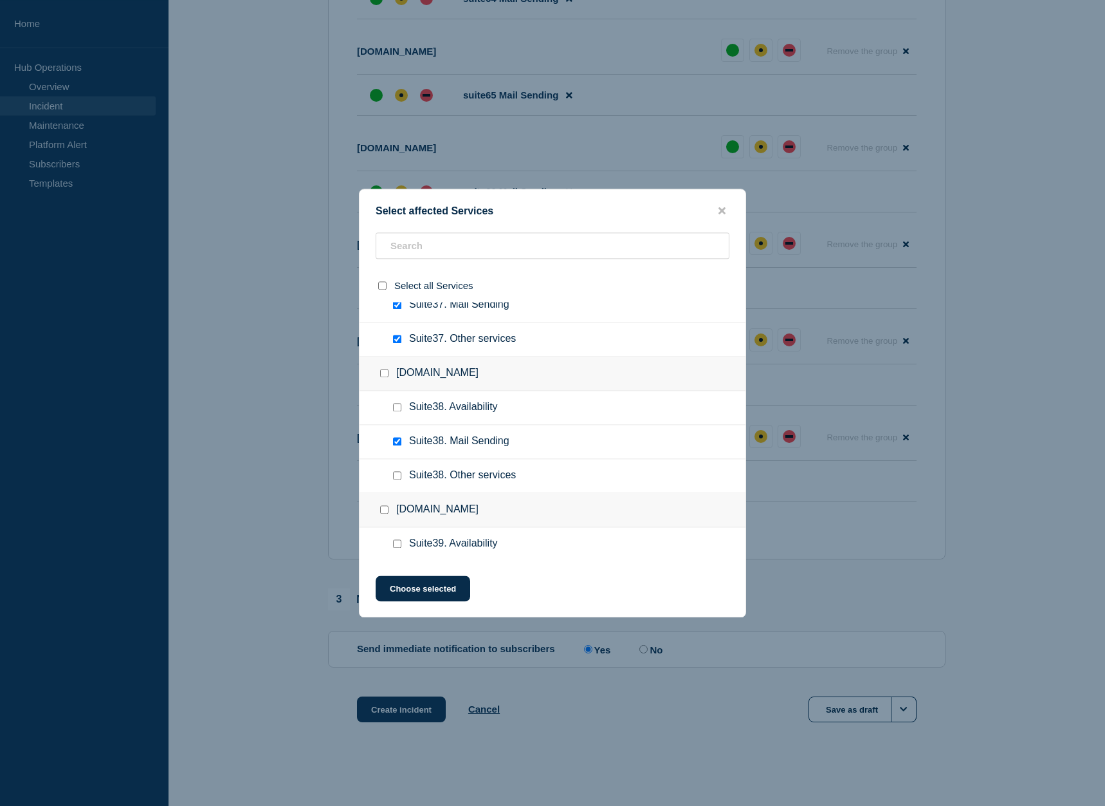
click at [397, 474] on input "Suite38. Other services checkbox" at bounding box center [397, 475] width 8 height 8
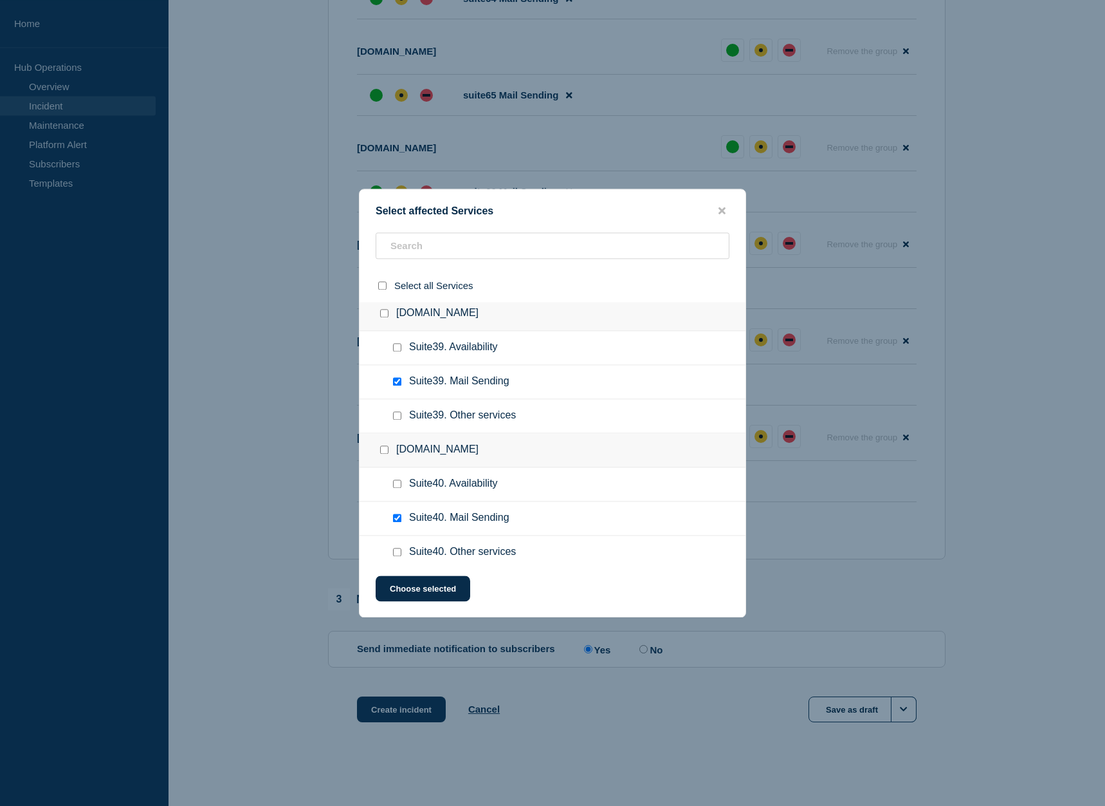
scroll to position [5054, 0]
click at [395, 419] on input "Suite39. Other services checkbox" at bounding box center [397, 415] width 8 height 8
click at [398, 552] on input "Suite40. Other services checkbox" at bounding box center [397, 551] width 8 height 8
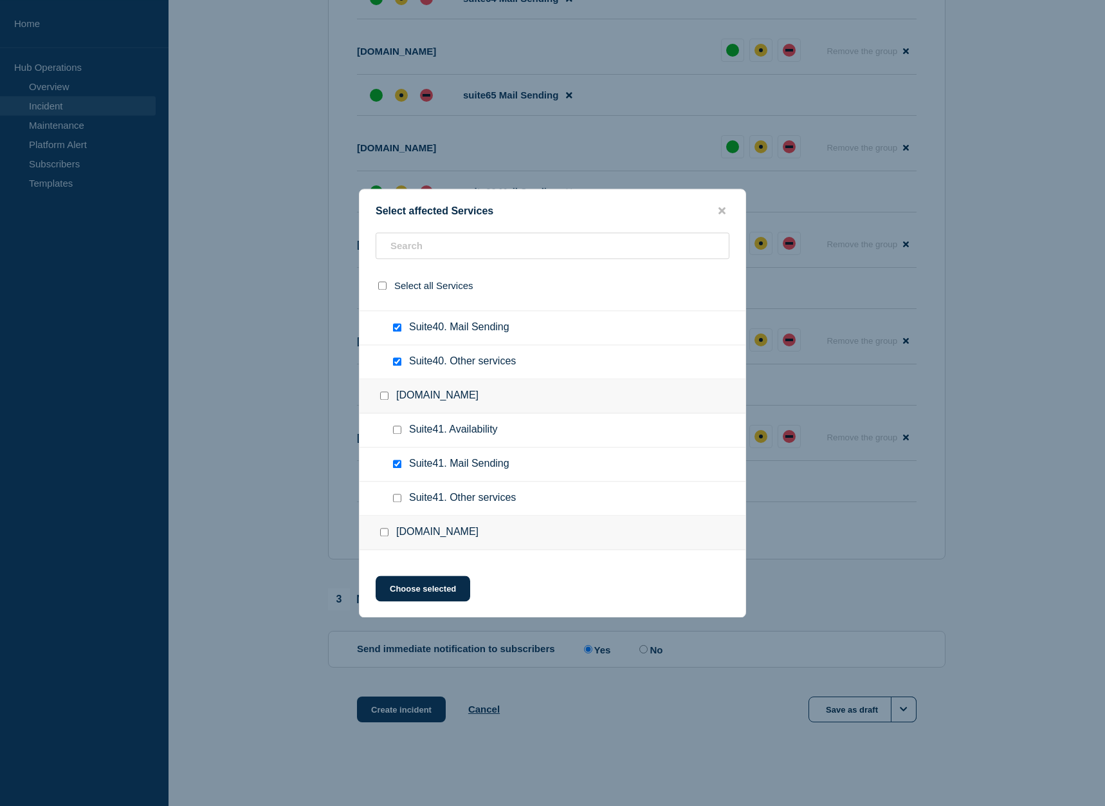
scroll to position [5250, 0]
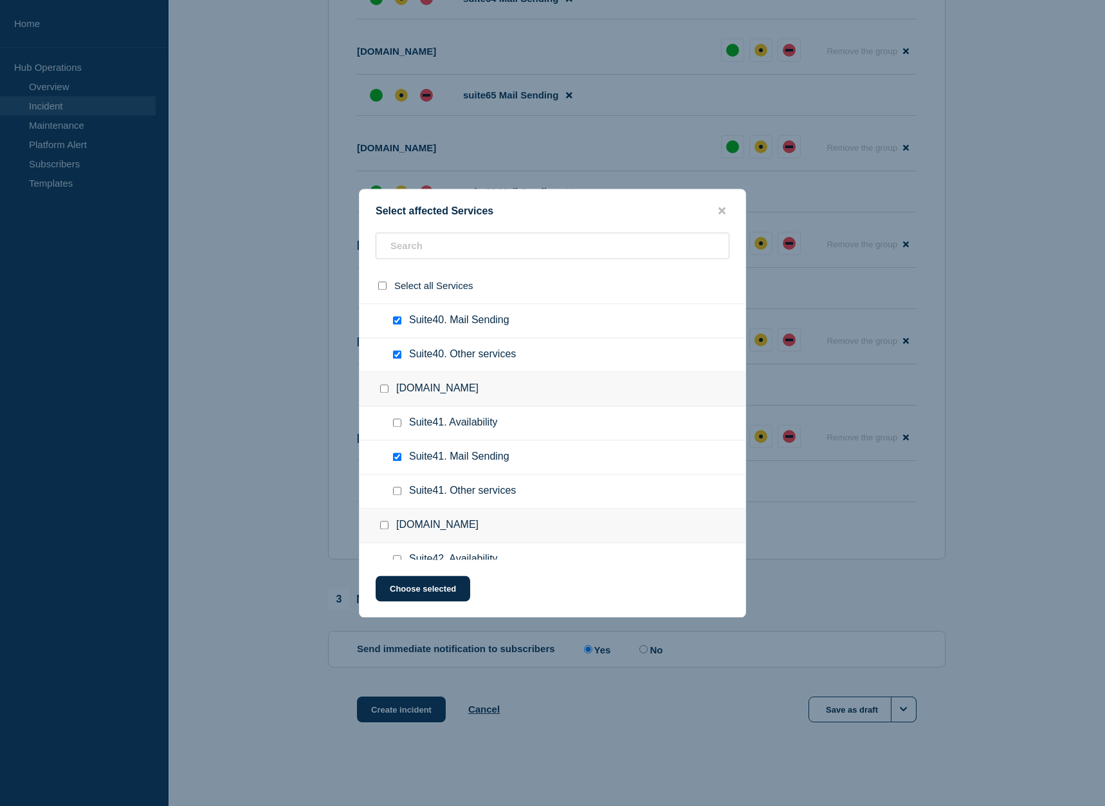
click at [399, 495] on input "Suite41. Other services checkbox" at bounding box center [397, 490] width 8 height 8
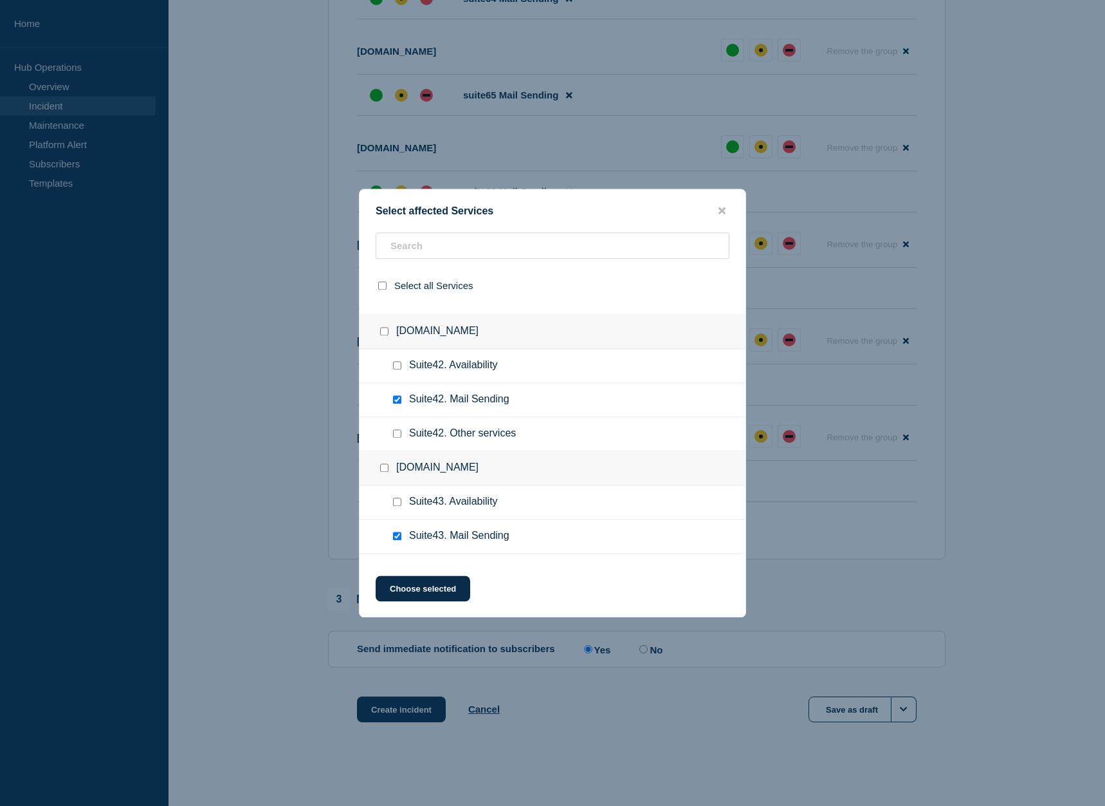
scroll to position [5447, 0]
click at [399, 434] on input "Suite42. Other services checkbox" at bounding box center [397, 430] width 8 height 8
click at [398, 439] on input "Suite43. Other services checkbox" at bounding box center [397, 435] width 8 height 8
click at [400, 539] on input "Suite44. Other services checkbox" at bounding box center [397, 537] width 8 height 8
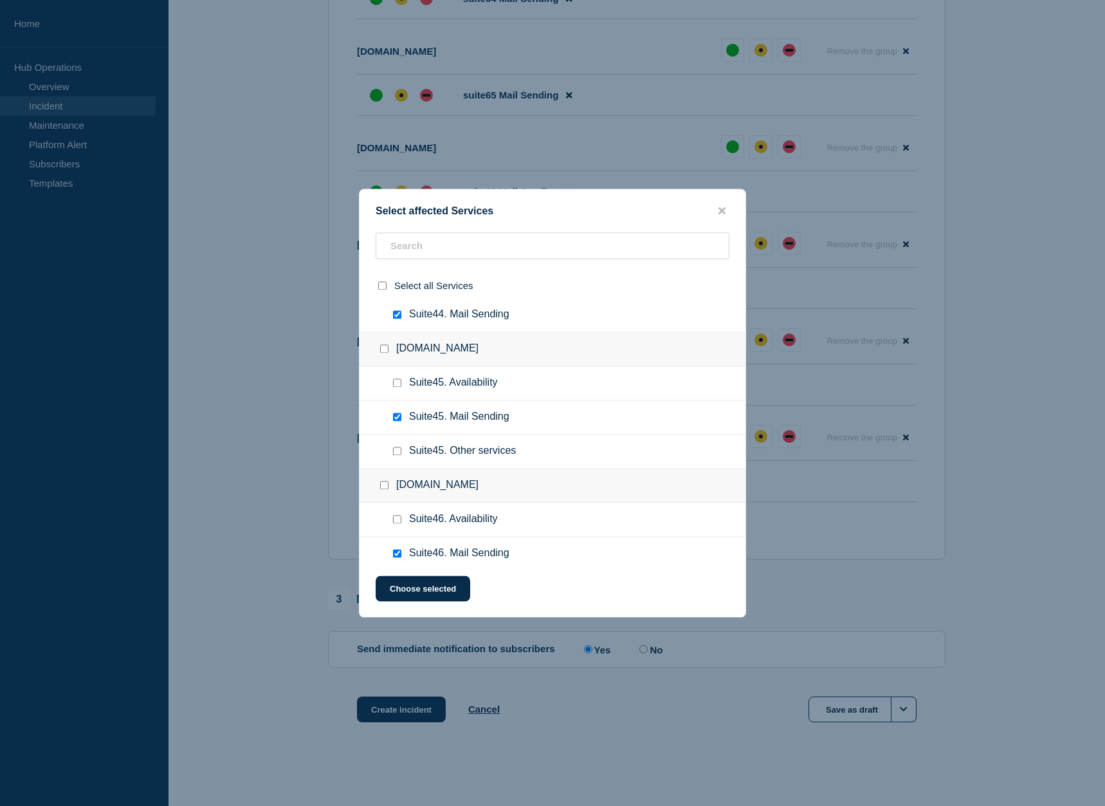
scroll to position [5841, 0]
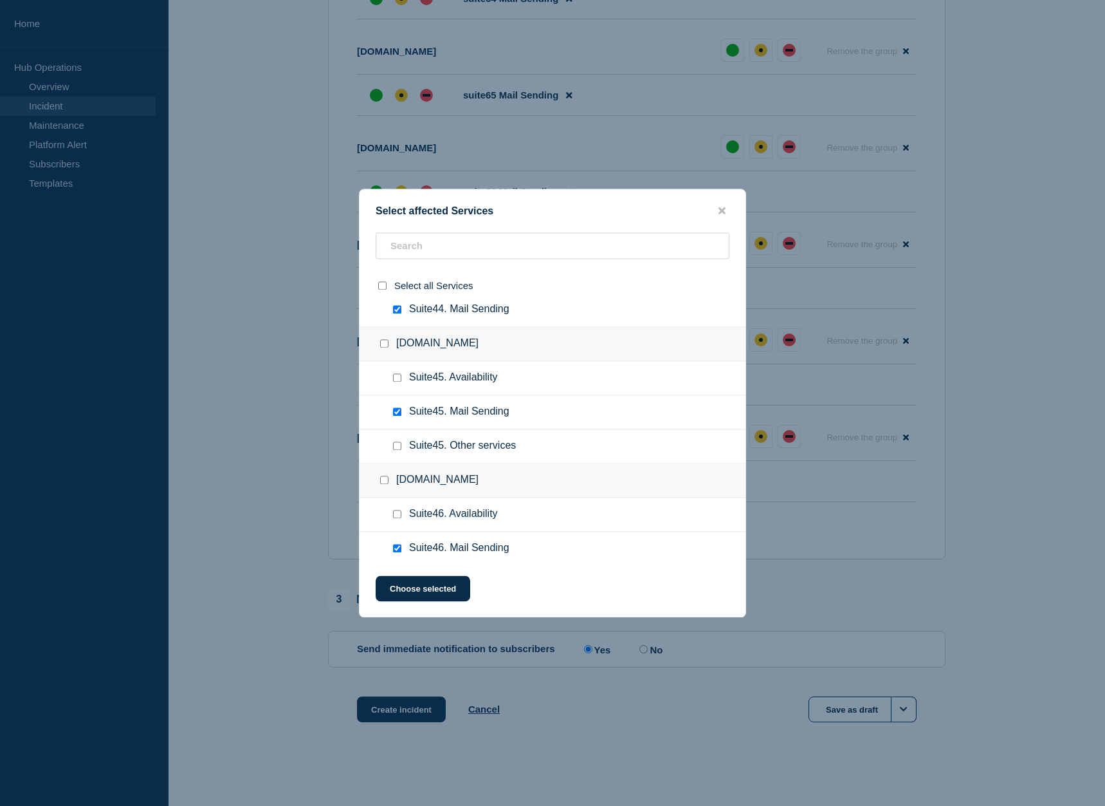
click at [396, 447] on input "Suite45. Other services checkbox" at bounding box center [397, 445] width 8 height 8
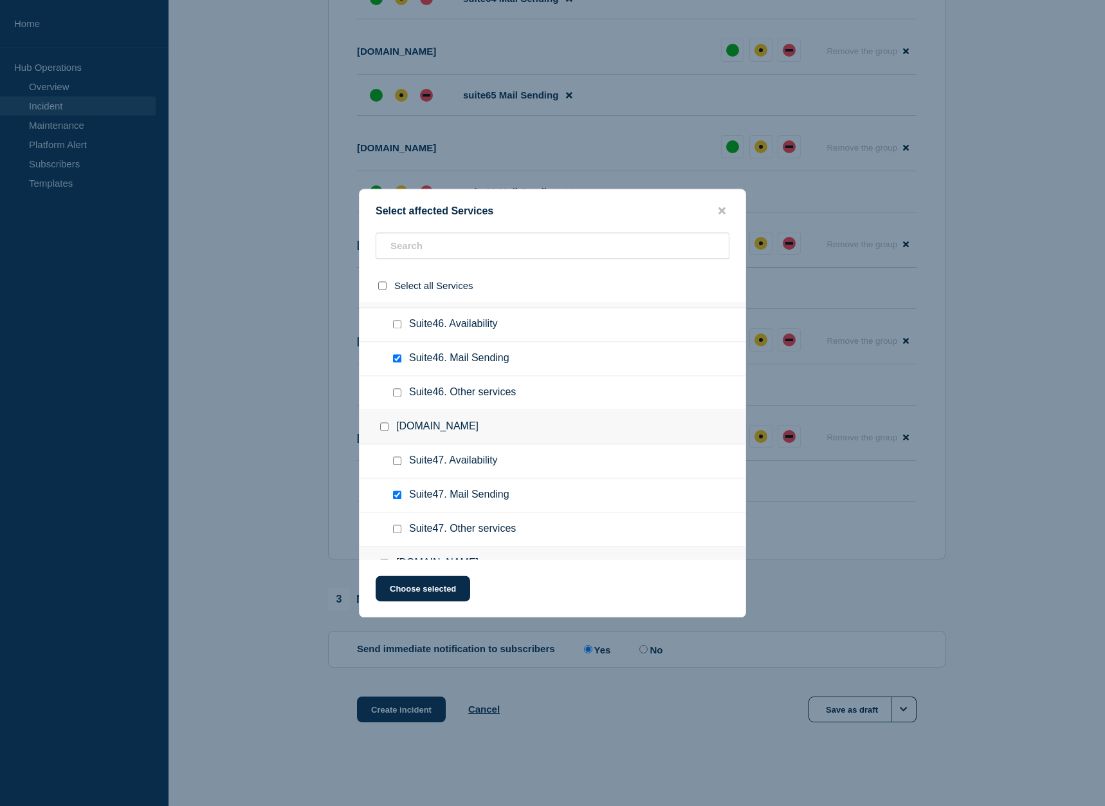
scroll to position [6038, 0]
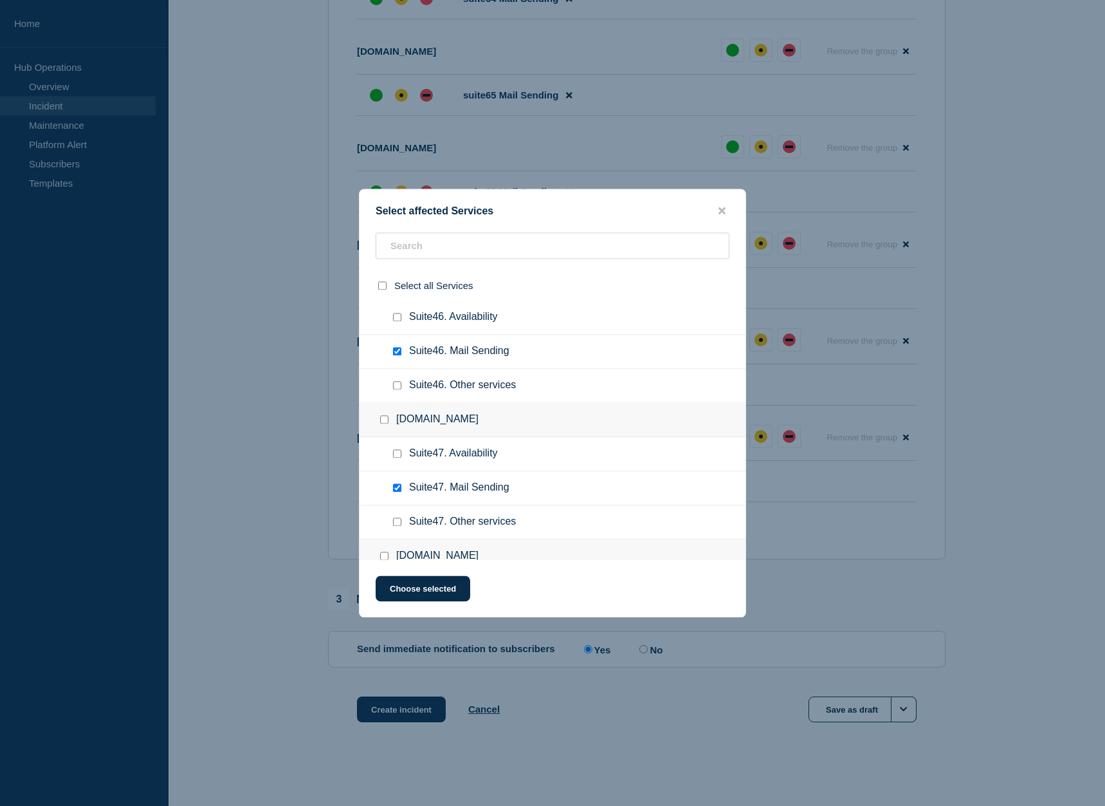
click at [397, 389] on input "Suite46. Other services checkbox" at bounding box center [397, 385] width 8 height 8
click at [394, 526] on input "Suite47. Other services checkbox" at bounding box center [397, 521] width 8 height 8
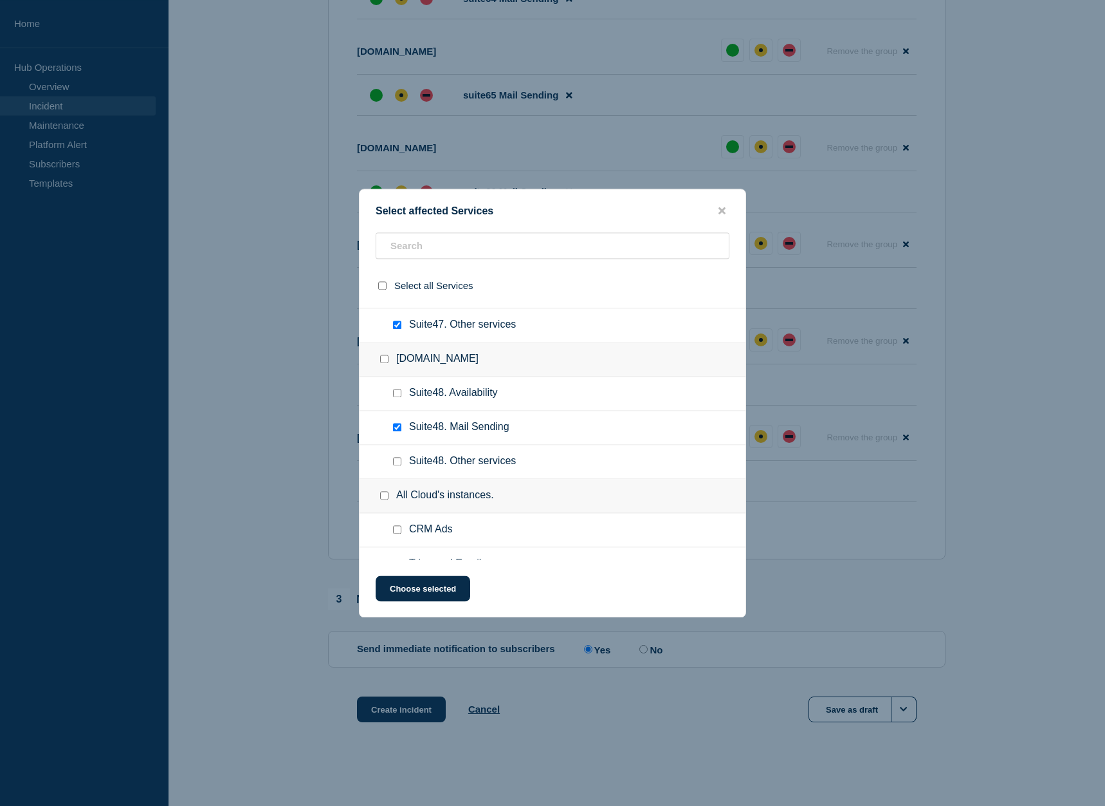
click at [400, 465] on input "Suite48. Other services checkbox" at bounding box center [397, 461] width 8 height 8
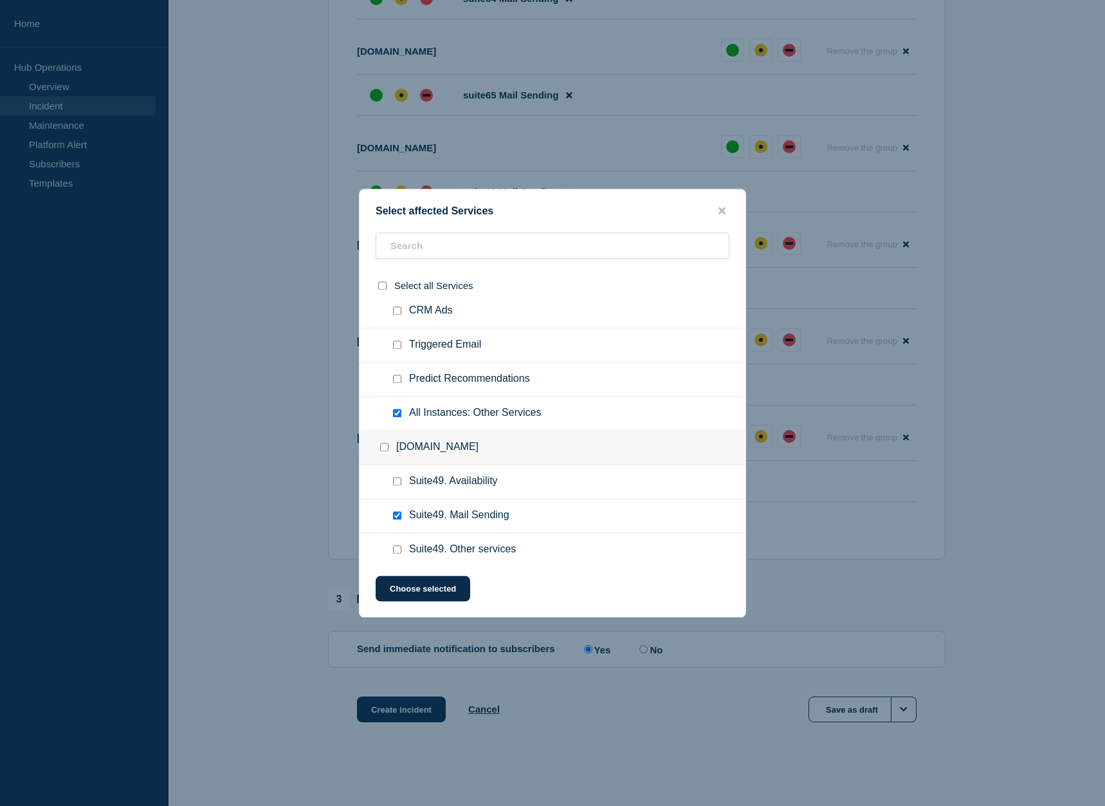
scroll to position [6497, 0]
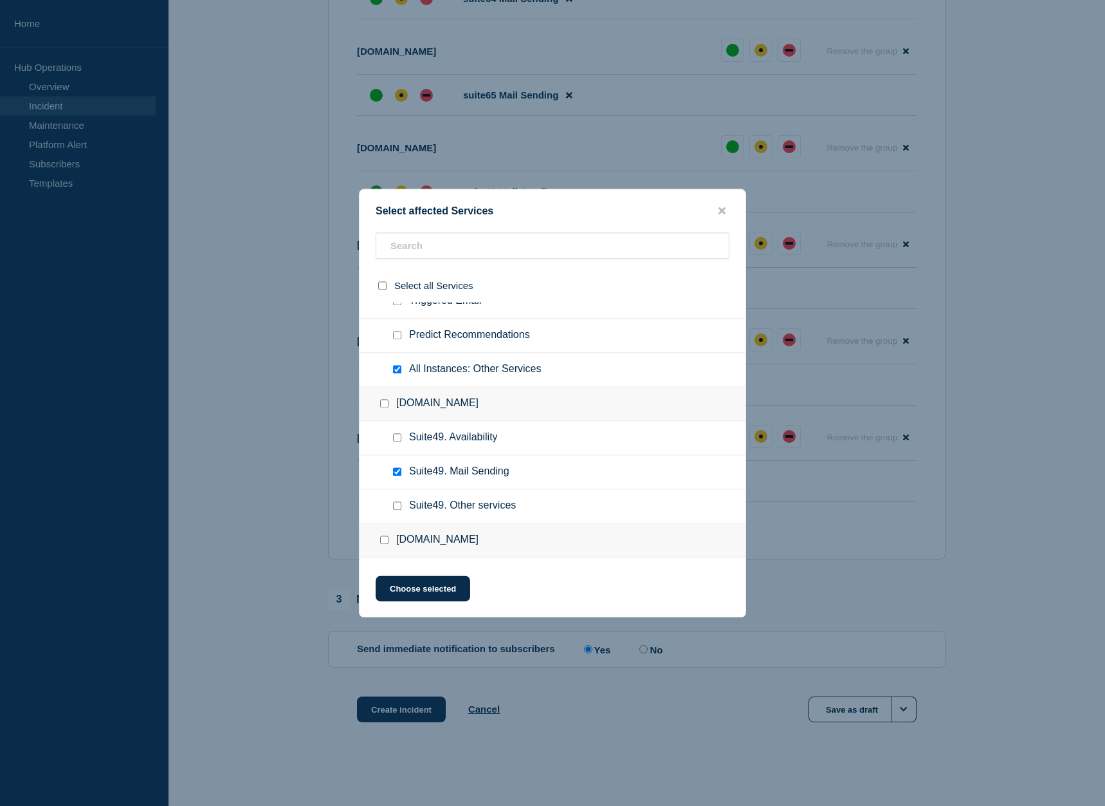
click at [398, 510] on input "Suite49. Other services checkbox" at bounding box center [397, 505] width 8 height 8
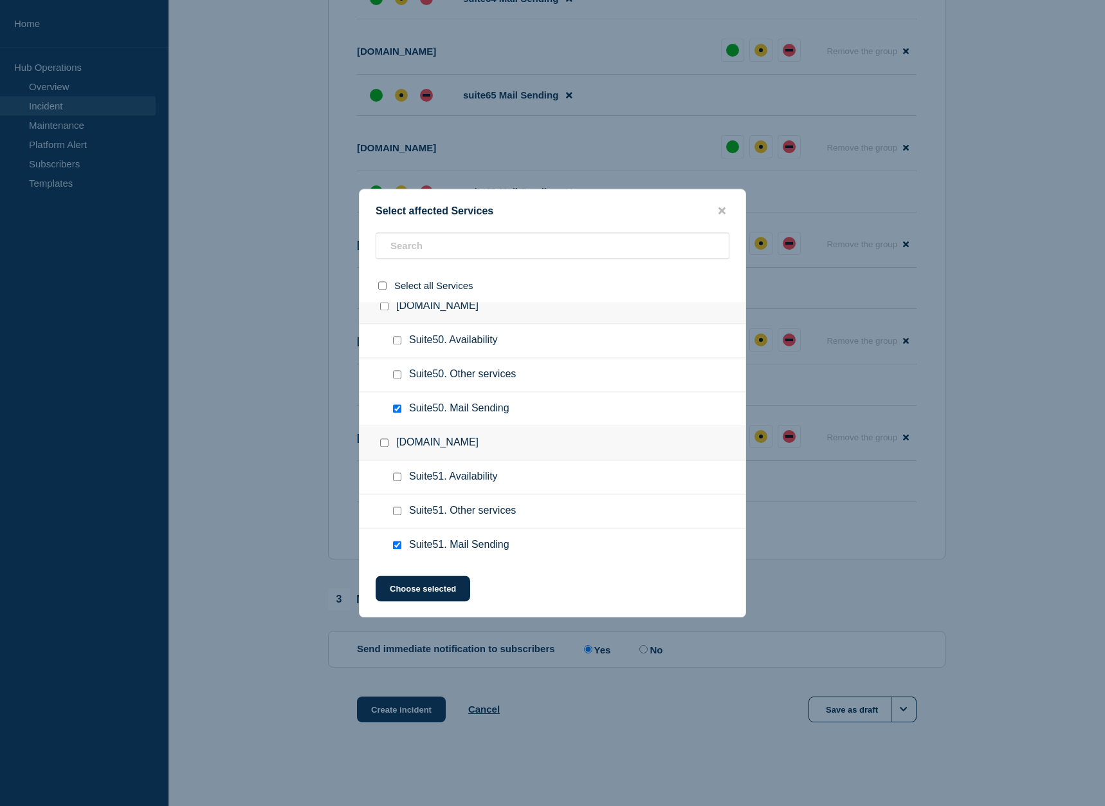
scroll to position [6760, 0]
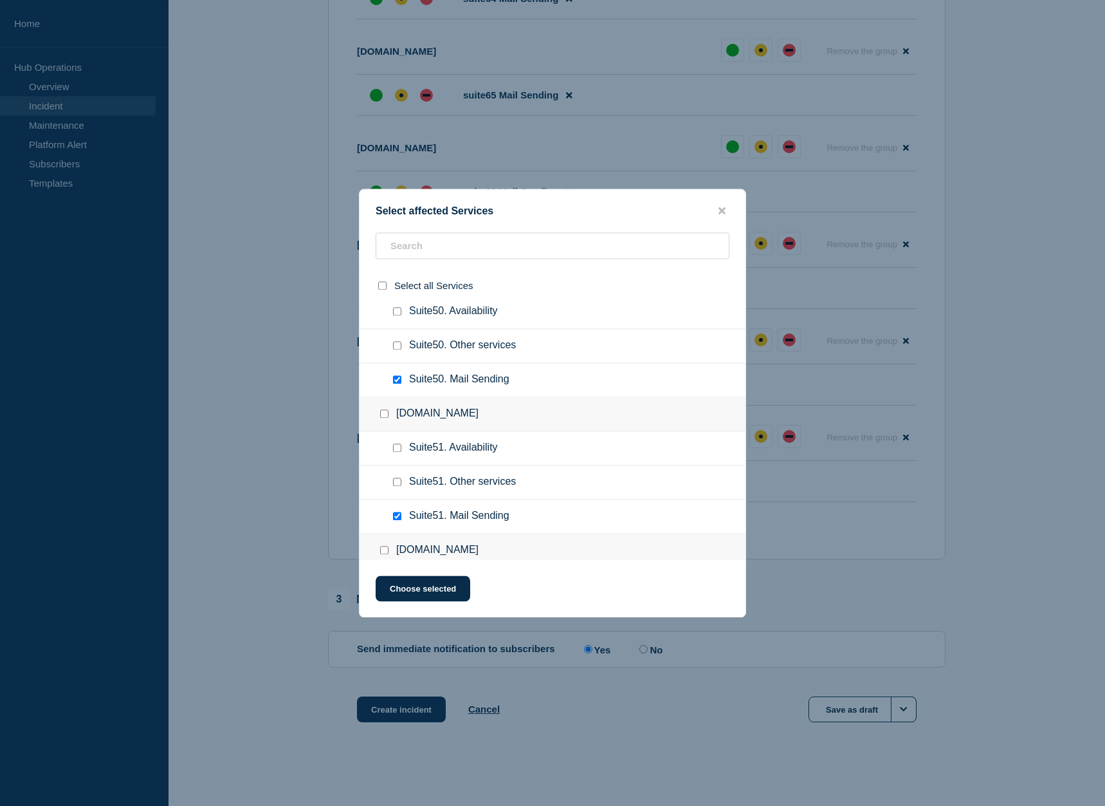
click at [398, 349] on input "Suite50. Other services checkbox" at bounding box center [397, 345] width 8 height 8
click at [396, 481] on input "Suite51. Other services checkbox" at bounding box center [397, 481] width 8 height 8
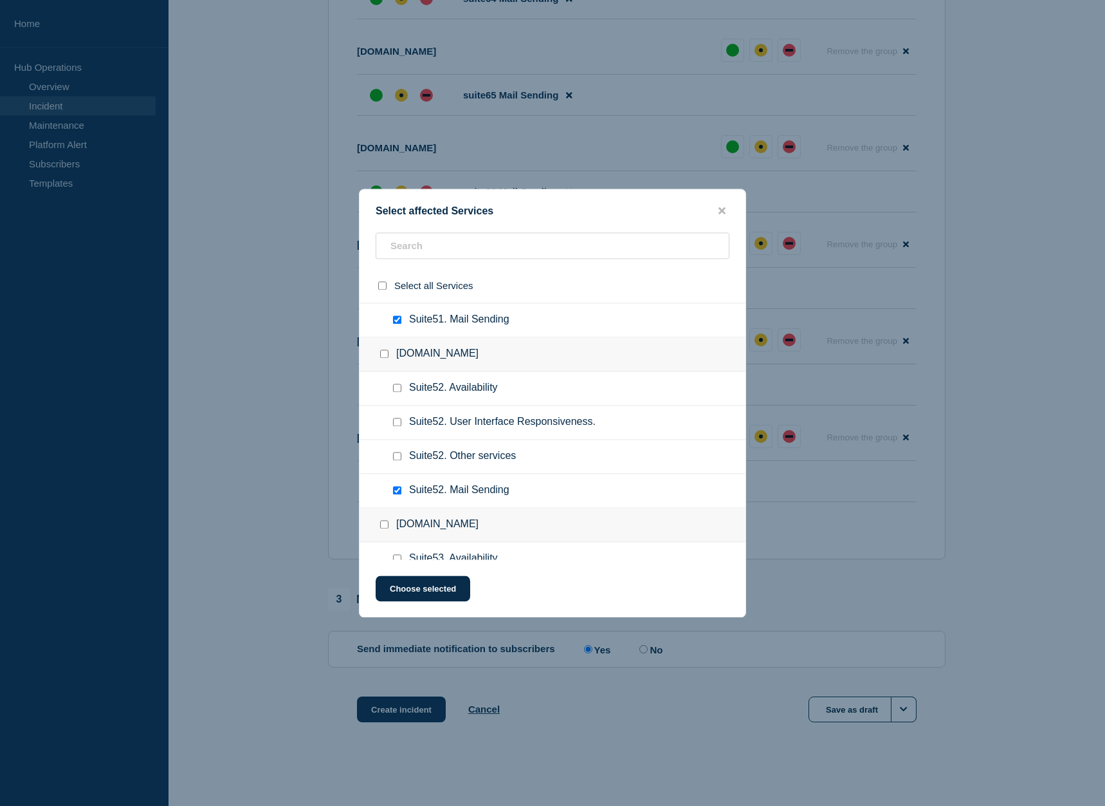
scroll to position [6957, 0]
click at [397, 458] on input "Suite52. Other services checkbox" at bounding box center [397, 455] width 8 height 8
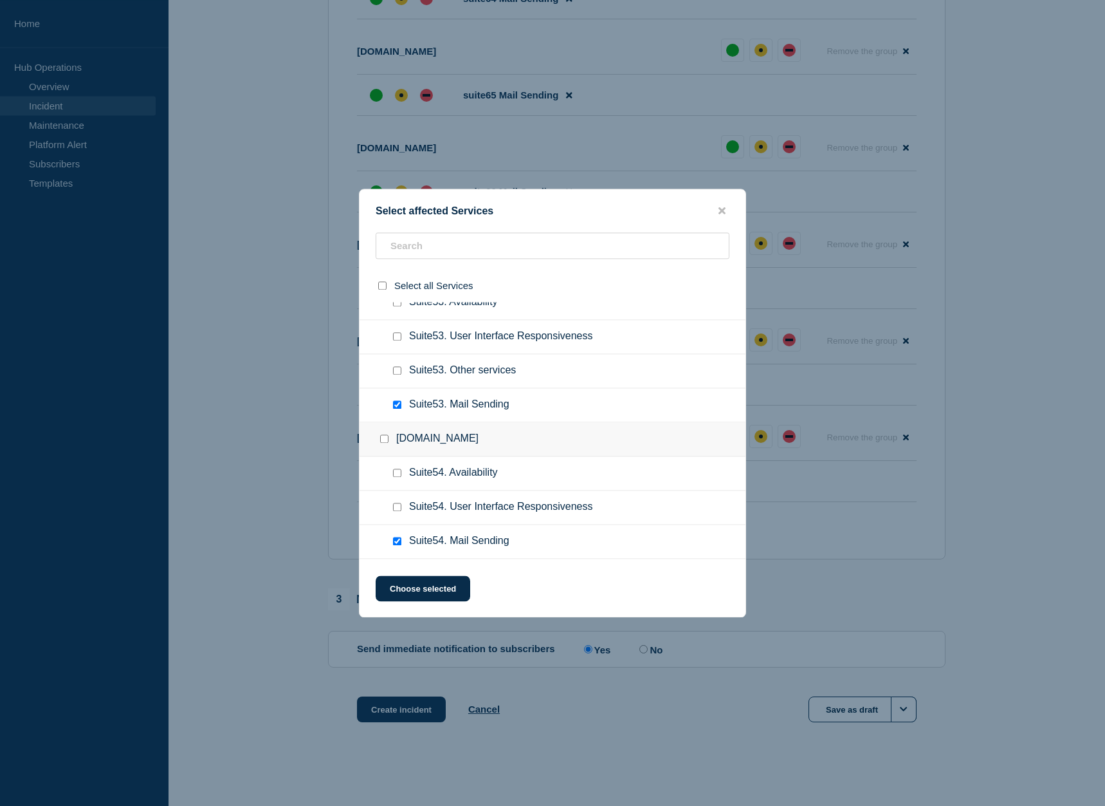
scroll to position [7219, 0]
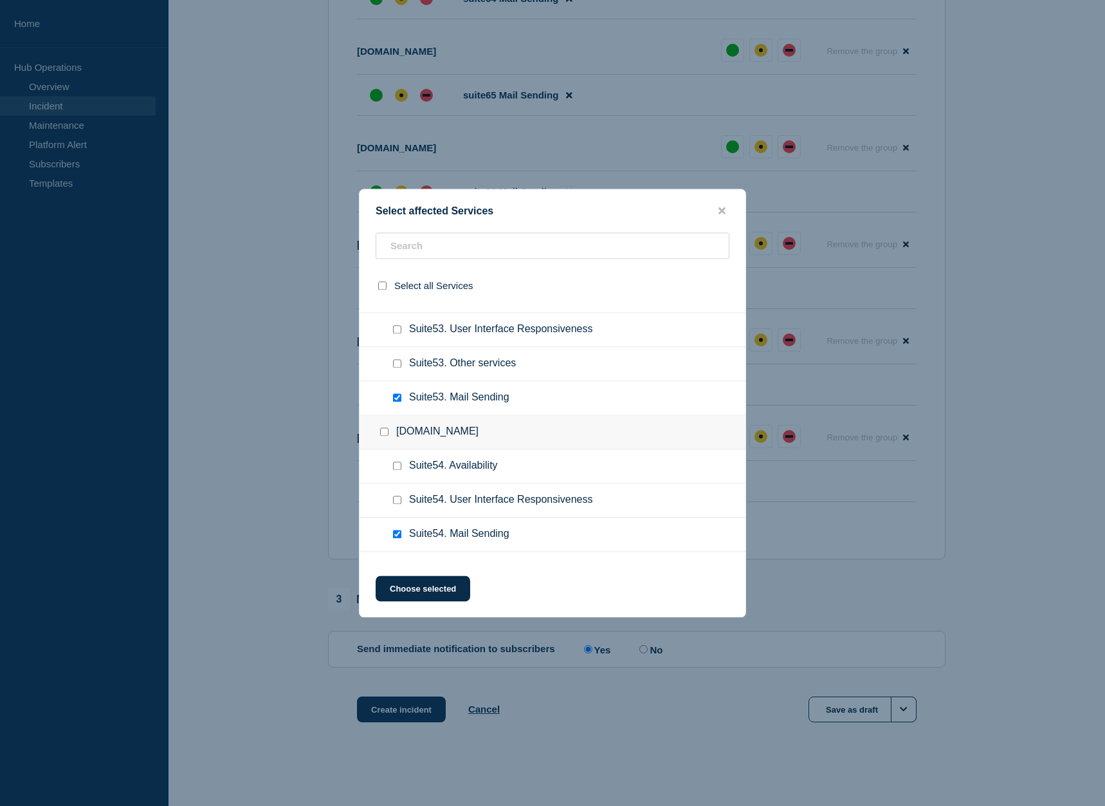
click at [397, 367] on input "Suite53. Other services checkbox" at bounding box center [397, 363] width 8 height 8
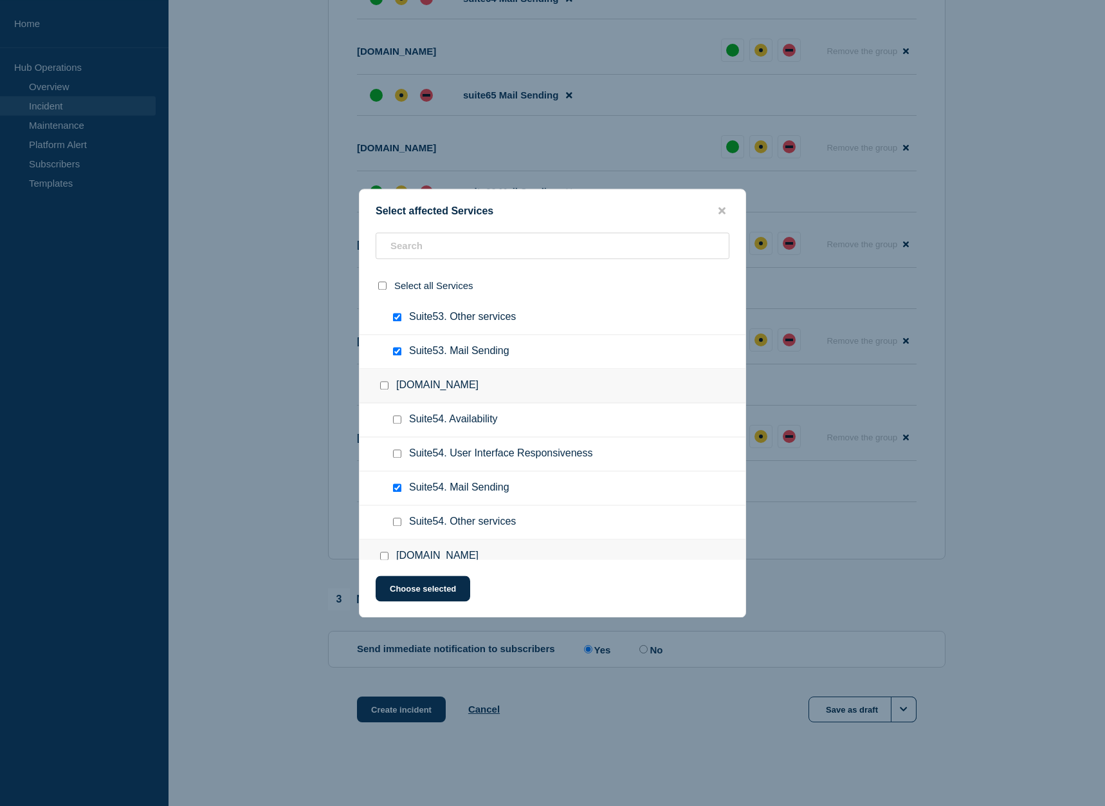
scroll to position [7285, 0]
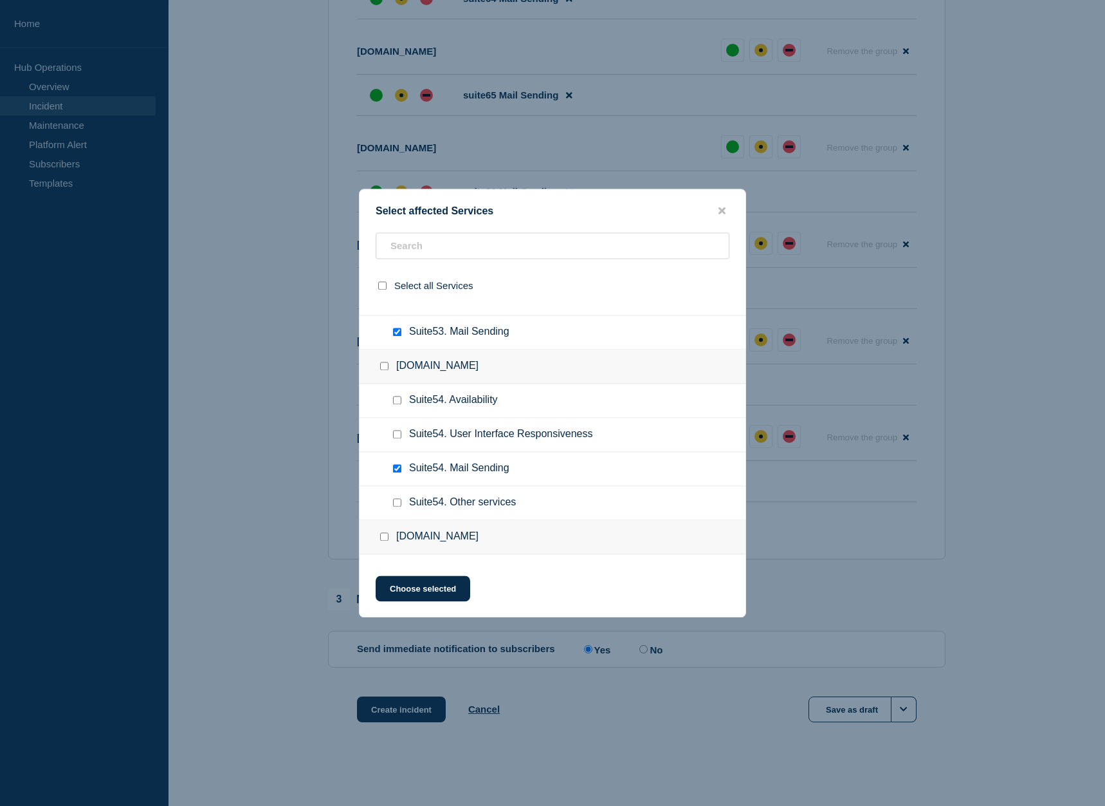
click at [400, 503] on input "Suite54. Other services checkbox" at bounding box center [397, 502] width 8 height 8
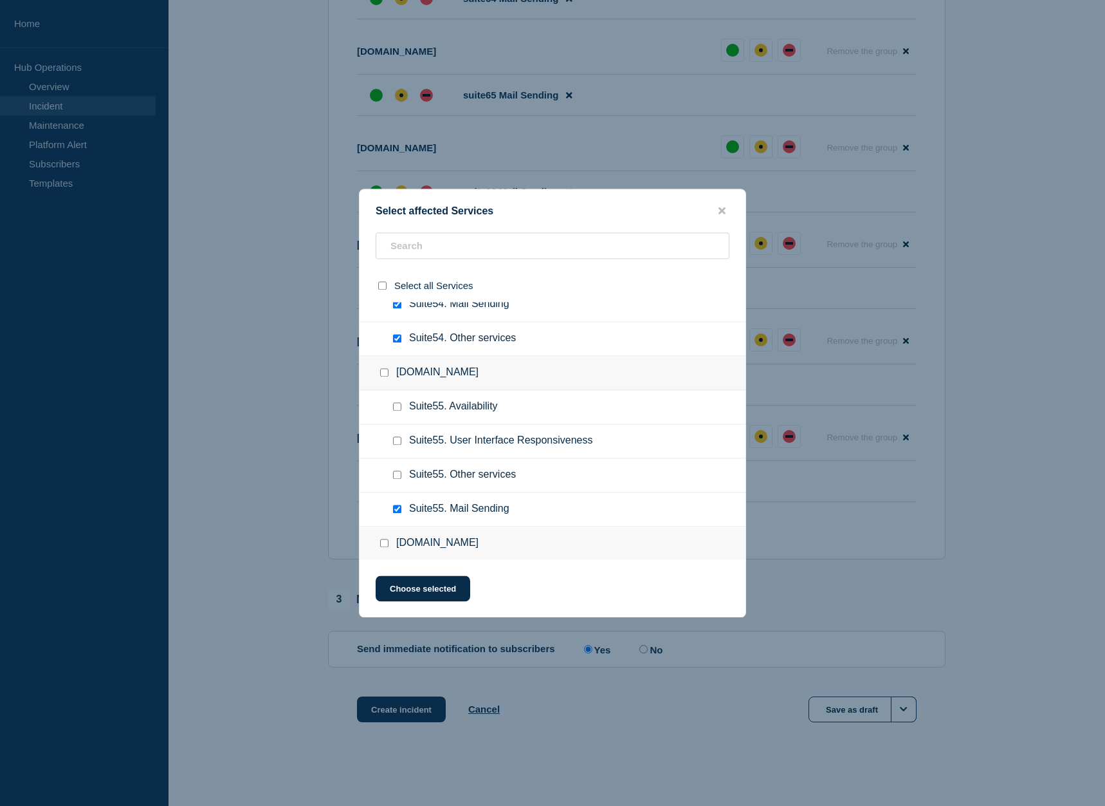
scroll to position [7482, 0]
click at [400, 445] on input "Suite55. Other services checkbox" at bounding box center [397, 442] width 8 height 8
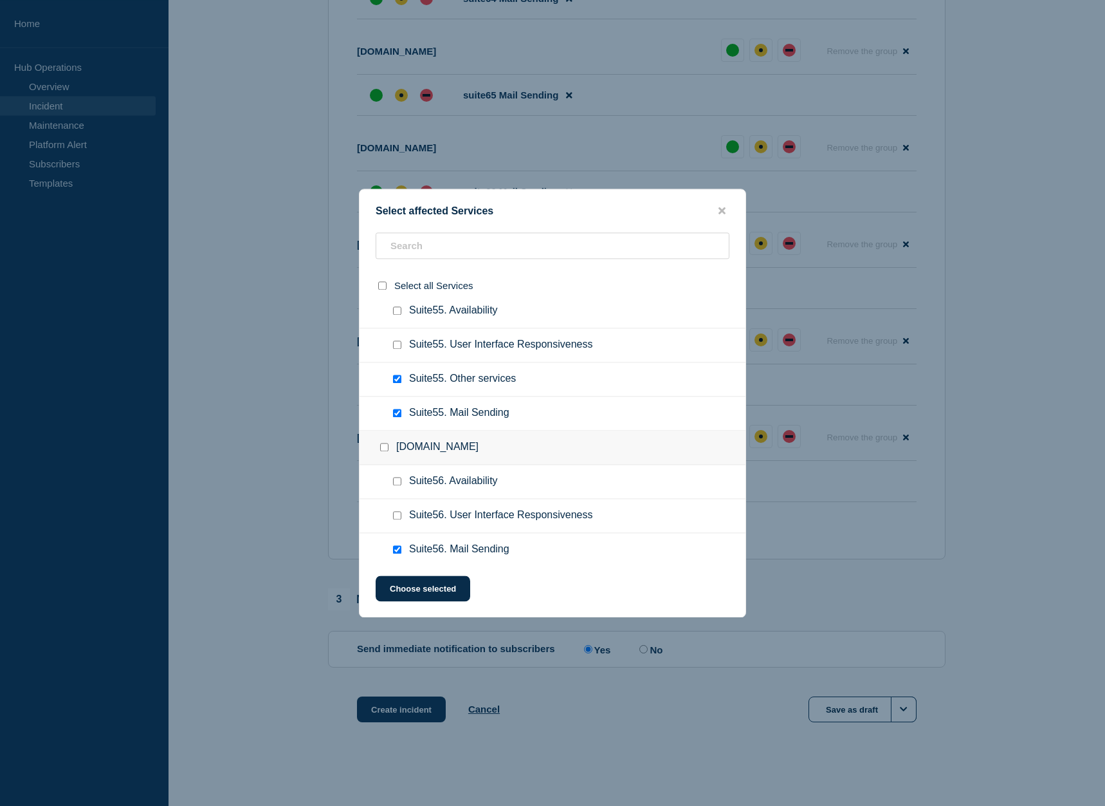
scroll to position [7679, 0]
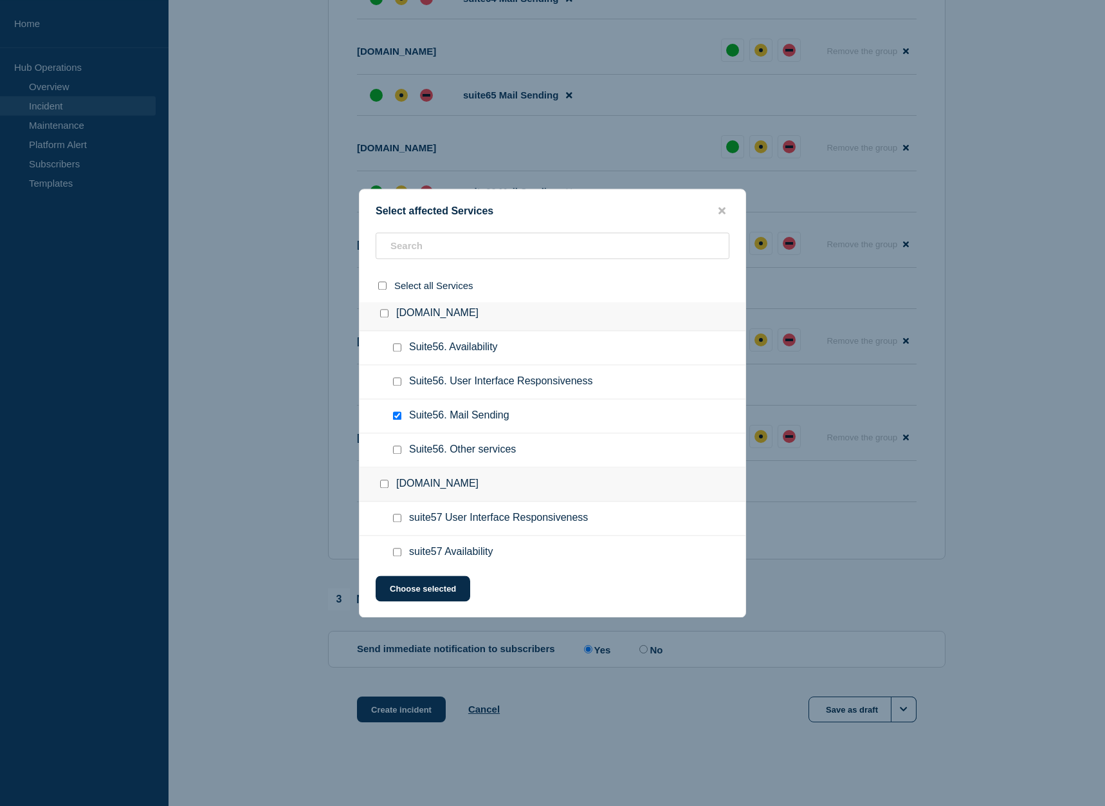
click at [396, 454] on input "Suite56. Other services checkbox" at bounding box center [397, 449] width 8 height 8
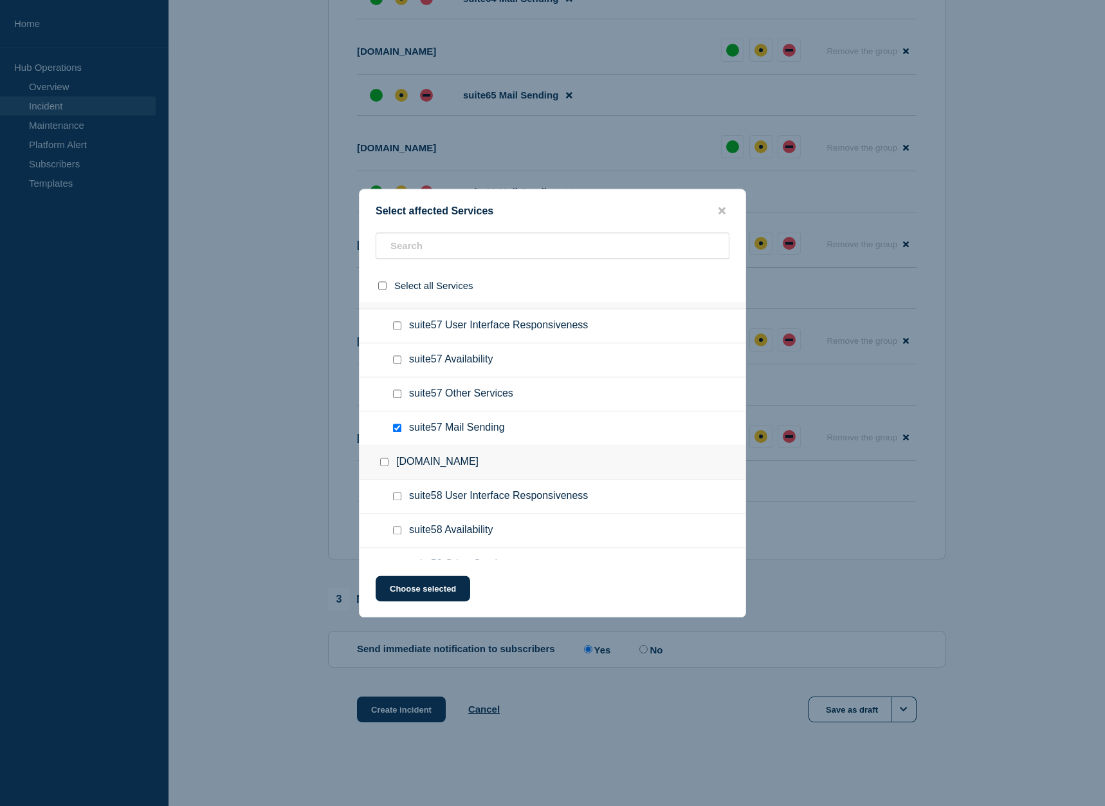
scroll to position [7876, 0]
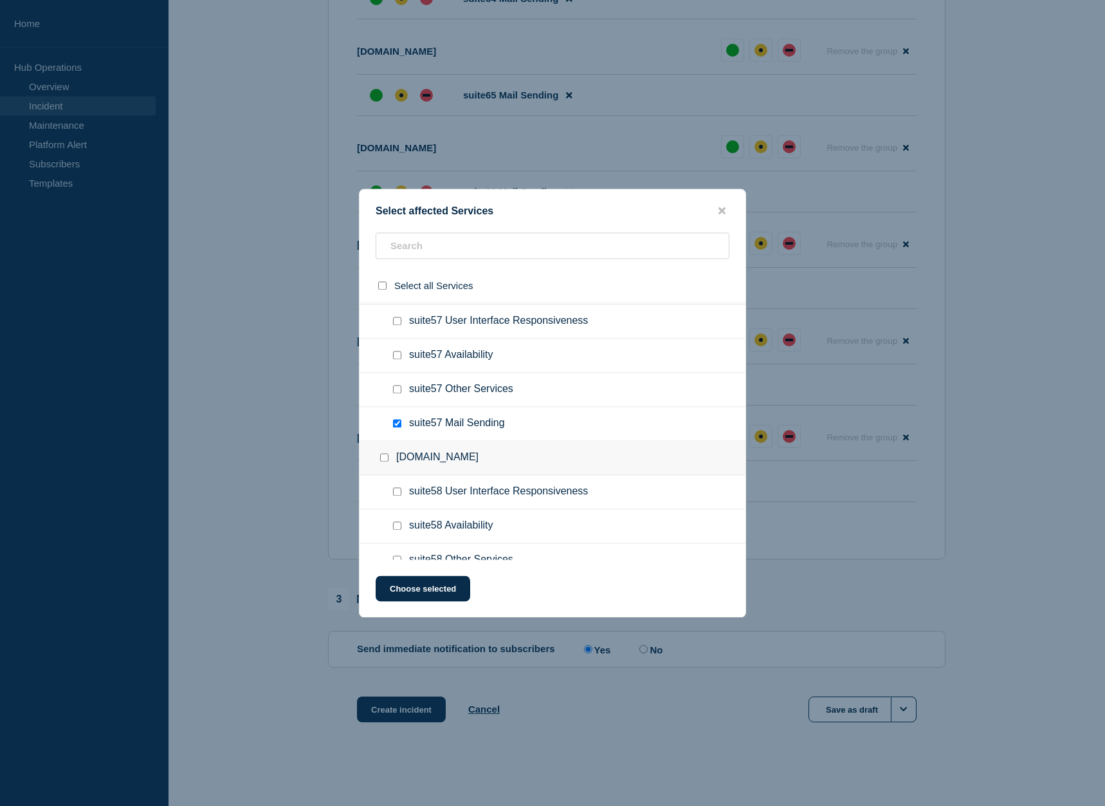
click at [399, 388] on input "suite57 Other Services checkbox" at bounding box center [397, 389] width 8 height 8
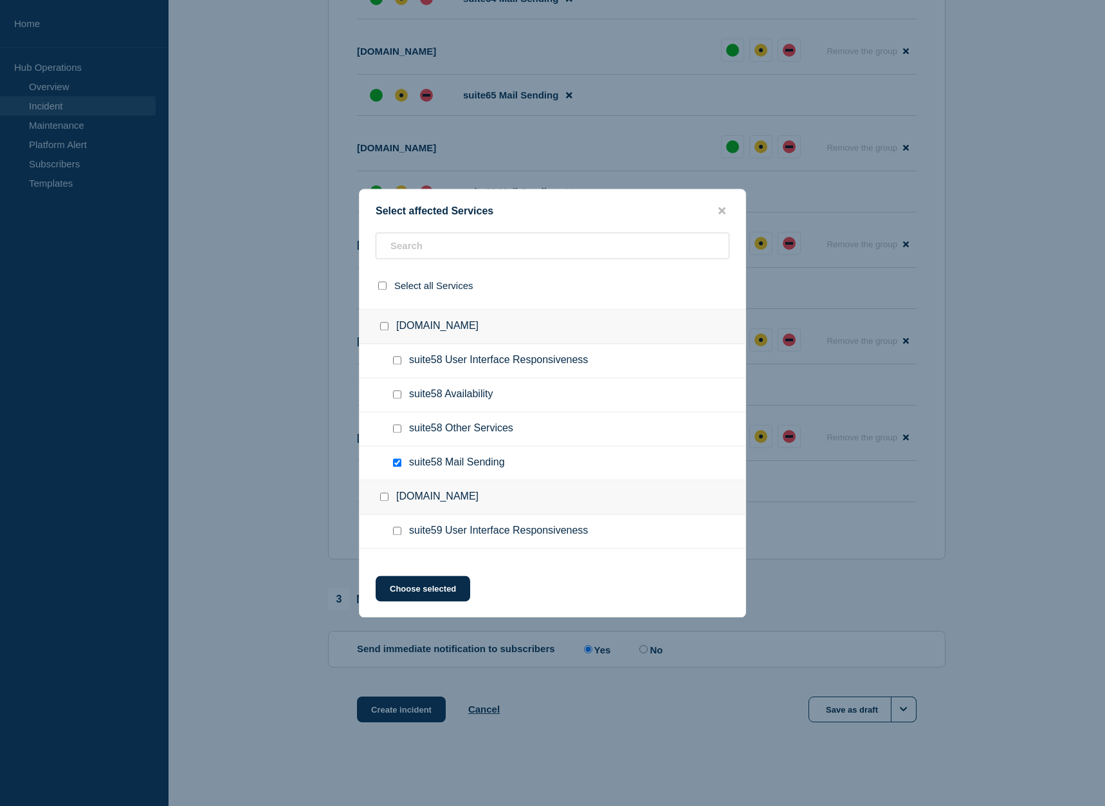
click at [398, 430] on input "suite58 Other Services checkbox" at bounding box center [397, 428] width 8 height 8
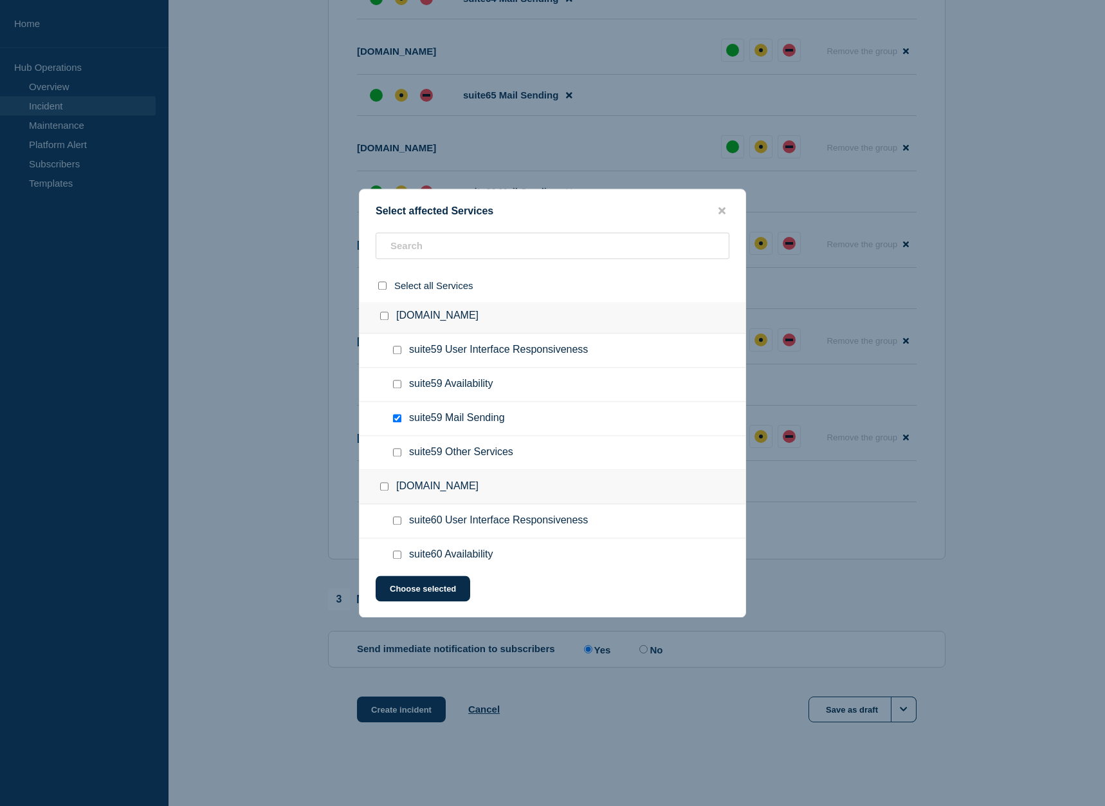
scroll to position [8204, 0]
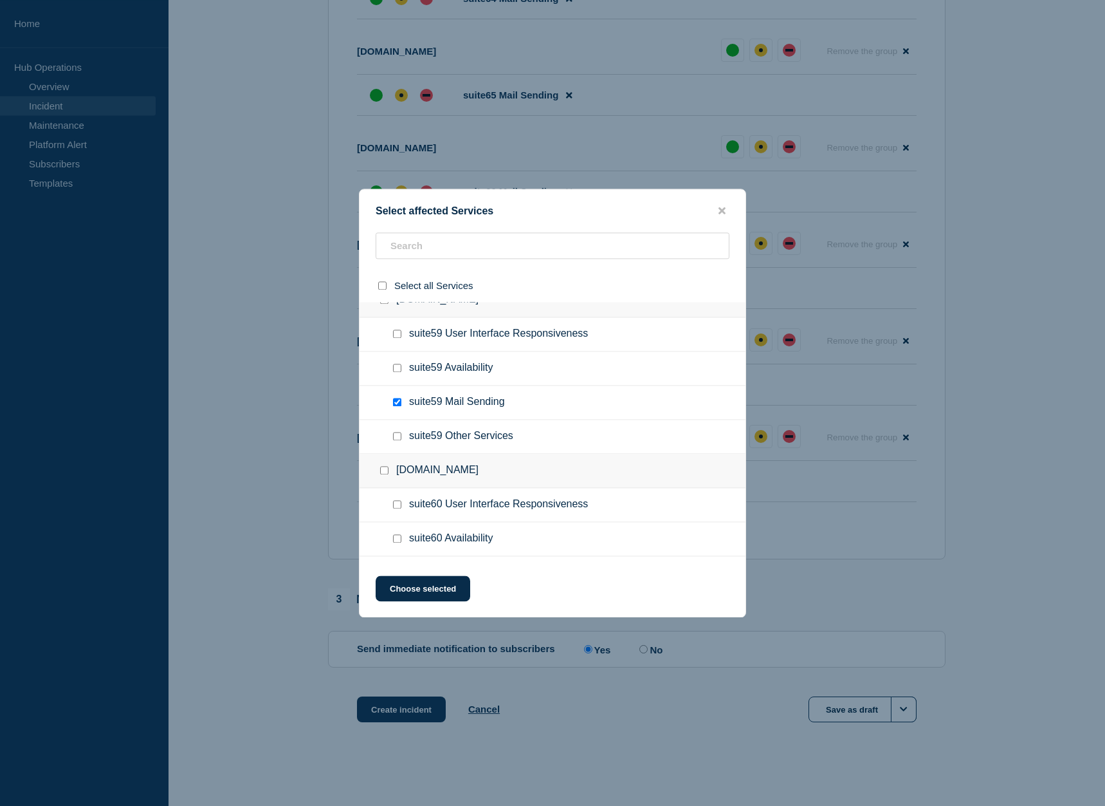
click at [397, 439] on input "suite59 Other Services checkbox" at bounding box center [397, 436] width 8 height 8
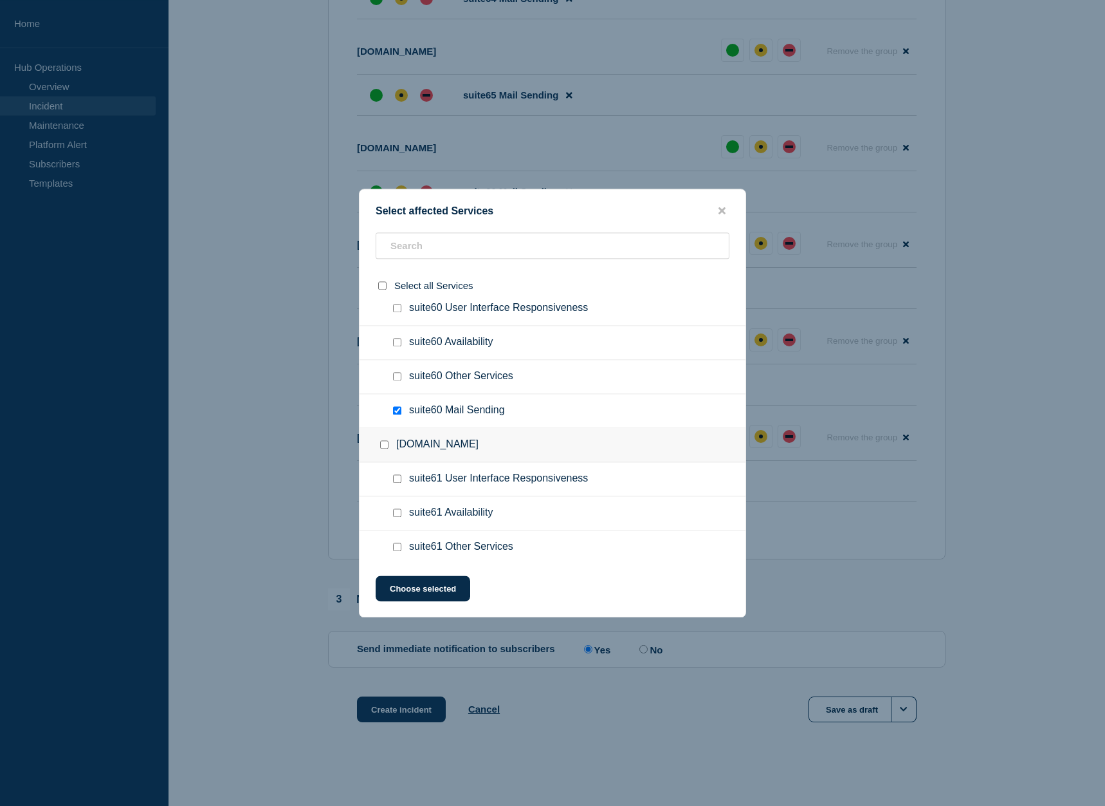
scroll to position [8401, 0]
click at [399, 378] on input "suite60 Other Services checkbox" at bounding box center [397, 375] width 8 height 8
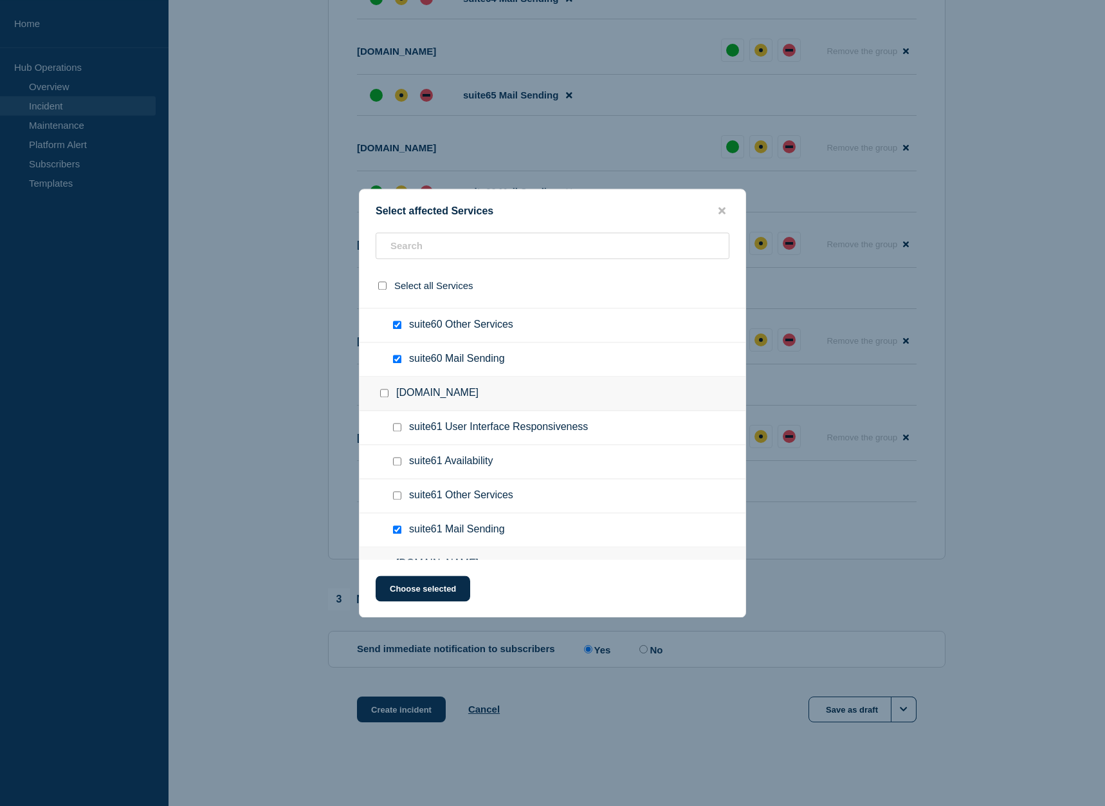
scroll to position [8466, 0]
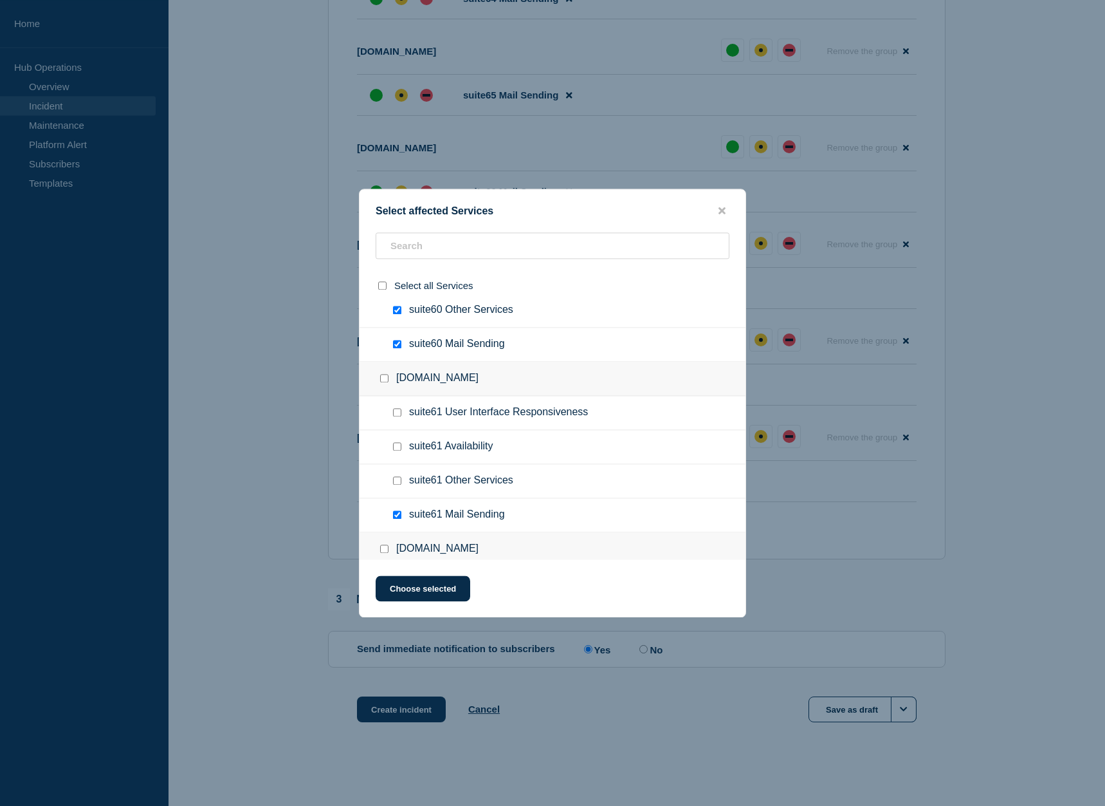
click at [397, 481] on input "suite61 Other Services checkbox" at bounding box center [397, 480] width 8 height 8
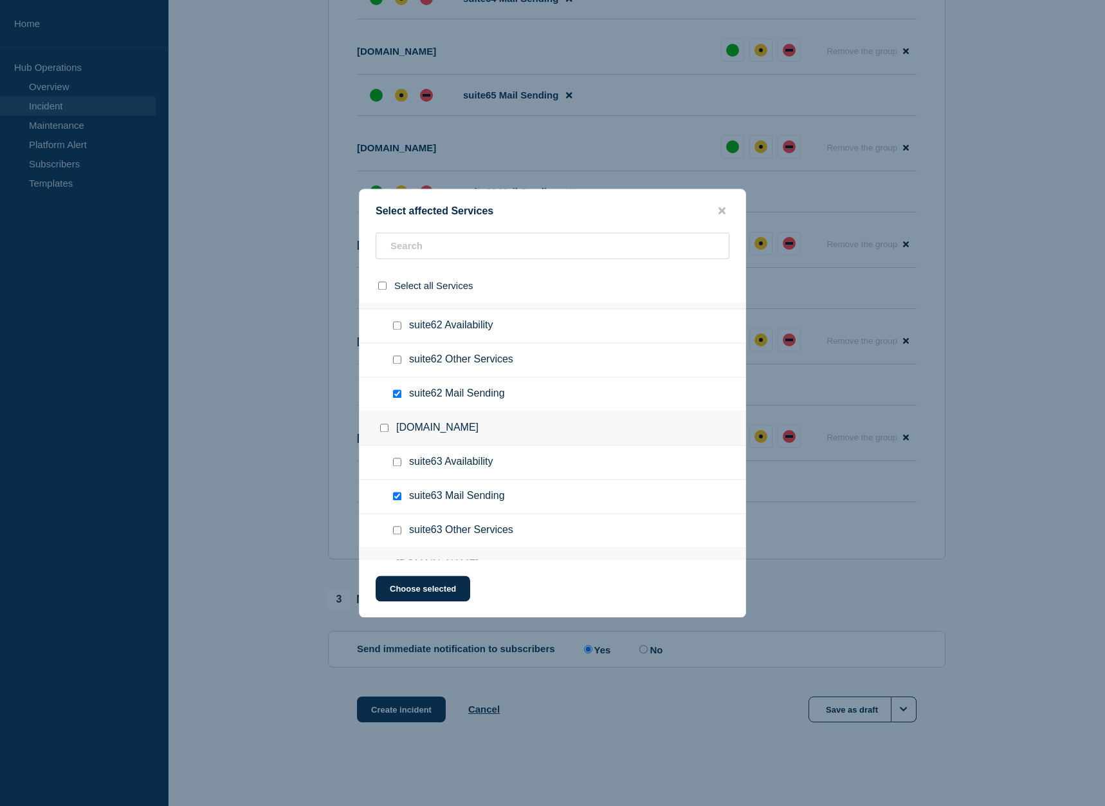
scroll to position [8729, 0]
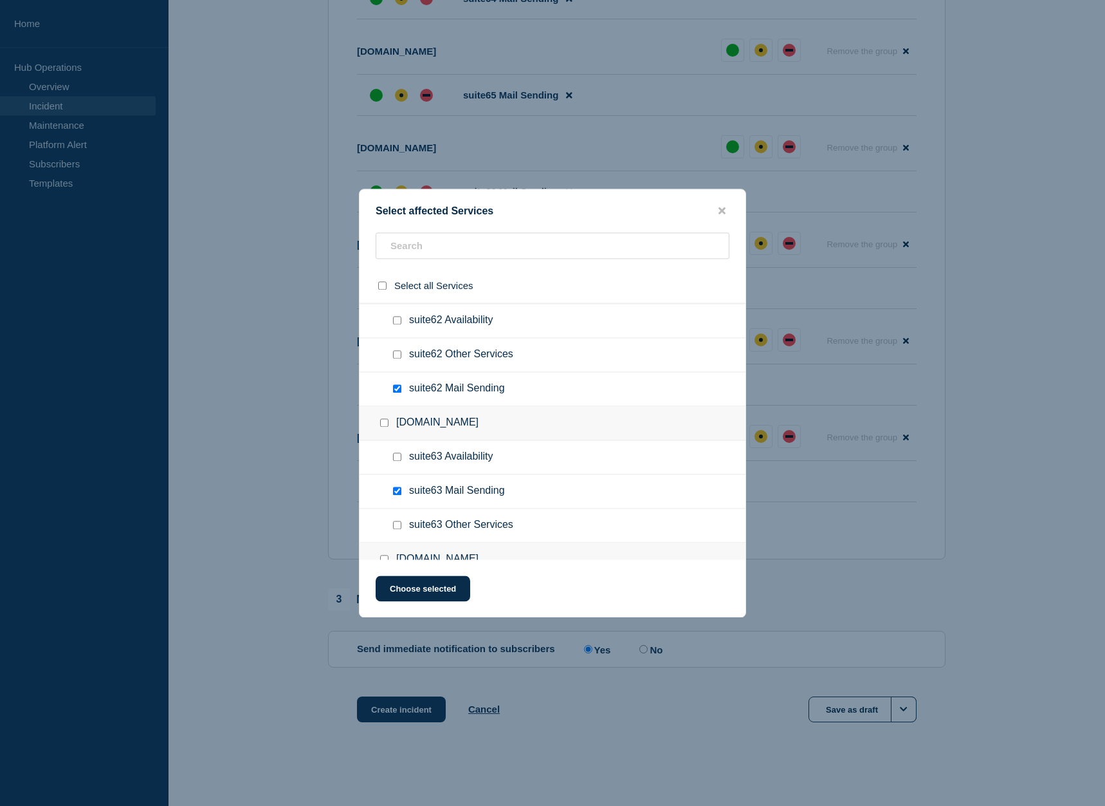
click at [396, 355] on input "suite62 Other Services checkbox" at bounding box center [397, 354] width 8 height 8
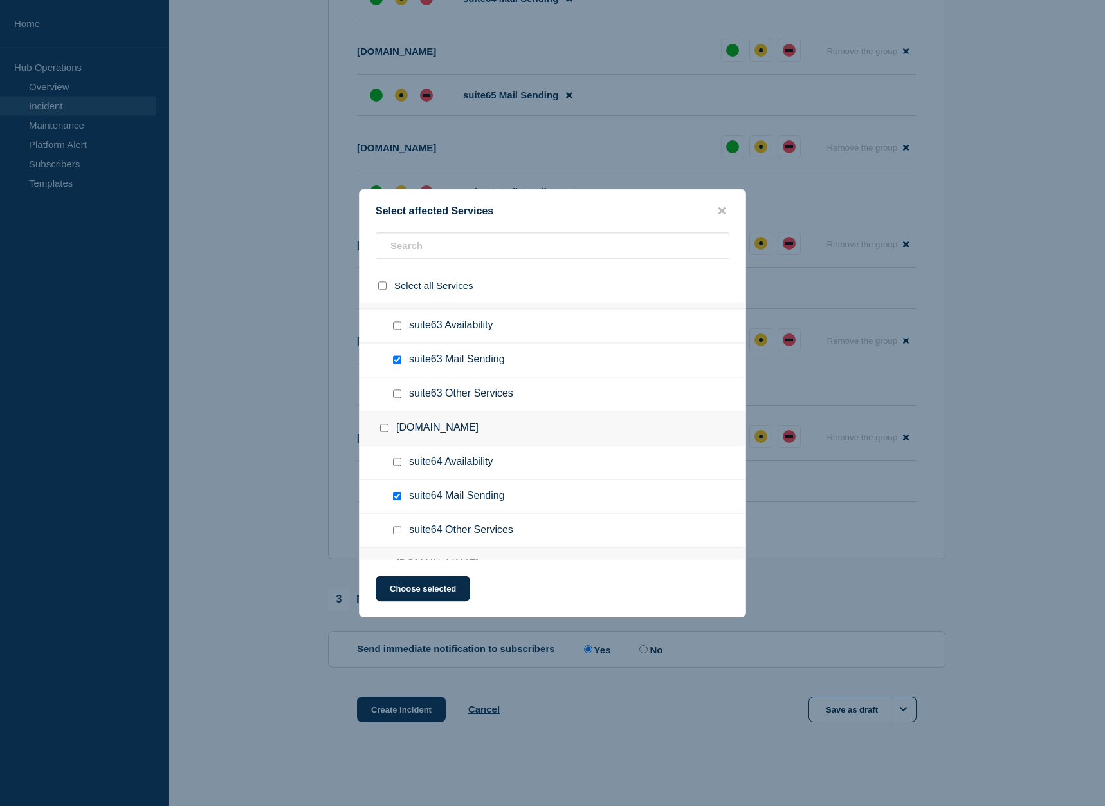
click at [402, 396] on input "suite63 Other Services checkbox" at bounding box center [397, 393] width 8 height 8
click at [403, 531] on div at bounding box center [400, 530] width 19 height 13
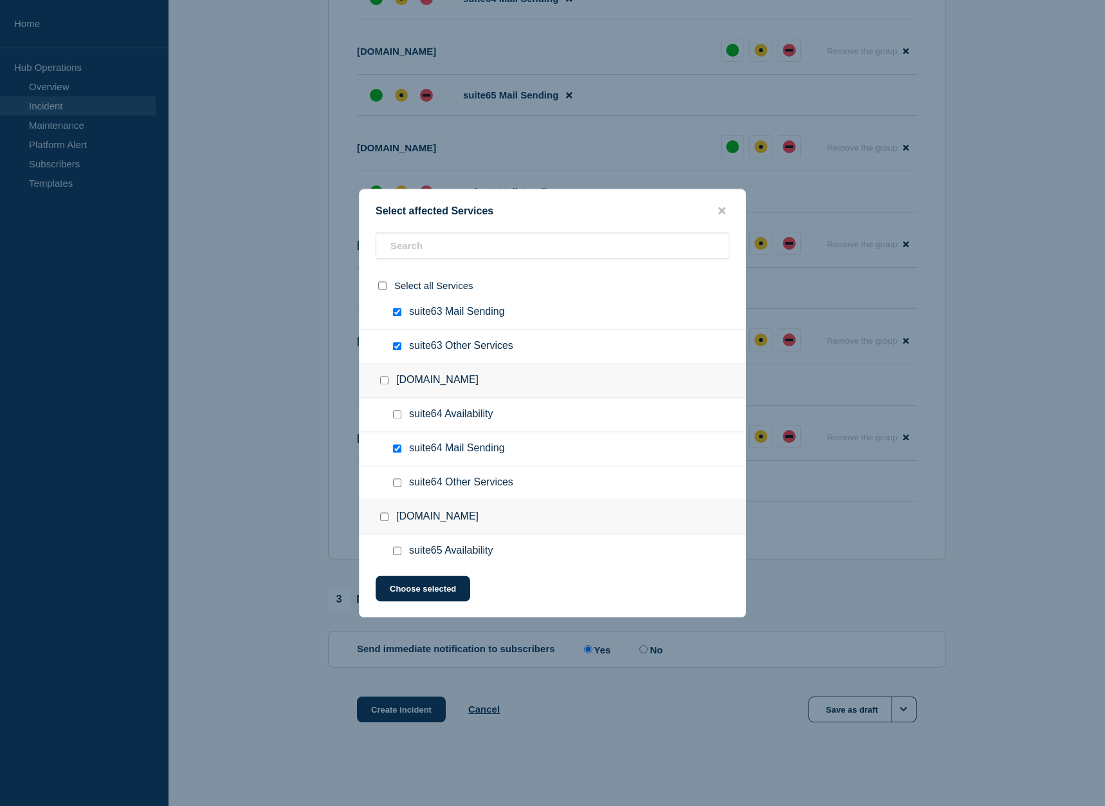
scroll to position [8926, 0]
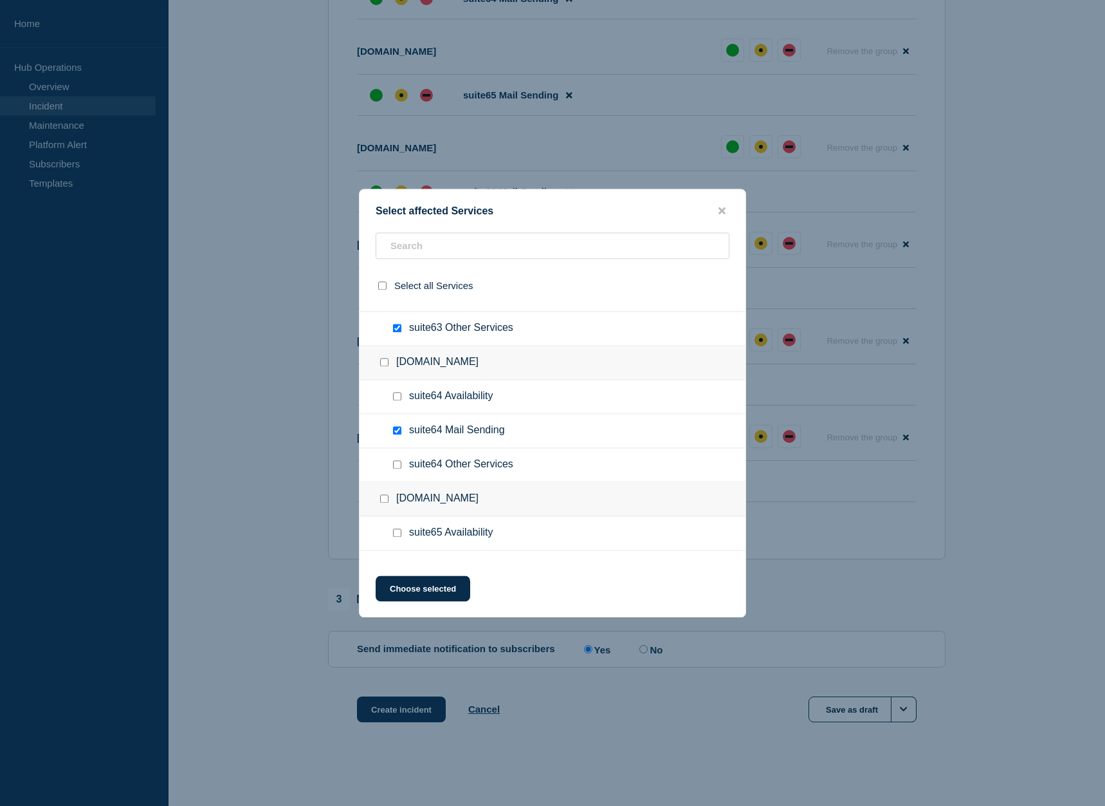
click at [397, 466] on input "suite64 Other Services checkbox" at bounding box center [397, 464] width 8 height 8
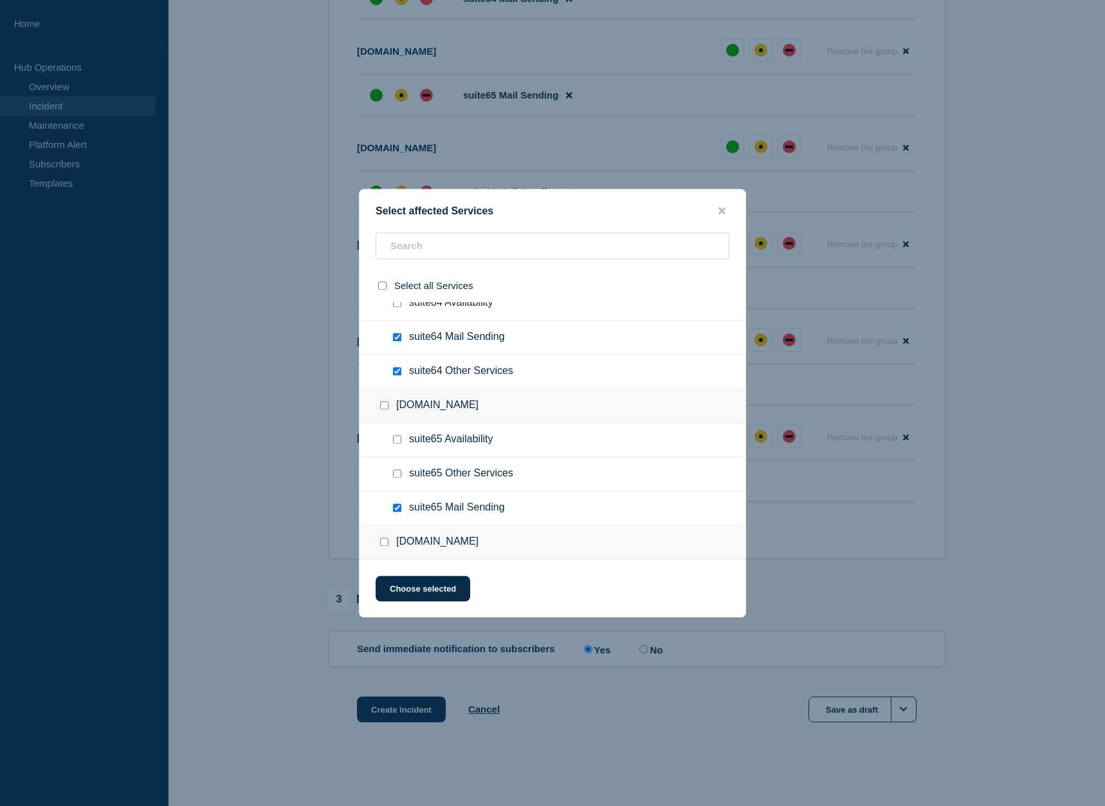
scroll to position [9123, 0]
click at [399, 374] on input "suite65 Other Services checkbox" at bounding box center [397, 369] width 8 height 8
click at [398, 544] on input "suite66 Other Services checkbox" at bounding box center [397, 540] width 8 height 8
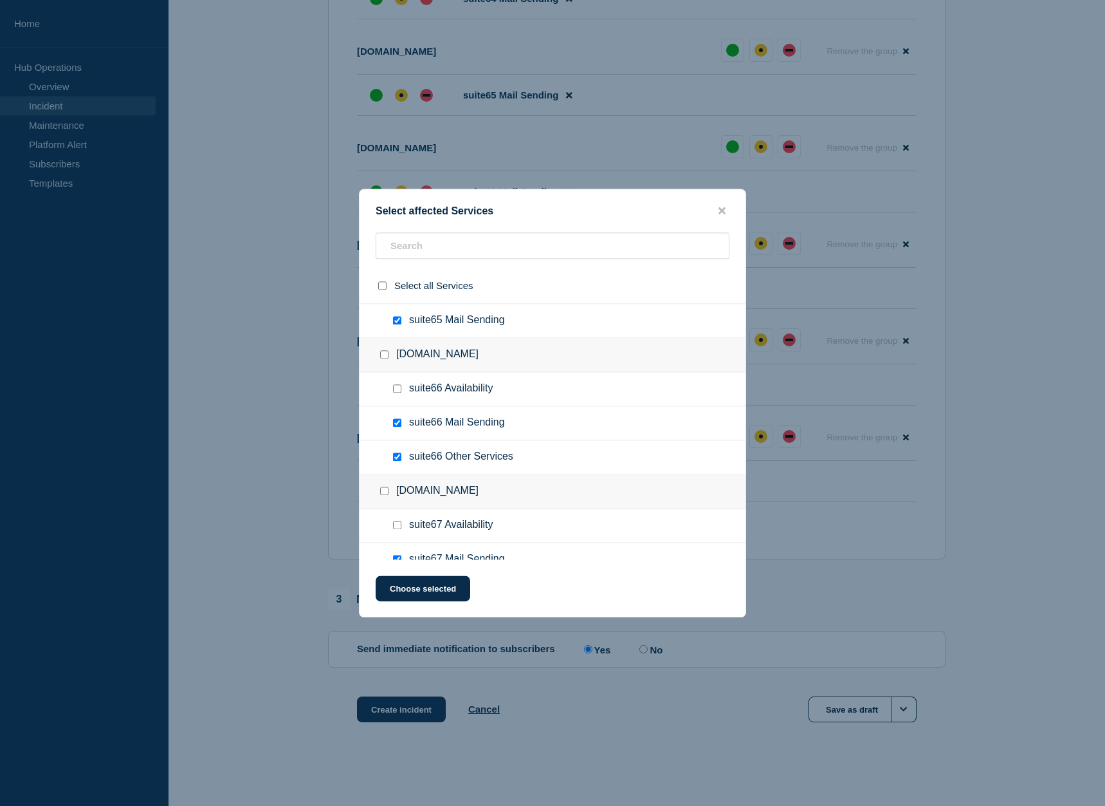
scroll to position [9320, 0]
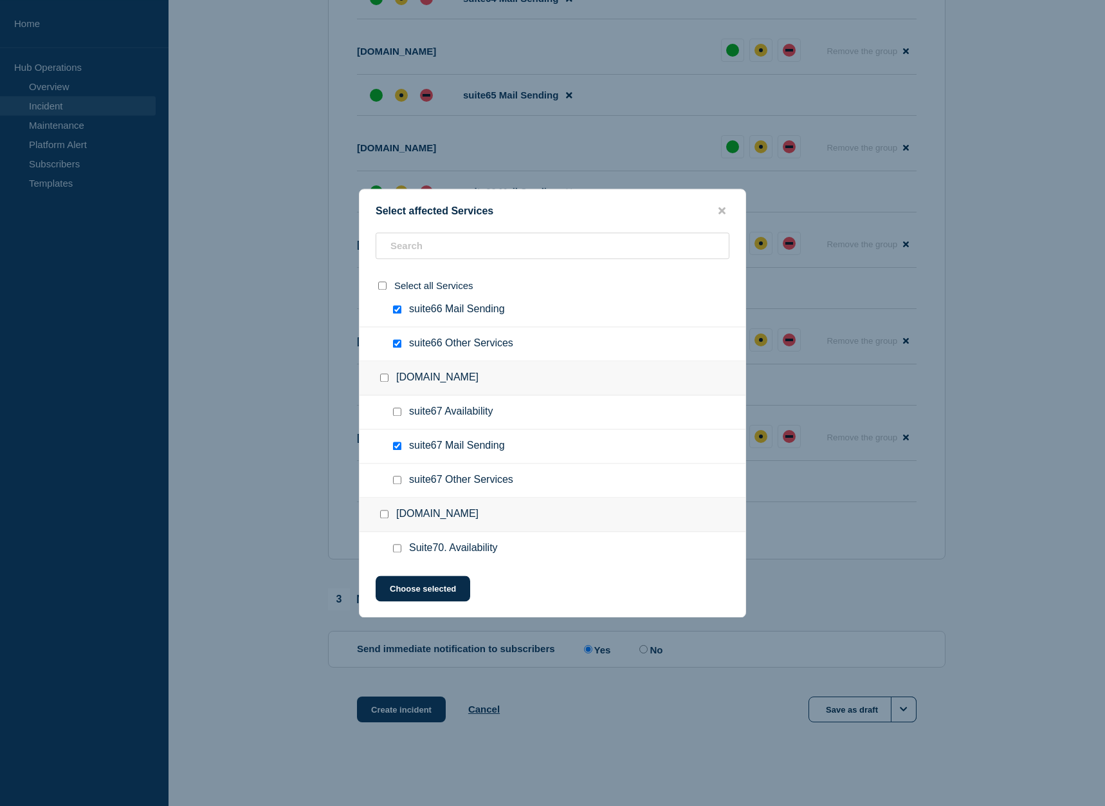
click at [399, 481] on input "suite67 Other Services checkbox" at bounding box center [397, 480] width 8 height 8
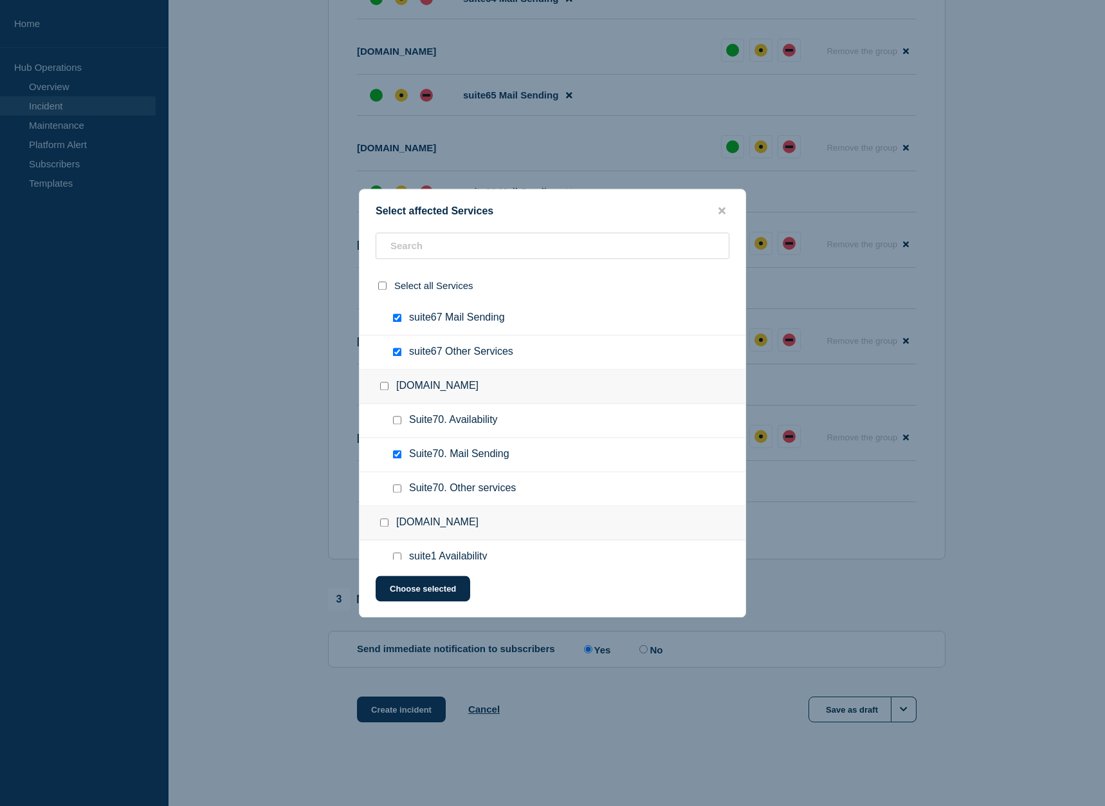
scroll to position [9451, 0]
click at [399, 451] on input "Suite70. Mail Sending checkbox" at bounding box center [397, 451] width 8 height 8
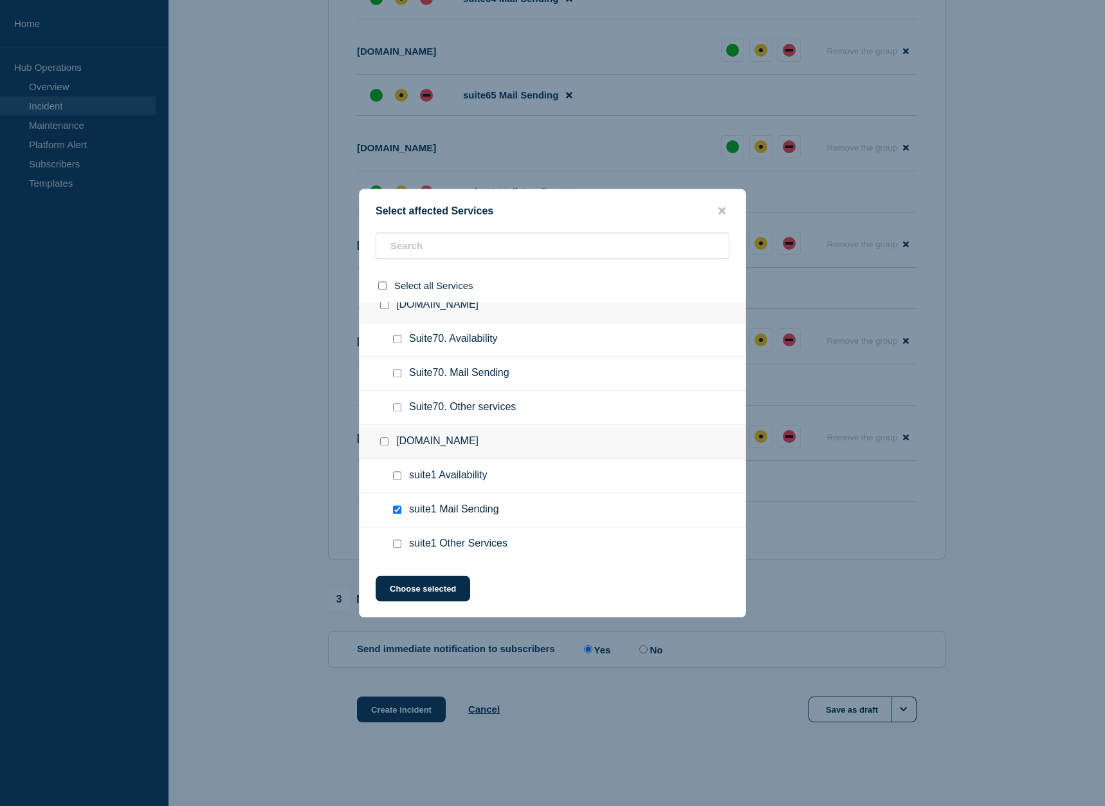
scroll to position [9531, 0]
click at [398, 546] on input "suite1 Other Services checkbox" at bounding box center [397, 541] width 8 height 8
click at [425, 587] on button "Choose selected" at bounding box center [423, 588] width 95 height 26
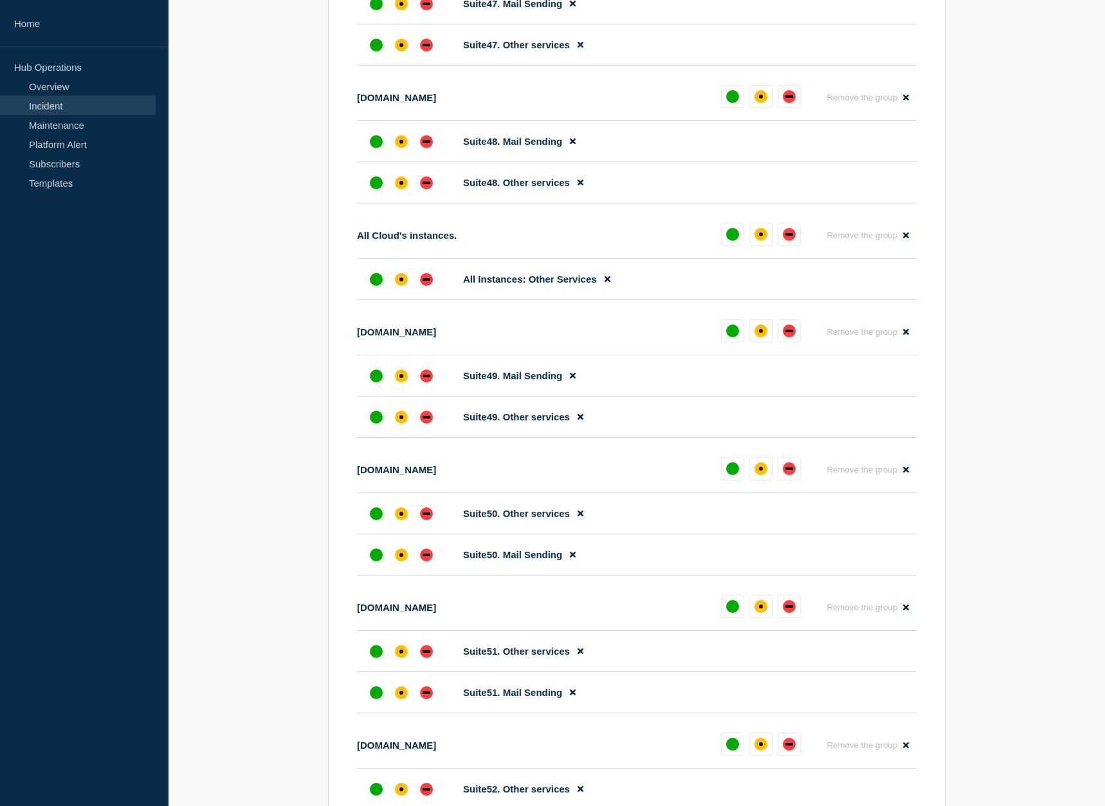
scroll to position [6822, 0]
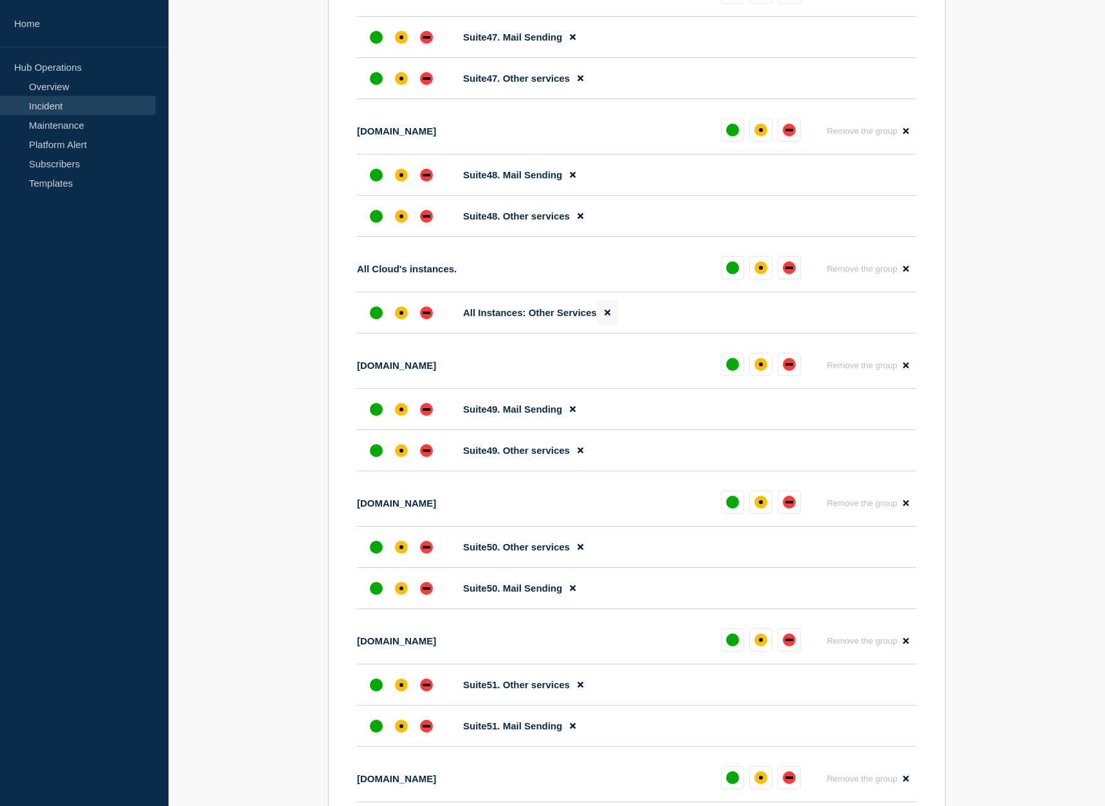
click at [610, 315] on icon at bounding box center [608, 312] width 6 height 6
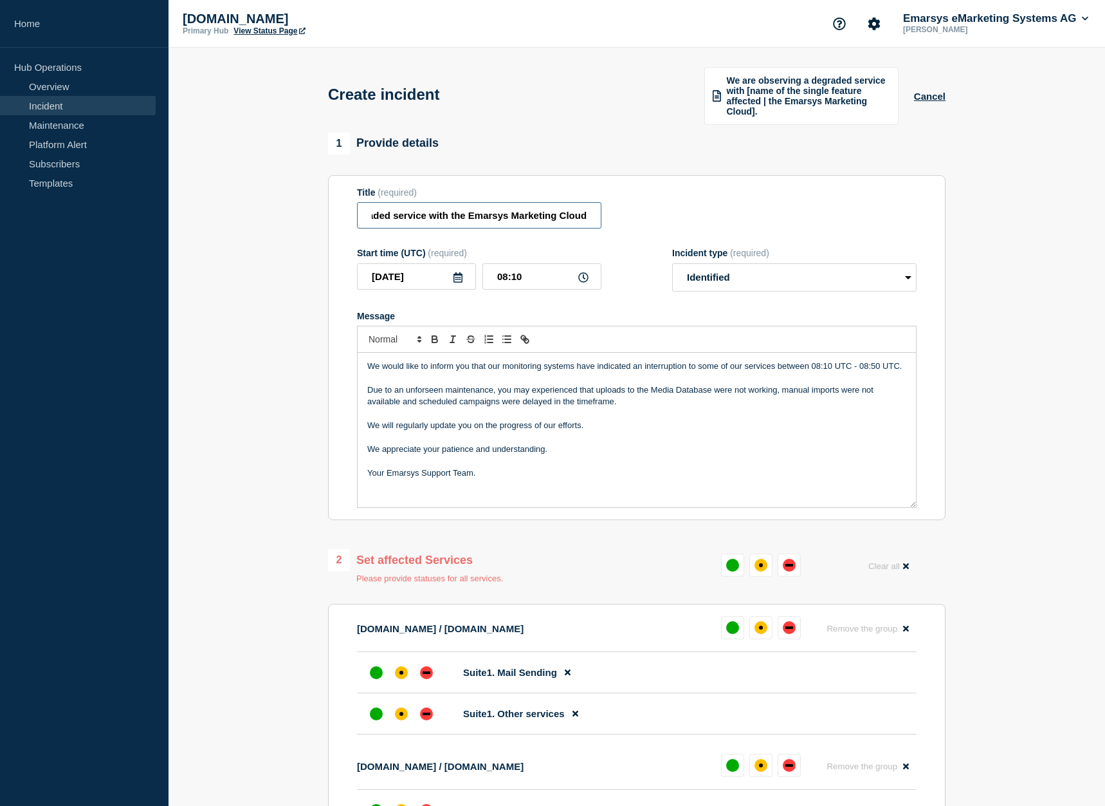
scroll to position [0, 0]
drag, startPoint x: 432, startPoint y: 216, endPoint x: 284, endPoint y: 211, distance: 148.7
click at [357, 211] on input "We are observing a degraded service with the Emarsys Marketing Cloud" at bounding box center [479, 215] width 245 height 26
click at [469, 226] on input "We are observing a degraded service with the Emarsys Marketing Cloud" at bounding box center [479, 215] width 245 height 26
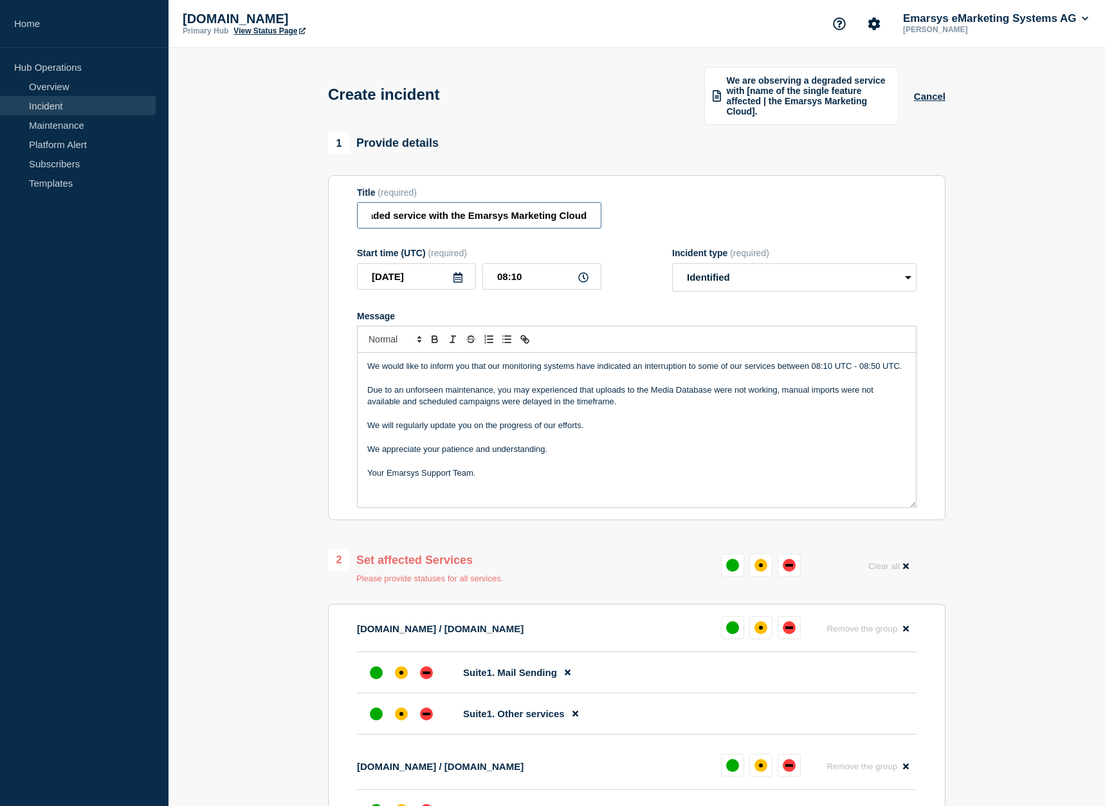
drag, startPoint x: 586, startPoint y: 221, endPoint x: 632, endPoint y: 221, distance: 45.7
click at [602, 221] on input "We are observing a degraded service with the Emarsys Marketing Cloud" at bounding box center [479, 215] width 245 height 26
click at [632, 221] on div "Title (required) We are observing a degraded service with the Emarsys Marketing…" at bounding box center [637, 208] width 560 height 42
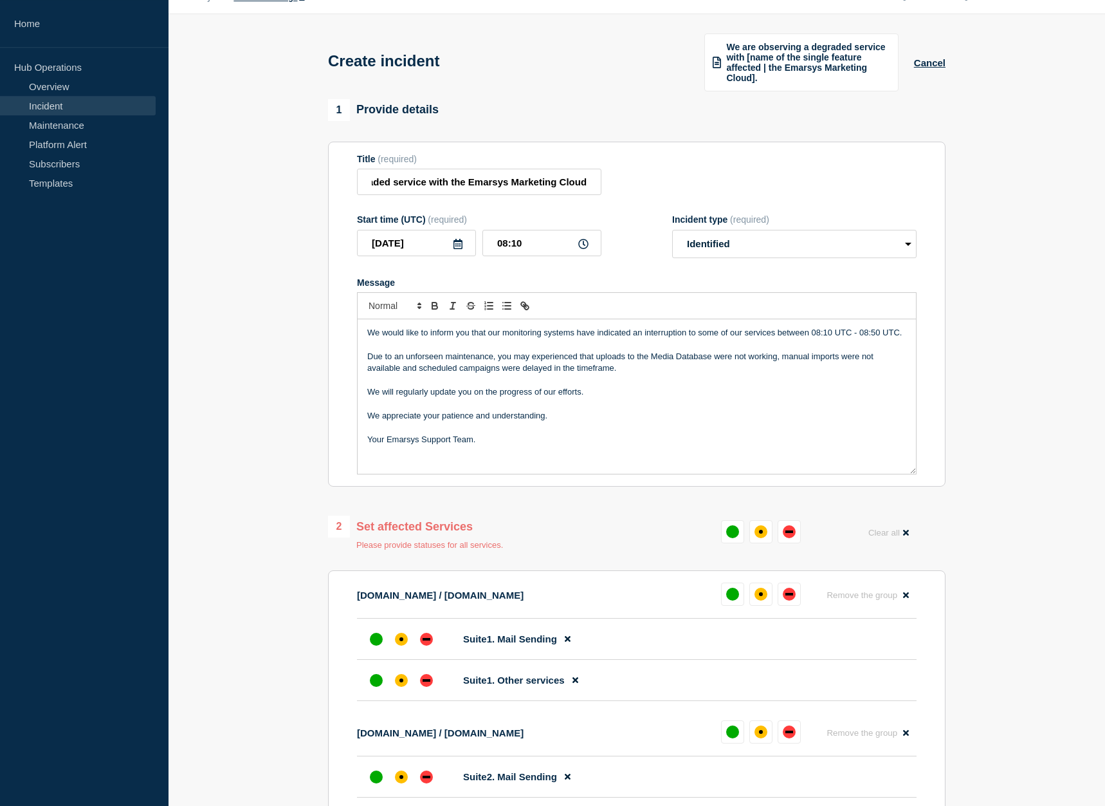
scroll to position [0, 0]
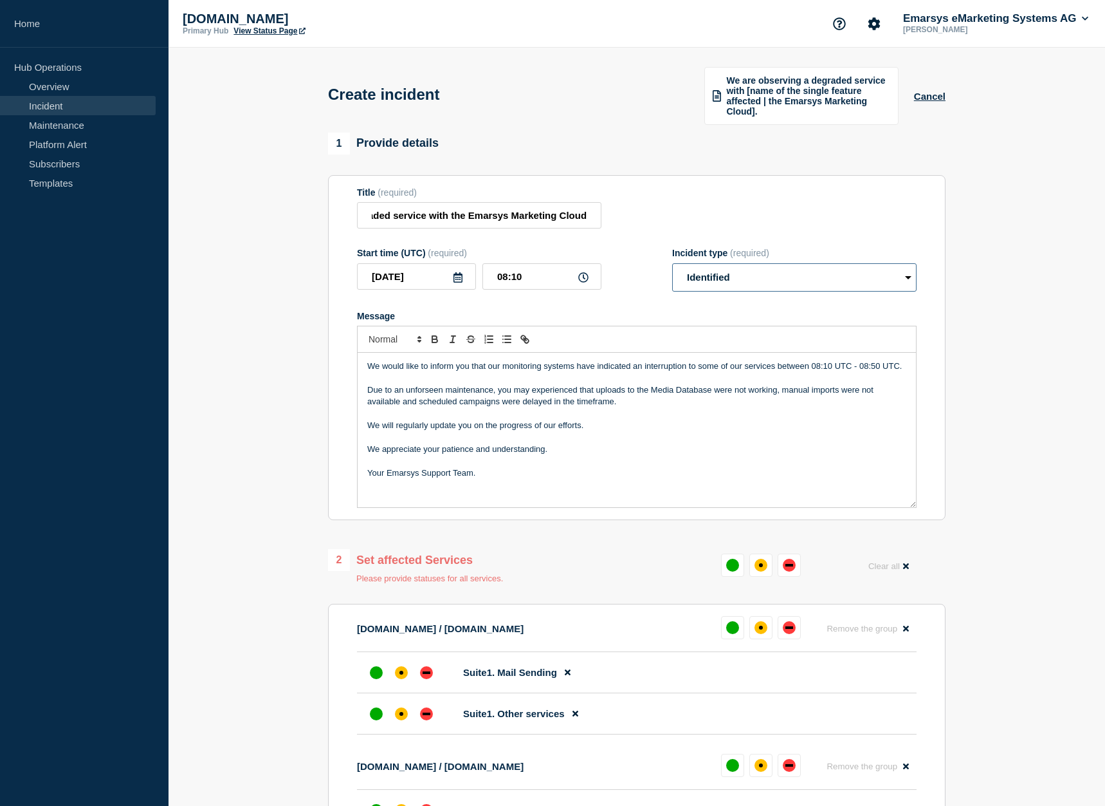
click at [672, 263] on select "Select option Investigating Identified Monitoring" at bounding box center [794, 277] width 245 height 28
click option "Identified" at bounding box center [0, 0] width 0 height 0
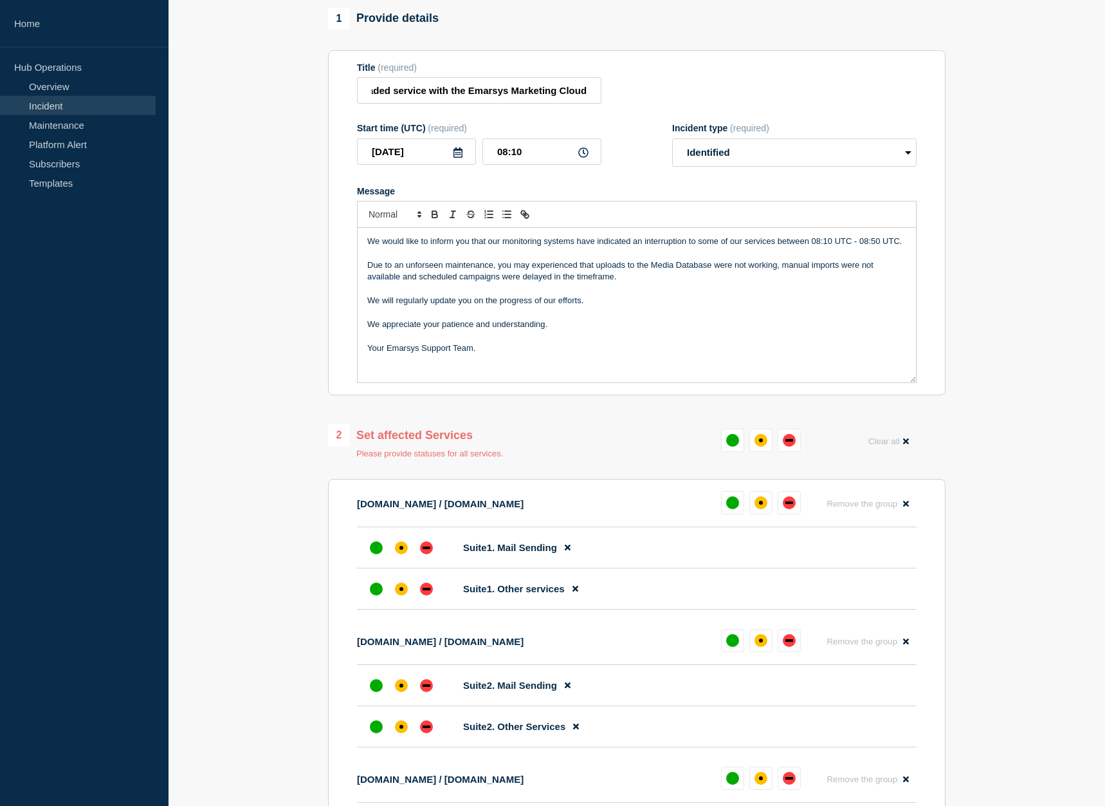
scroll to position [116, 0]
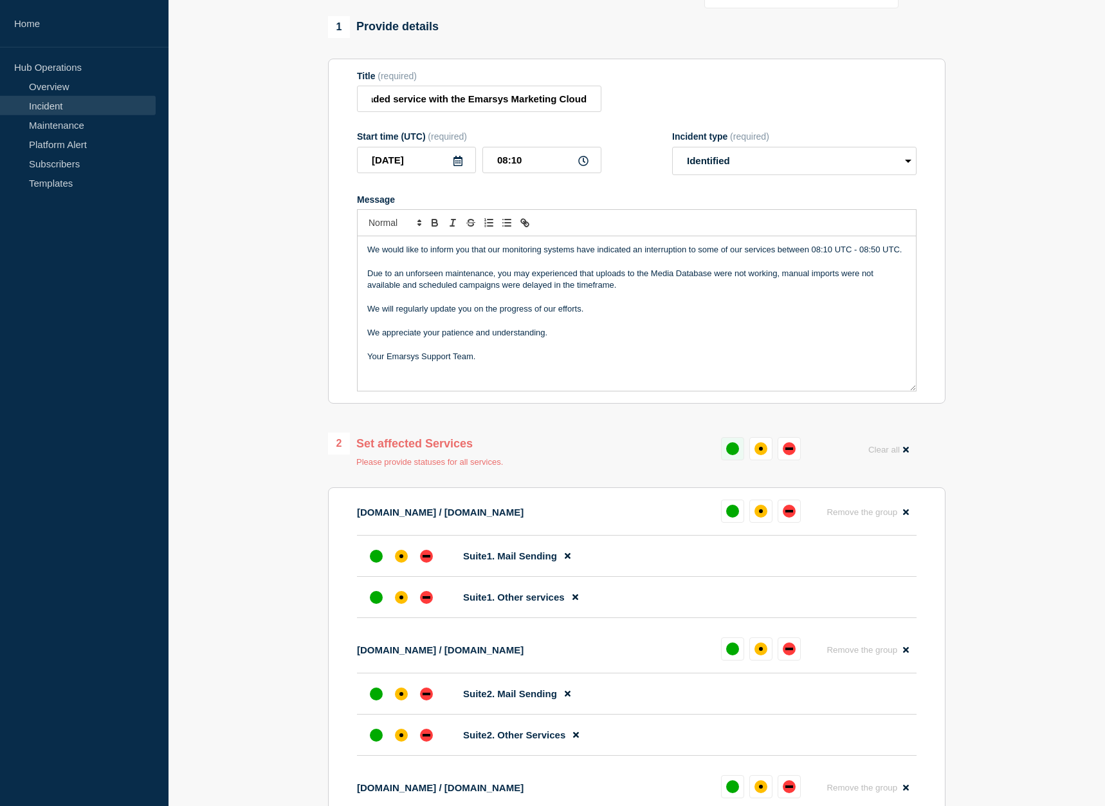
click at [732, 453] on div "up" at bounding box center [732, 448] width 13 height 13
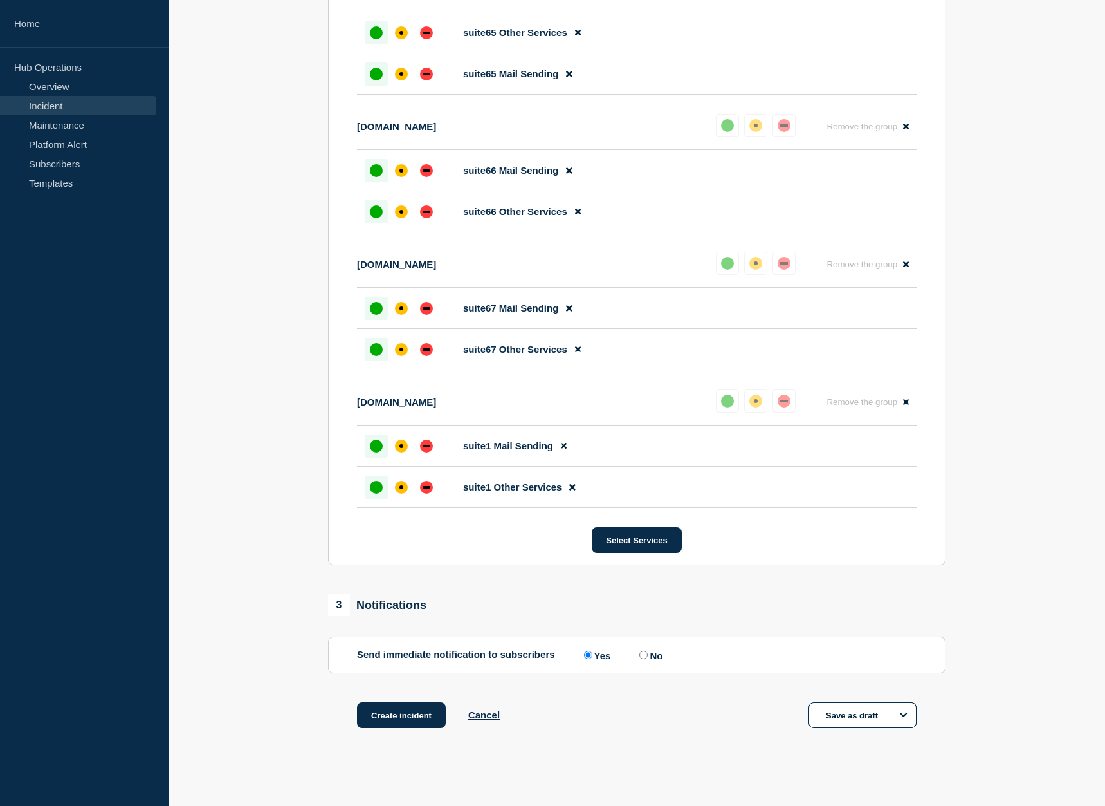
scroll to position [9447, 0]
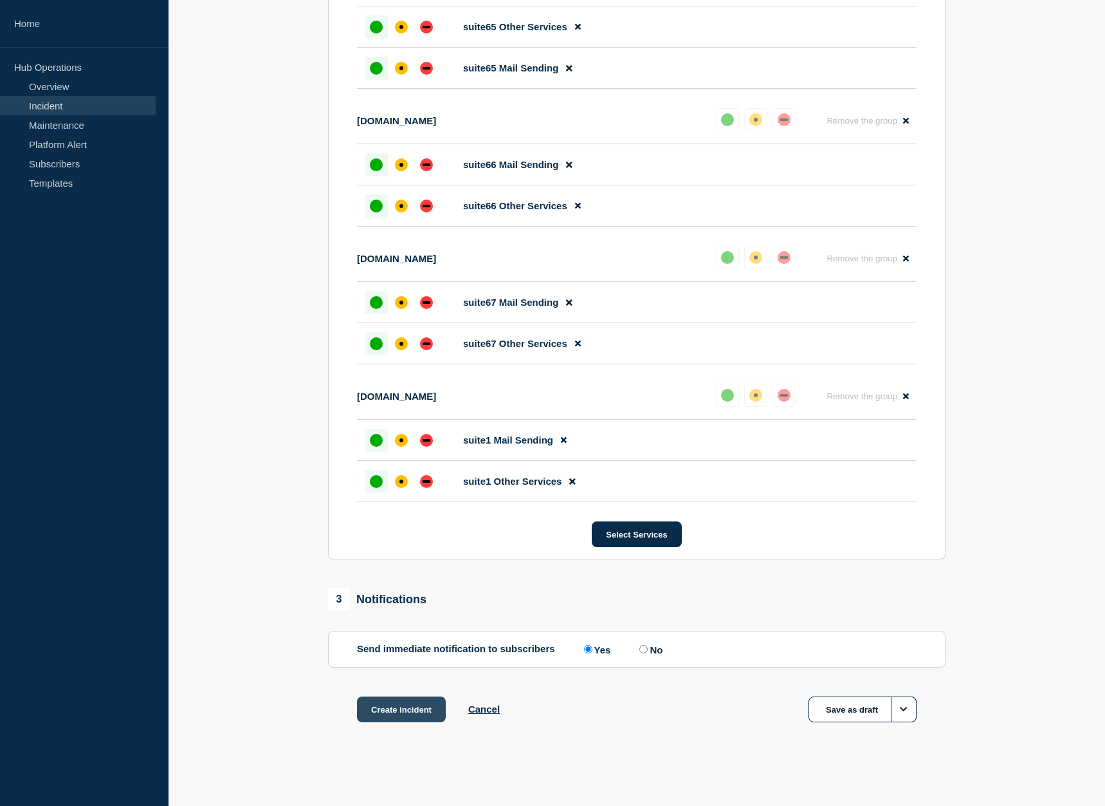
click at [416, 711] on button "Create incident" at bounding box center [401, 709] width 89 height 26
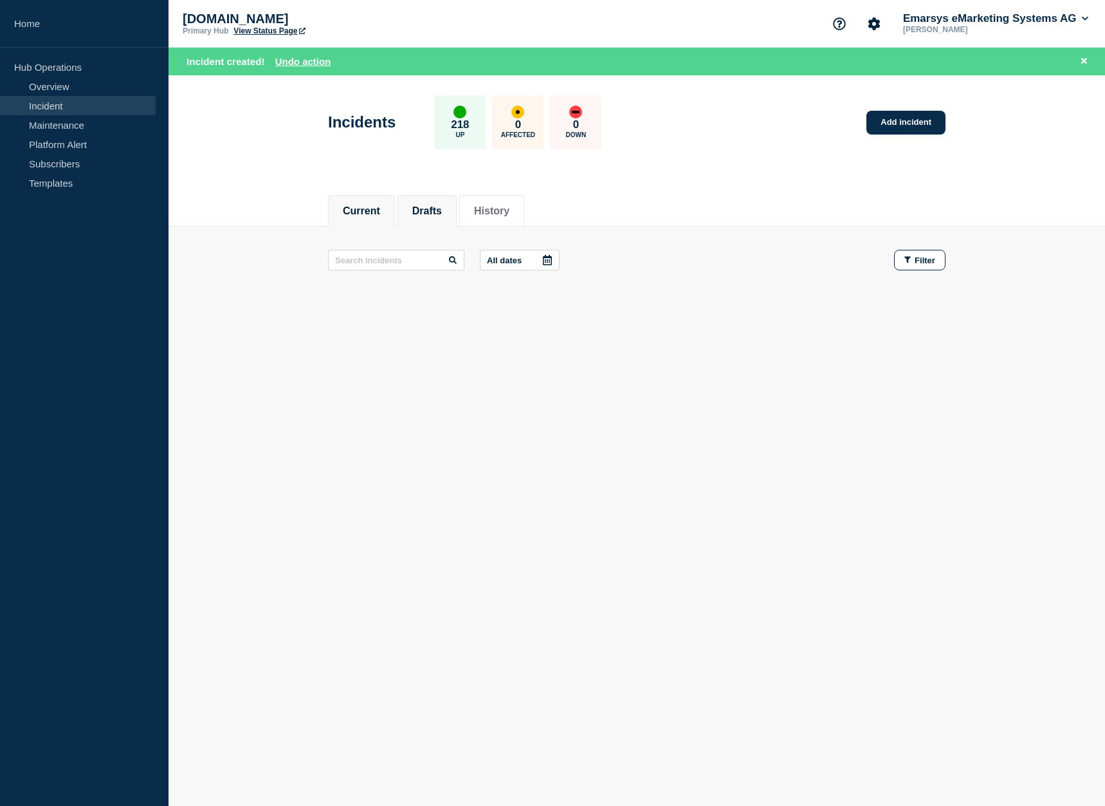
click at [437, 218] on li "Drafts" at bounding box center [427, 211] width 59 height 32
click at [366, 210] on button "Current" at bounding box center [361, 211] width 37 height 12
click at [500, 197] on li "History" at bounding box center [491, 211] width 65 height 32
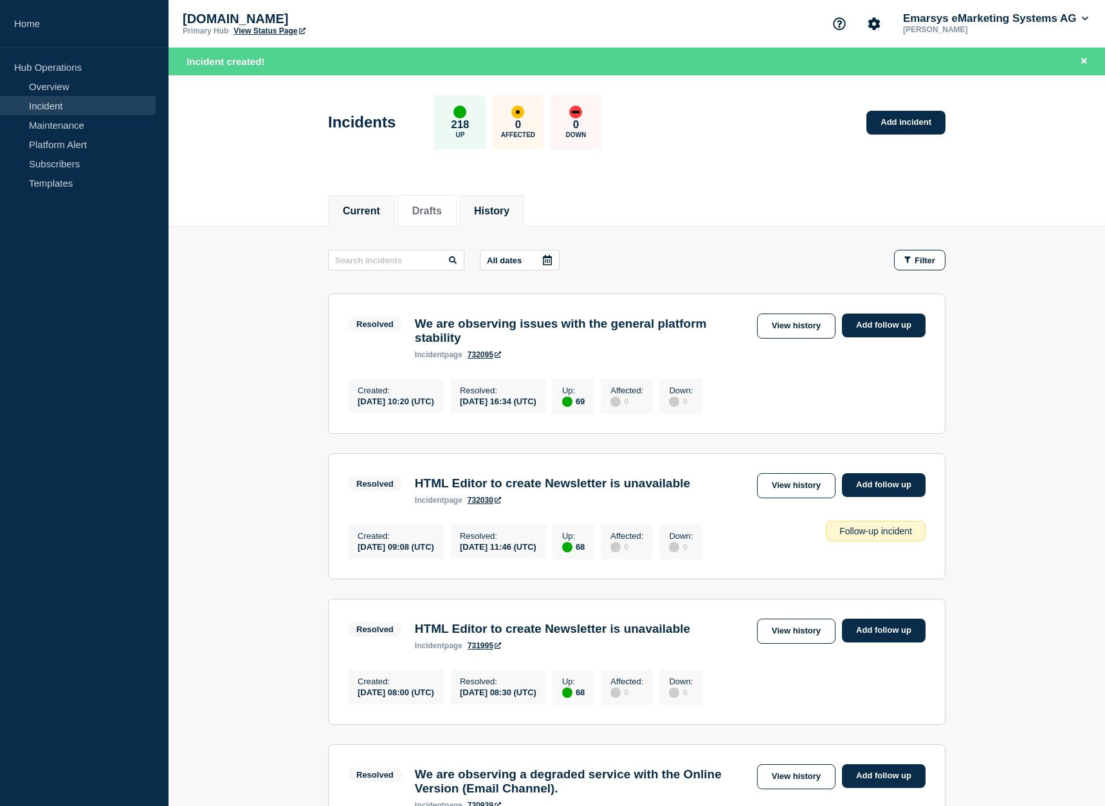
click at [365, 213] on button "Current" at bounding box center [361, 211] width 37 height 12
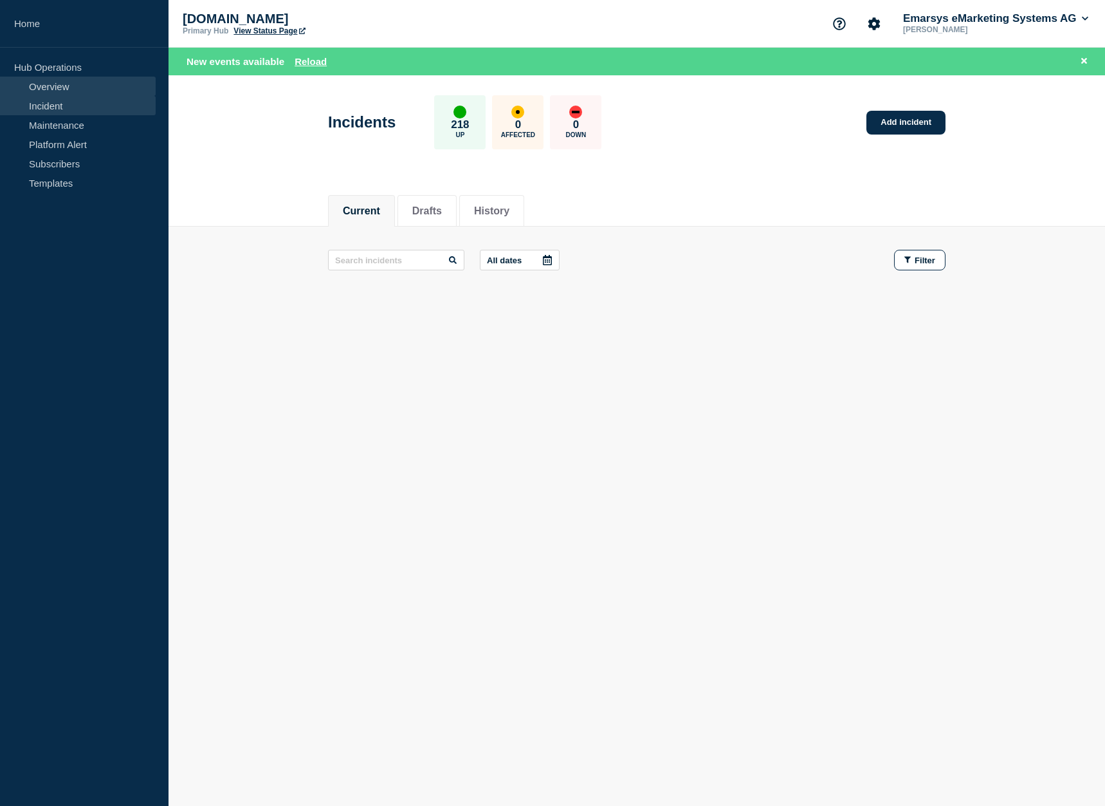
click at [57, 83] on link "Overview" at bounding box center [78, 86] width 156 height 19
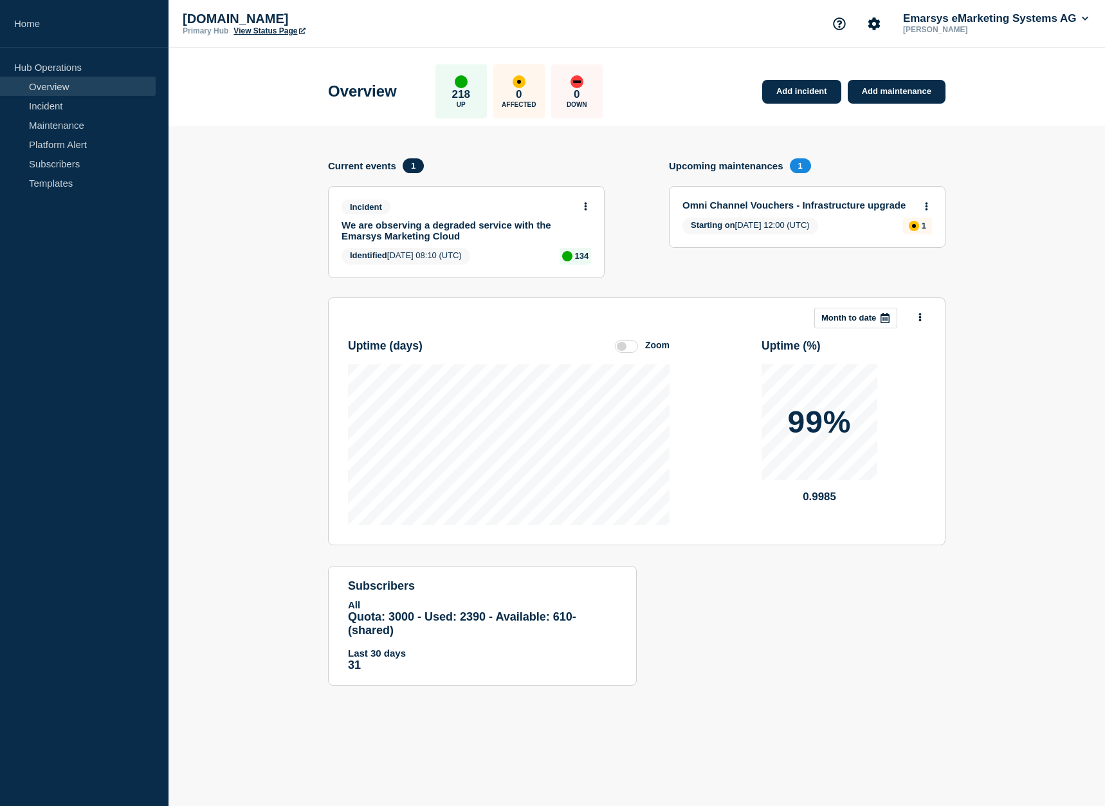
click at [479, 229] on link "We are observing a degraded service with the Emarsys Marketing Cloud" at bounding box center [458, 230] width 232 height 22
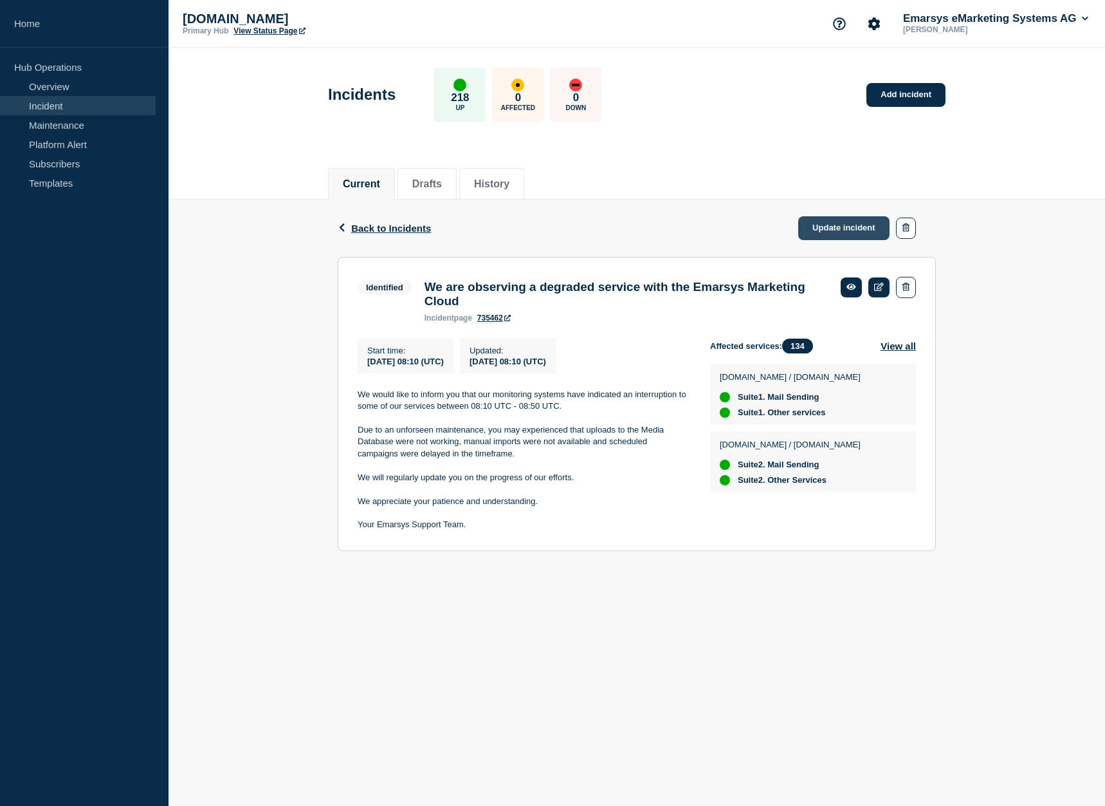
click at [818, 224] on link "Update incident" at bounding box center [844, 228] width 91 height 24
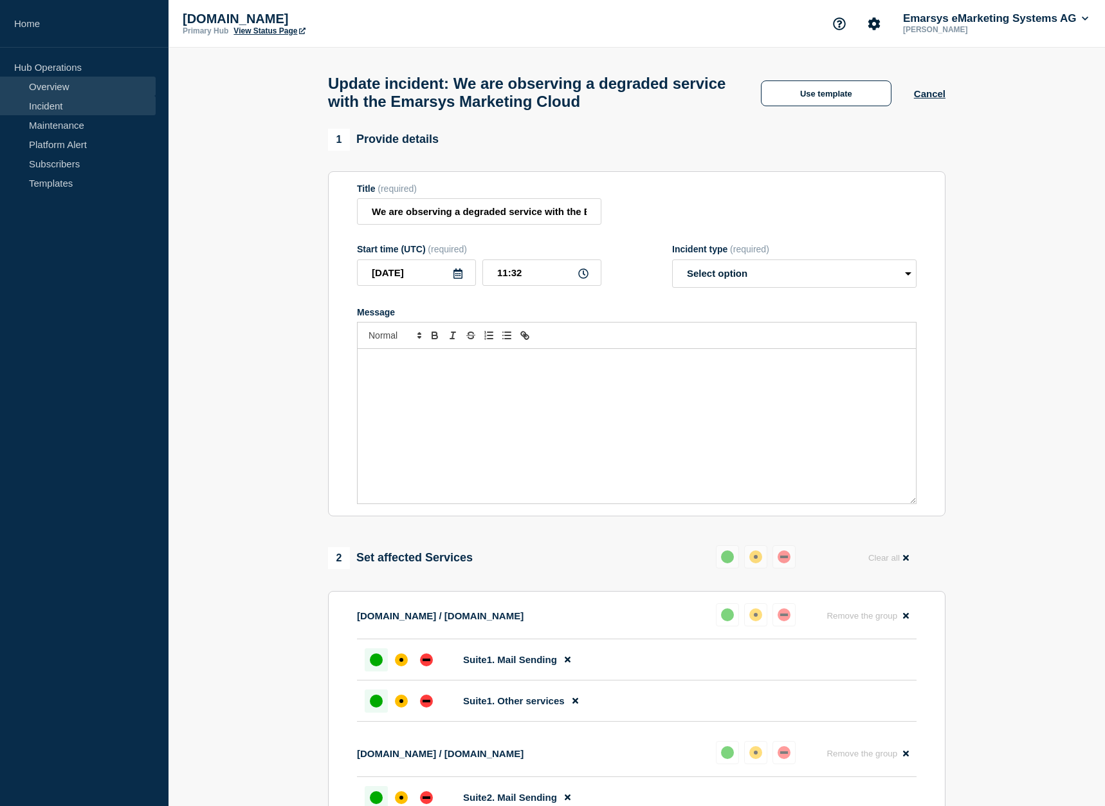
click at [35, 89] on link "Overview" at bounding box center [78, 86] width 156 height 19
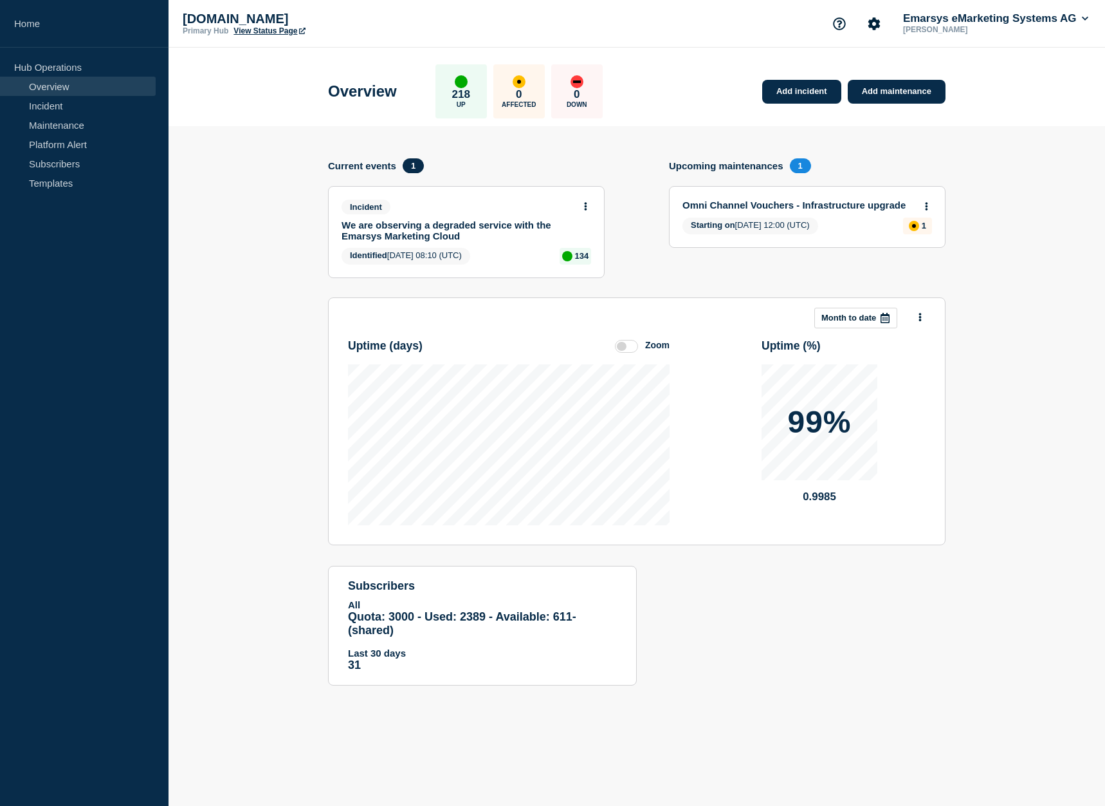
click at [461, 230] on link "We are observing a degraded service with the Emarsys Marketing Cloud" at bounding box center [458, 230] width 232 height 22
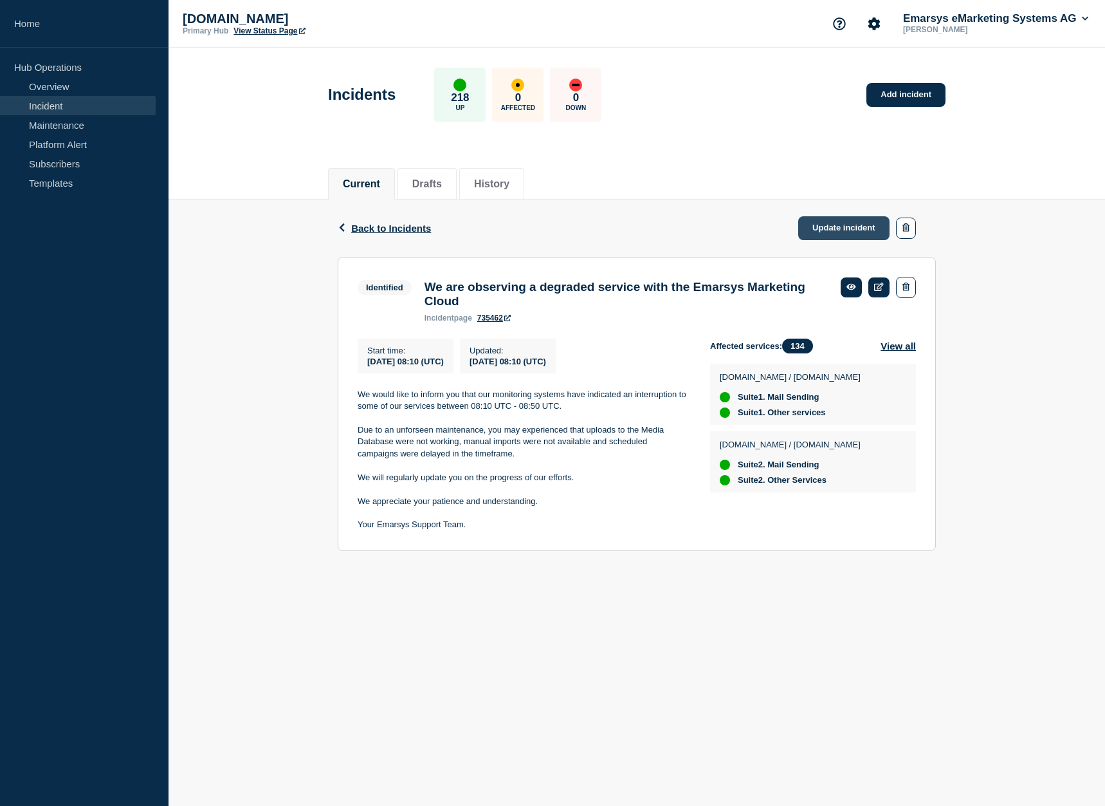
click at [847, 226] on link "Update incident" at bounding box center [844, 228] width 91 height 24
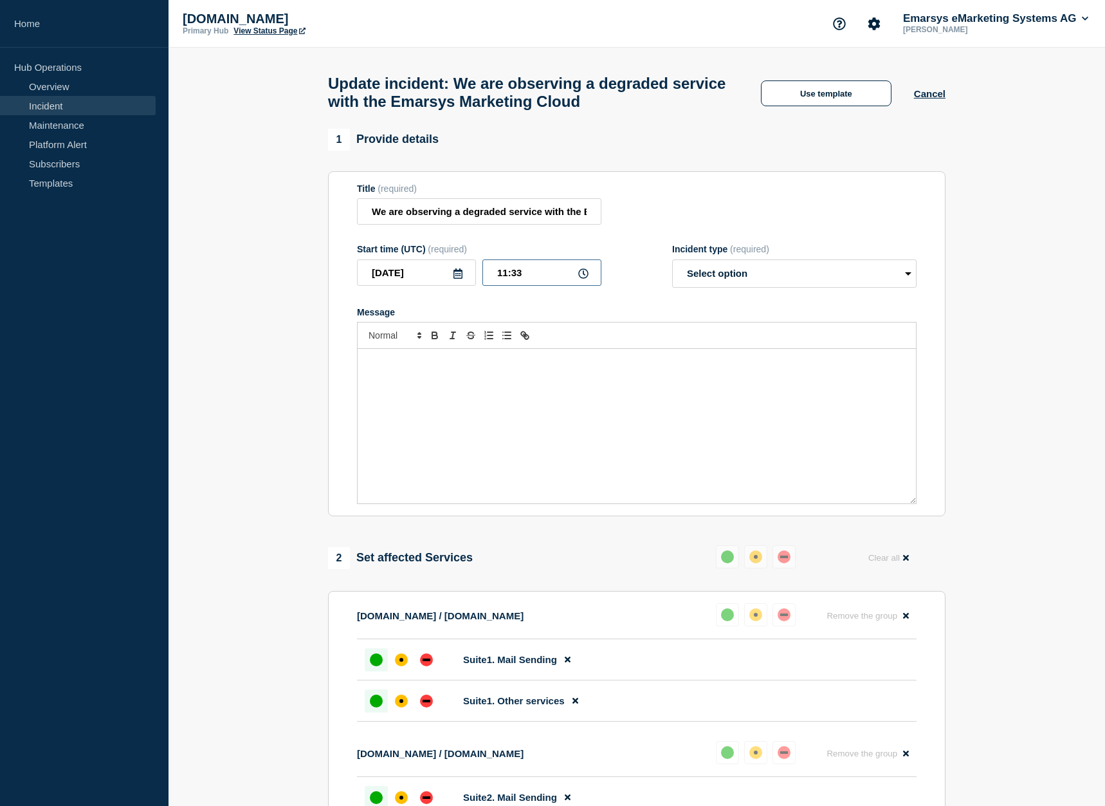
drag, startPoint x: 508, startPoint y: 280, endPoint x: 486, endPoint y: 281, distance: 21.9
click at [486, 281] on input "11:33" at bounding box center [542, 272] width 119 height 26
drag, startPoint x: 512, startPoint y: 279, endPoint x: 530, endPoint y: 279, distance: 18.0
click at [530, 279] on input "08:33" at bounding box center [542, 272] width 119 height 26
click at [818, 104] on button "Use template" at bounding box center [826, 93] width 131 height 26
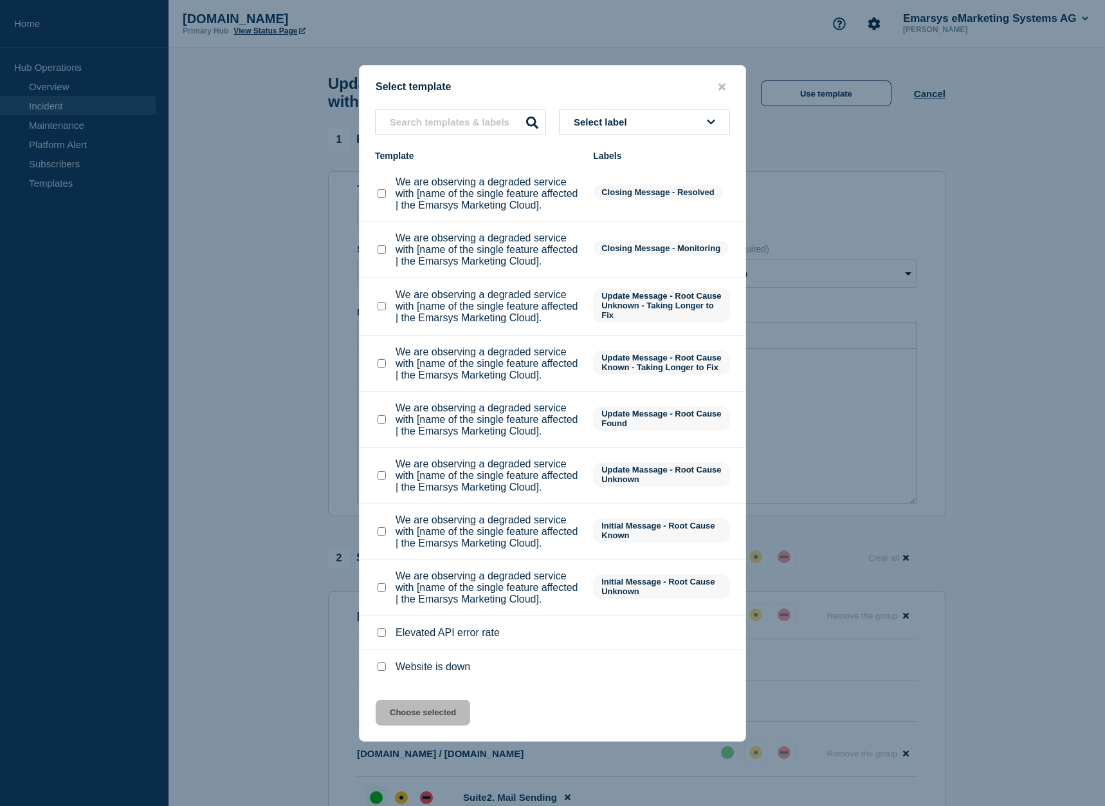
click at [383, 195] on checkbox"] "We are observing a degraded service with [name of the single feature affected |…" at bounding box center [382, 193] width 8 height 8
click at [453, 714] on button "Choose selected" at bounding box center [423, 712] width 95 height 26
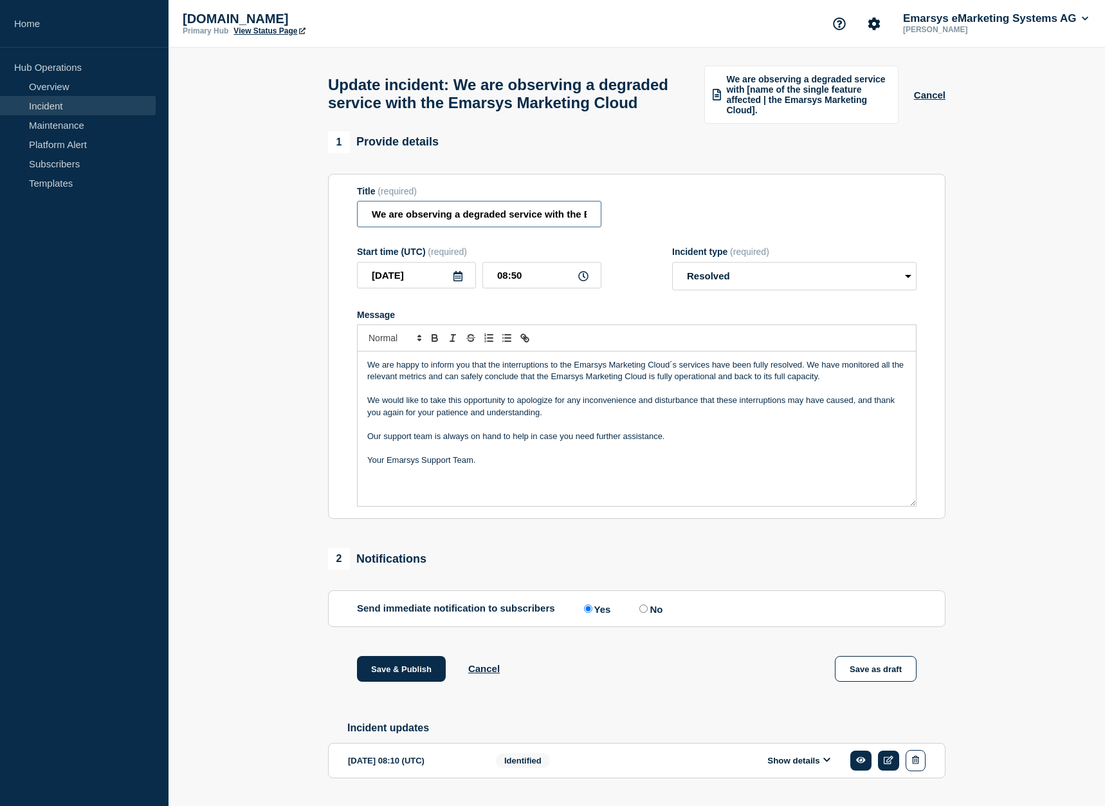
scroll to position [0, 116]
drag, startPoint x: 537, startPoint y: 237, endPoint x: 629, endPoint y: 242, distance: 92.2
click at [602, 227] on input "We are observing a degraded service with the Emarsys Marketing Cloud" at bounding box center [479, 214] width 245 height 26
click at [654, 228] on div "Title (required) We are observing a degraded service with the Emarsys Marketing…" at bounding box center [637, 207] width 560 height 42
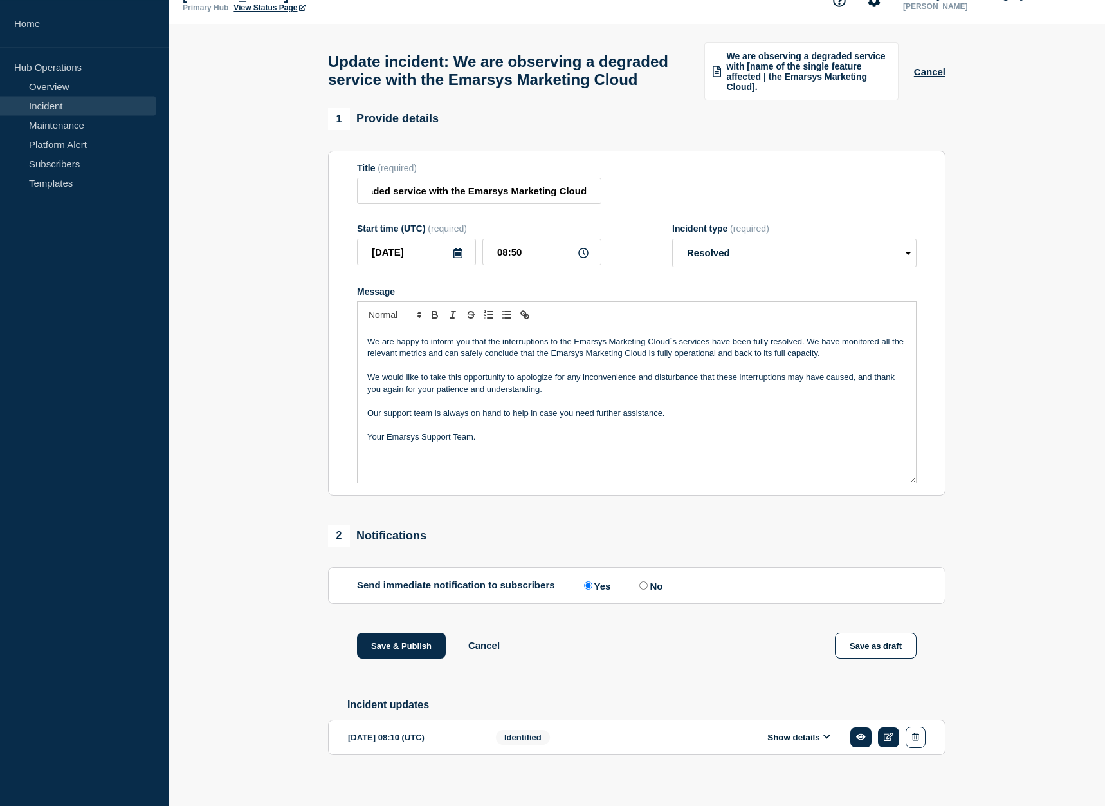
scroll to position [0, 0]
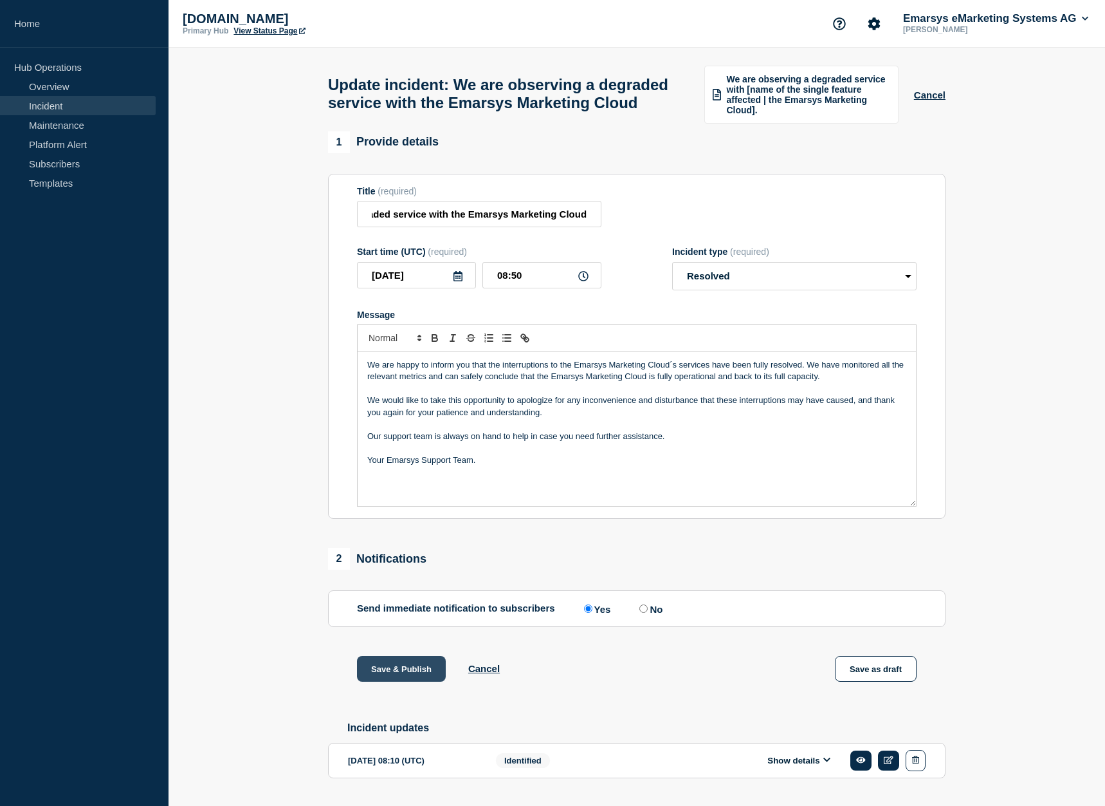
click at [396, 681] on button "Save & Publish" at bounding box center [401, 669] width 89 height 26
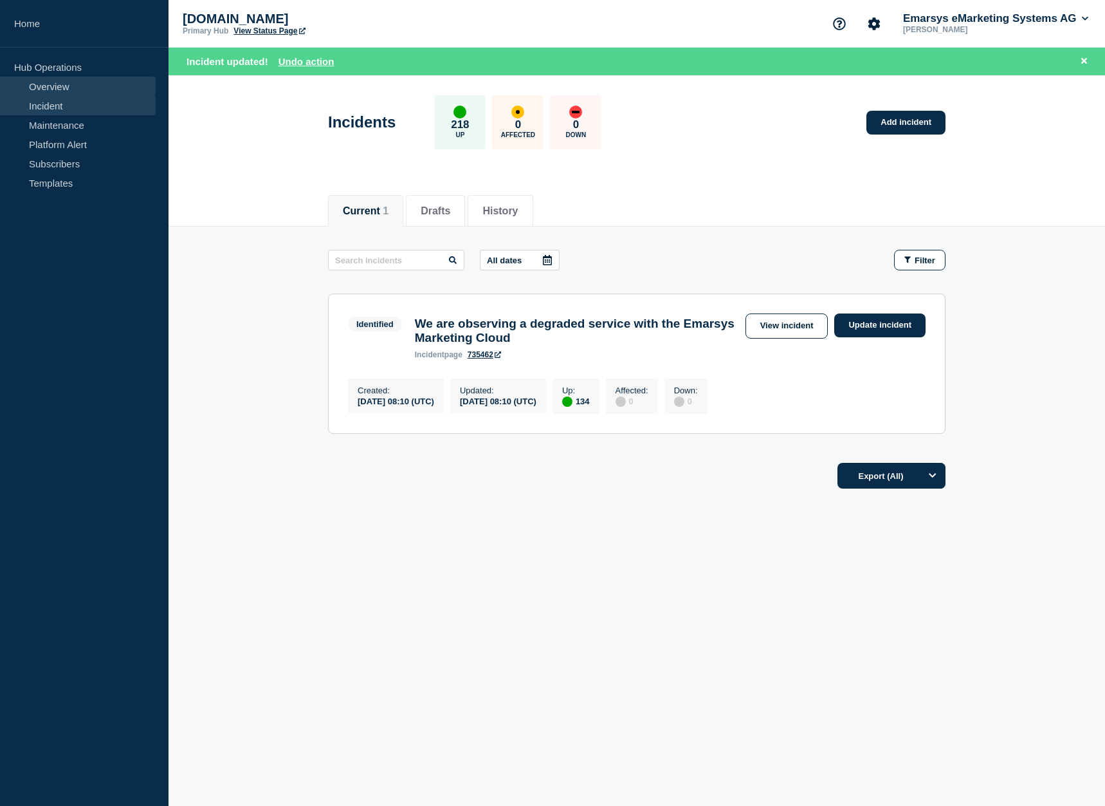
click at [62, 82] on link "Overview" at bounding box center [78, 86] width 156 height 19
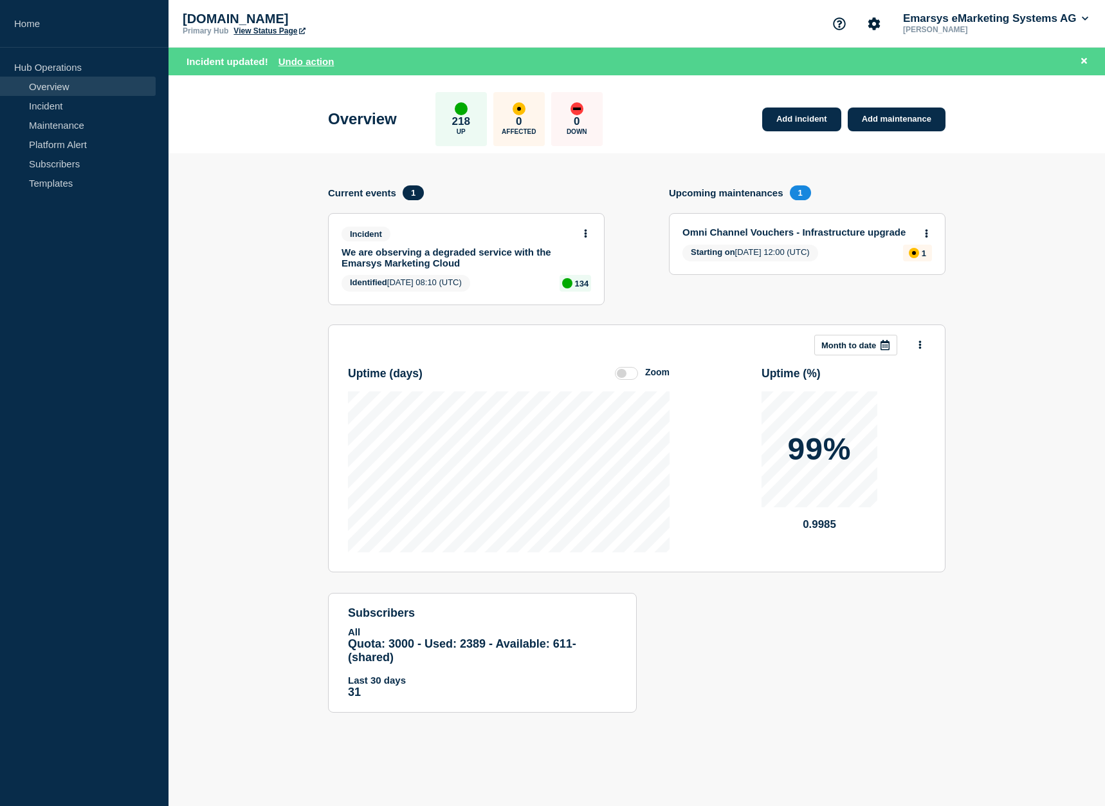
click at [430, 259] on link "We are observing a degraded service with the Emarsys Marketing Cloud" at bounding box center [458, 257] width 232 height 22
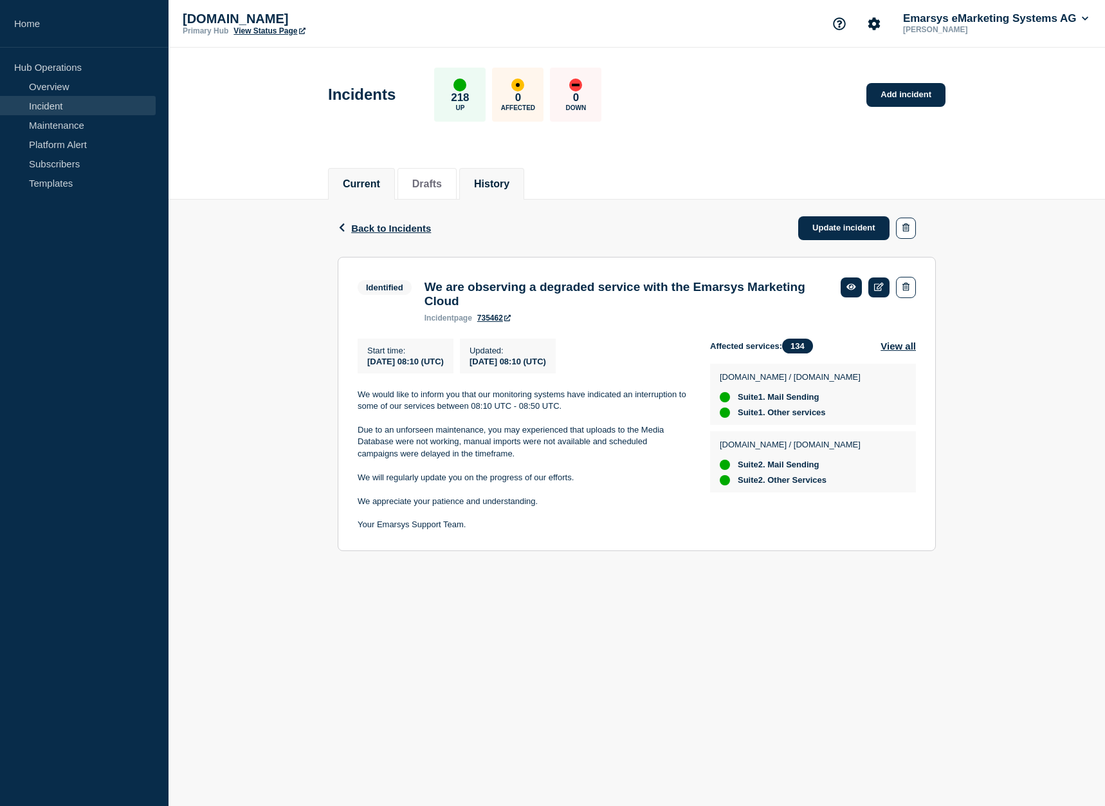
click at [496, 185] on button "History" at bounding box center [491, 184] width 35 height 12
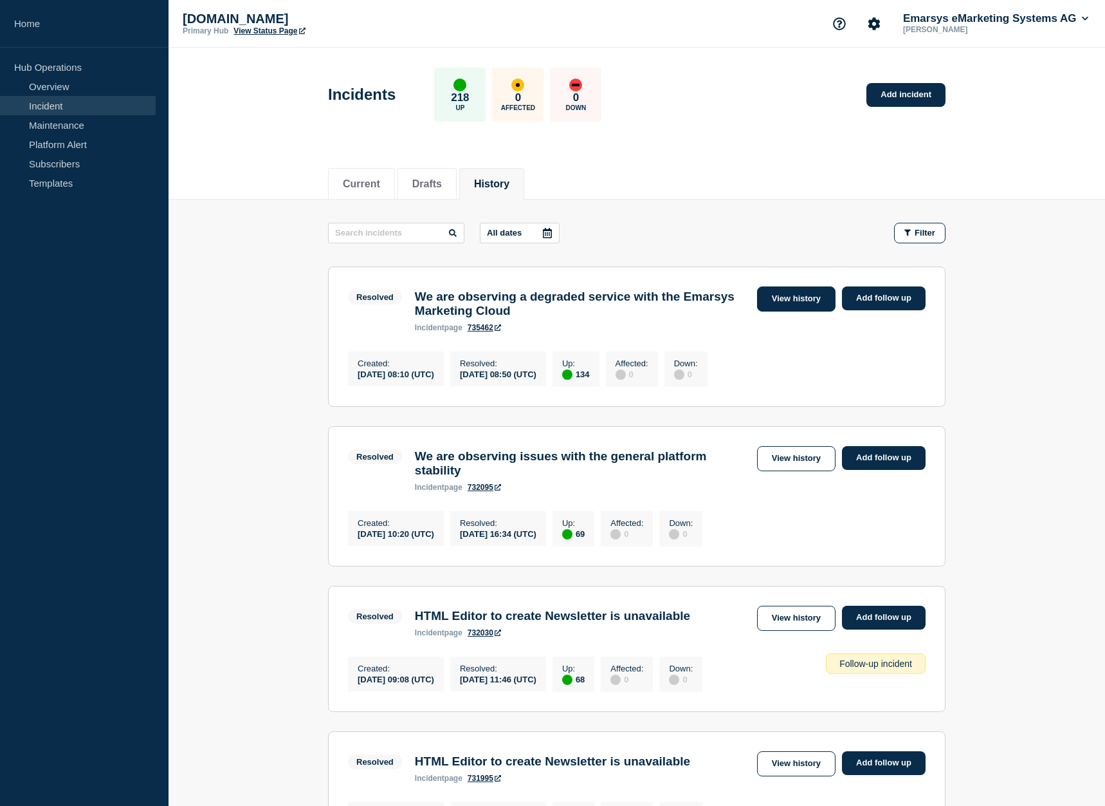
click at [784, 293] on link "View history" at bounding box center [796, 298] width 78 height 25
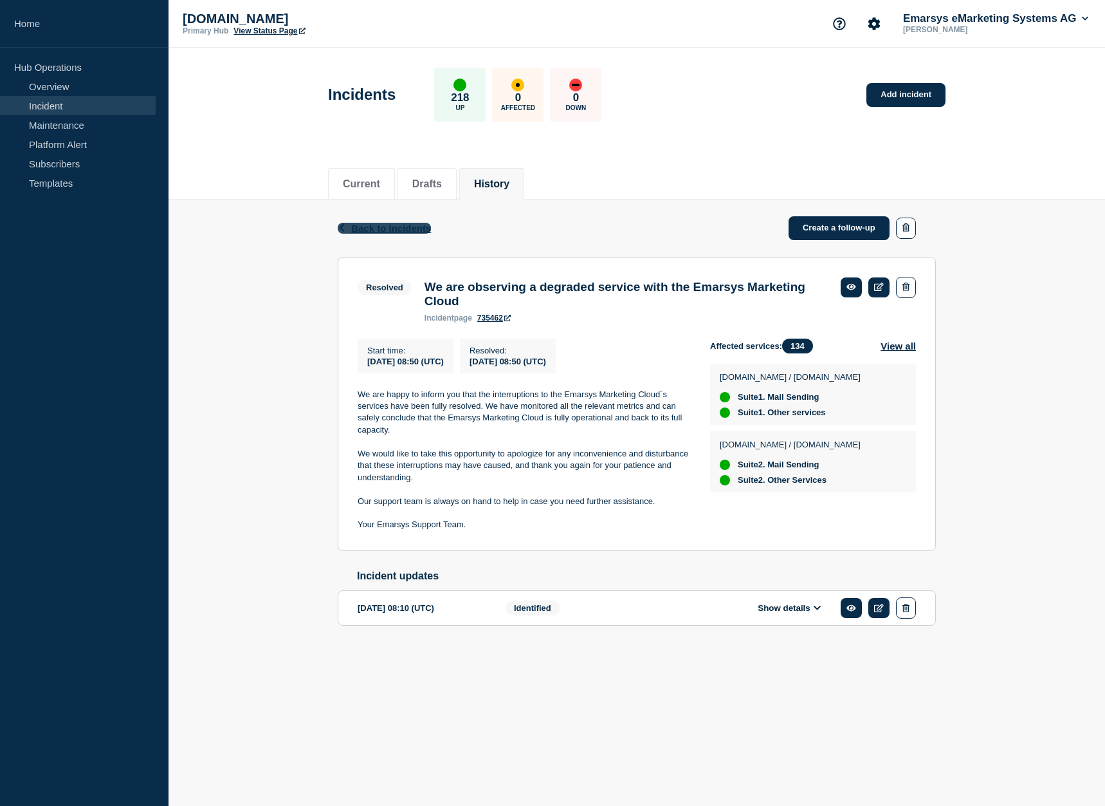
click at [394, 226] on span "Back to Incidents" at bounding box center [391, 228] width 80 height 11
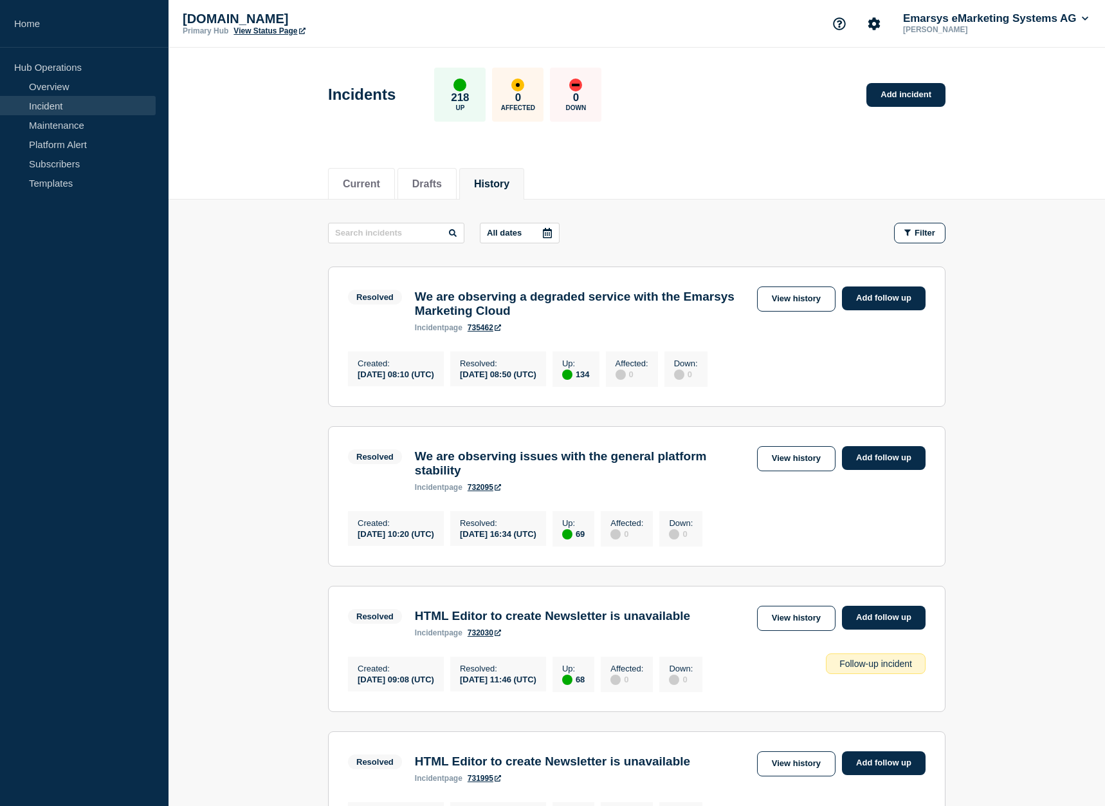
click at [582, 304] on h3 "We are observing a degraded service with the Emarsys Marketing Cloud" at bounding box center [583, 304] width 336 height 28
click at [70, 86] on link "Overview" at bounding box center [78, 86] width 156 height 19
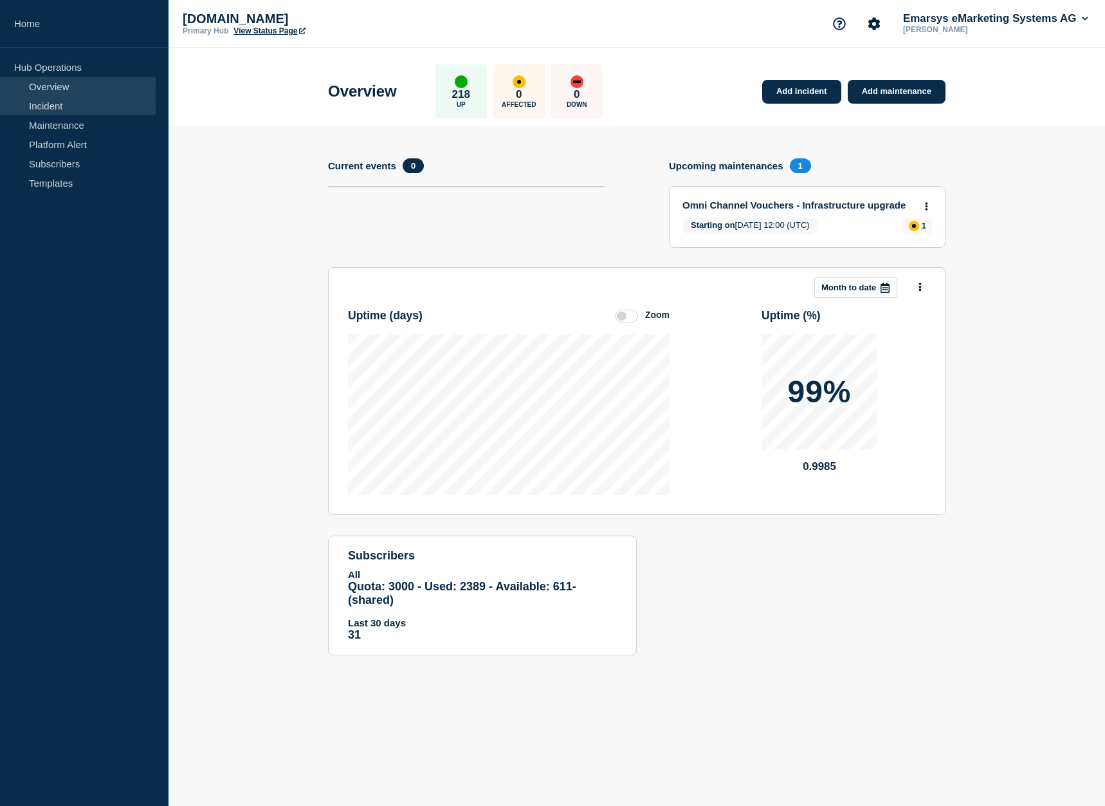
click at [72, 110] on link "Incident" at bounding box center [78, 105] width 156 height 19
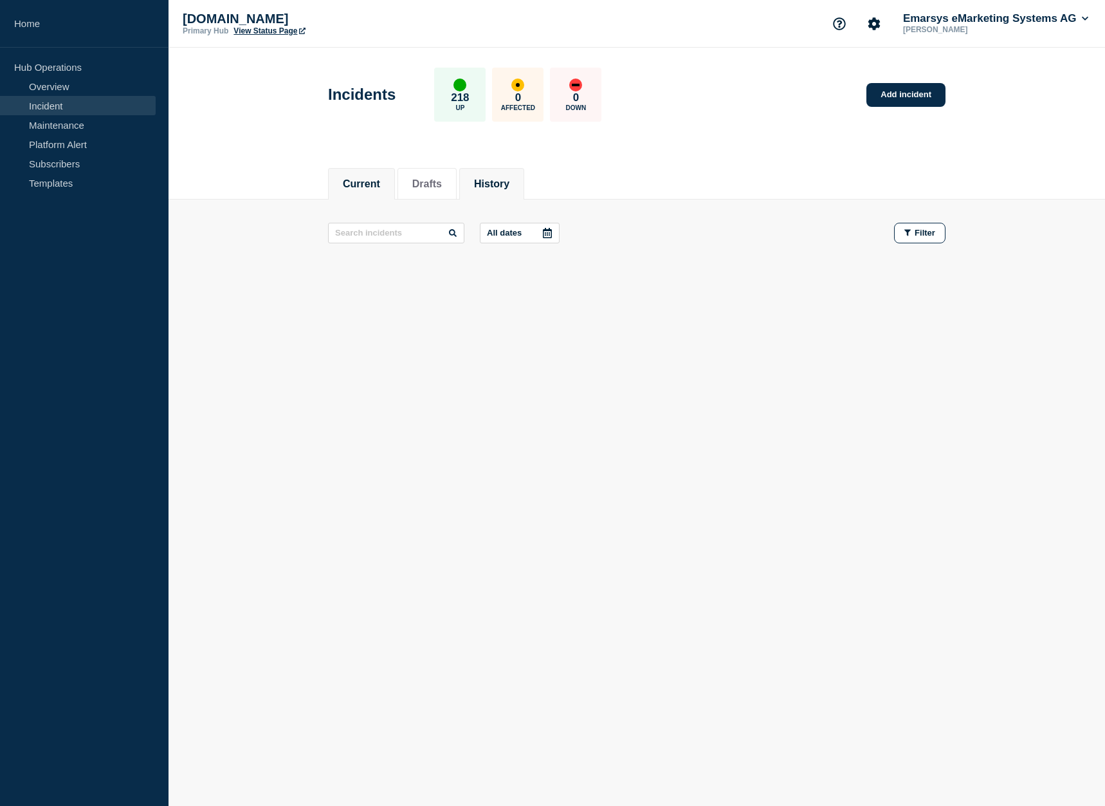
click at [504, 189] on button "History" at bounding box center [491, 184] width 35 height 12
